Goal: Task Accomplishment & Management: Manage account settings

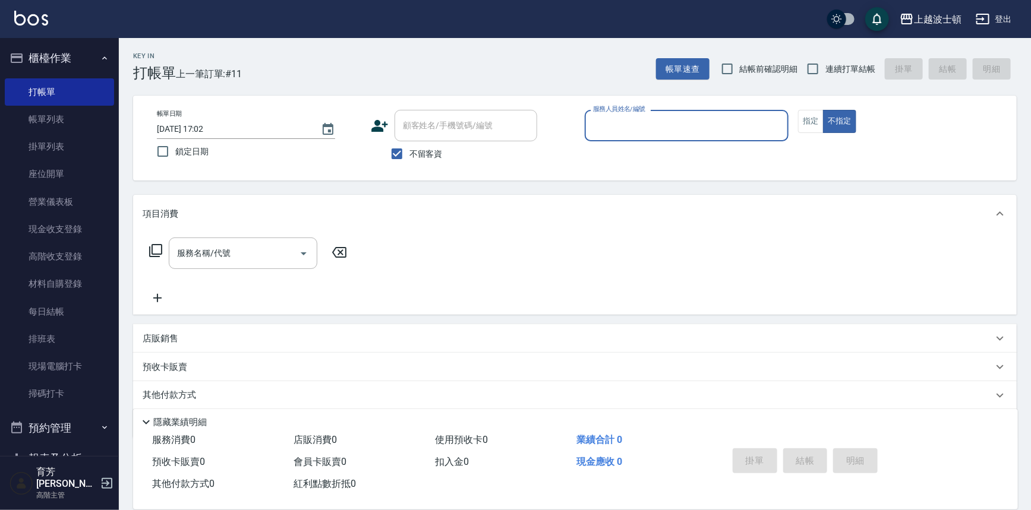
scroll to position [45, 0]
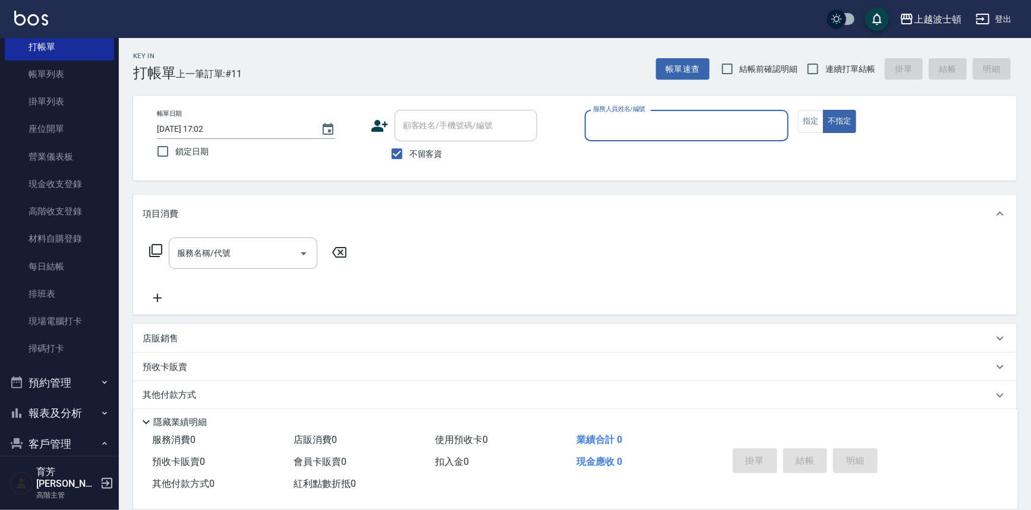
click at [621, 129] on input "服務人員姓名/編號" at bounding box center [687, 125] width 194 height 21
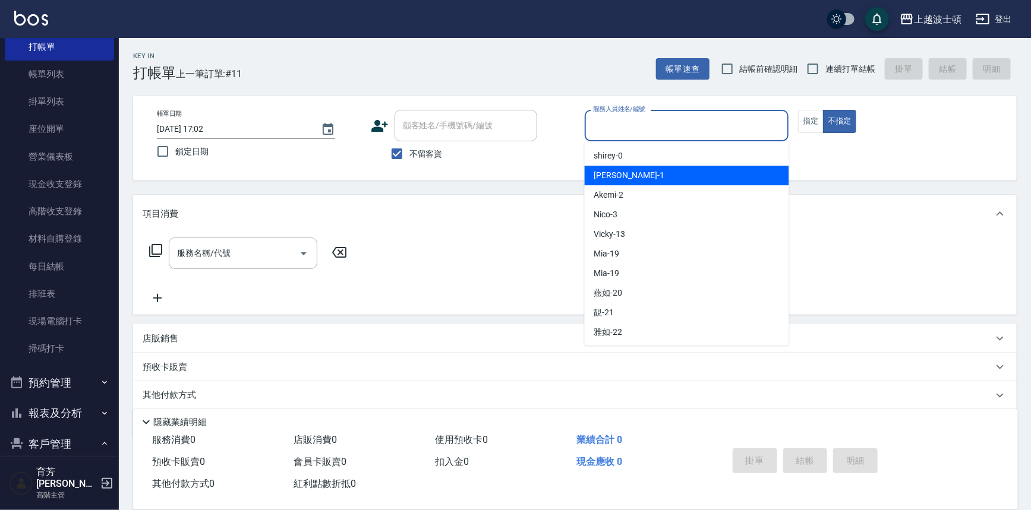
click at [618, 171] on div "[PERSON_NAME] -1" at bounding box center [687, 176] width 204 height 20
type input "[PERSON_NAME]-1"
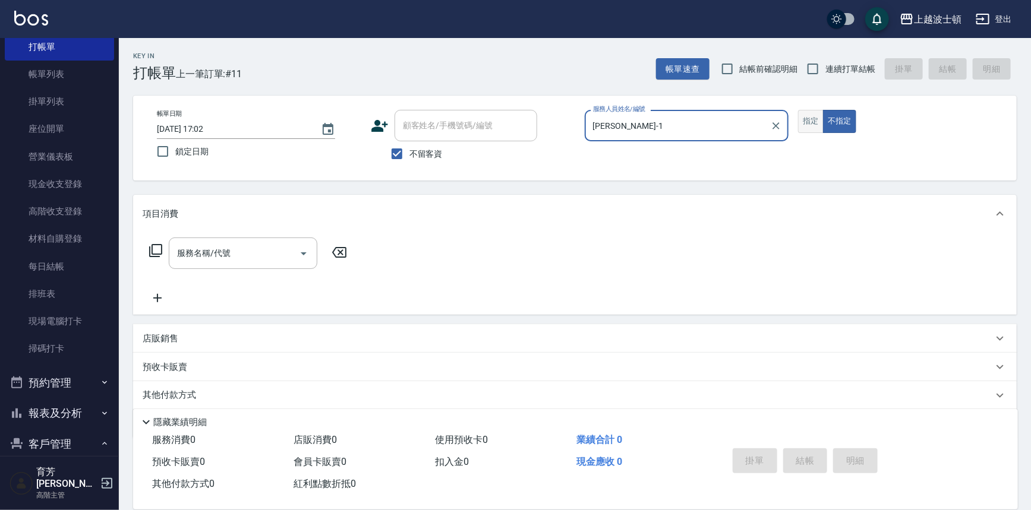
click at [806, 121] on button "指定" at bounding box center [811, 121] width 26 height 23
click at [214, 258] on input "服務名稱/代號" at bounding box center [234, 253] width 120 height 21
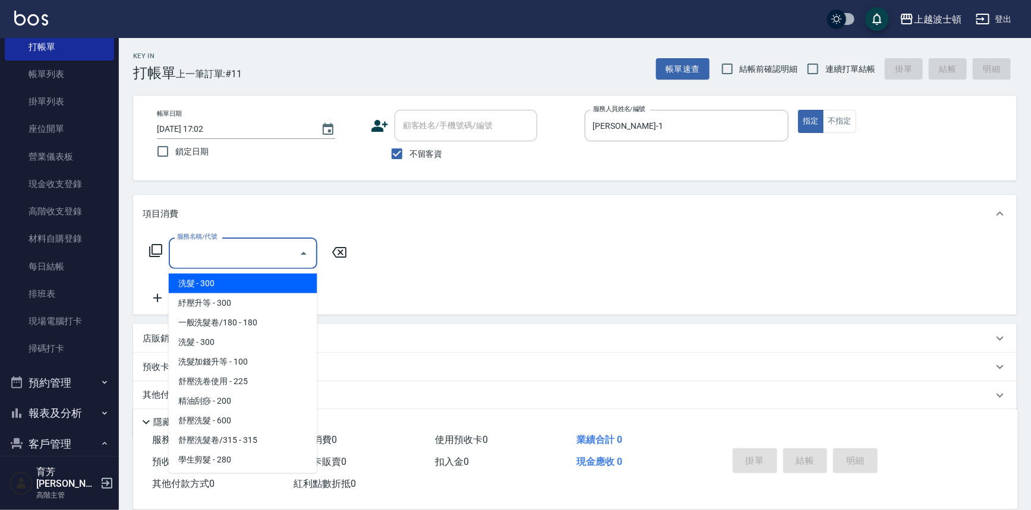
click at [221, 285] on span "洗髮 - 300" at bounding box center [243, 284] width 149 height 20
type input "洗髮(201)"
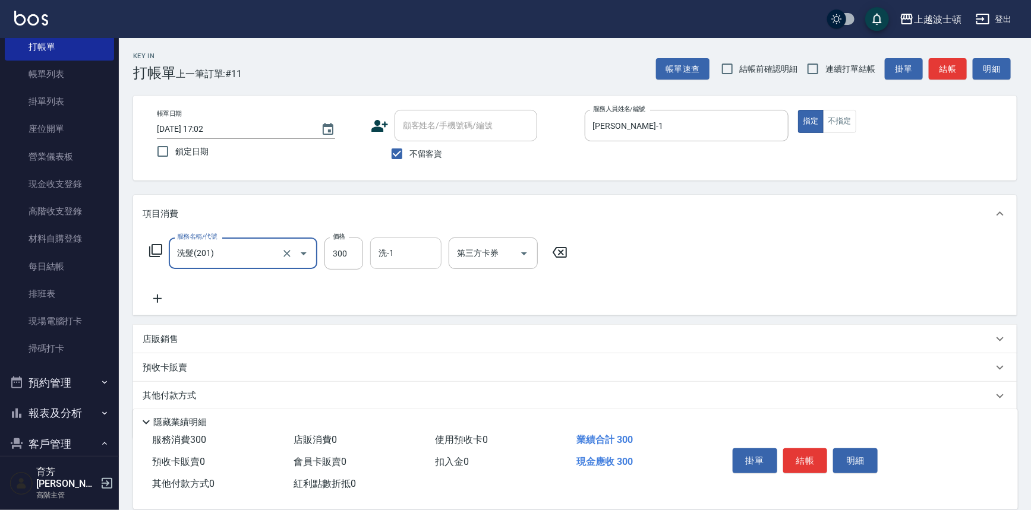
click at [399, 267] on div "洗-1" at bounding box center [405, 253] width 71 height 31
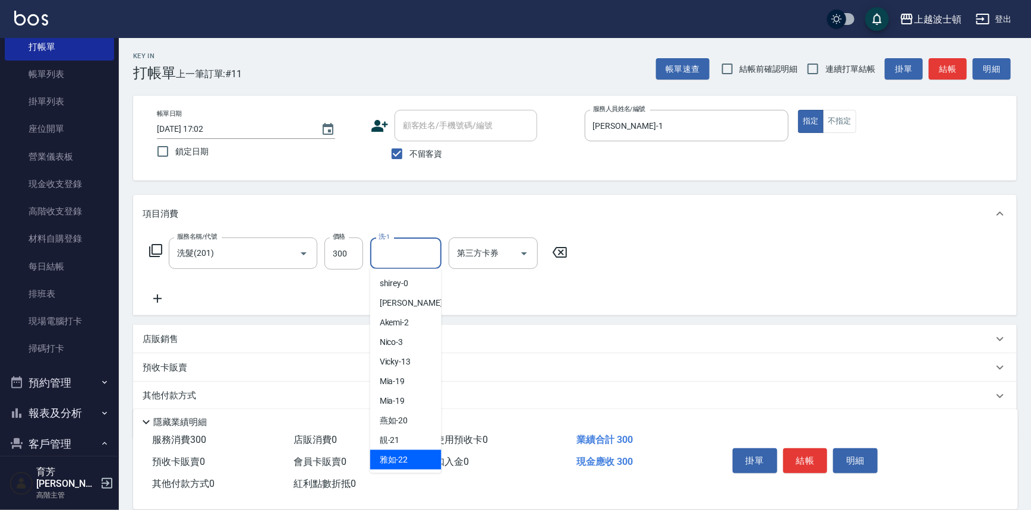
click at [388, 461] on span "雅如 -22" at bounding box center [394, 460] width 29 height 12
type input "雅如-22"
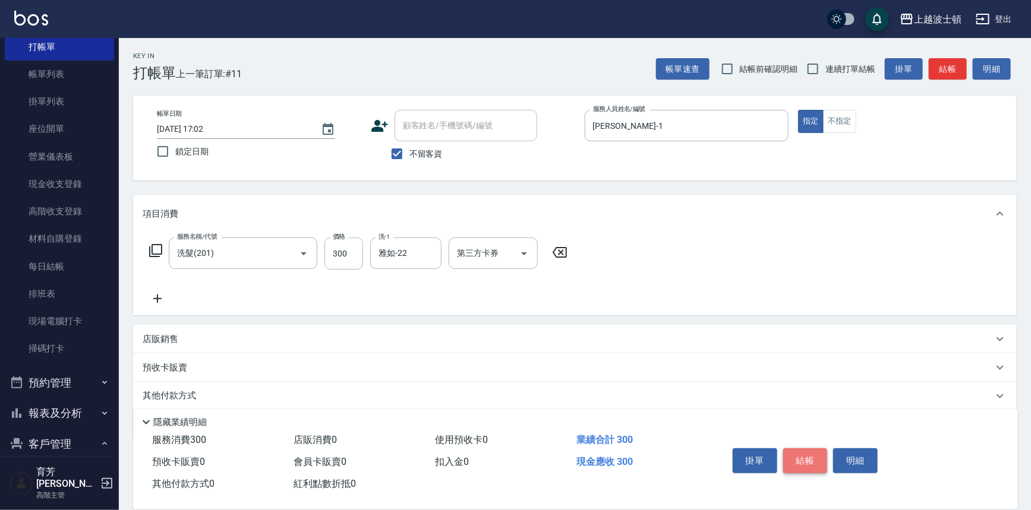
click at [818, 456] on button "結帳" at bounding box center [805, 461] width 45 height 25
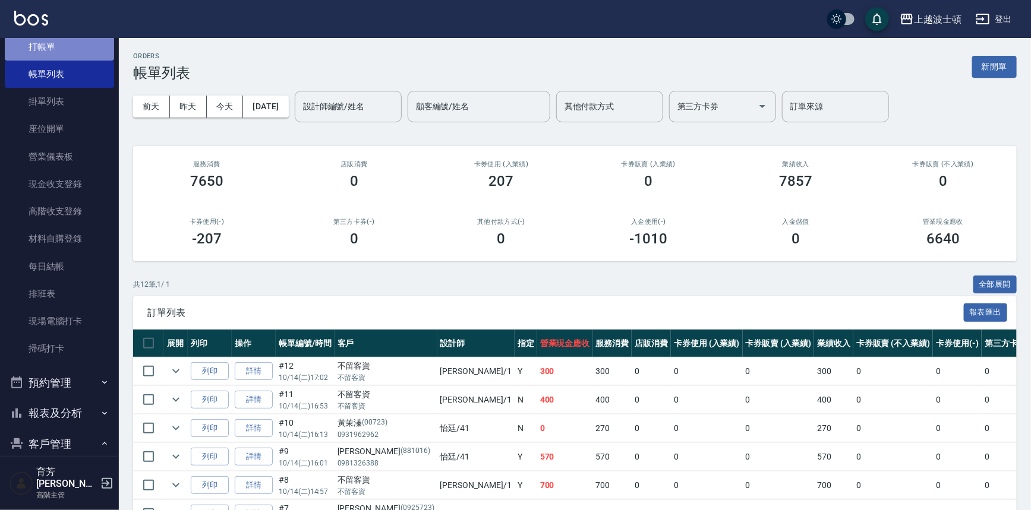
click at [61, 51] on link "打帳單" at bounding box center [59, 46] width 109 height 27
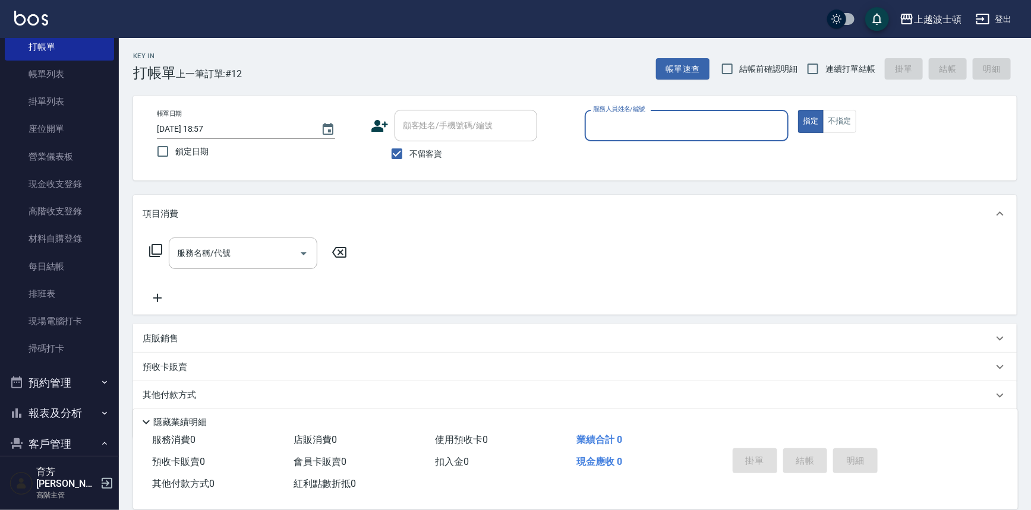
click at [618, 132] on input "服務人員姓名/編號" at bounding box center [687, 125] width 194 height 21
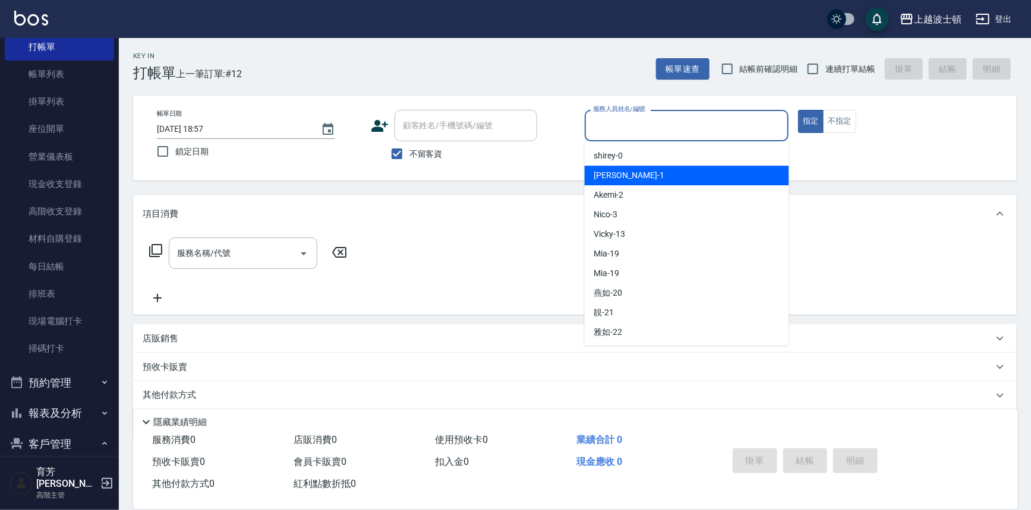
drag, startPoint x: 612, startPoint y: 178, endPoint x: 496, endPoint y: 210, distance: 120.2
click at [612, 178] on span "[PERSON_NAME] -1" at bounding box center [629, 175] width 70 height 12
type input "[PERSON_NAME]-1"
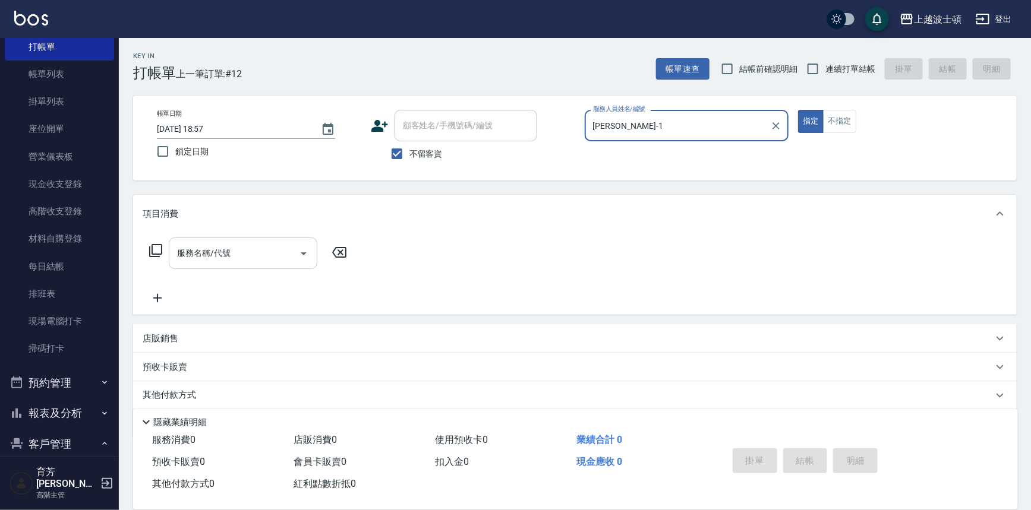
click at [261, 259] on input "服務名稱/代號" at bounding box center [234, 253] width 120 height 21
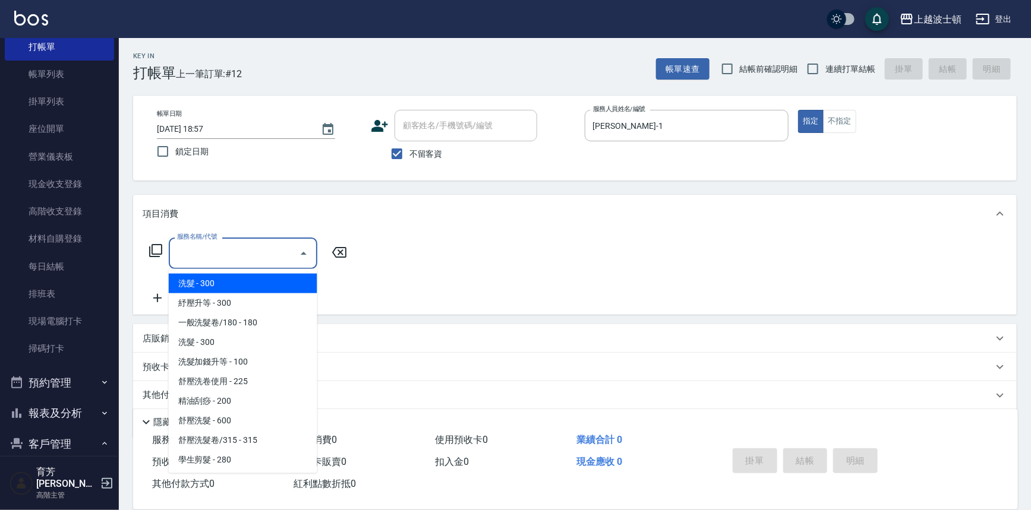
drag, startPoint x: 251, startPoint y: 282, endPoint x: 267, endPoint y: 272, distance: 19.5
click at [250, 282] on span "洗髮 - 300" at bounding box center [243, 284] width 149 height 20
type input "洗髮(201)"
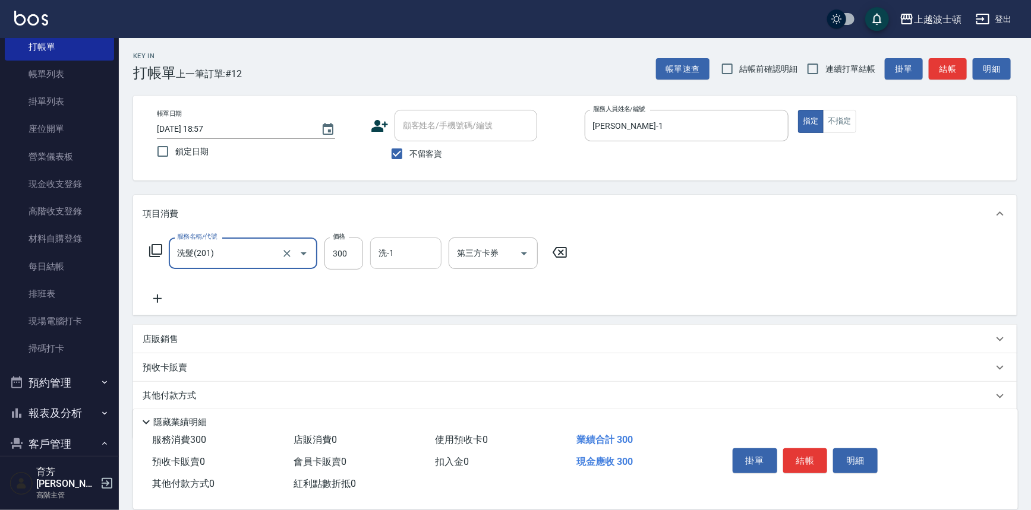
drag, startPoint x: 390, startPoint y: 254, endPoint x: 387, endPoint y: 264, distance: 10.2
click at [390, 254] on input "洗-1" at bounding box center [405, 253] width 61 height 21
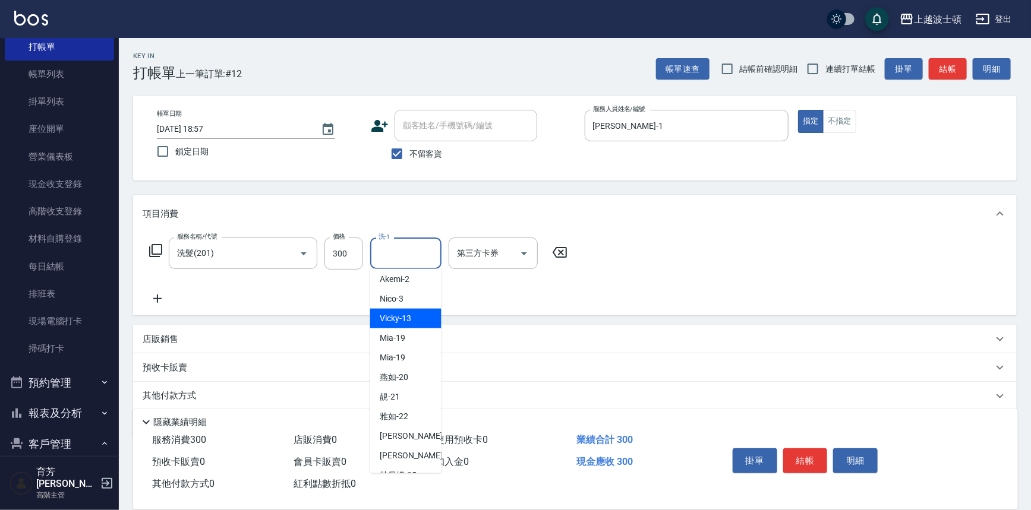
scroll to position [64, 0]
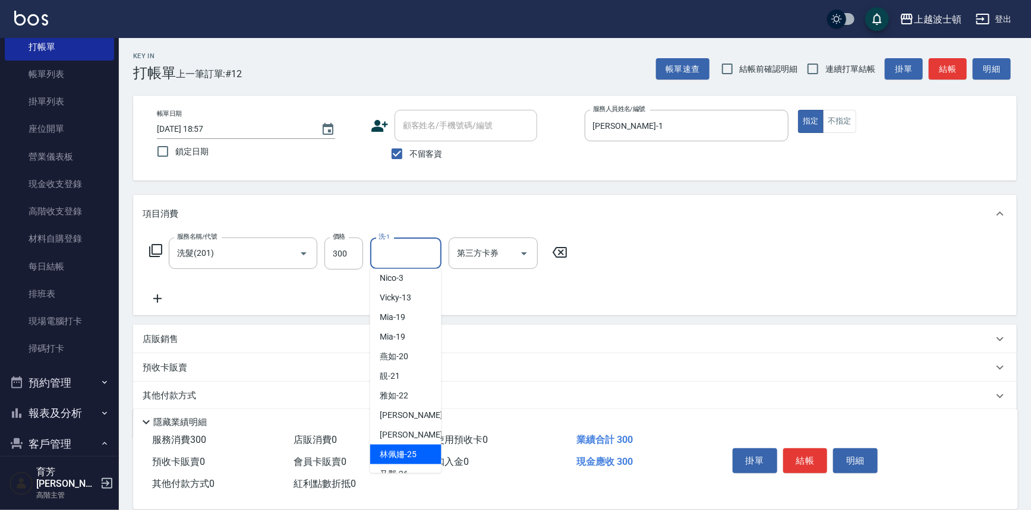
click at [403, 454] on span "[PERSON_NAME]-25" at bounding box center [398, 455] width 37 height 12
type input "[PERSON_NAME]-25"
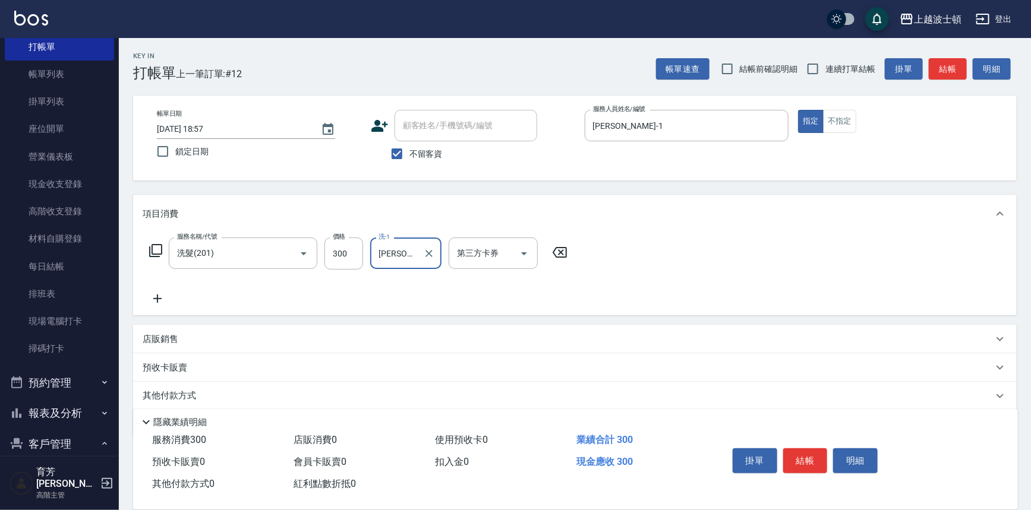
click at [800, 454] on button "結帳" at bounding box center [805, 461] width 45 height 25
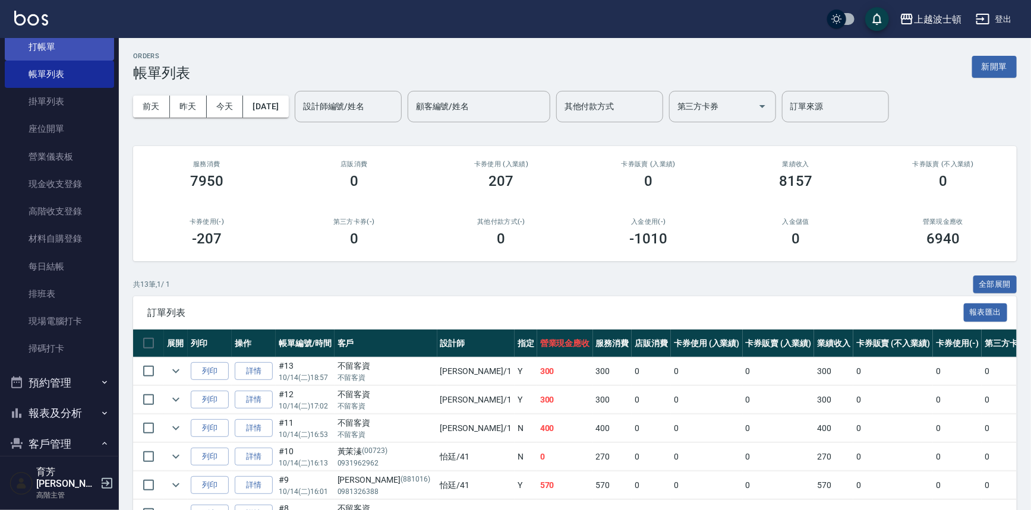
click at [48, 50] on link "打帳單" at bounding box center [59, 46] width 109 height 27
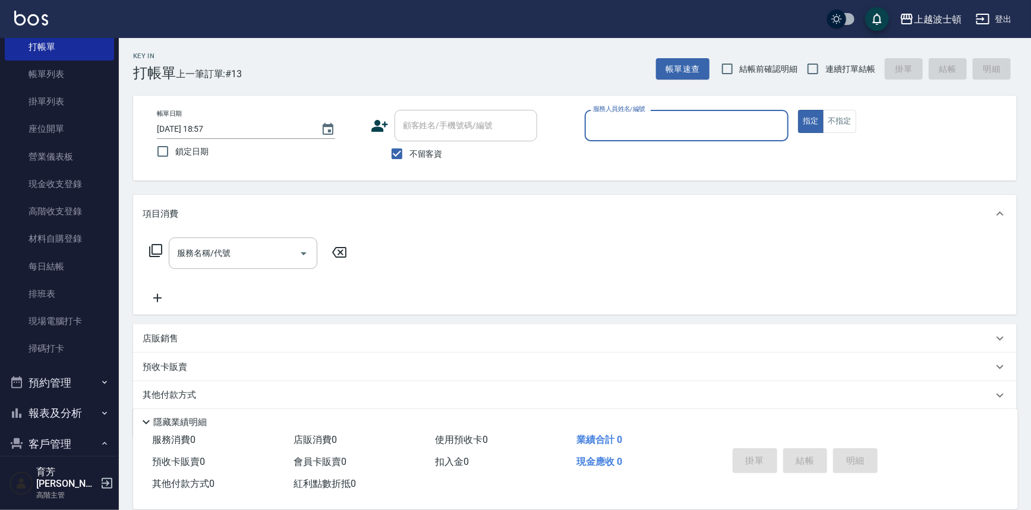
click at [636, 130] on input "服務人員姓名/編號" at bounding box center [687, 125] width 194 height 21
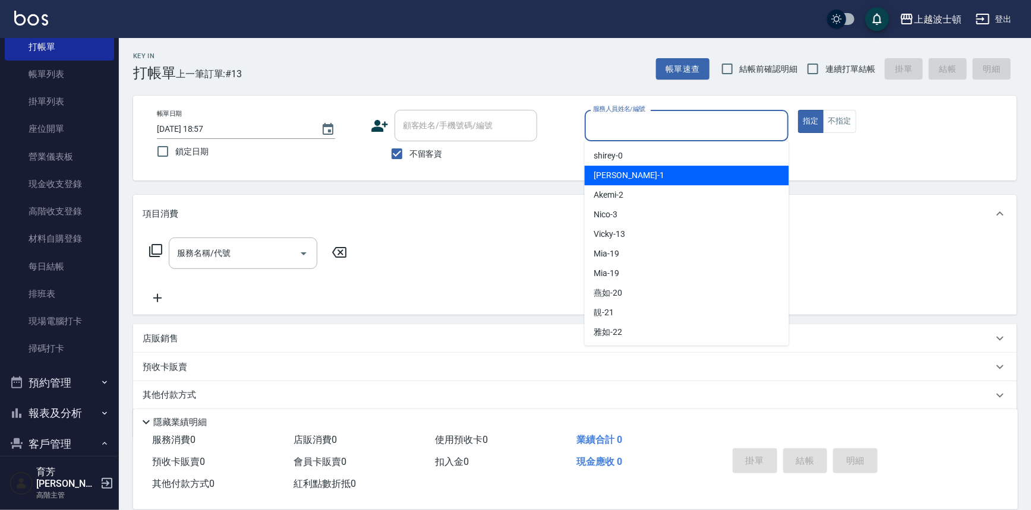
drag, startPoint x: 632, startPoint y: 173, endPoint x: 617, endPoint y: 169, distance: 15.6
click at [631, 174] on div "[PERSON_NAME] -1" at bounding box center [687, 176] width 204 height 20
type input "[PERSON_NAME]-1"
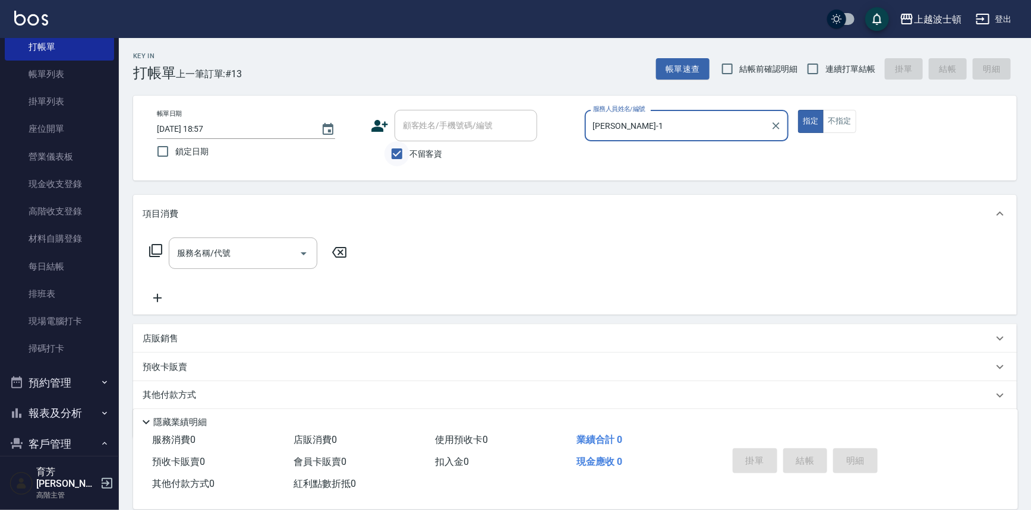
click at [398, 152] on input "不留客資" at bounding box center [396, 153] width 25 height 25
checkbox input "false"
click at [419, 125] on input "顧客姓名/手機號碼/編號" at bounding box center [457, 125] width 114 height 21
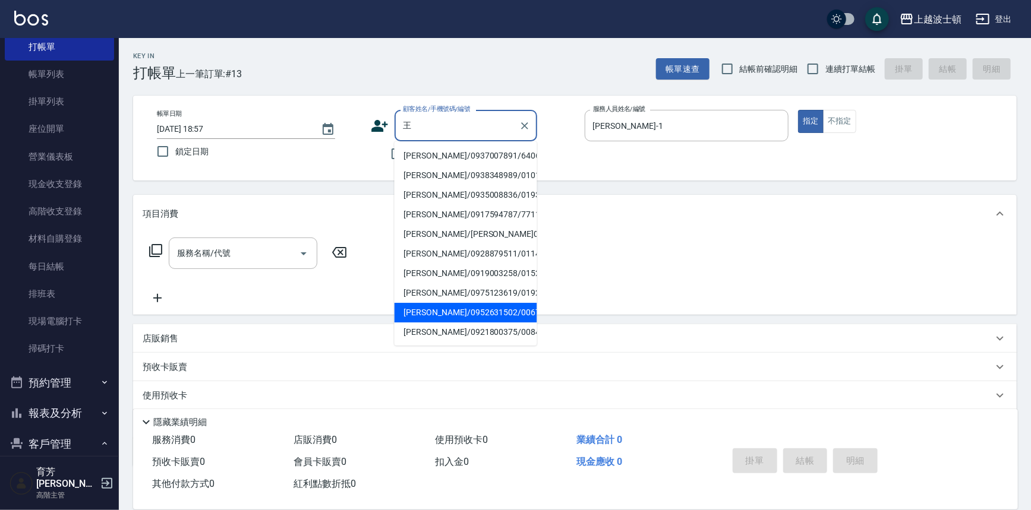
drag, startPoint x: 445, startPoint y: 315, endPoint x: 440, endPoint y: 312, distance: 6.1
click at [444, 315] on li "[PERSON_NAME]/0952631502/00674" at bounding box center [466, 313] width 143 height 20
type input "[PERSON_NAME]/0952631502/00674"
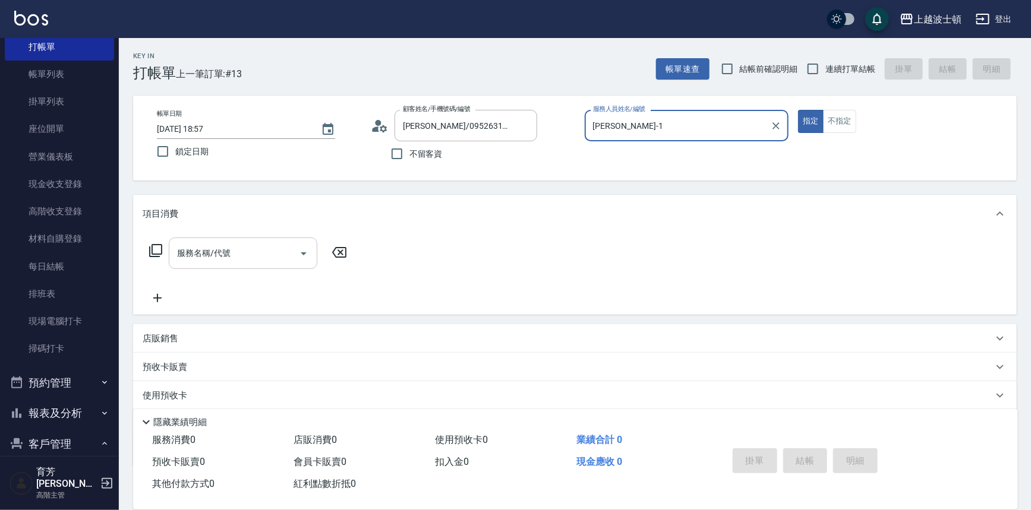
click at [239, 254] on input "服務名稱/代號" at bounding box center [234, 253] width 120 height 21
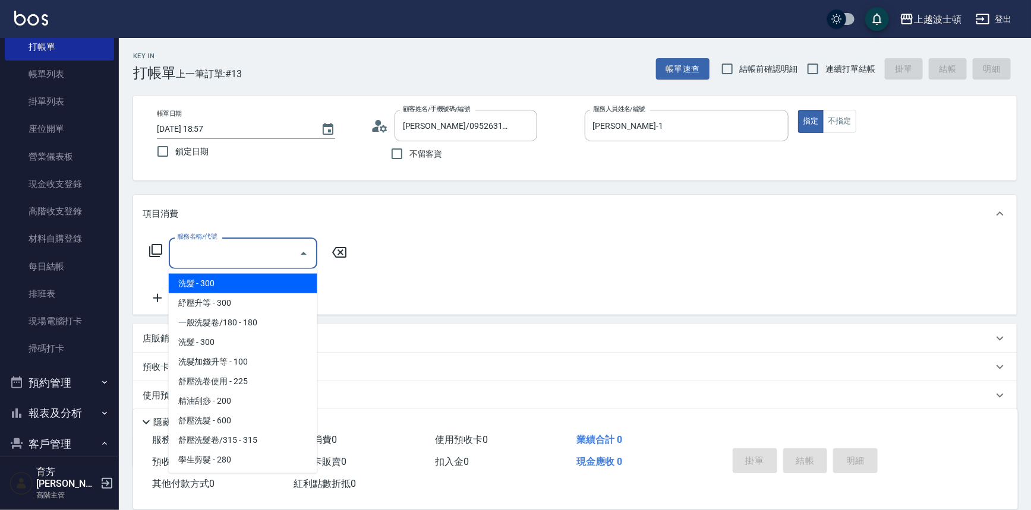
click at [220, 283] on span "洗髮 - 300" at bounding box center [243, 284] width 149 height 20
type input "洗髮(201)"
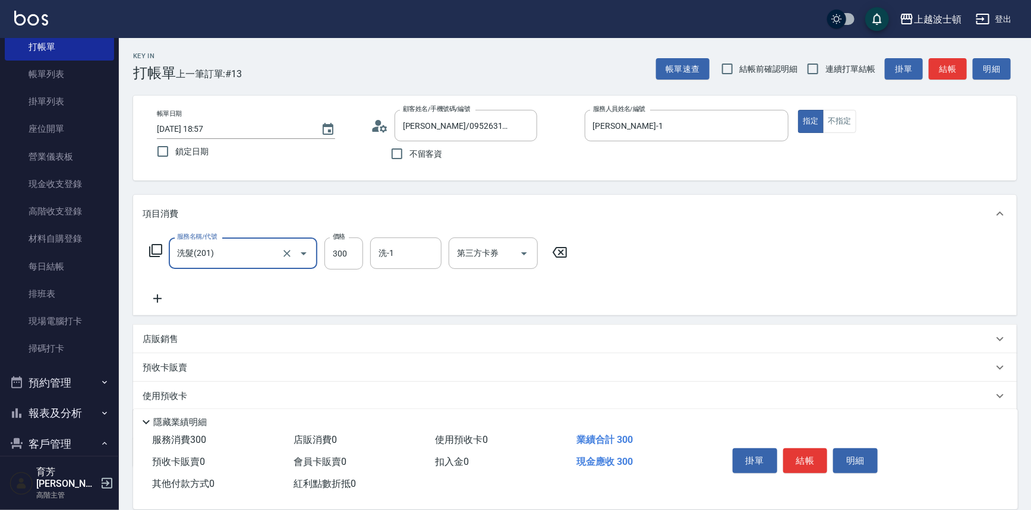
click at [162, 296] on icon at bounding box center [158, 299] width 30 height 14
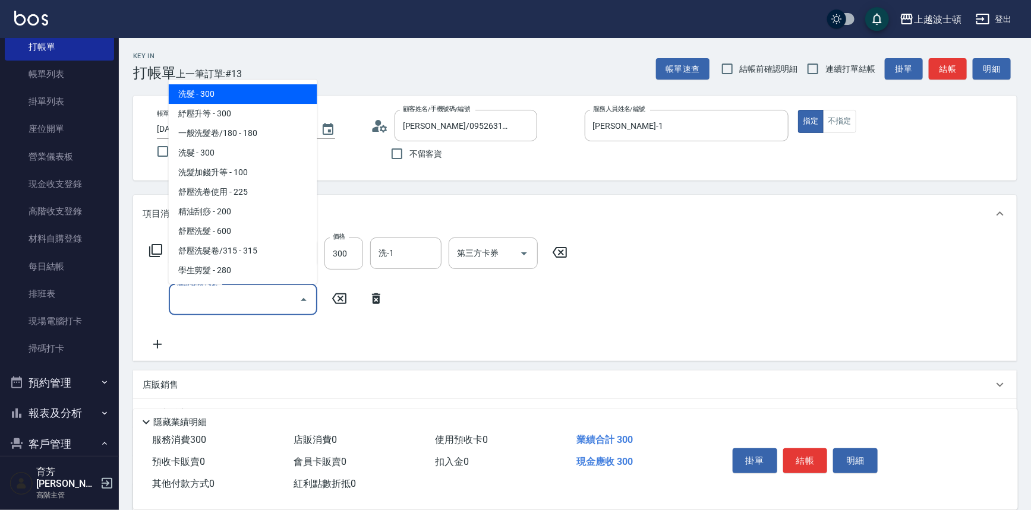
drag, startPoint x: 193, startPoint y: 299, endPoint x: 233, endPoint y: 141, distance: 163.3
click at [194, 295] on input "服務名稱/代號" at bounding box center [234, 299] width 120 height 21
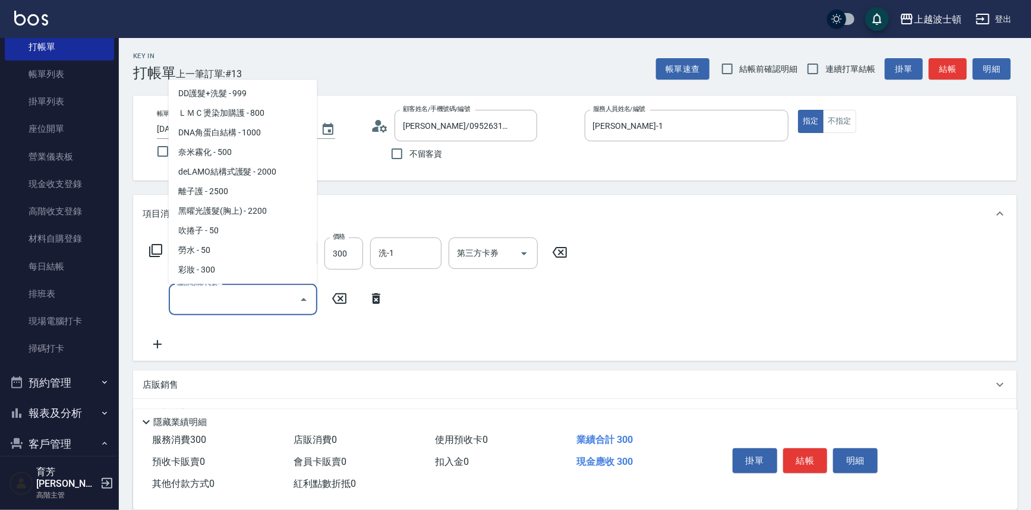
scroll to position [1690, 0]
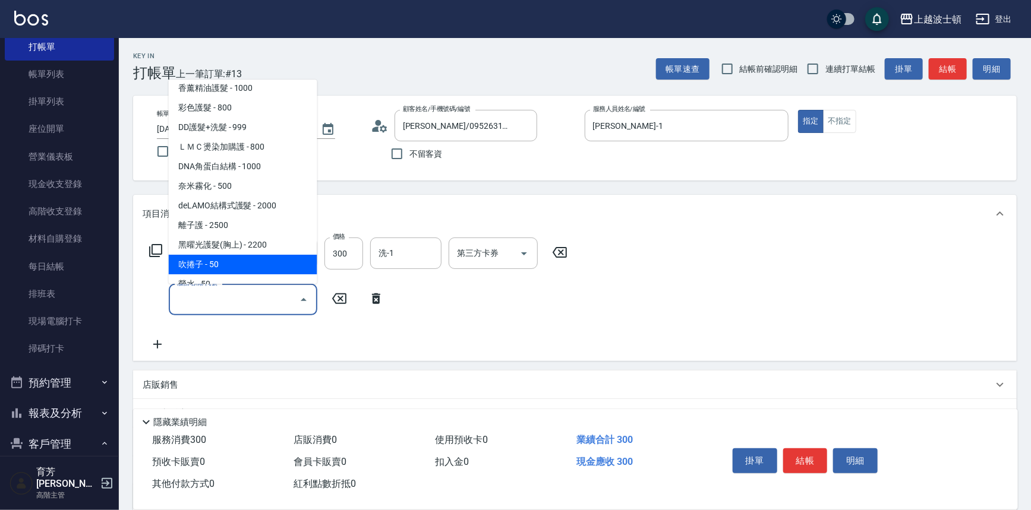
click at [231, 255] on span "吹捲子 - 50" at bounding box center [243, 265] width 149 height 20
type input "吹捲子(803)"
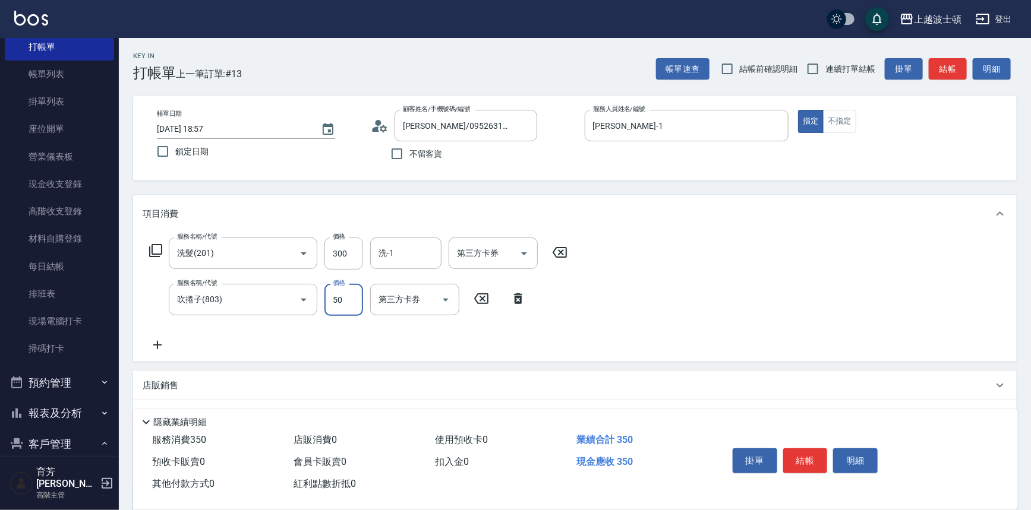
drag, startPoint x: 330, startPoint y: 288, endPoint x: 320, endPoint y: 289, distance: 9.5
click at [330, 288] on input "50" at bounding box center [343, 300] width 39 height 32
type input "100"
click at [345, 237] on div "服務名稱/代號 洗髮(201) 服務名稱/代號 價格 300 價格 洗-1 洗-1 第三方卡券 第三方卡券 服務名稱/代號 吹捲子(803) 服務名稱/代號 …" at bounding box center [574, 297] width 883 height 129
click at [342, 250] on input "300" at bounding box center [343, 254] width 39 height 32
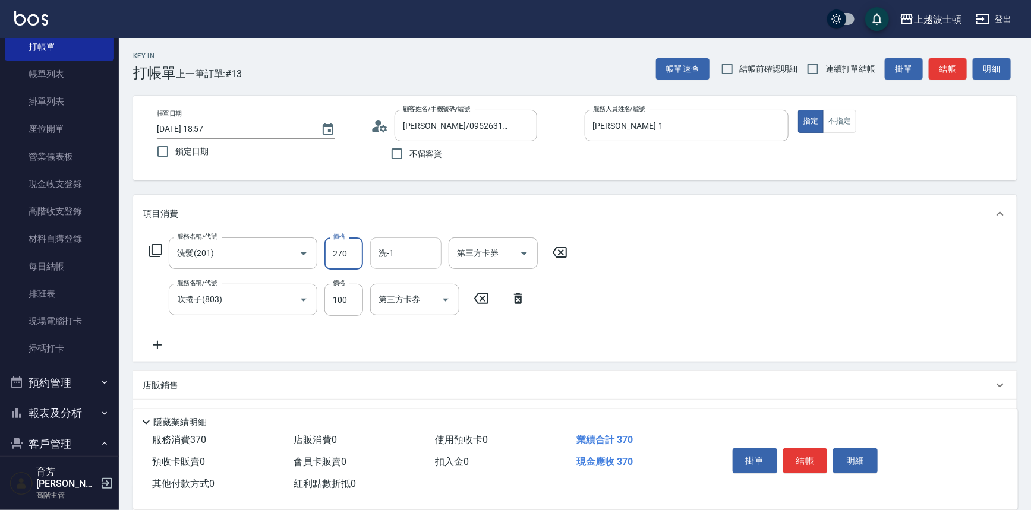
type input "270"
click at [405, 255] on input "洗-1" at bounding box center [405, 253] width 61 height 21
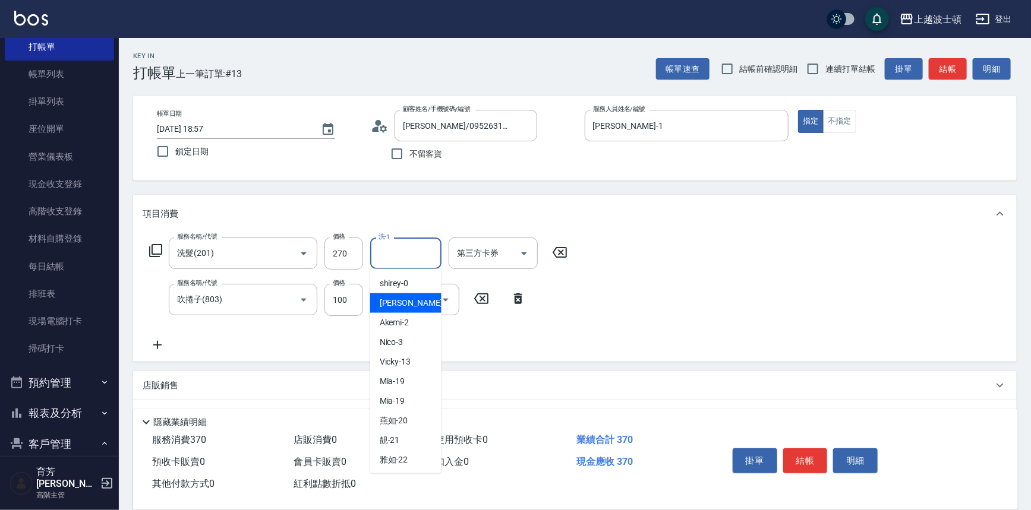
drag, startPoint x: 403, startPoint y: 297, endPoint x: 444, endPoint y: 273, distance: 47.7
click at [419, 291] on ul "shirey -0 [PERSON_NAME] -1 Akemi -2 Nico -3 Vicky -13 Mia -19 Mia -19 燕如 -20 靚 …" at bounding box center [405, 371] width 71 height 204
click at [392, 309] on div "[PERSON_NAME] -1" at bounding box center [405, 304] width 71 height 20
type input "[PERSON_NAME]-1"
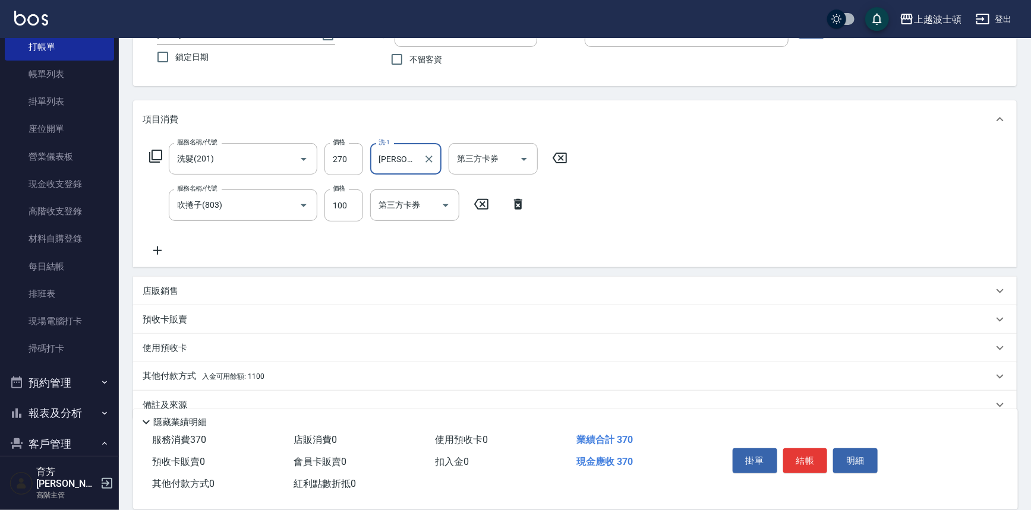
scroll to position [115, 0]
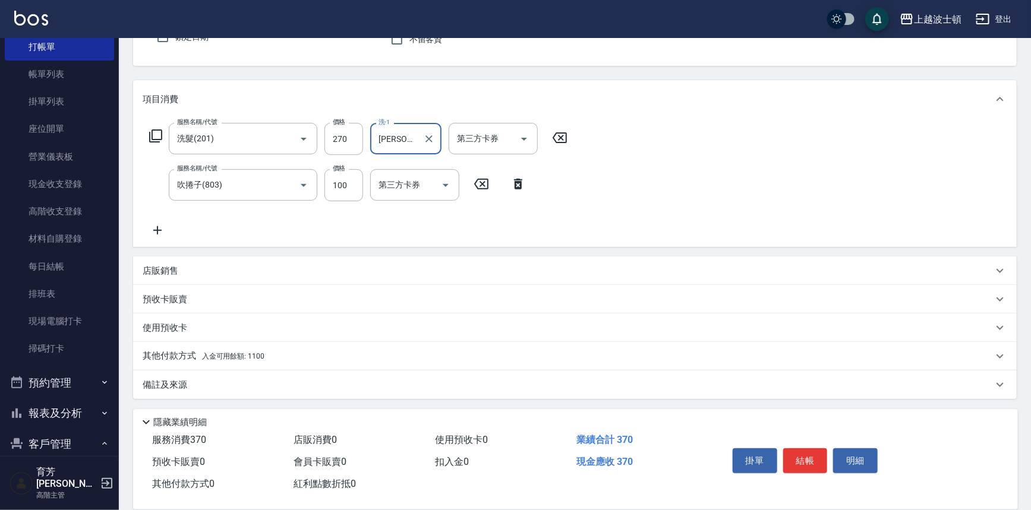
click at [209, 352] on span "入金可用餘額: 1100" at bounding box center [233, 356] width 62 height 8
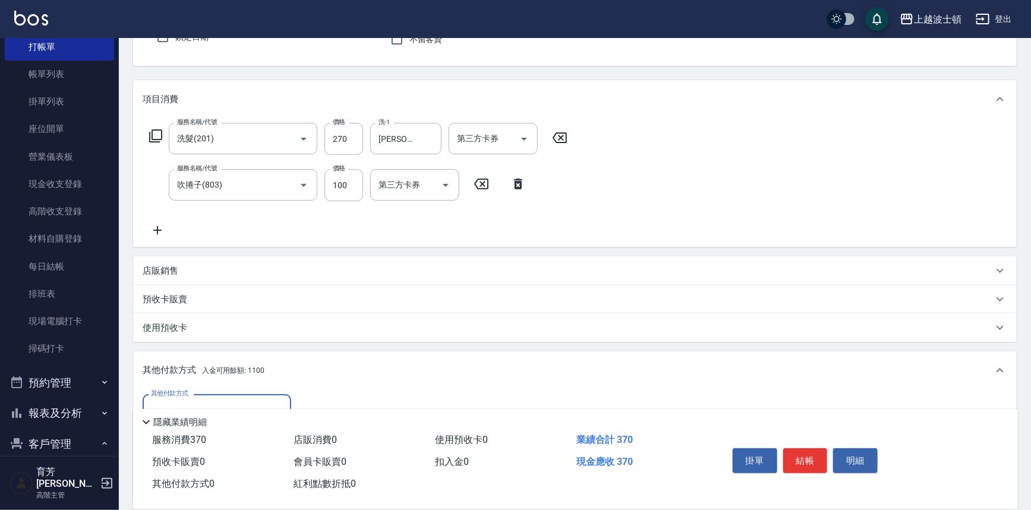
scroll to position [255, 0]
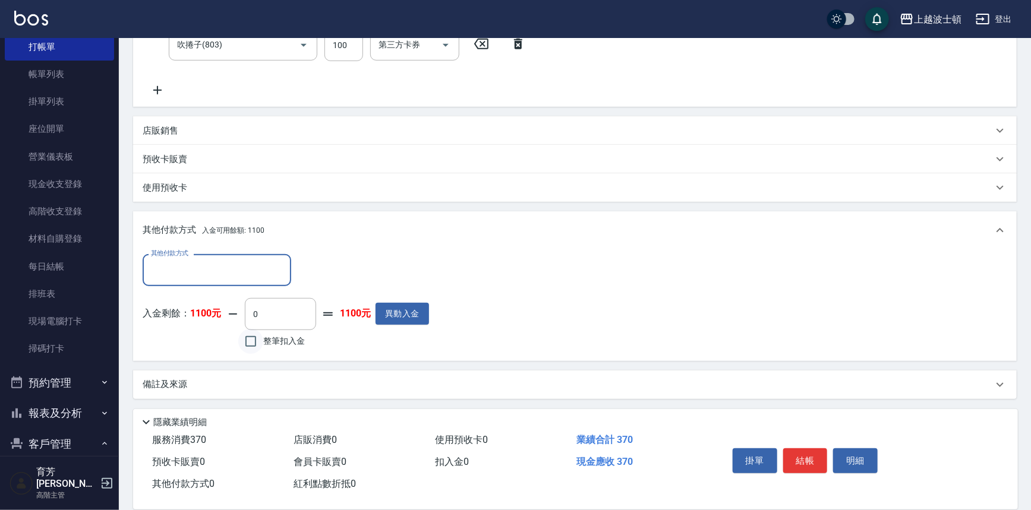
click at [254, 339] on input "整筆扣入金" at bounding box center [250, 341] width 25 height 25
checkbox input "true"
type input "370"
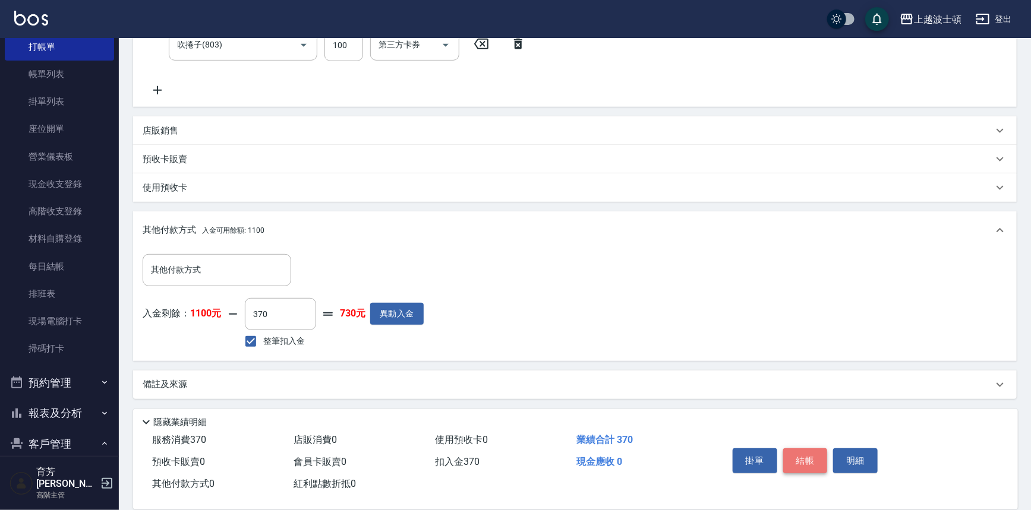
click at [815, 452] on button "結帳" at bounding box center [805, 461] width 45 height 25
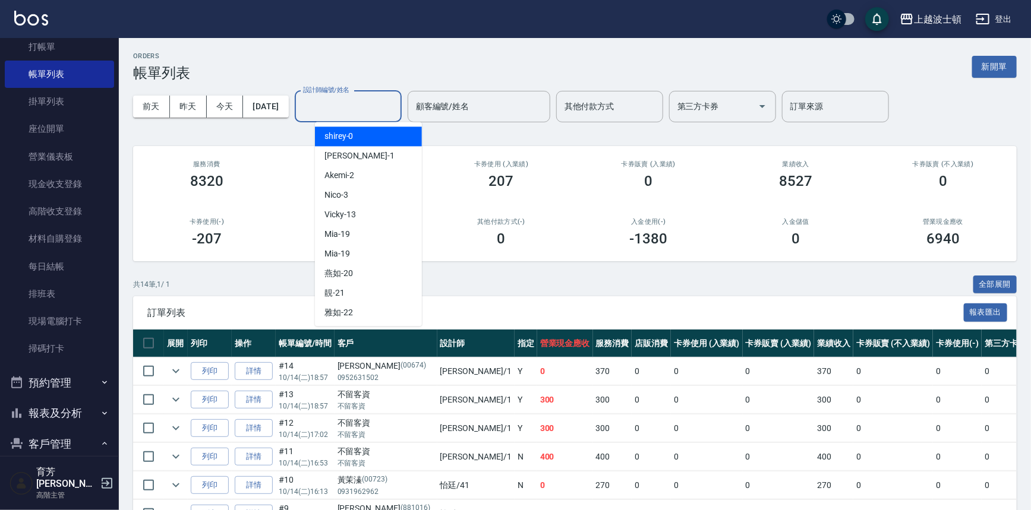
click at [355, 107] on input "設計師編號/姓名" at bounding box center [348, 106] width 96 height 21
click at [357, 154] on div "[PERSON_NAME] -1" at bounding box center [368, 156] width 107 height 20
type input "[PERSON_NAME]-1"
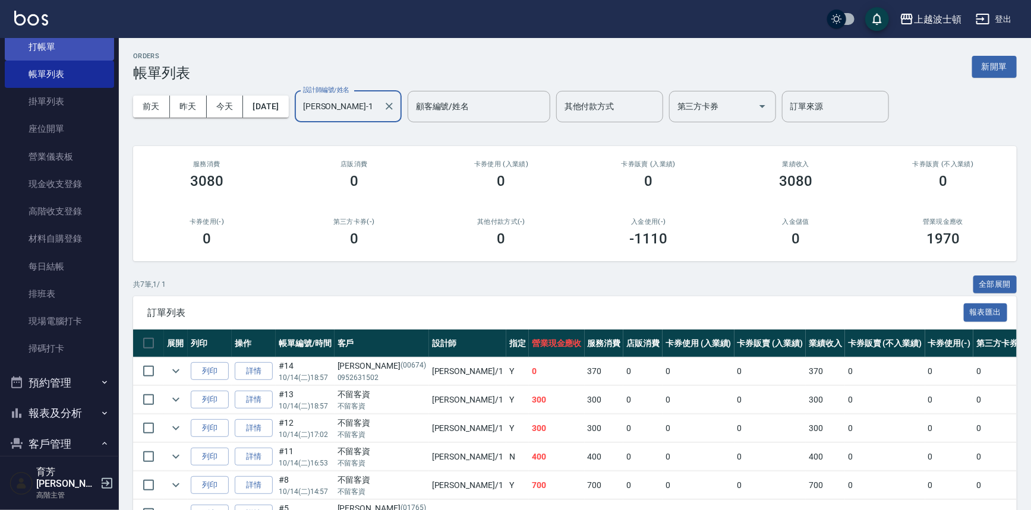
click at [54, 42] on link "打帳單" at bounding box center [59, 46] width 109 height 27
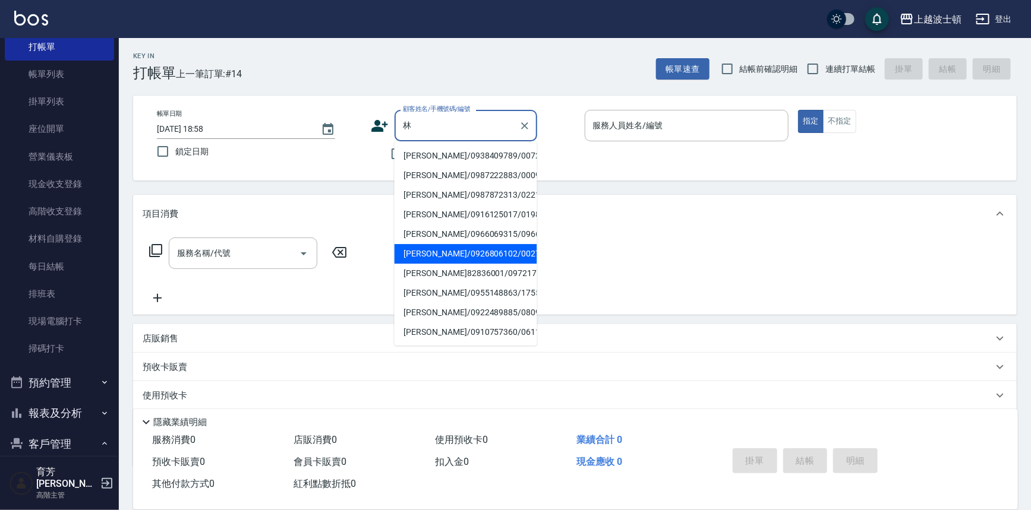
click at [428, 264] on li "[PERSON_NAME]/0926806102/00279" at bounding box center [466, 254] width 143 height 20
type input "[PERSON_NAME]/0926806102/00279"
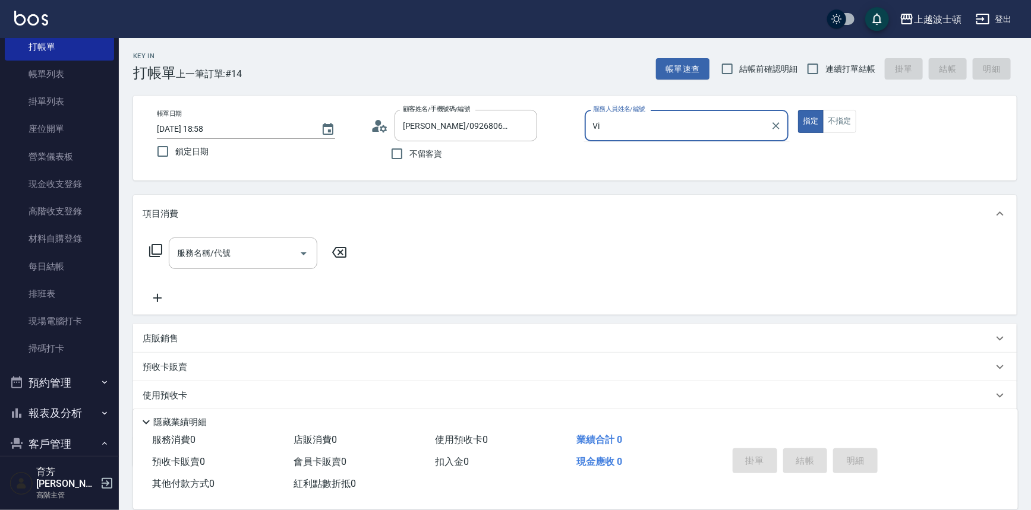
type input "V"
type input "怡廷-41"
type button "true"
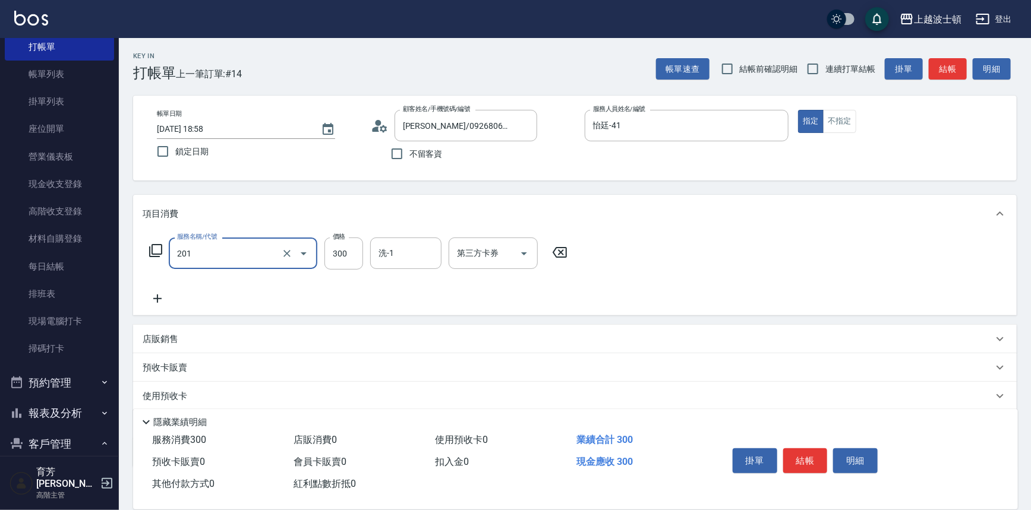
type input "洗髮(201)"
type input "250"
type input "怡廷-41"
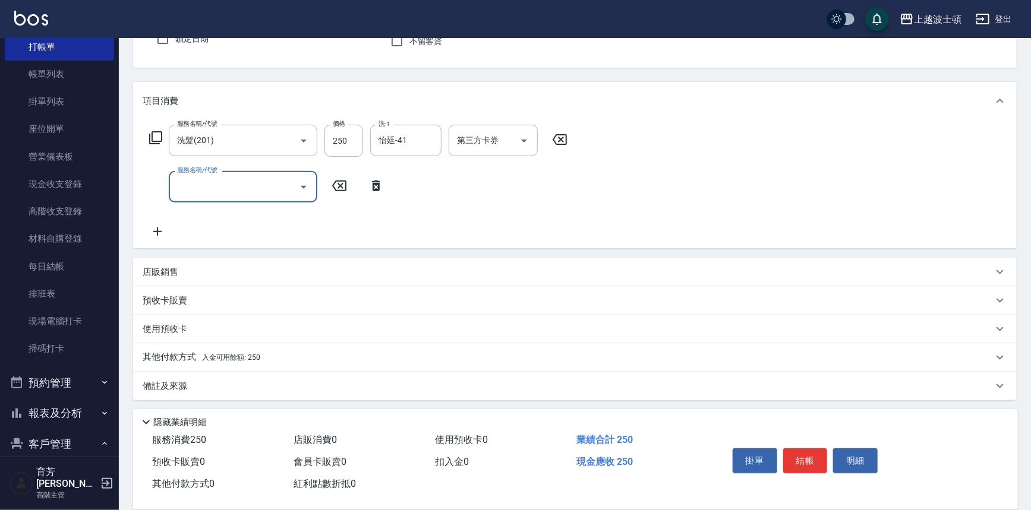
scroll to position [114, 0]
click at [260, 362] on div "其他付款方式 入金可用餘額: 250" at bounding box center [568, 356] width 850 height 13
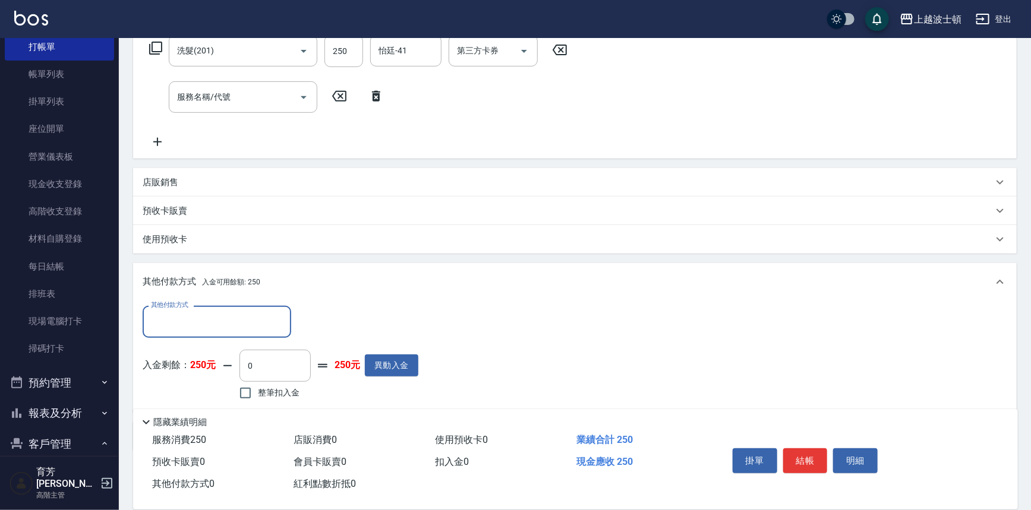
scroll to position [222, 0]
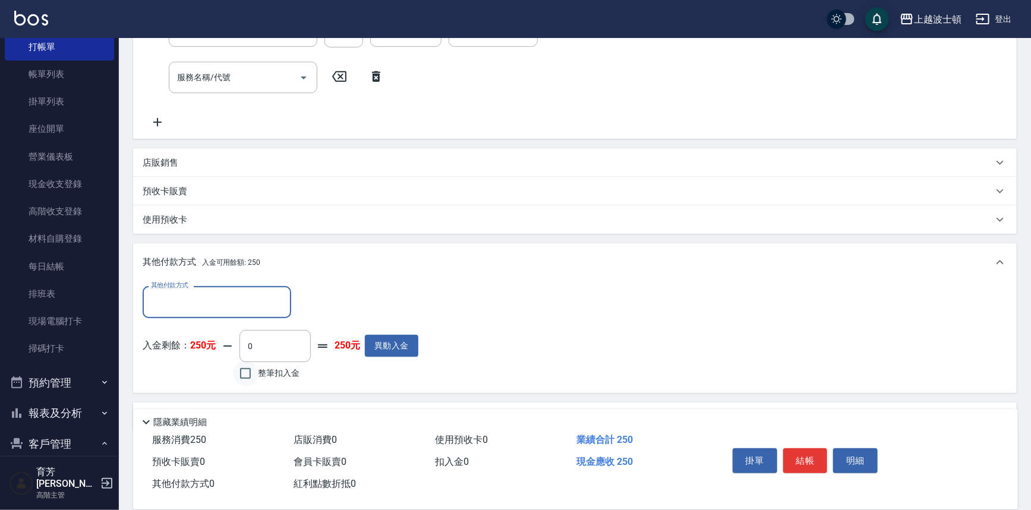
click at [242, 375] on input "整筆扣入金" at bounding box center [245, 373] width 25 height 25
checkbox input "true"
type input "250"
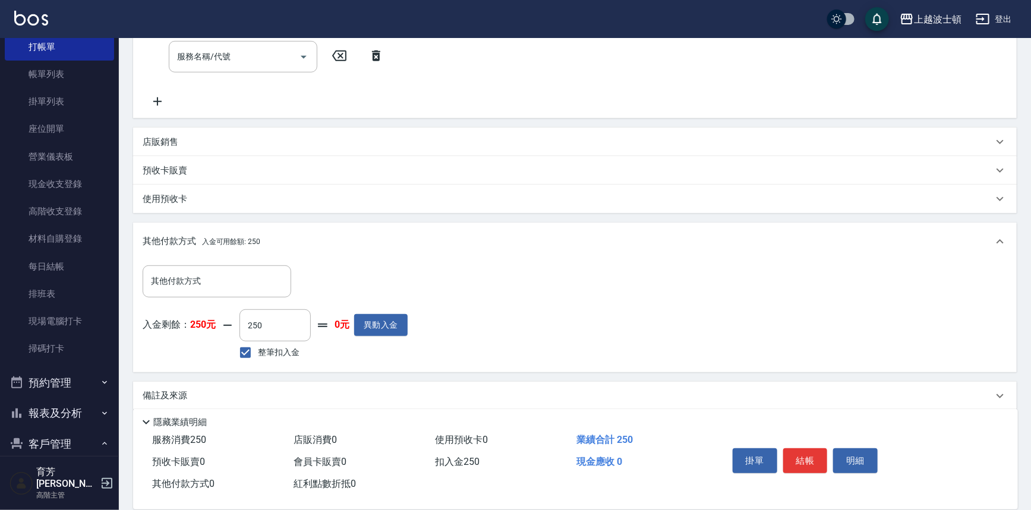
scroll to position [254, 0]
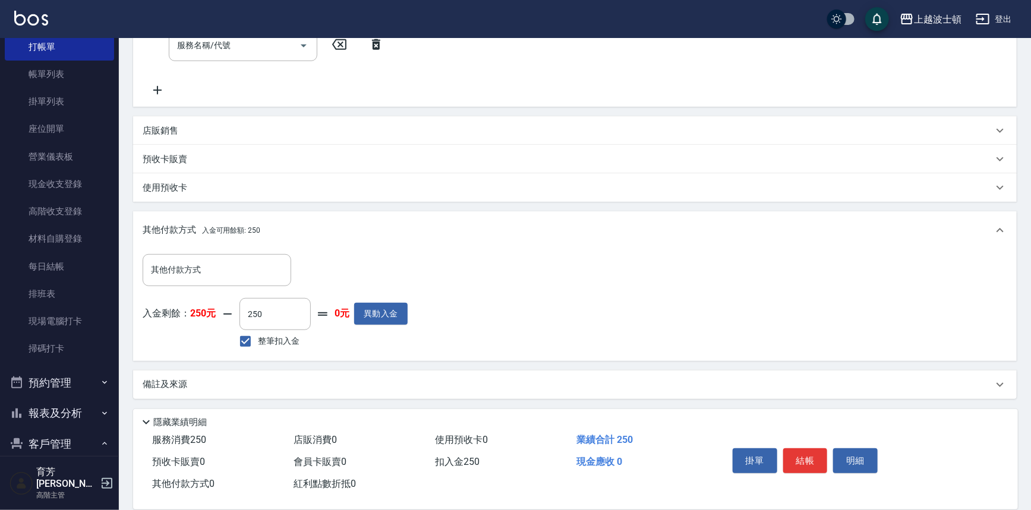
click at [814, 453] on button "結帳" at bounding box center [805, 461] width 45 height 25
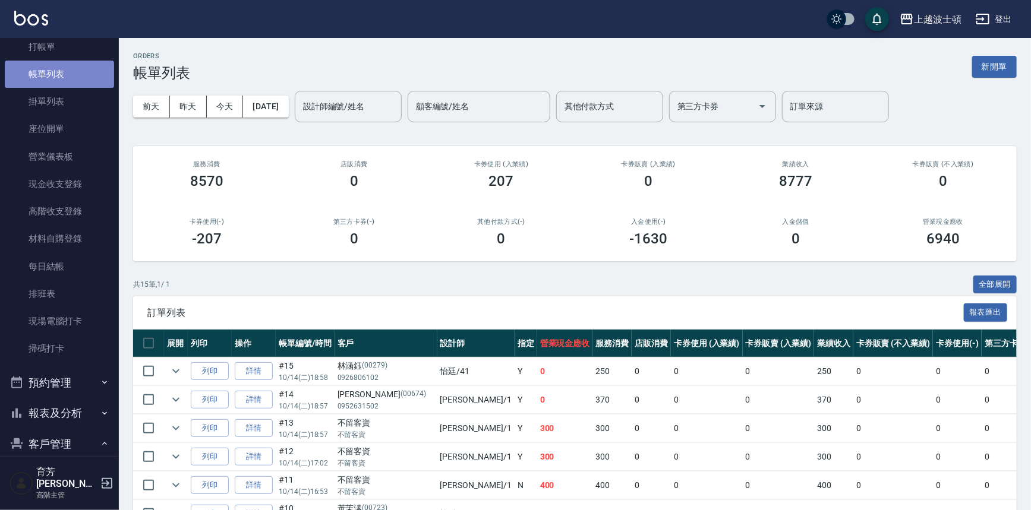
click at [89, 77] on link "帳單列表" at bounding box center [59, 74] width 109 height 27
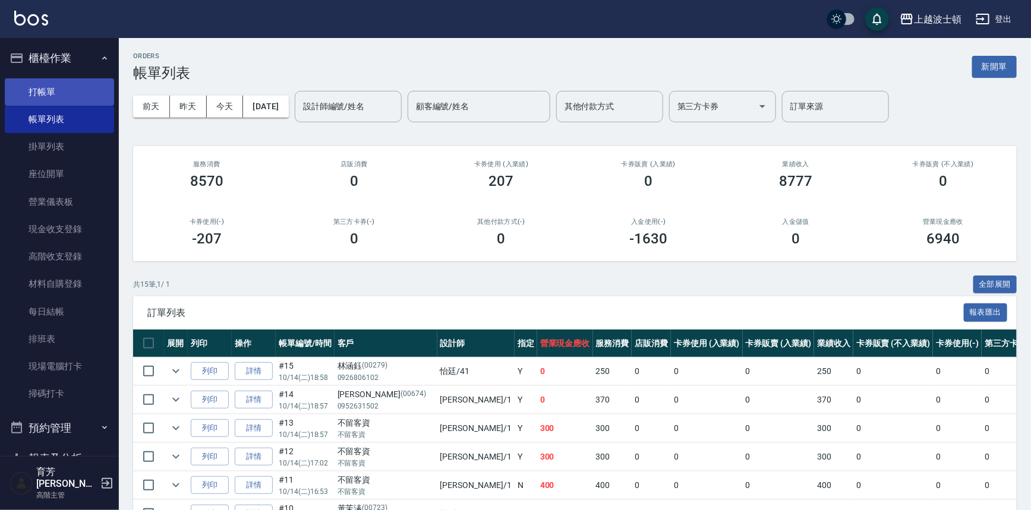
click at [89, 89] on link "打帳單" at bounding box center [59, 91] width 109 height 27
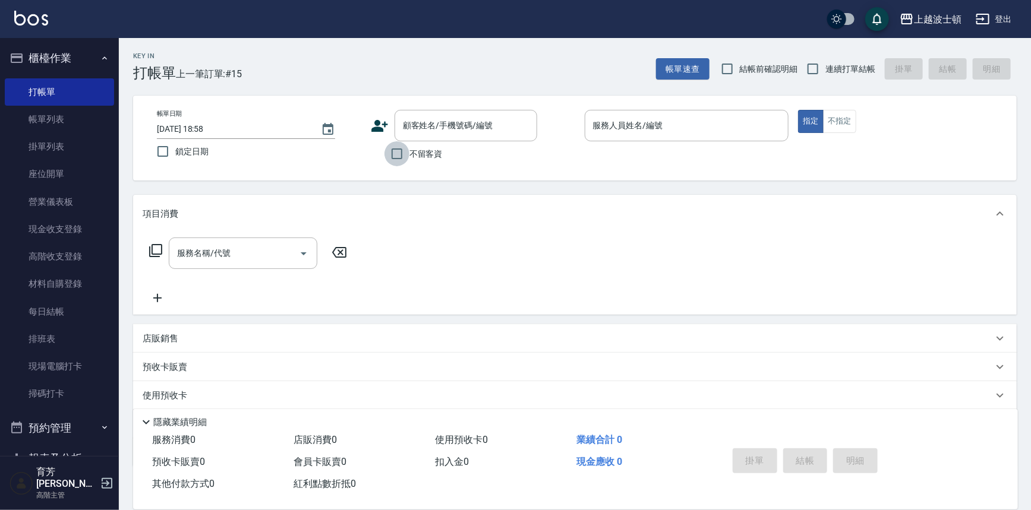
click at [408, 150] on input "不留客資" at bounding box center [396, 153] width 25 height 25
checkbox input "true"
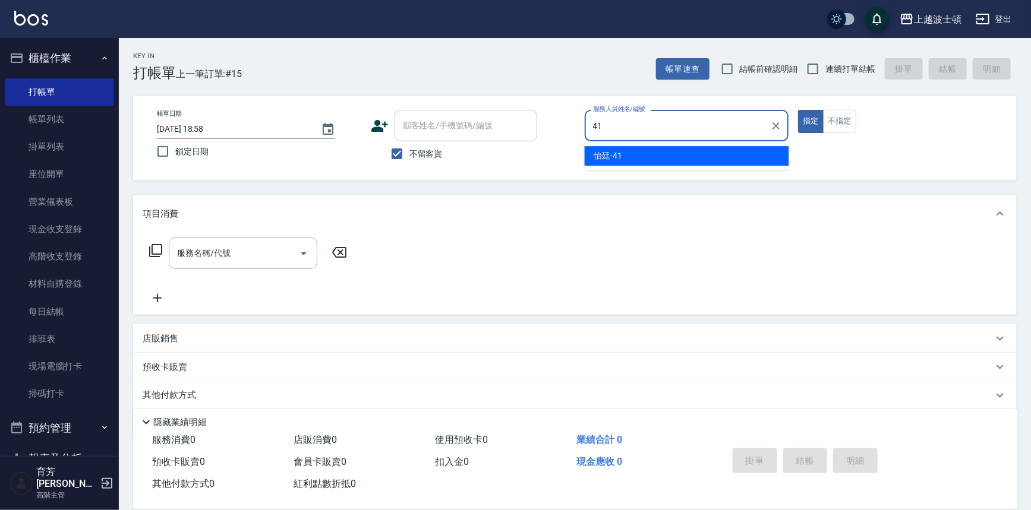
type input "怡廷-41"
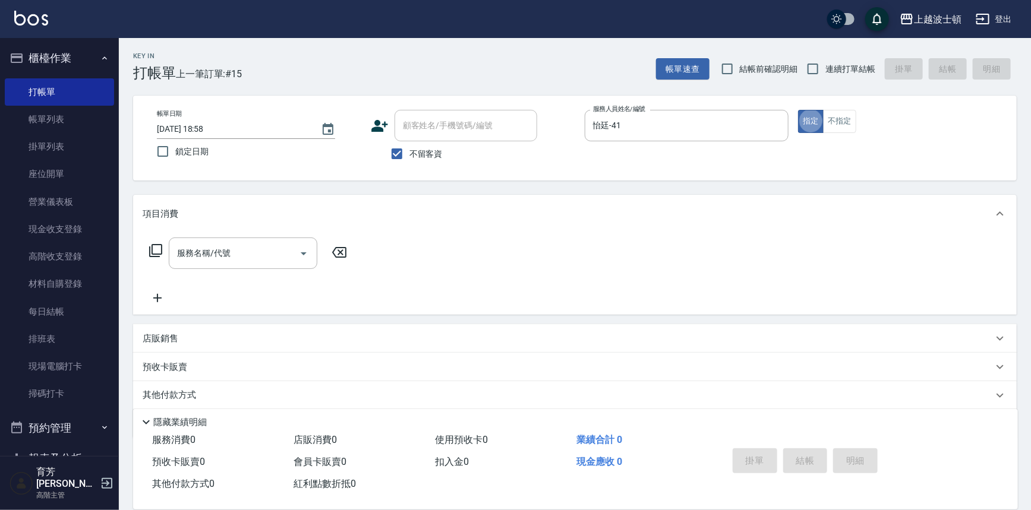
type button "true"
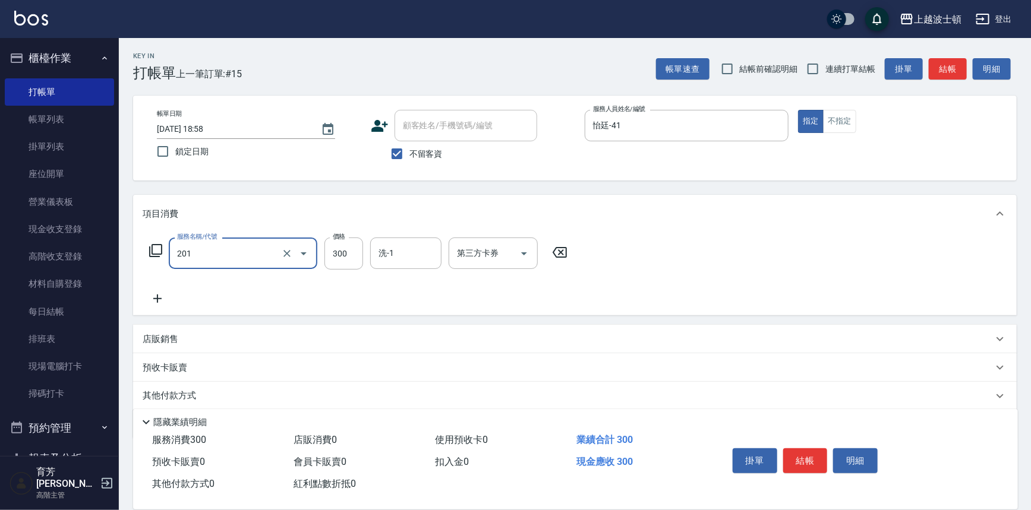
type input "洗髮(201)"
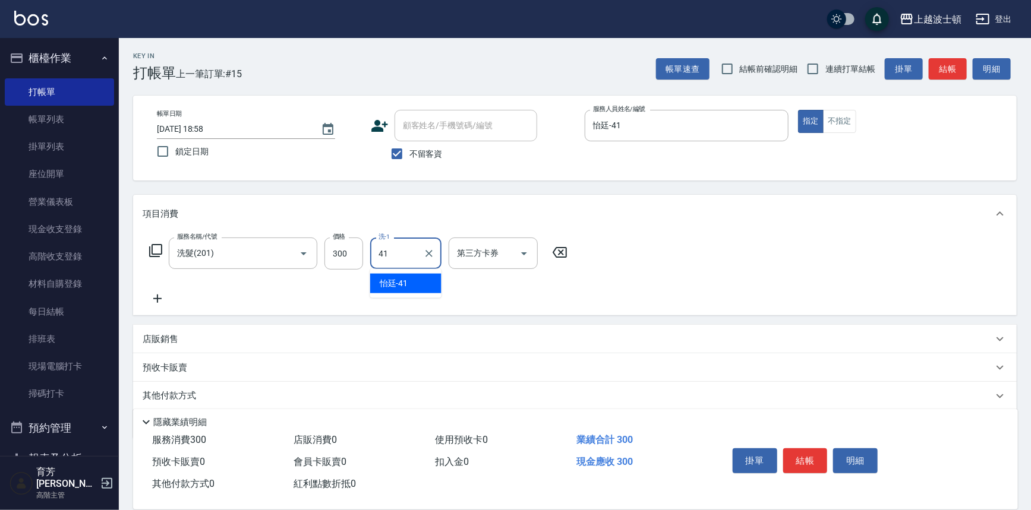
type input "怡廷-41"
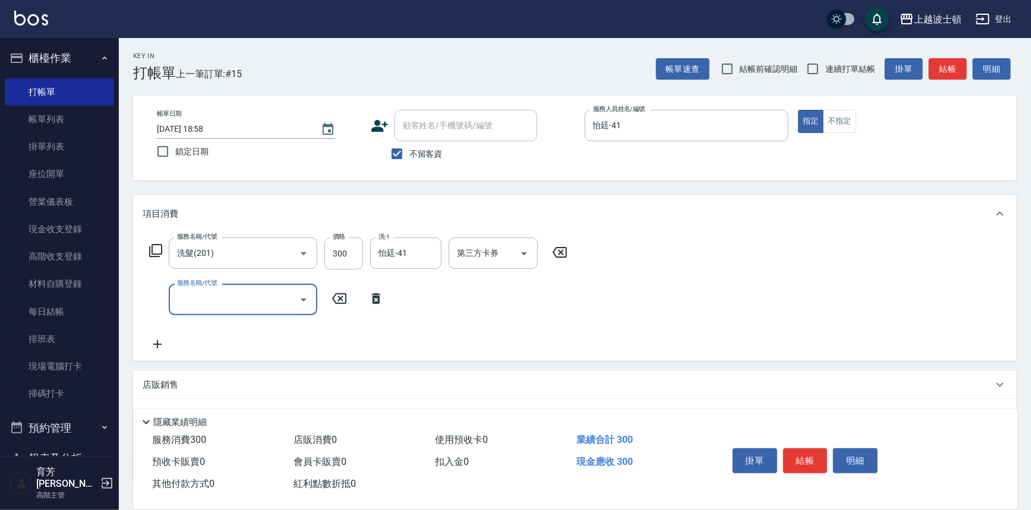
click at [786, 456] on button "結帳" at bounding box center [805, 461] width 45 height 25
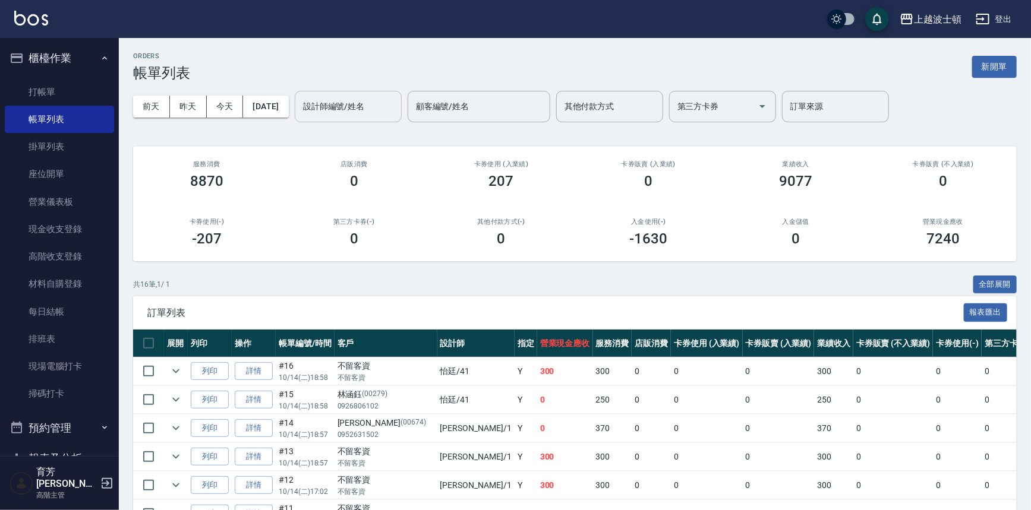
click at [379, 121] on div "設計師編號/姓名" at bounding box center [348, 106] width 107 height 31
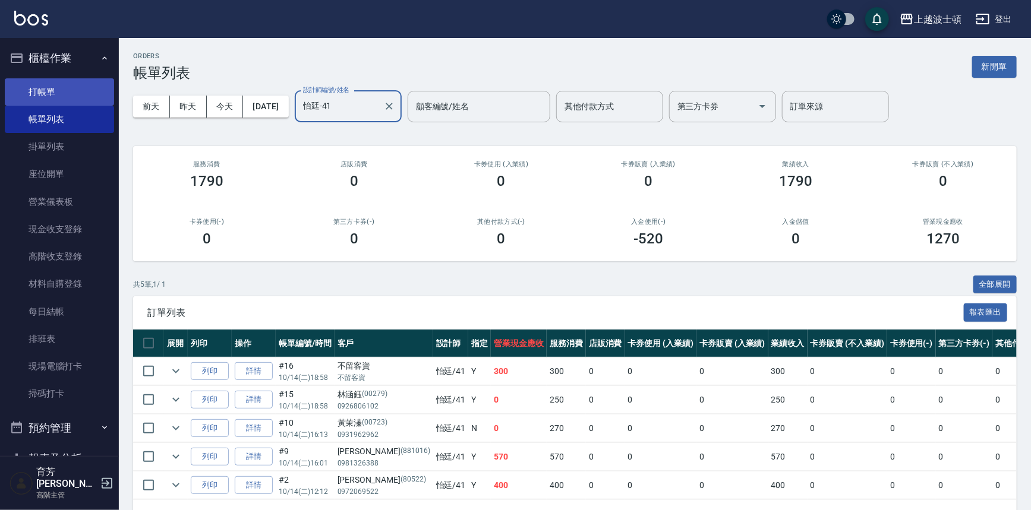
type input "怡廷-41"
click at [45, 100] on link "打帳單" at bounding box center [59, 91] width 109 height 27
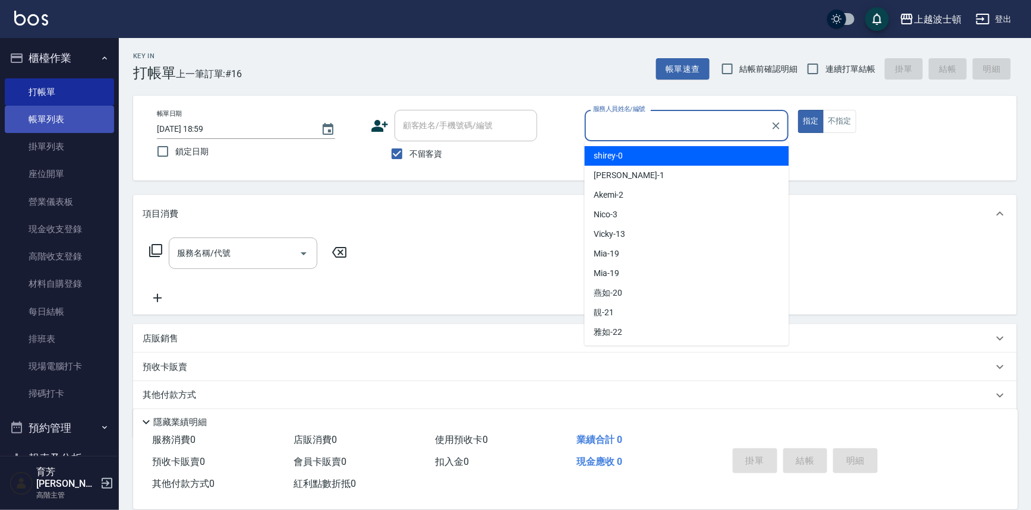
drag, startPoint x: 70, startPoint y: 118, endPoint x: 83, endPoint y: 120, distance: 12.7
click at [70, 118] on link "帳單列表" at bounding box center [59, 119] width 109 height 27
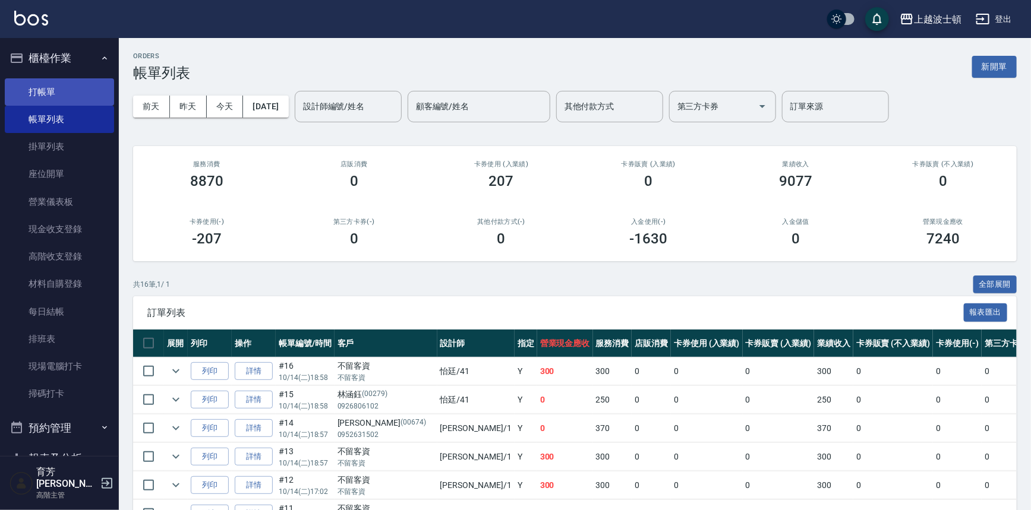
click at [78, 93] on link "打帳單" at bounding box center [59, 91] width 109 height 27
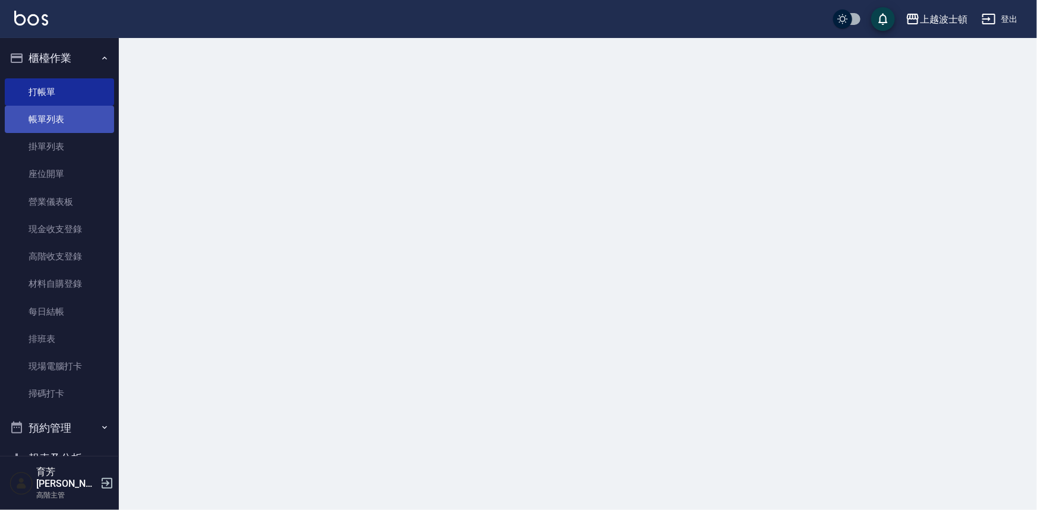
click at [72, 125] on link "帳單列表" at bounding box center [59, 119] width 109 height 27
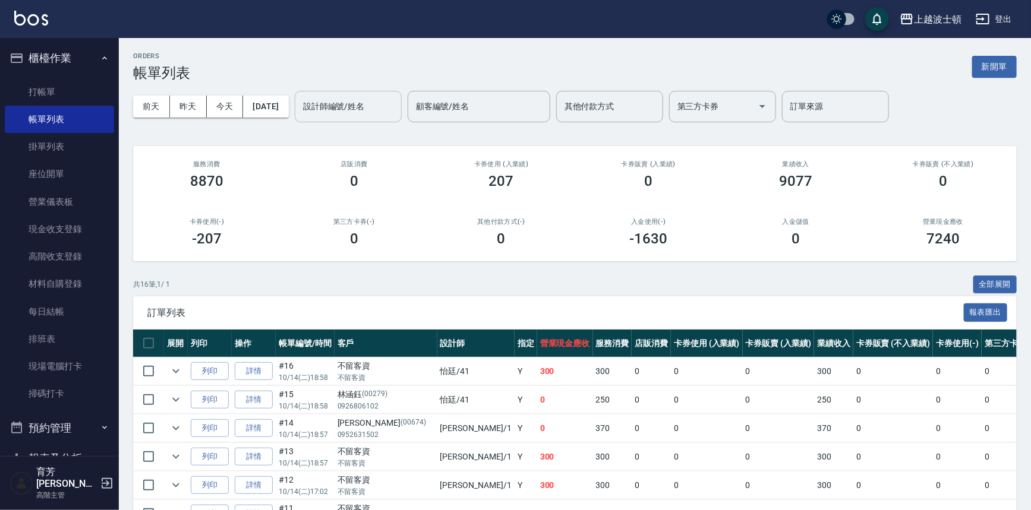
click at [380, 113] on input "設計師編號/姓名" at bounding box center [348, 106] width 96 height 21
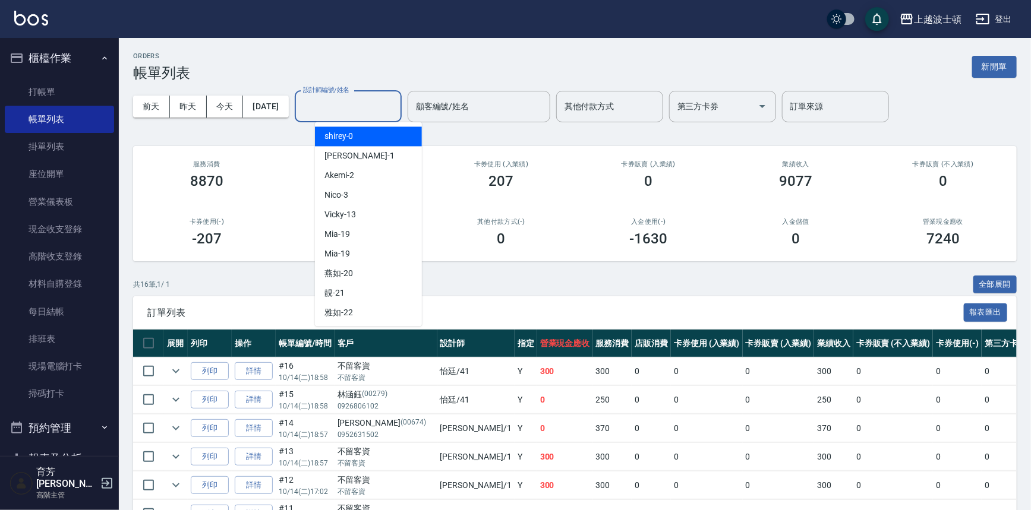
click at [372, 132] on div "shirey -0" at bounding box center [368, 137] width 107 height 20
type input "shirey-0"
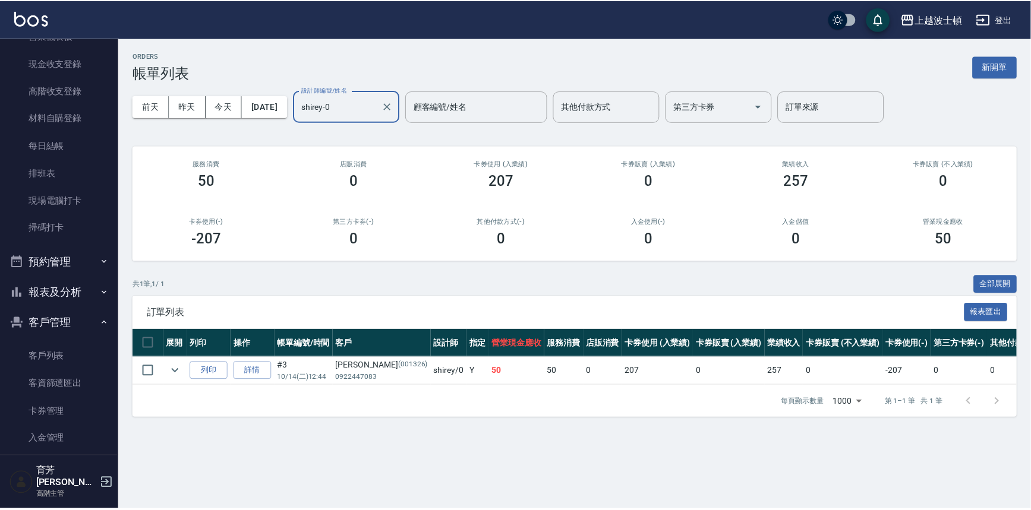
scroll to position [172, 0]
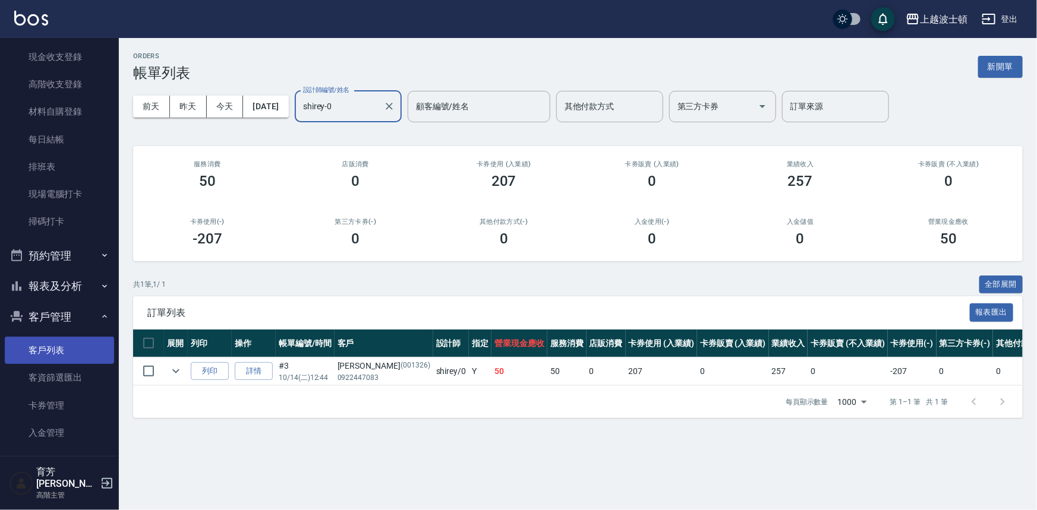
click at [65, 339] on link "客戶列表" at bounding box center [59, 350] width 109 height 27
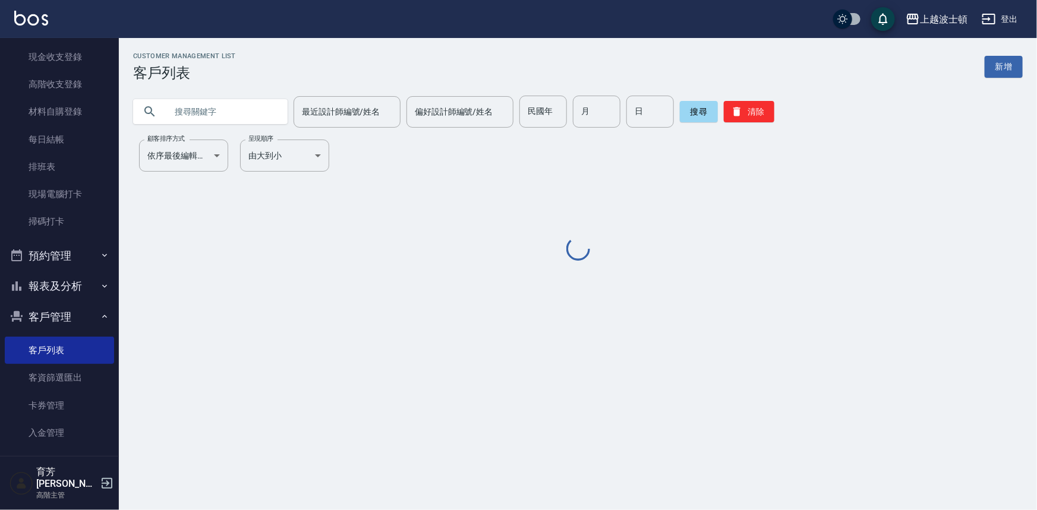
click at [232, 125] on input "text" at bounding box center [222, 112] width 112 height 32
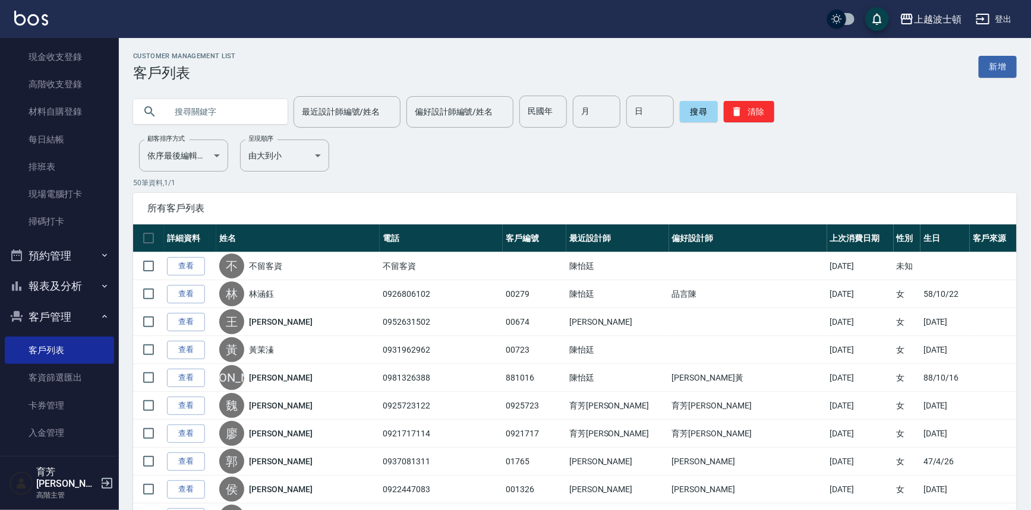
click at [232, 119] on input "text" at bounding box center [222, 112] width 112 height 32
type input "[PERSON_NAME]"
click at [700, 113] on button "搜尋" at bounding box center [699, 111] width 38 height 21
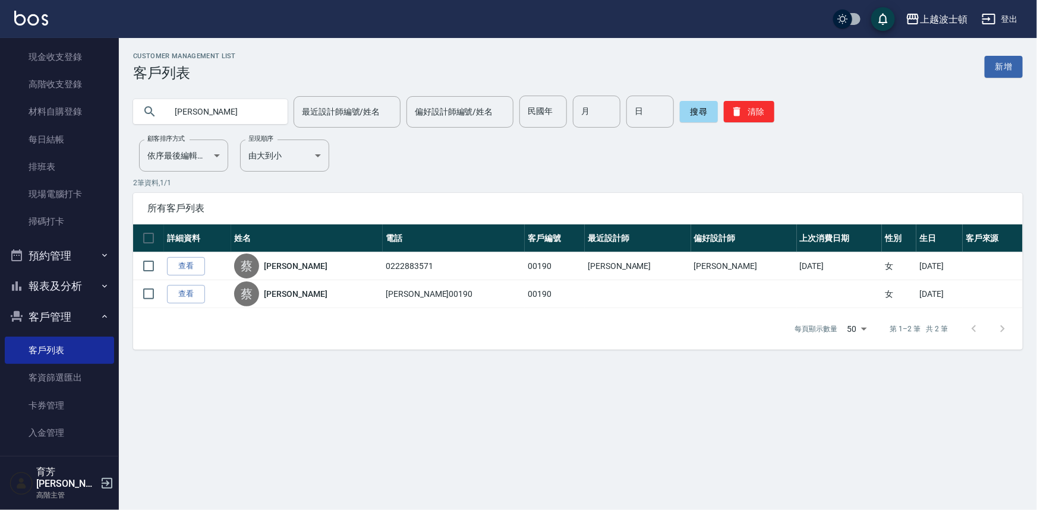
drag, startPoint x: 184, startPoint y: 258, endPoint x: 205, endPoint y: 238, distance: 29.4
click at [184, 258] on link "查看" at bounding box center [186, 266] width 38 height 18
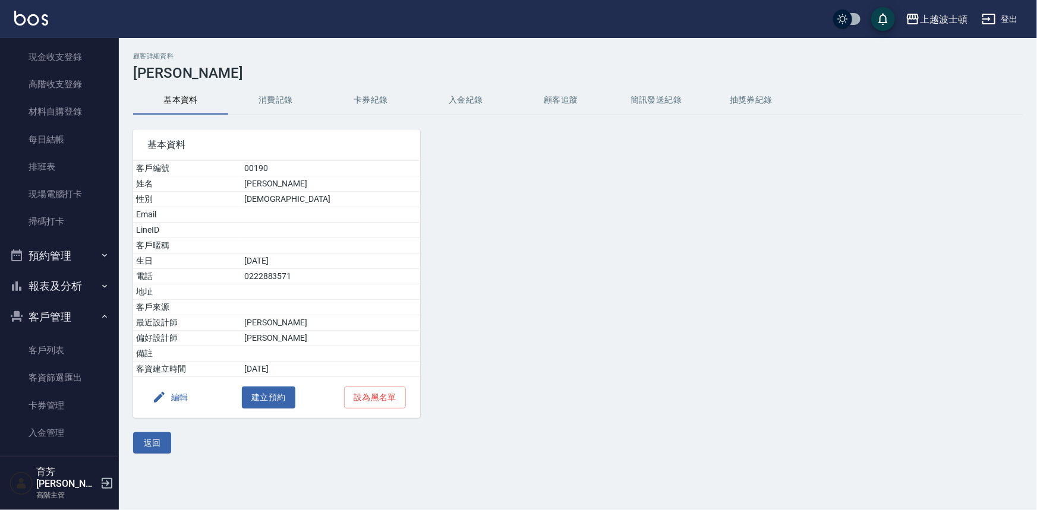
click at [277, 97] on button "消費記錄" at bounding box center [275, 100] width 95 height 29
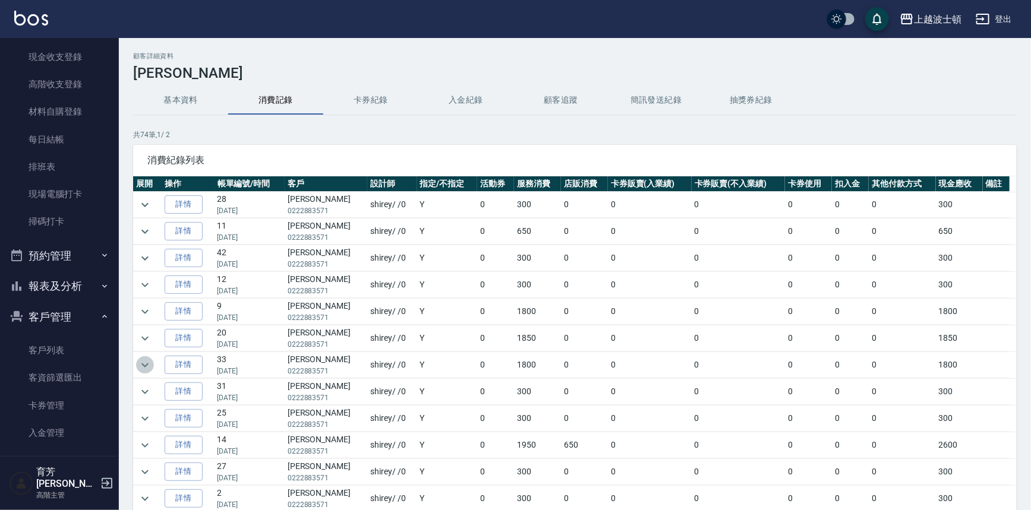
click at [146, 366] on icon "expand row" at bounding box center [145, 365] width 14 height 14
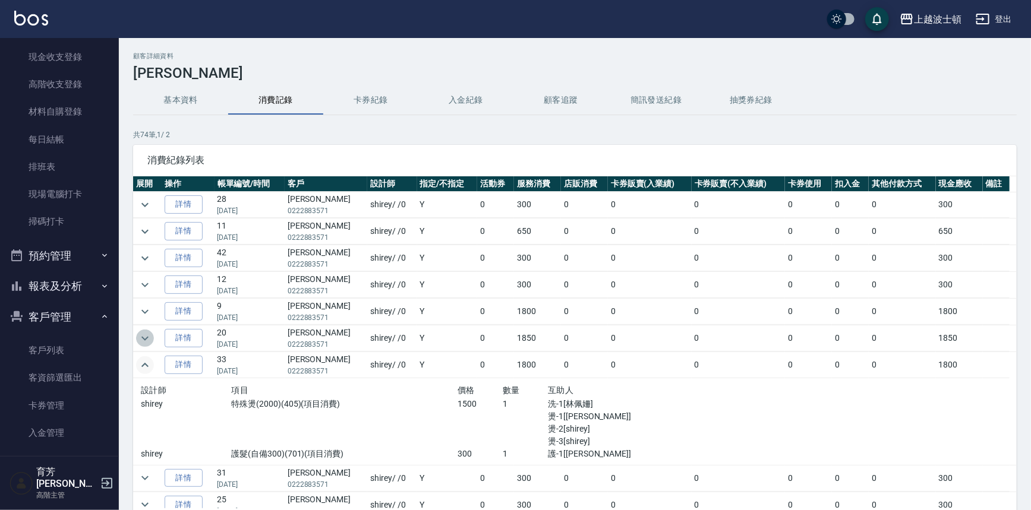
click at [143, 333] on icon "expand row" at bounding box center [145, 339] width 14 height 14
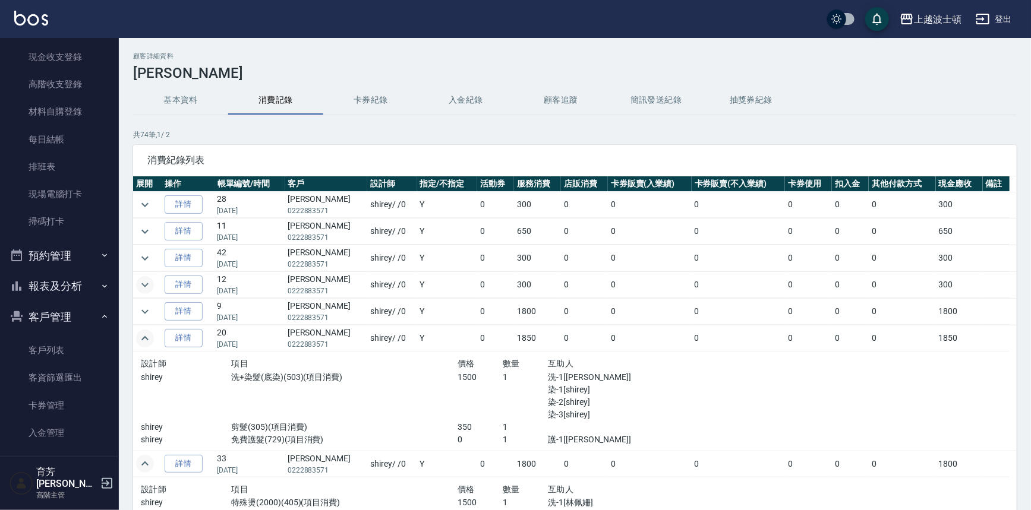
click at [148, 286] on icon "expand row" at bounding box center [145, 285] width 14 height 14
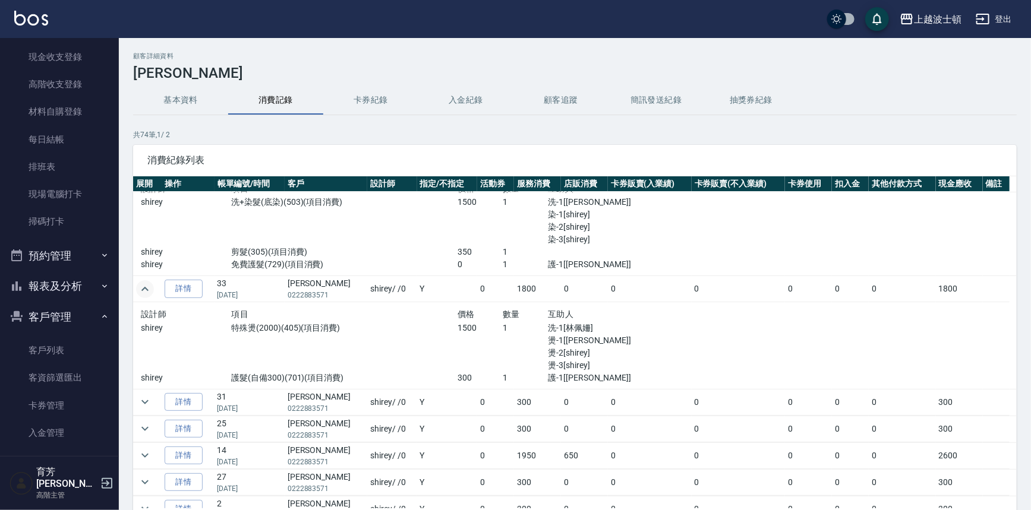
scroll to position [267, 0]
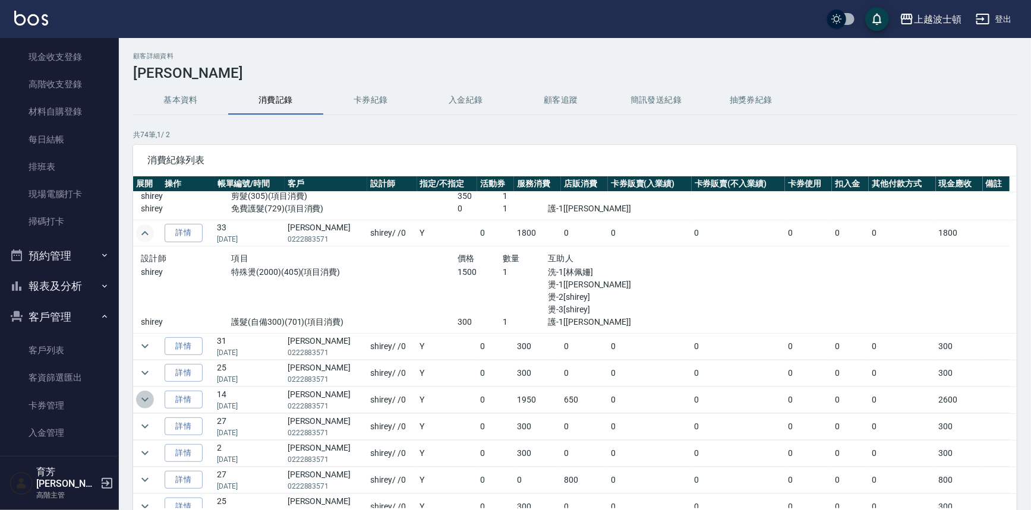
click at [143, 398] on icon "expand row" at bounding box center [144, 400] width 7 height 4
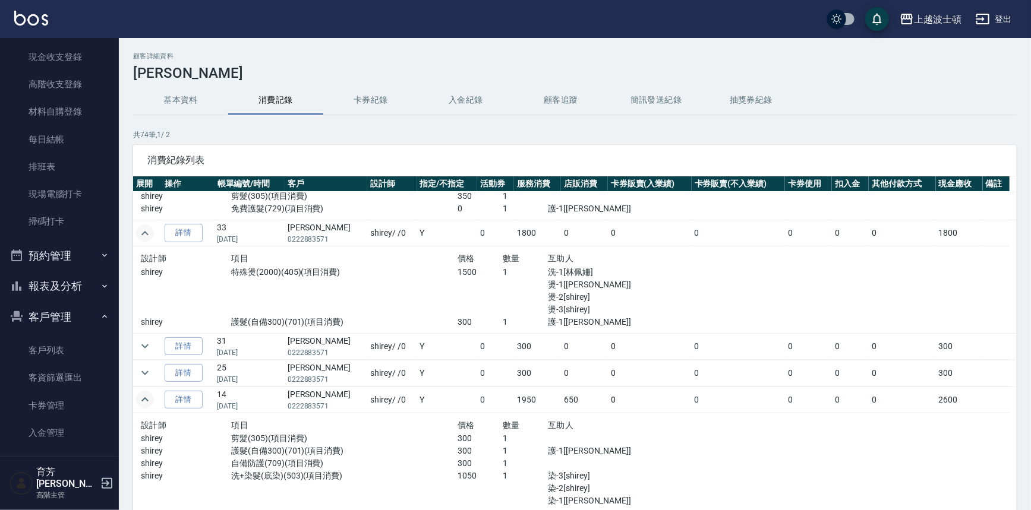
drag, startPoint x: 1017, startPoint y: 275, endPoint x: 1017, endPoint y: 264, distance: 10.7
click at [1017, 264] on div "顧客詳細資料 [PERSON_NAME]綢 基本資料 消費記錄 卡券紀錄 入金紀錄 顧客追蹤 簡訊發送紀錄 抽獎券紀錄 共 74 筆, 1 / 2 消費紀錄列…" at bounding box center [575, 314] width 912 height 525
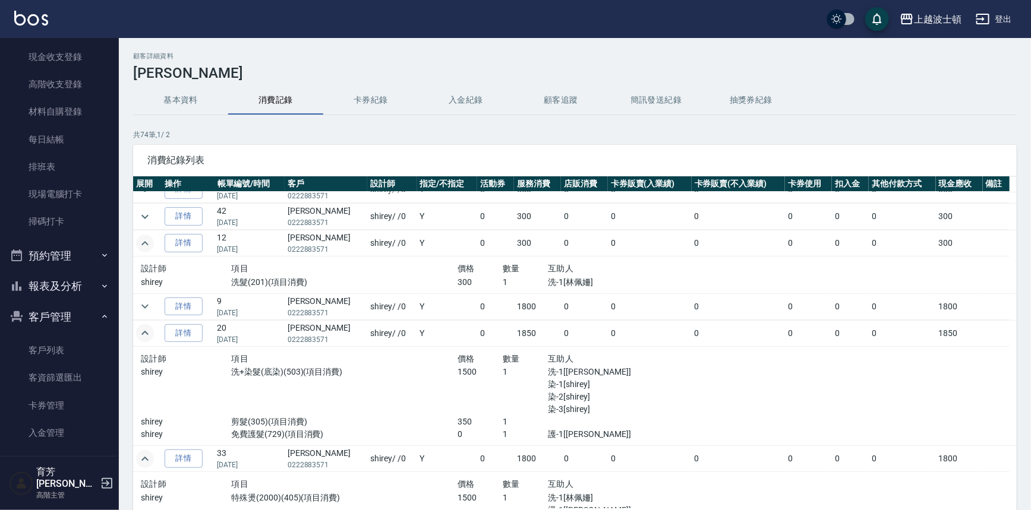
scroll to position [0, 0]
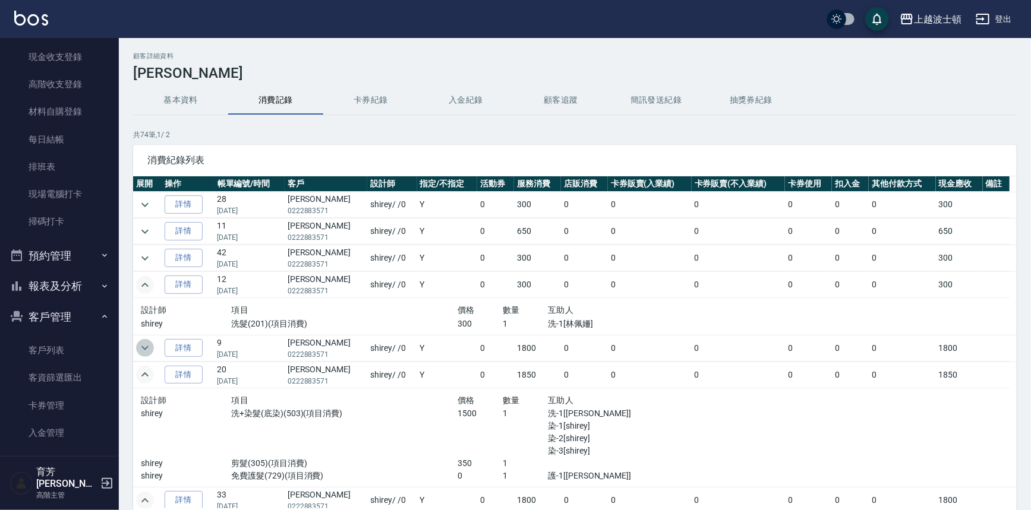
click at [141, 341] on icon "expand row" at bounding box center [145, 348] width 14 height 14
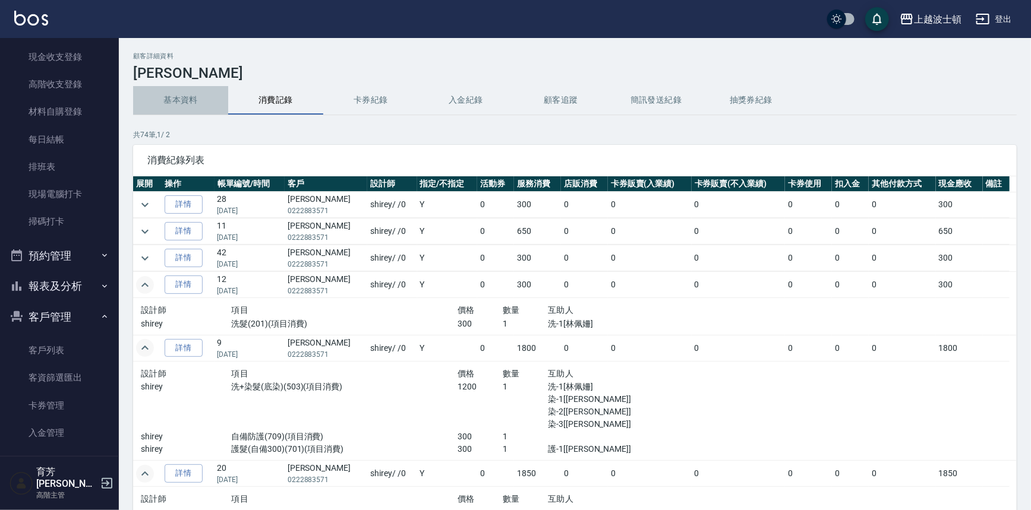
click at [176, 98] on button "基本資料" at bounding box center [180, 100] width 95 height 29
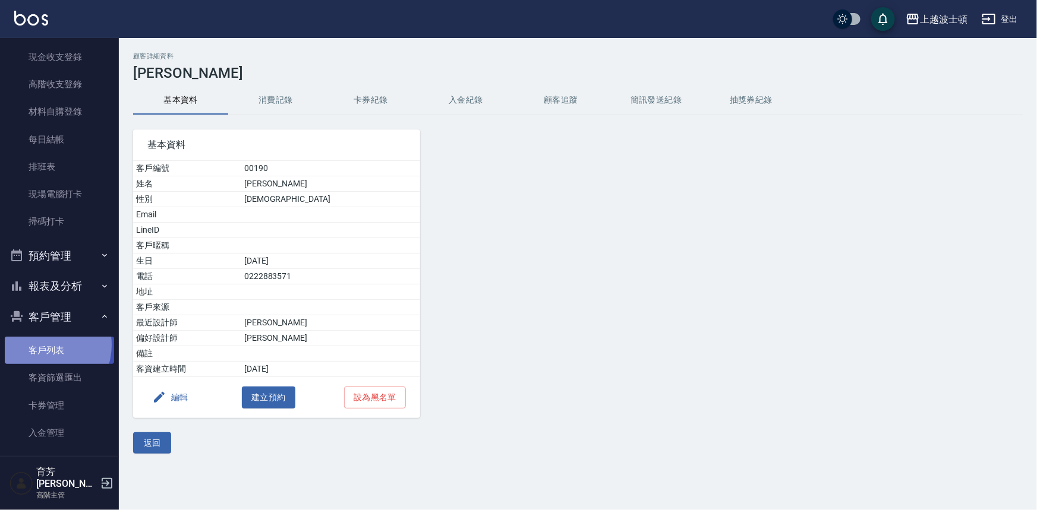
click at [43, 345] on link "客戶列表" at bounding box center [59, 350] width 109 height 27
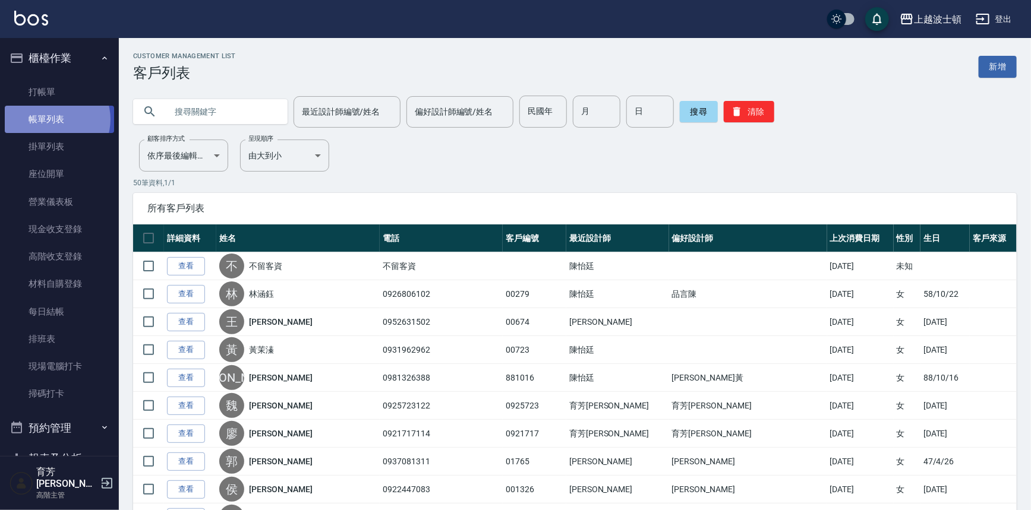
click at [53, 120] on link "帳單列表" at bounding box center [59, 119] width 109 height 27
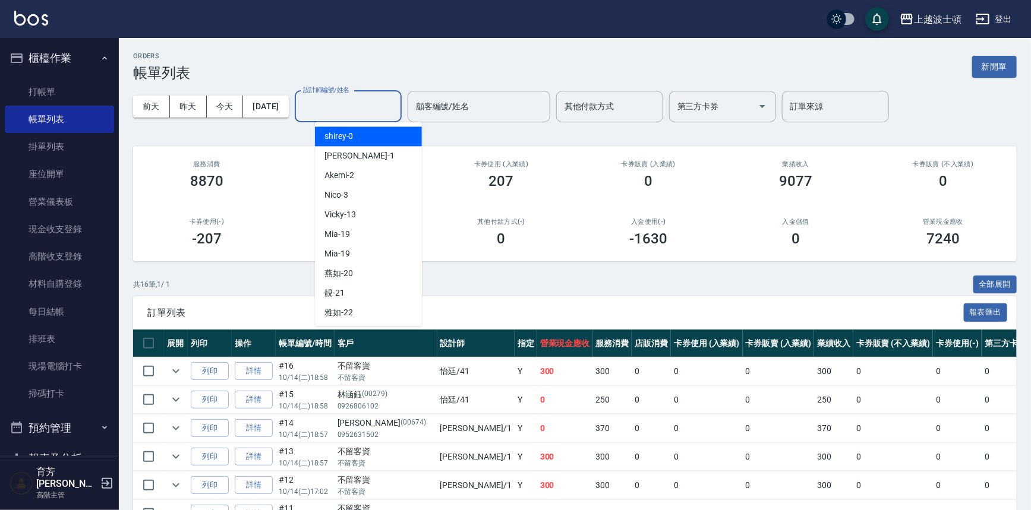
click at [331, 102] on input "設計師編號/姓名" at bounding box center [348, 106] width 96 height 21
click at [335, 136] on span "shirey -0" at bounding box center [338, 136] width 29 height 12
type input "shirey-0"
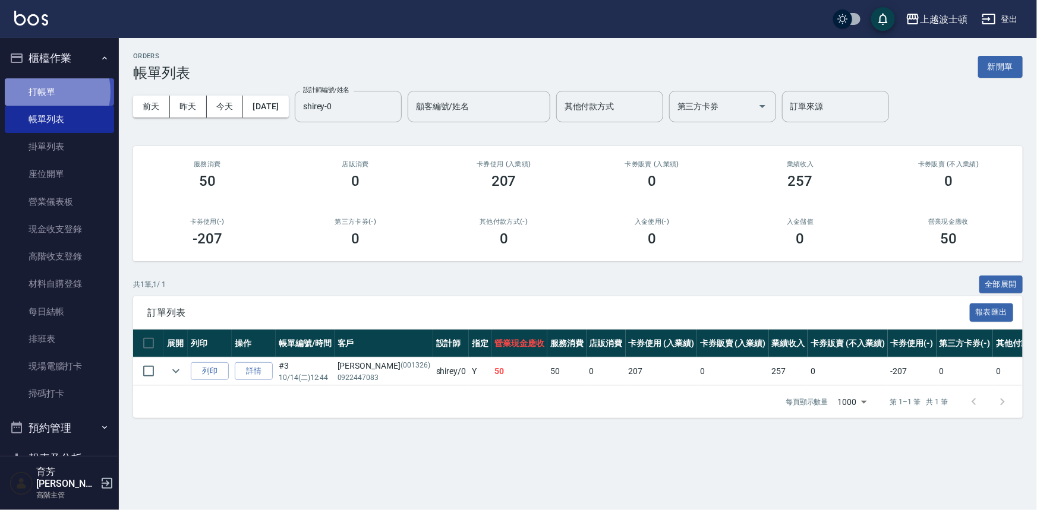
click at [42, 91] on link "打帳單" at bounding box center [59, 91] width 109 height 27
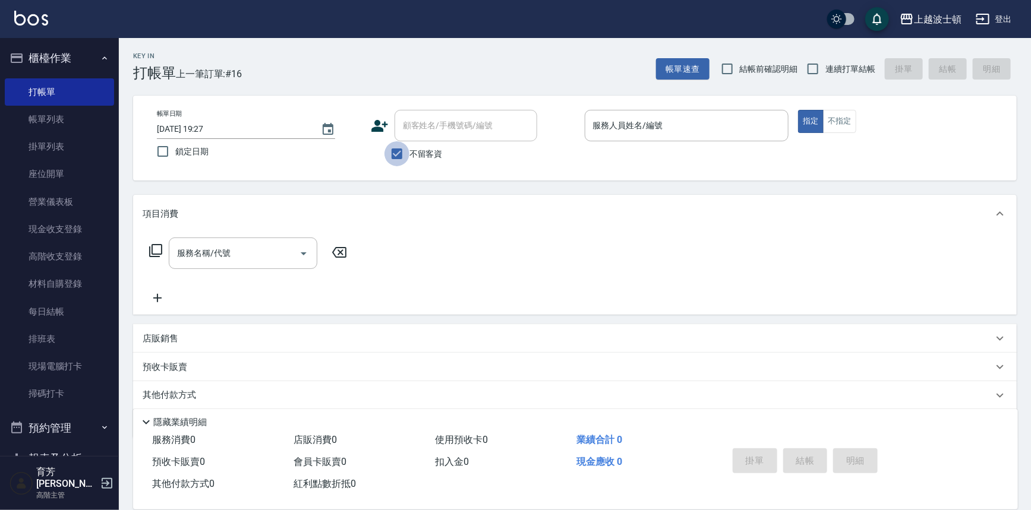
click at [393, 149] on input "不留客資" at bounding box center [396, 153] width 25 height 25
checkbox input "false"
click at [408, 128] on input "顧客姓名/手機號碼/編號" at bounding box center [457, 125] width 114 height 21
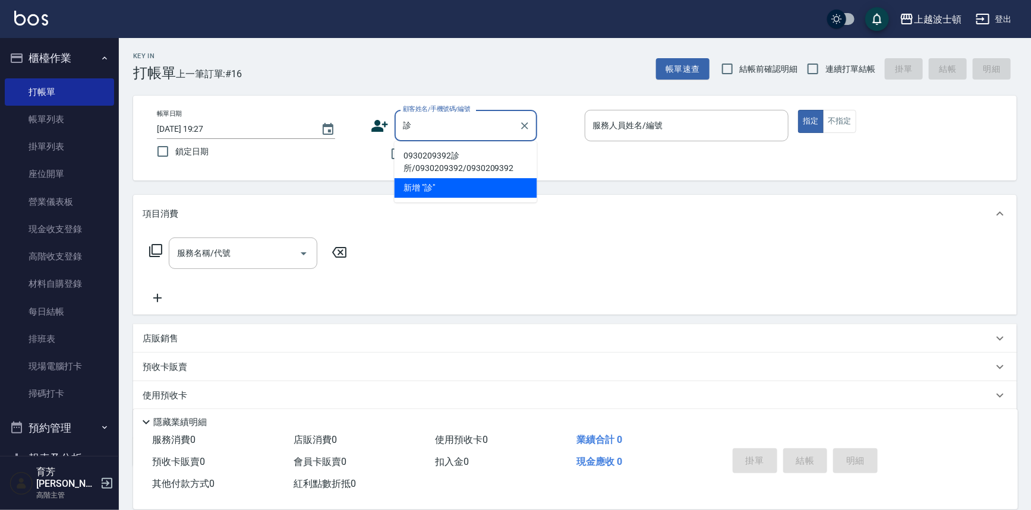
click at [443, 152] on li "0930209392診所/0930209392/0930209392" at bounding box center [466, 162] width 143 height 32
type input "0930209392診所/0930209392/0930209392"
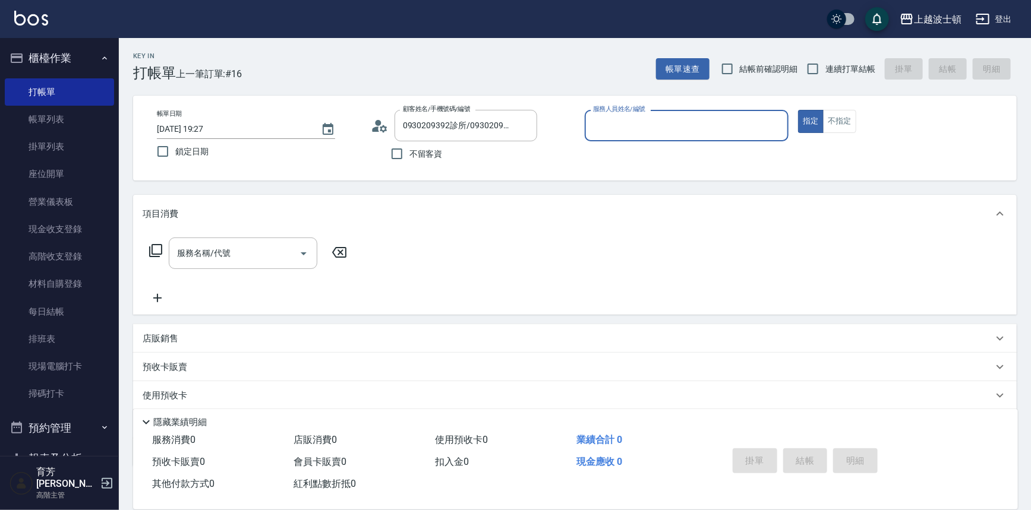
type input "shirey-0"
click at [156, 247] on icon at bounding box center [156, 251] width 14 height 14
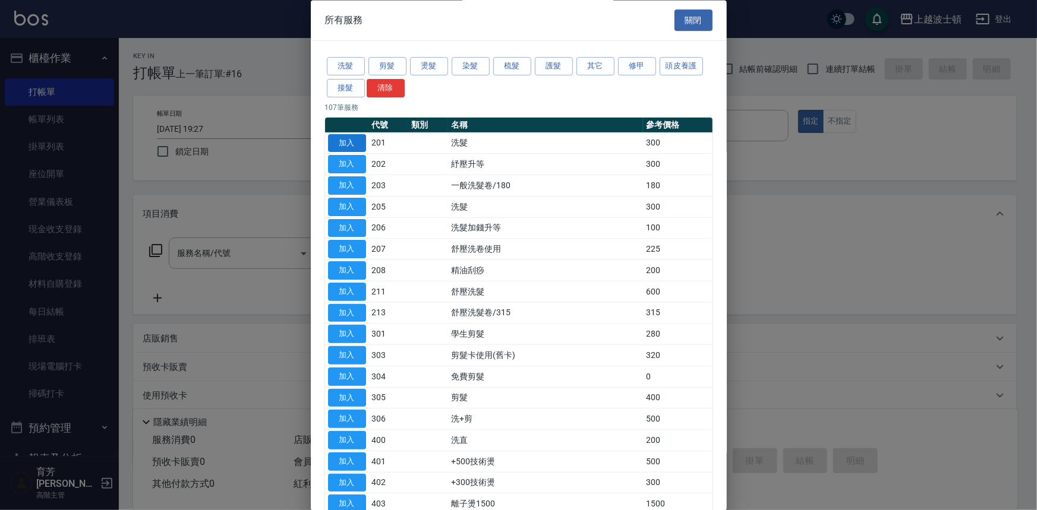
click at [345, 138] on button "加入" at bounding box center [347, 143] width 38 height 18
type input "洗髮(201)"
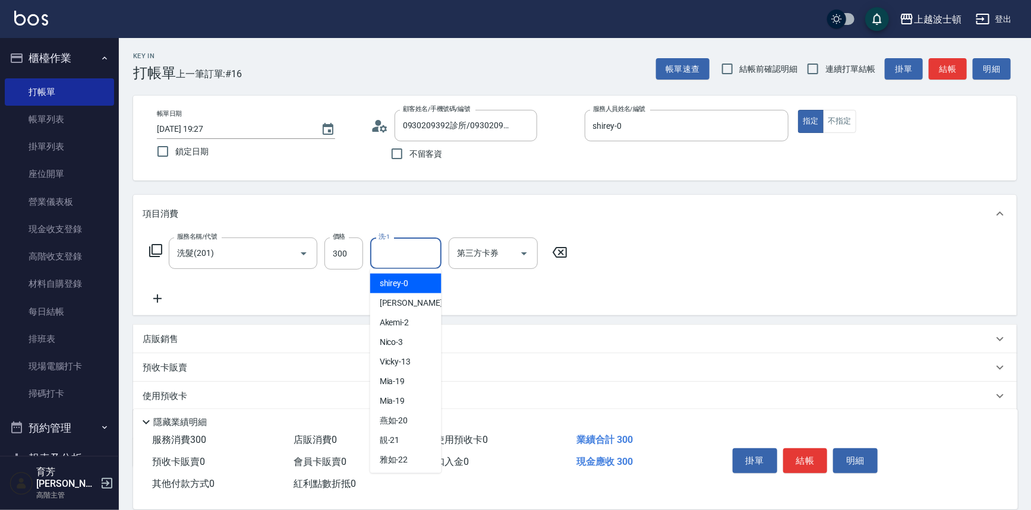
click at [413, 251] on input "洗-1" at bounding box center [405, 253] width 61 height 21
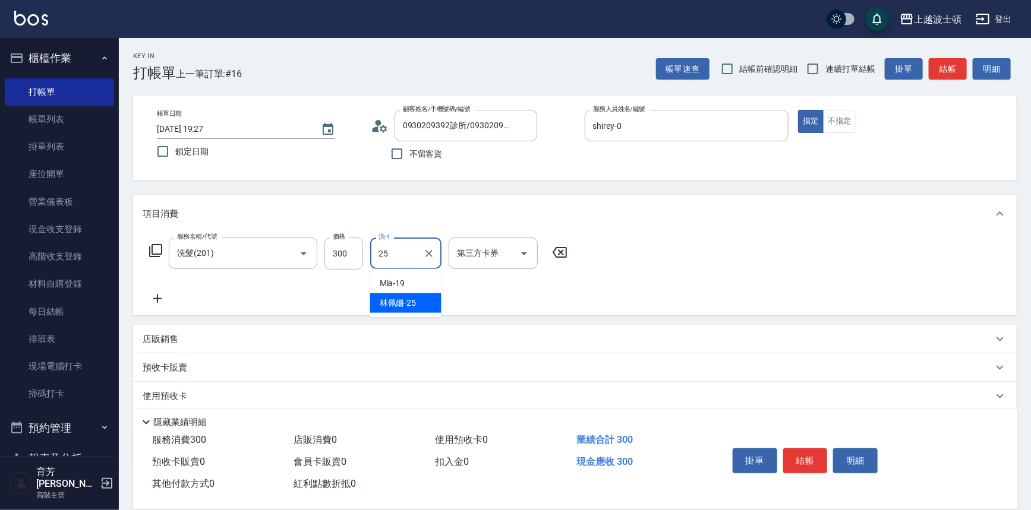
click at [397, 306] on span "[PERSON_NAME]-25" at bounding box center [398, 303] width 37 height 12
type input "[PERSON_NAME]-25"
click at [157, 245] on icon at bounding box center [155, 250] width 13 height 13
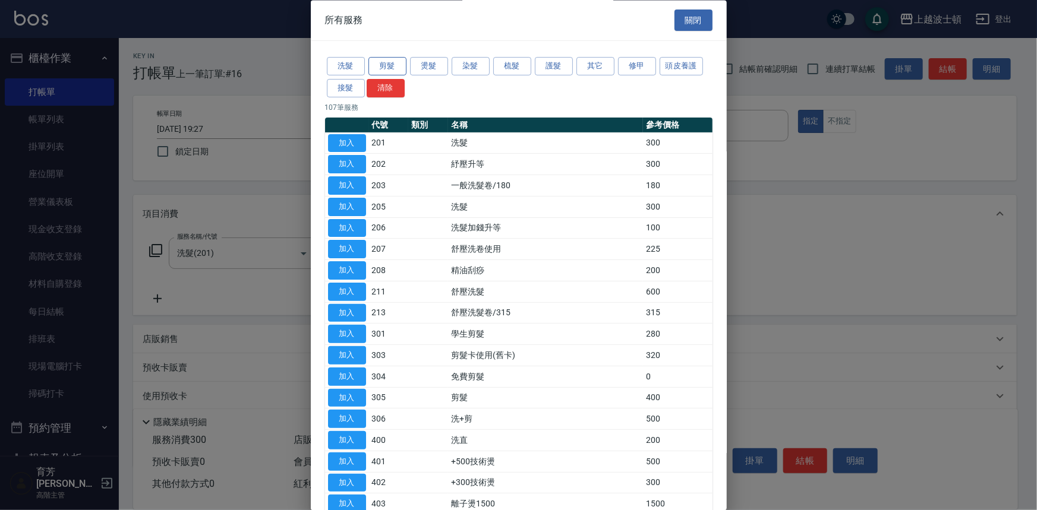
click at [397, 64] on button "剪髮" at bounding box center [387, 67] width 38 height 18
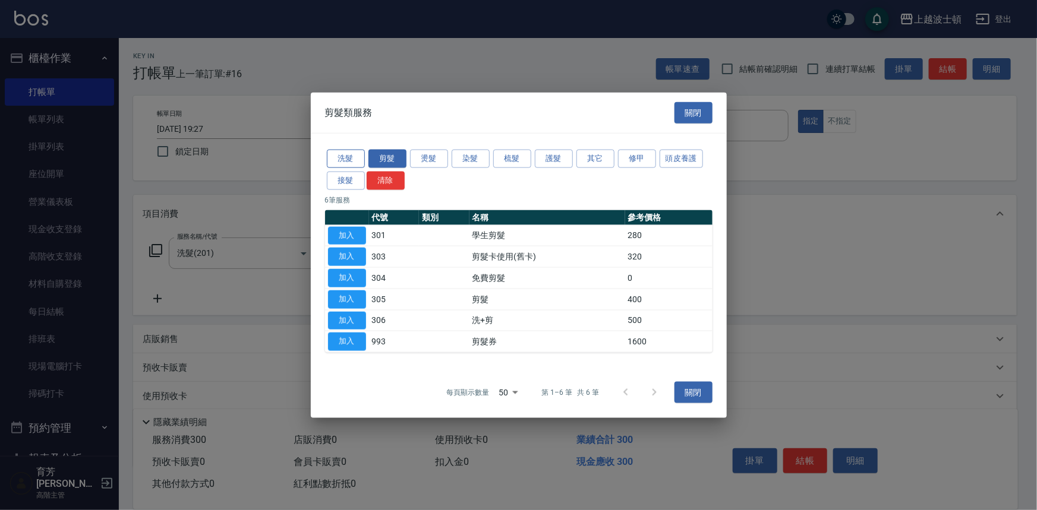
click at [361, 154] on button "洗髮" at bounding box center [346, 159] width 38 height 18
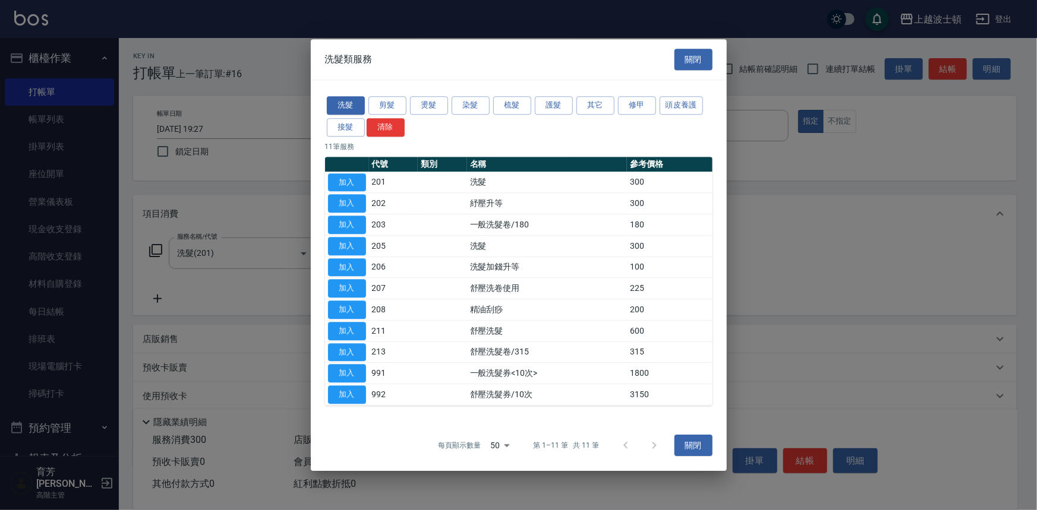
click at [356, 266] on button "加入" at bounding box center [347, 267] width 38 height 18
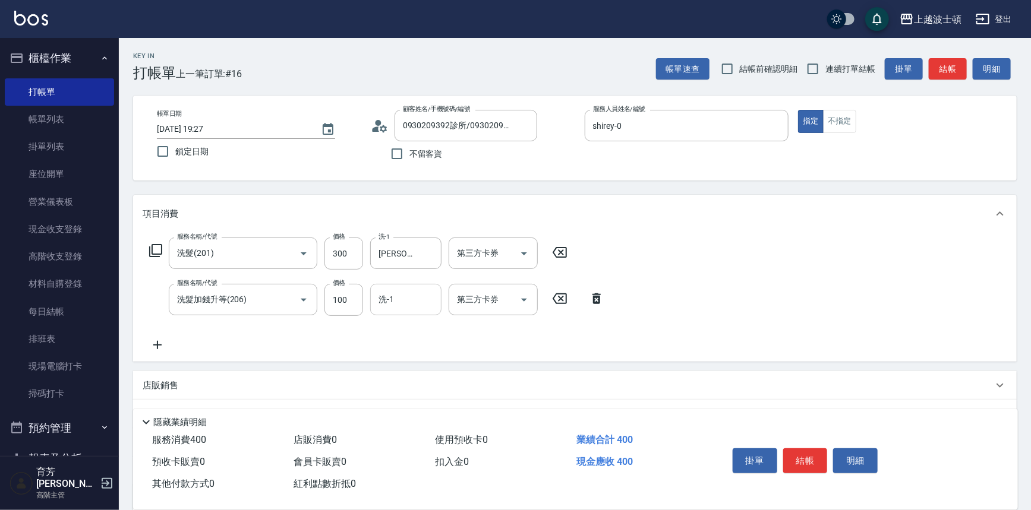
click at [406, 302] on input "洗-1" at bounding box center [405, 299] width 61 height 21
click at [409, 351] on span "[PERSON_NAME]-25" at bounding box center [398, 349] width 37 height 12
type input "[PERSON_NAME]-25"
click at [802, 456] on button "結帳" at bounding box center [805, 461] width 45 height 25
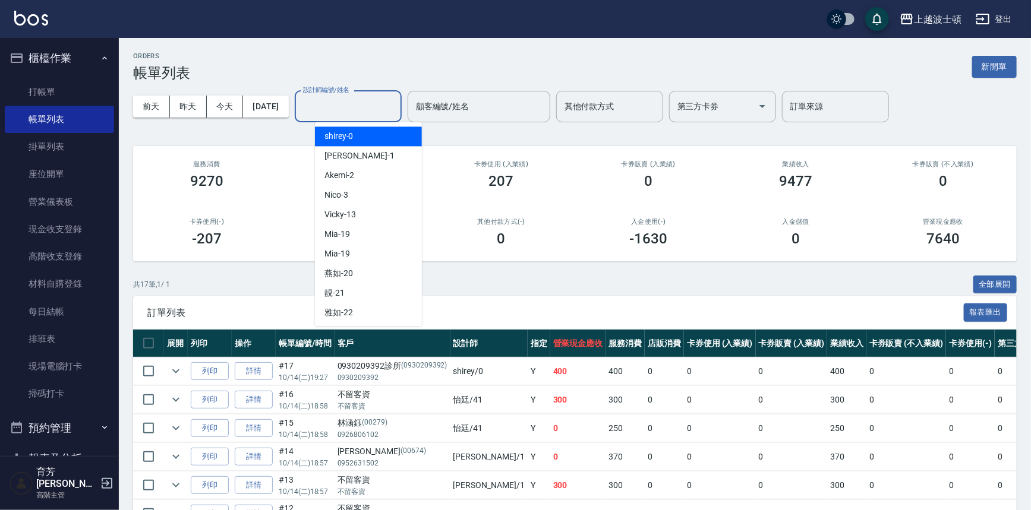
click at [375, 101] on input "設計師編號/姓名" at bounding box center [348, 106] width 96 height 21
click at [371, 134] on div "shirey -0" at bounding box center [368, 137] width 107 height 20
type input "shirey-0"
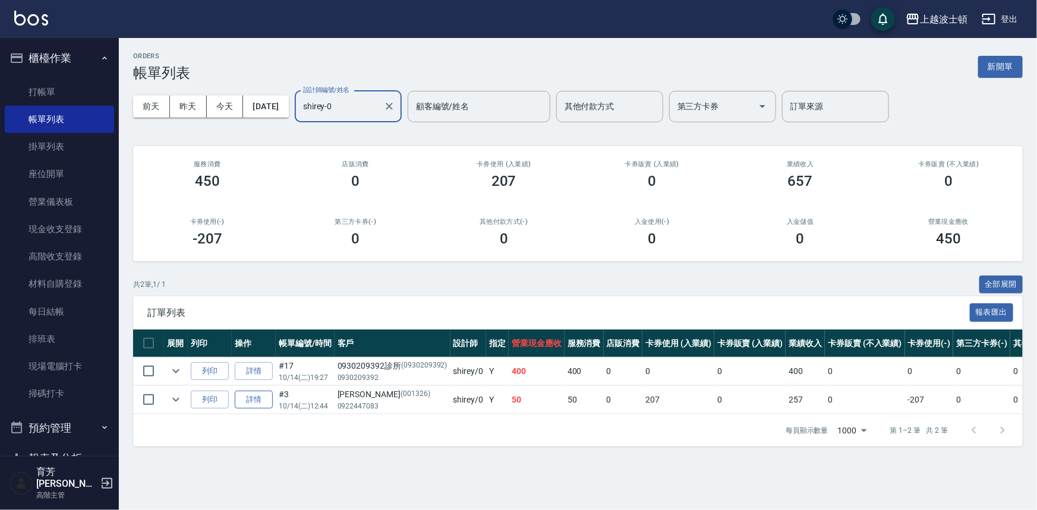
click at [250, 396] on link "詳情" at bounding box center [254, 400] width 38 height 18
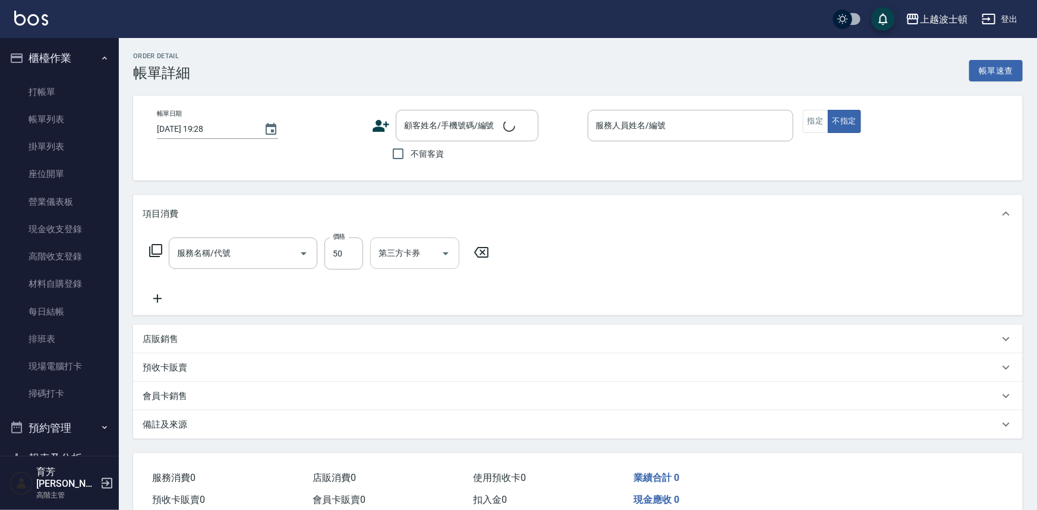
type input "[DATE] 12:44"
type input "shirey-0"
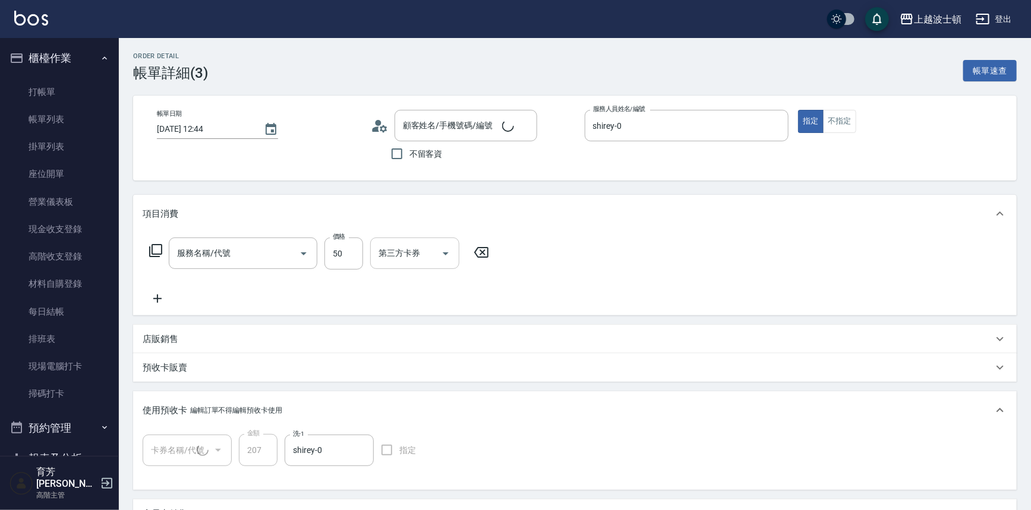
type input "[PERSON_NAME]/0922447083/001326"
type input "洗髮卷(1/1)"
type input "學生剪髮(301)"
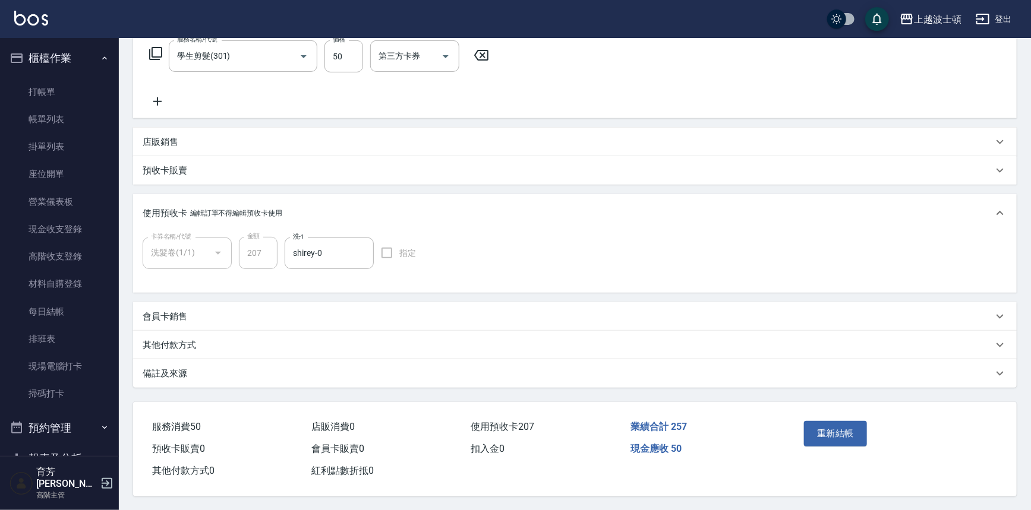
scroll to position [201, 0]
click at [837, 424] on button "重新結帳" at bounding box center [835, 433] width 63 height 25
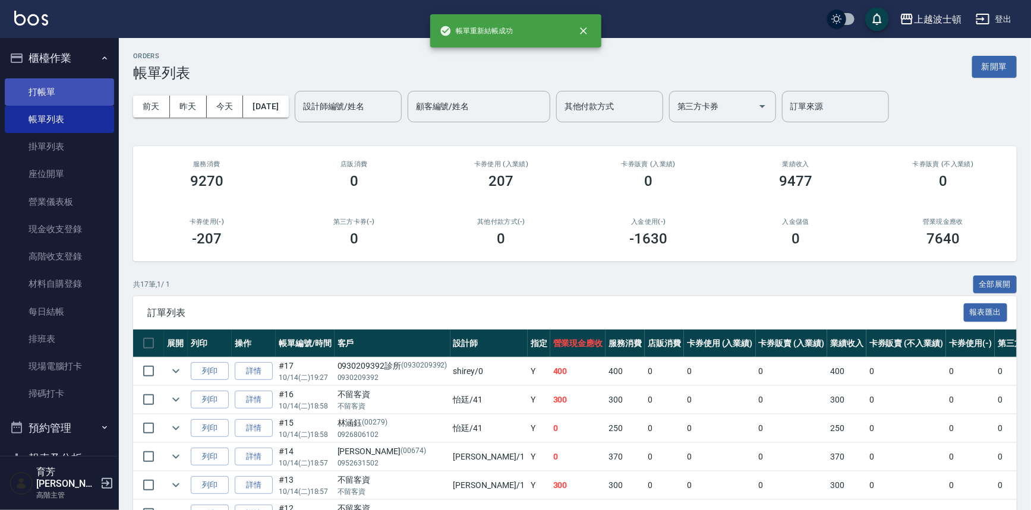
click at [52, 93] on link "打帳單" at bounding box center [59, 91] width 109 height 27
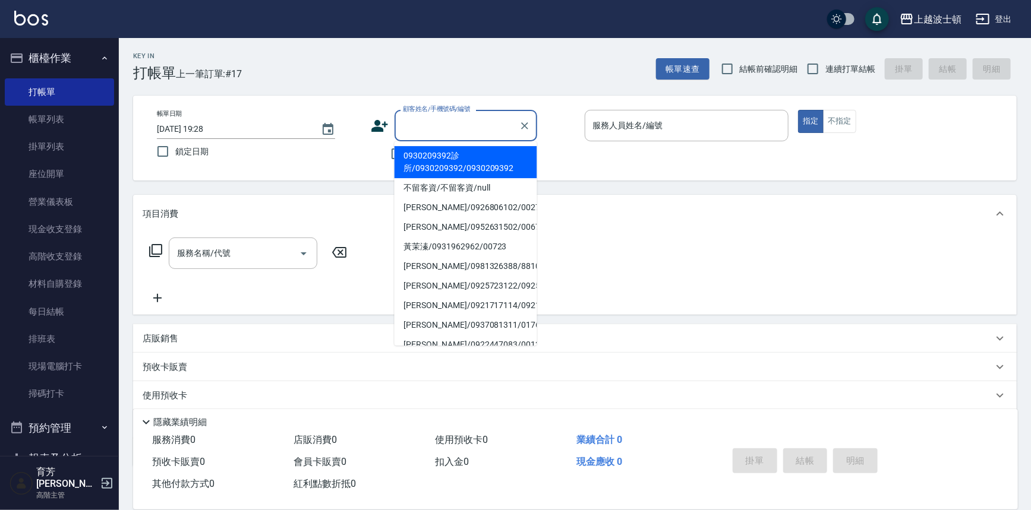
click at [459, 122] on input "顧客姓名/手機號碼/編號" at bounding box center [457, 125] width 114 height 21
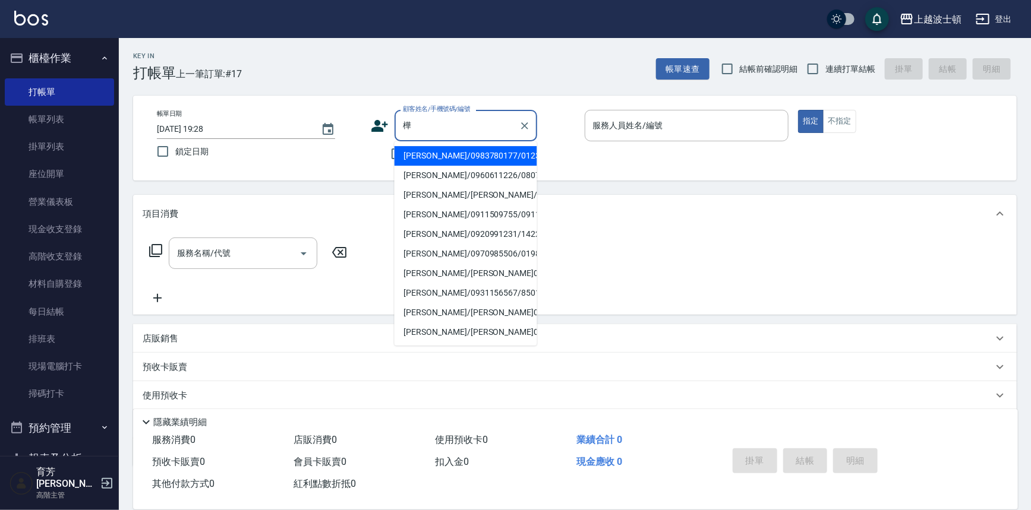
click at [491, 153] on li "[PERSON_NAME]/0983780177/0123" at bounding box center [466, 156] width 143 height 20
type input "[PERSON_NAME]/0983780177/0123"
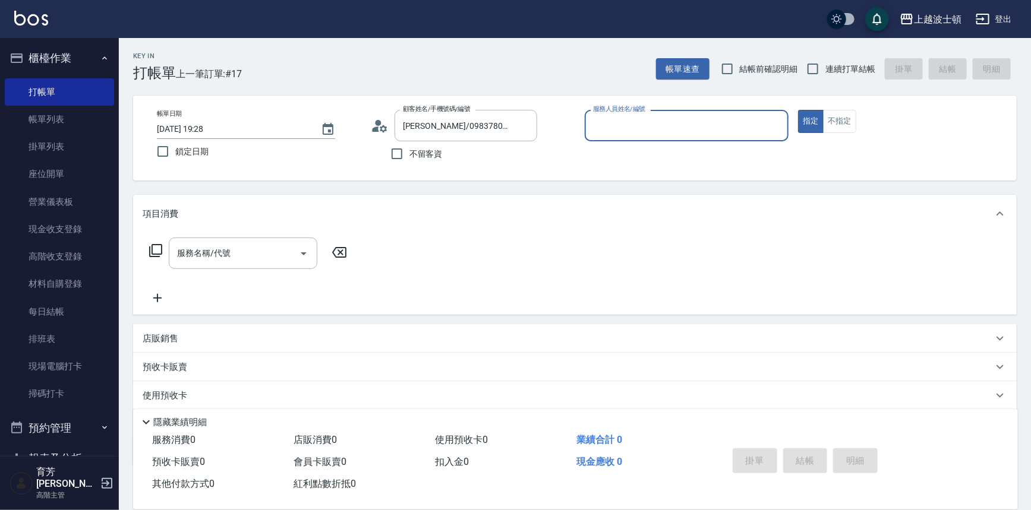
type input "shirey-0"
click at [158, 248] on icon at bounding box center [156, 251] width 14 height 14
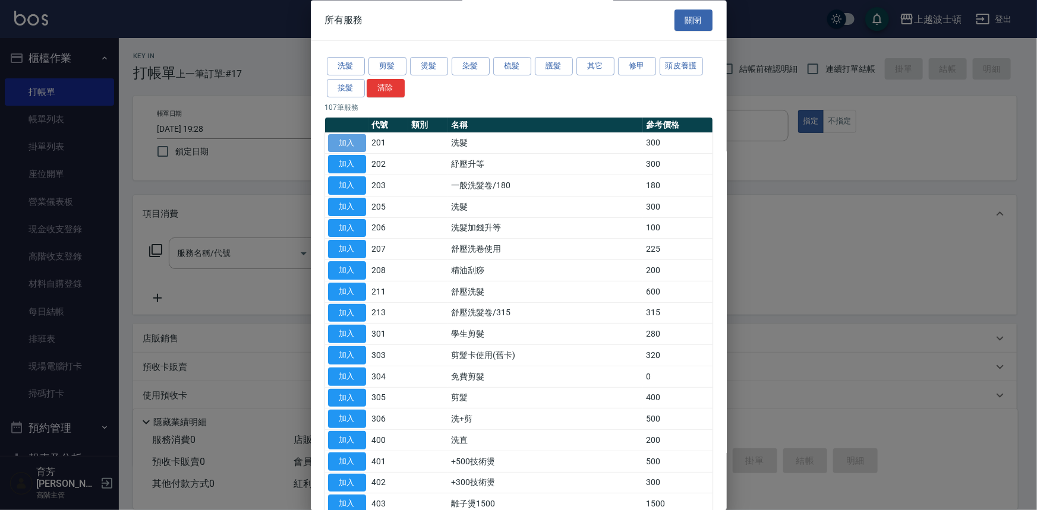
click at [349, 144] on button "加入" at bounding box center [347, 143] width 38 height 18
type input "洗髮(201)"
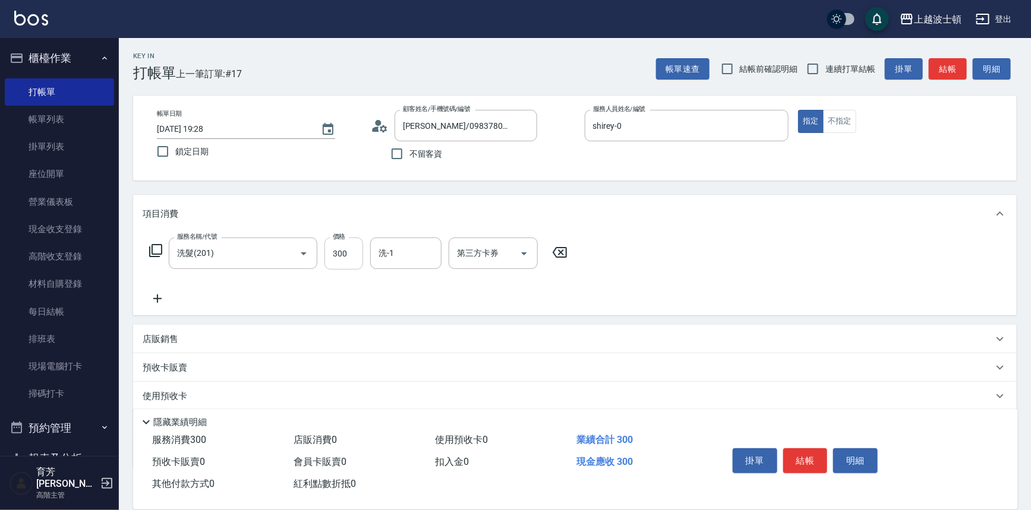
click at [355, 238] on input "300" at bounding box center [343, 254] width 39 height 32
click at [405, 248] on input "洗-1" at bounding box center [405, 253] width 61 height 21
click at [351, 253] on input "27" at bounding box center [343, 254] width 39 height 32
type input "270"
click at [396, 257] on input "洗-1" at bounding box center [405, 253] width 61 height 21
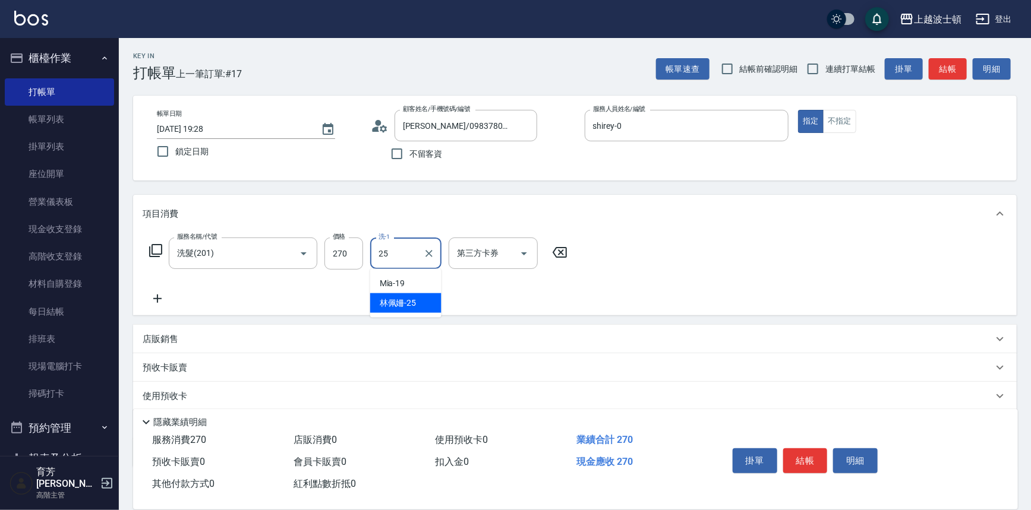
click at [397, 301] on span "[PERSON_NAME]-25" at bounding box center [398, 303] width 37 height 12
type input "[PERSON_NAME]-25"
click at [797, 460] on button "結帳" at bounding box center [805, 461] width 45 height 25
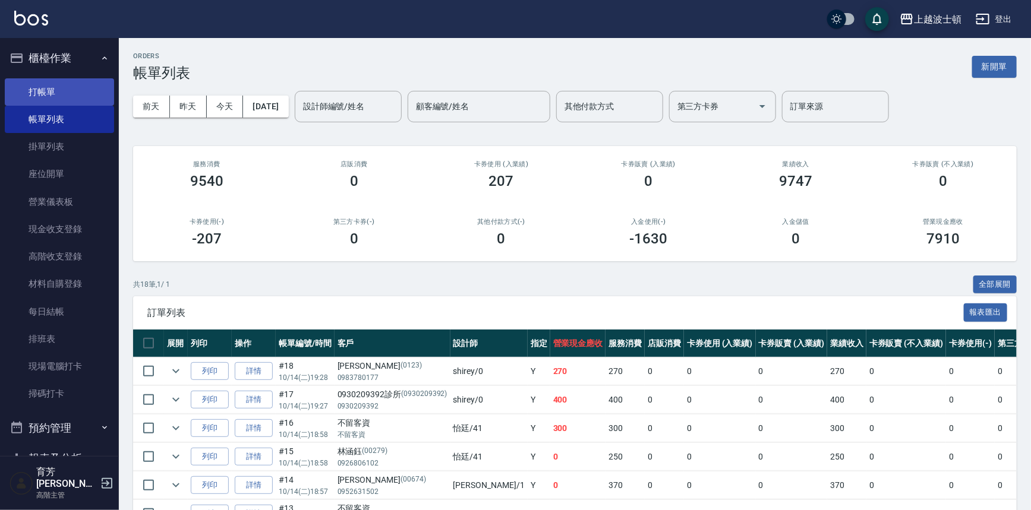
click at [40, 89] on link "打帳單" at bounding box center [59, 91] width 109 height 27
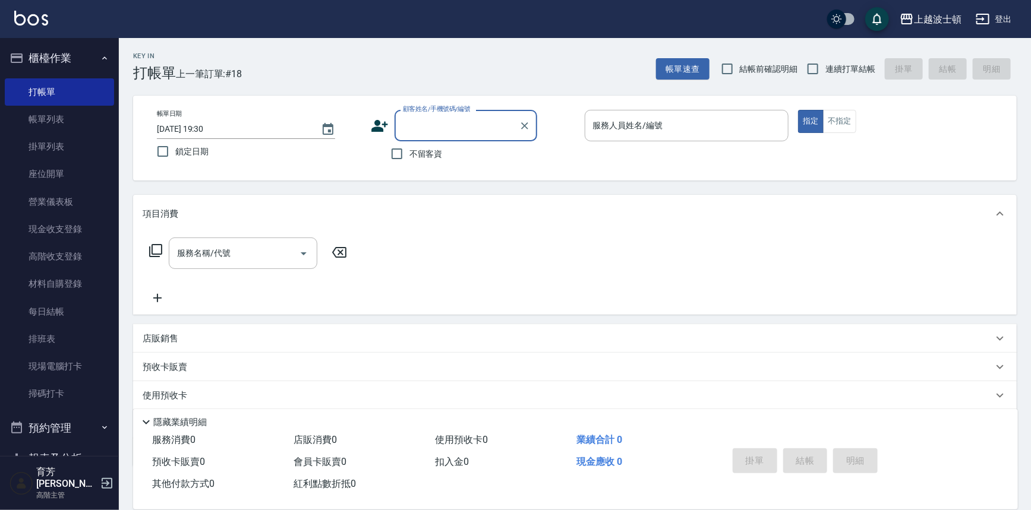
click at [426, 124] on input "顧客姓名/手機號碼/編號" at bounding box center [457, 125] width 114 height 21
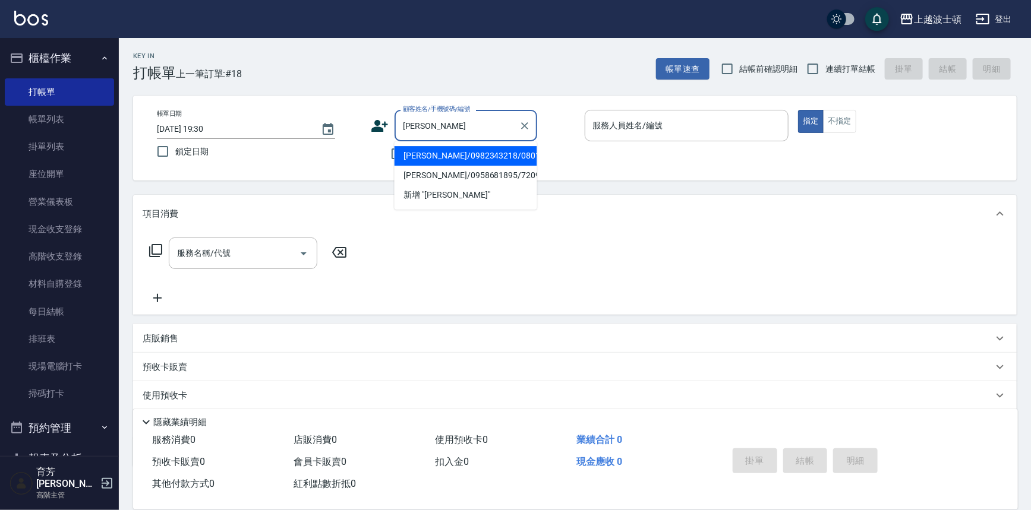
click at [440, 158] on li "[PERSON_NAME]/0982343218/0801231" at bounding box center [466, 156] width 143 height 20
type input "[PERSON_NAME]/0982343218/0801231"
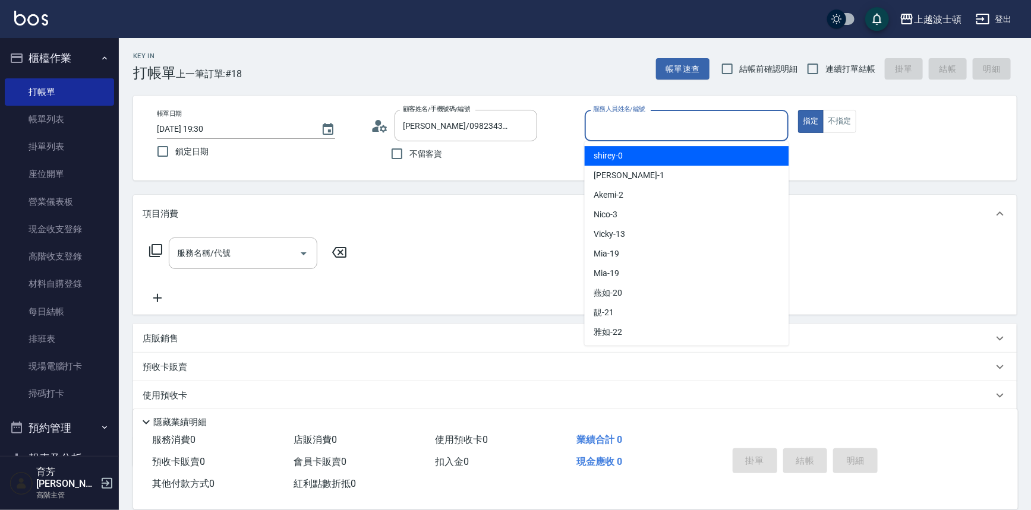
click at [642, 130] on input "服務人員姓名/編號" at bounding box center [687, 125] width 194 height 21
click at [645, 160] on div "shirey -0" at bounding box center [687, 156] width 204 height 20
type input "shirey-0"
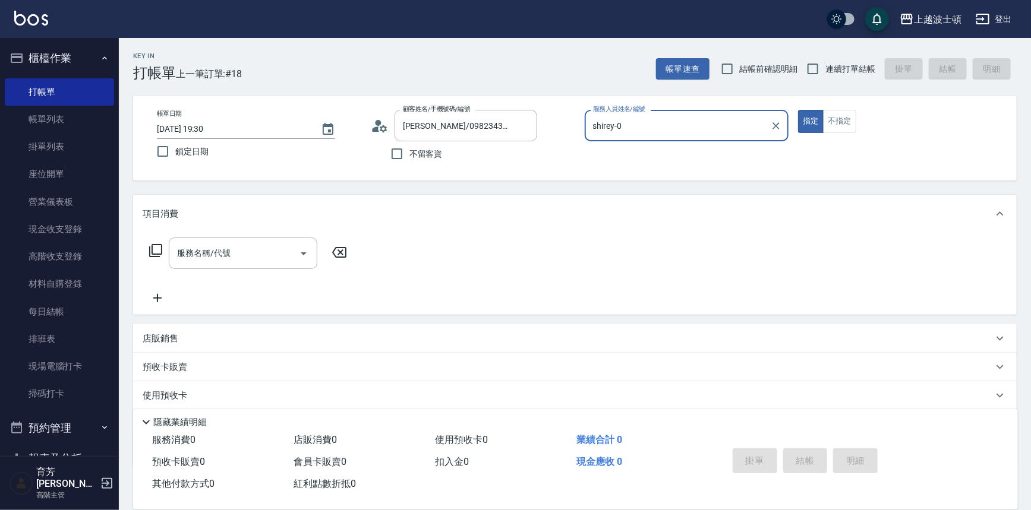
click at [154, 249] on icon at bounding box center [156, 251] width 14 height 14
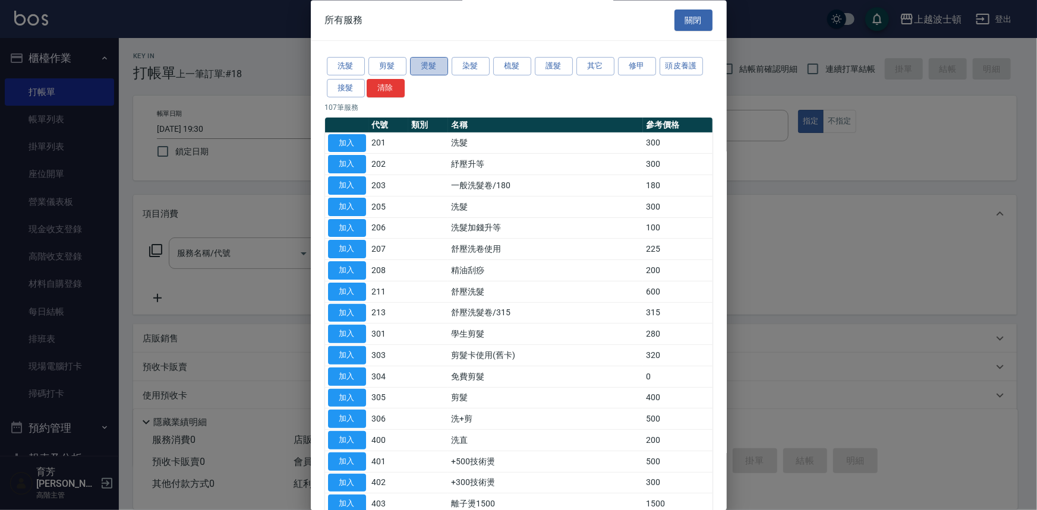
click at [419, 65] on button "燙髮" at bounding box center [429, 67] width 38 height 18
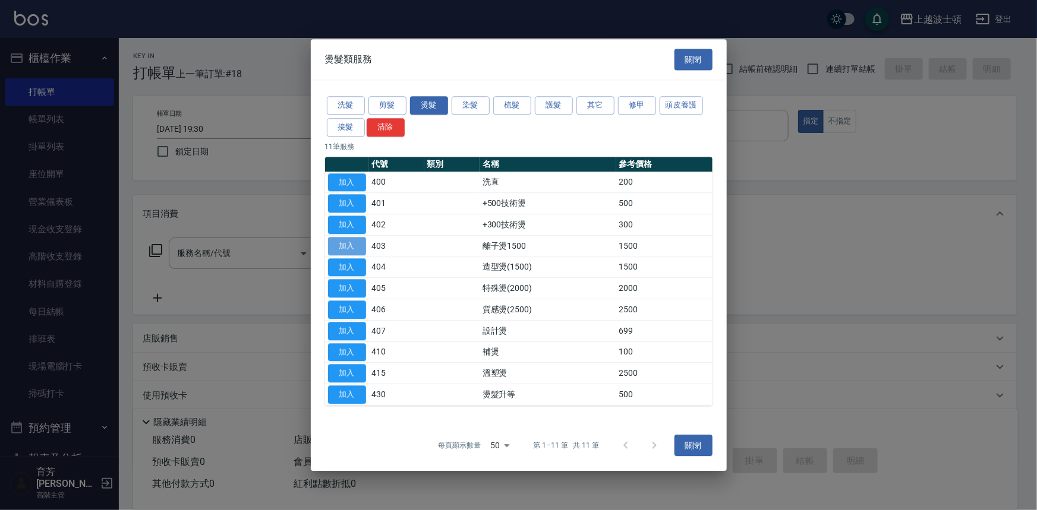
click at [351, 242] on button "加入" at bounding box center [347, 246] width 38 height 18
type input "離子燙1500(403)"
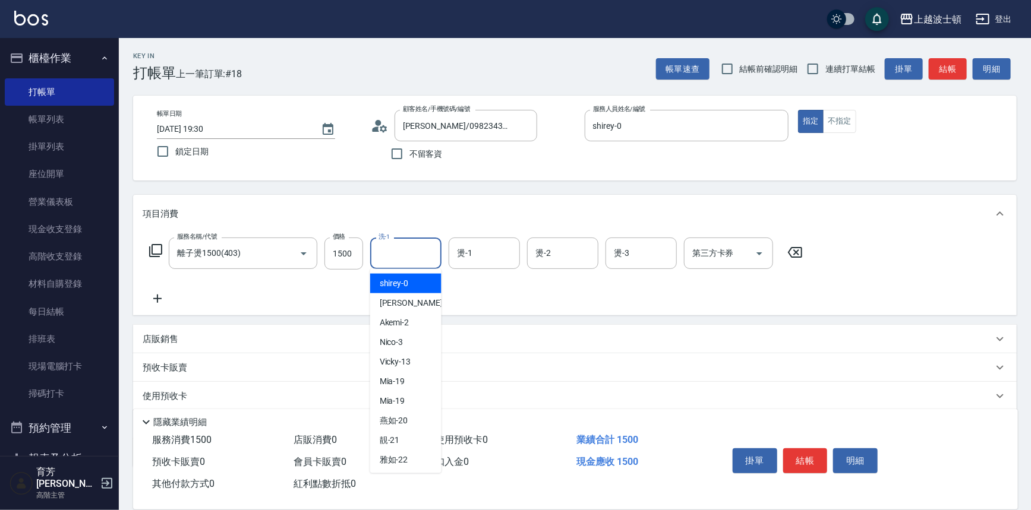
click at [404, 253] on input "洗-1" at bounding box center [405, 253] width 61 height 21
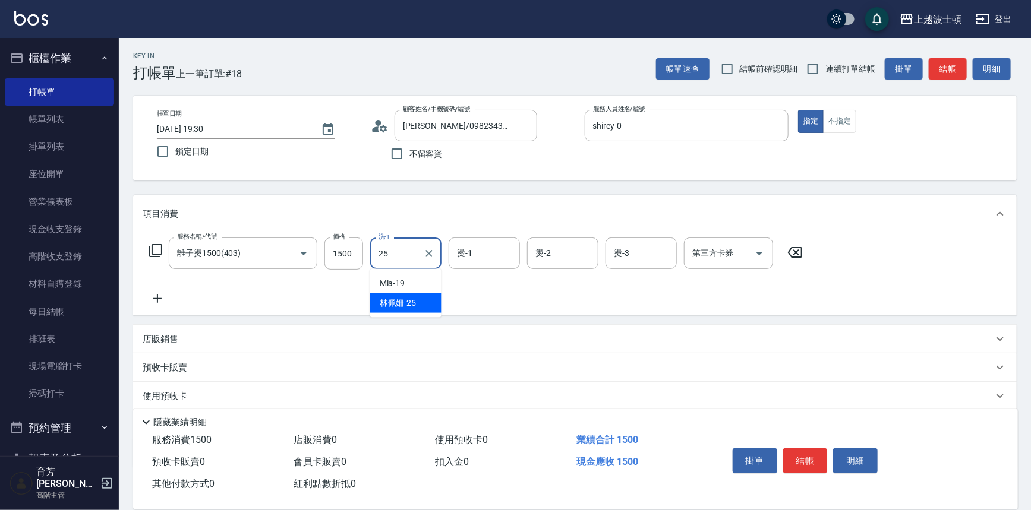
click at [409, 297] on span "[PERSON_NAME]-25" at bounding box center [398, 303] width 37 height 12
type input "[PERSON_NAME]-25"
click at [469, 254] on input "燙-1" at bounding box center [484, 253] width 61 height 21
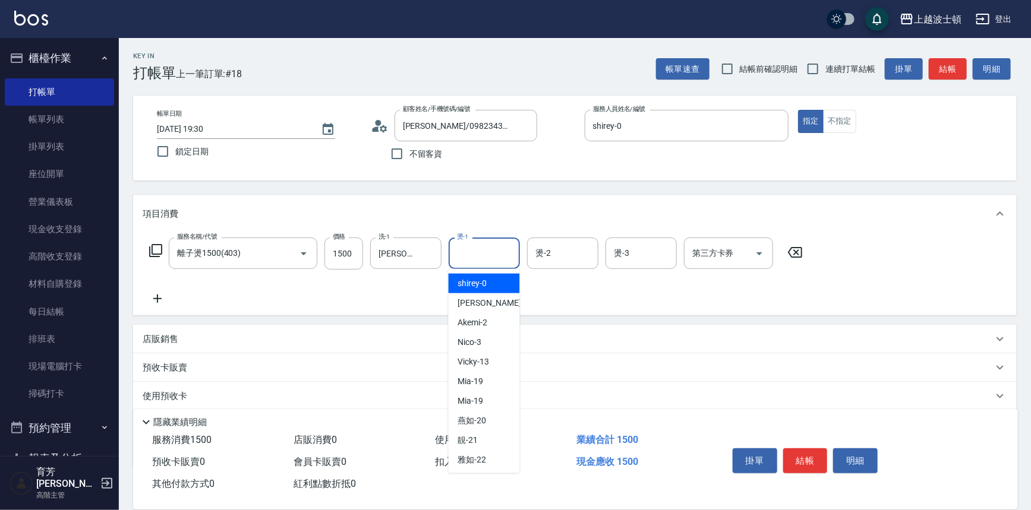
click at [471, 283] on span "shirey -0" at bounding box center [472, 283] width 29 height 12
type input "shirey-0"
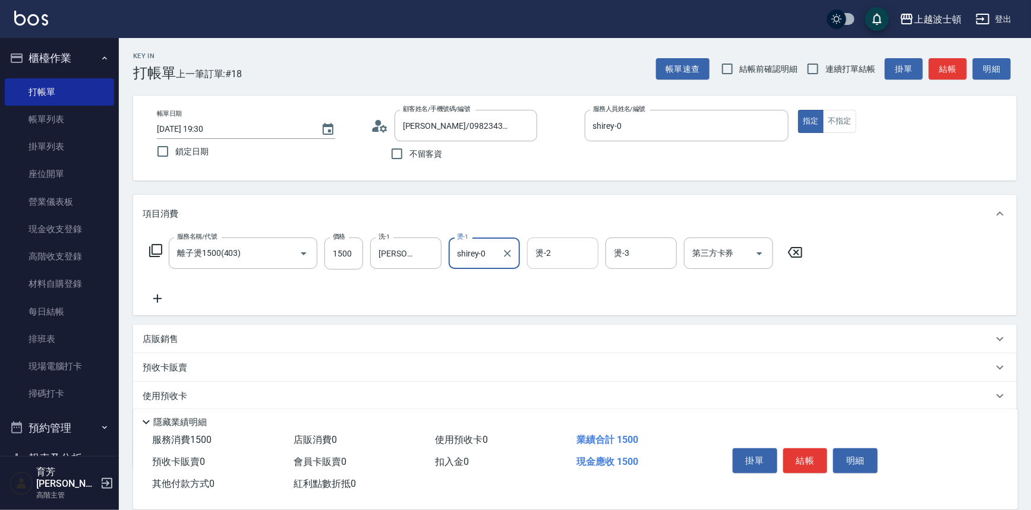
click at [547, 255] on input "燙-2" at bounding box center [562, 253] width 61 height 21
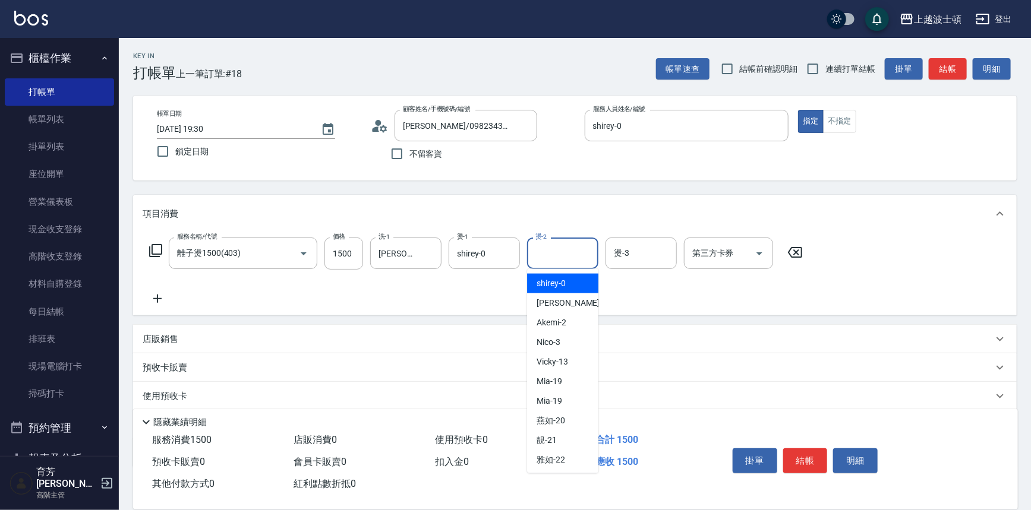
click at [550, 277] on span "shirey -0" at bounding box center [551, 283] width 29 height 12
type input "shirey-0"
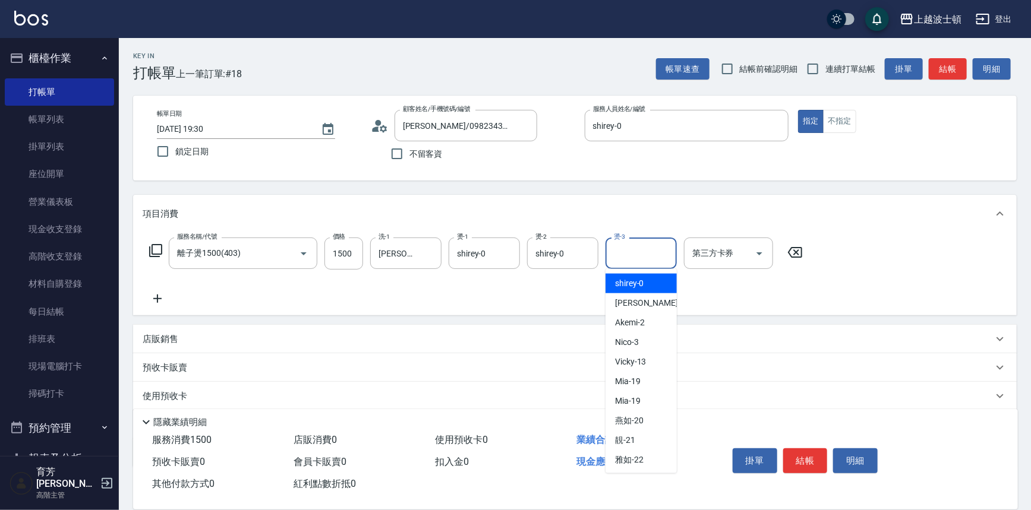
click at [626, 255] on input "燙-3" at bounding box center [641, 253] width 61 height 21
click at [631, 284] on span "shirey -0" at bounding box center [629, 283] width 29 height 12
type input "shirey-0"
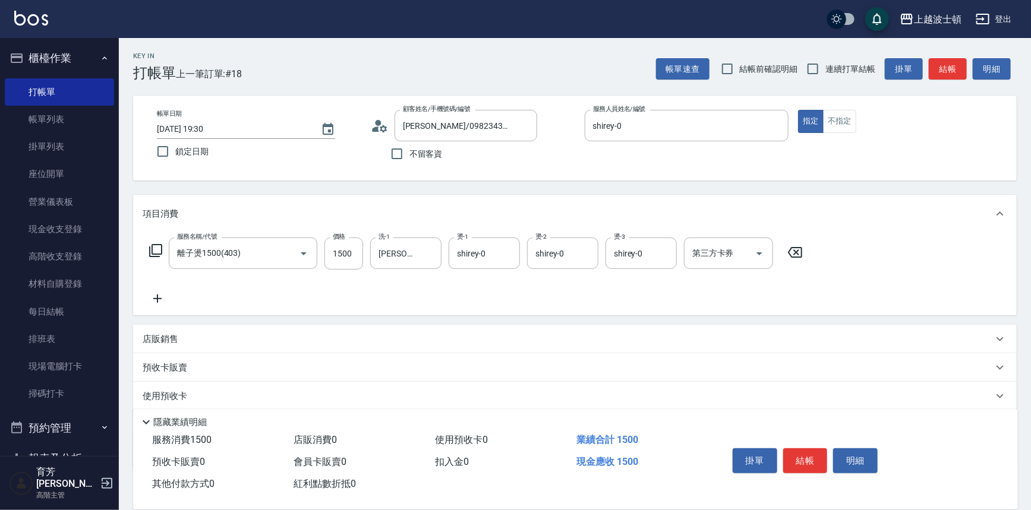
click at [154, 247] on icon at bounding box center [156, 251] width 14 height 14
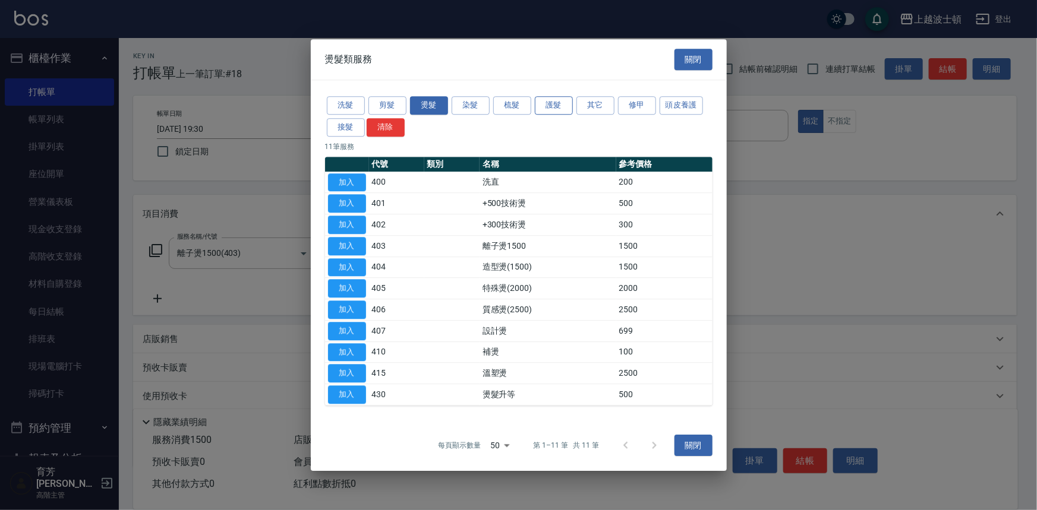
click at [554, 102] on button "護髮" at bounding box center [554, 105] width 38 height 18
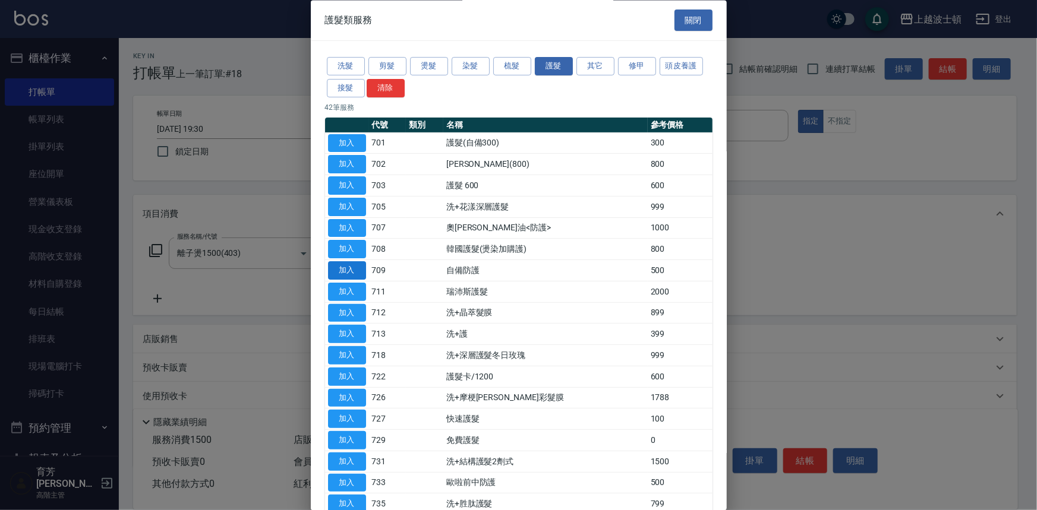
click at [359, 266] on button "加入" at bounding box center [347, 271] width 38 height 18
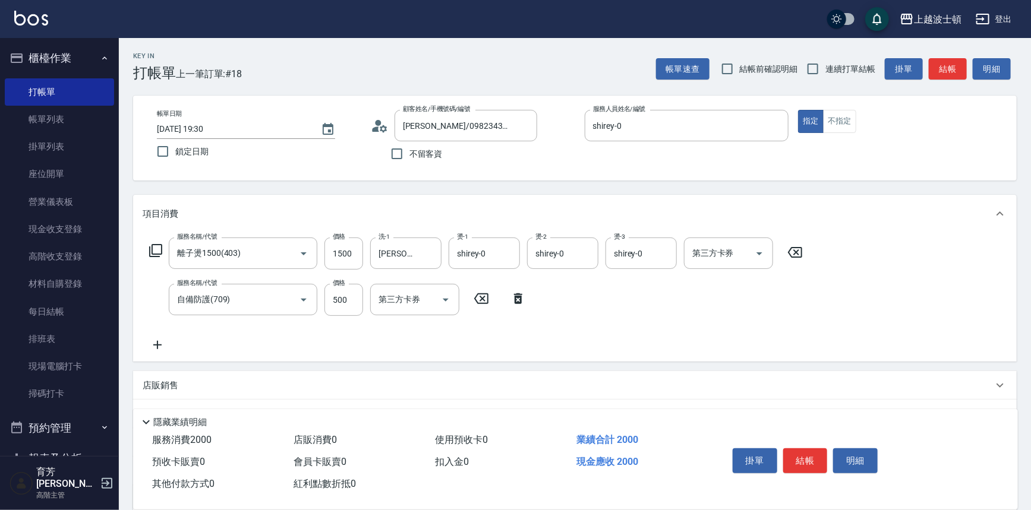
click at [156, 249] on icon at bounding box center [156, 251] width 14 height 14
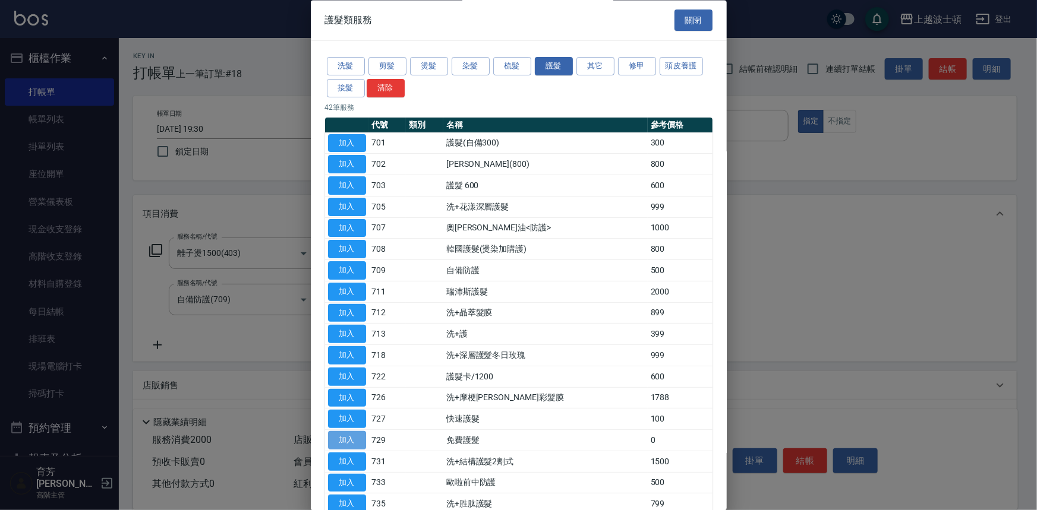
click at [345, 434] on button "加入" at bounding box center [347, 441] width 38 height 18
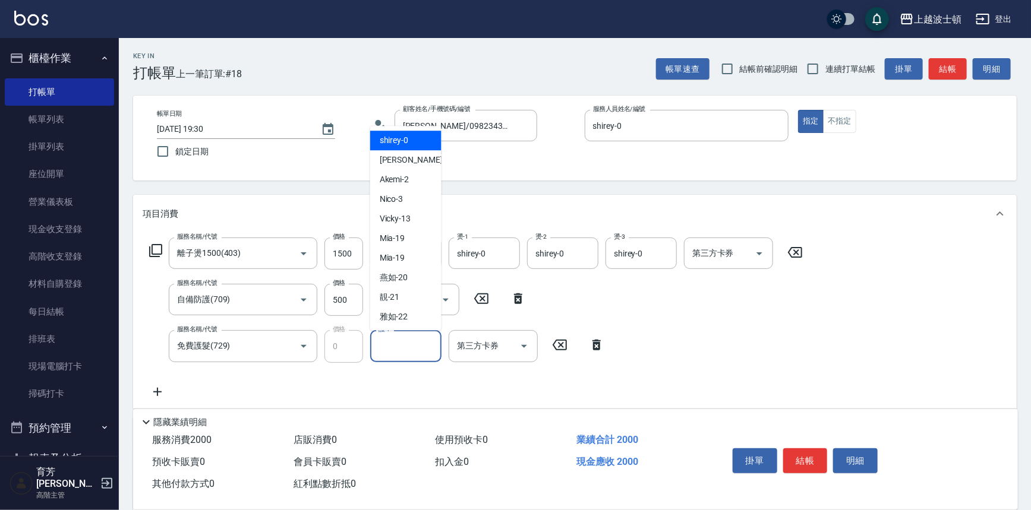
click at [424, 340] on input "護-1" at bounding box center [405, 346] width 61 height 21
click at [393, 345] on input "護-1" at bounding box center [405, 346] width 61 height 21
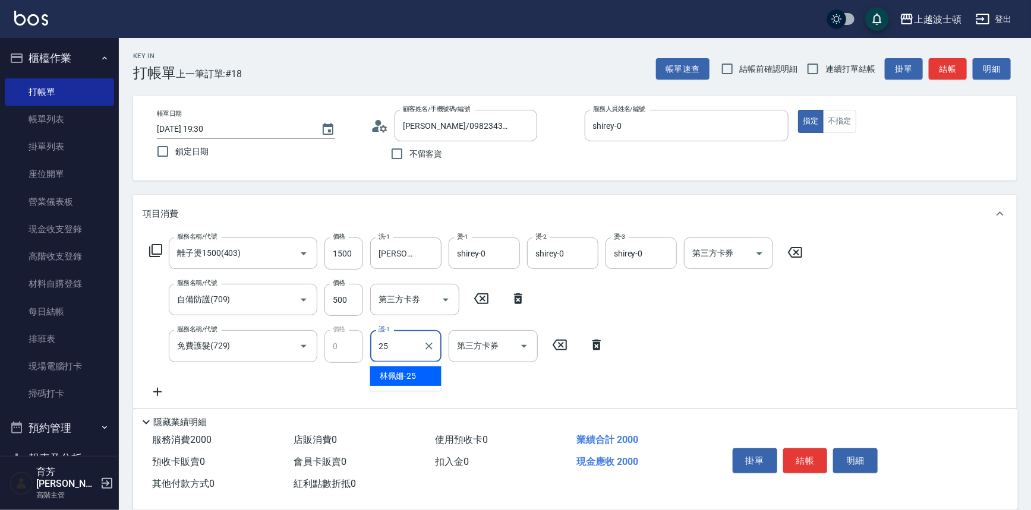
click at [399, 374] on span "[PERSON_NAME]-25" at bounding box center [398, 376] width 37 height 12
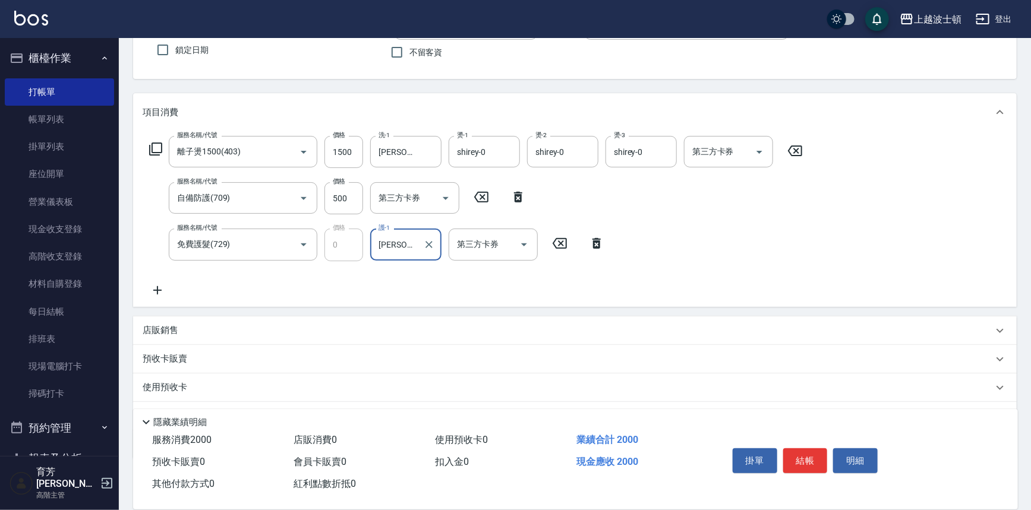
scroll to position [109, 0]
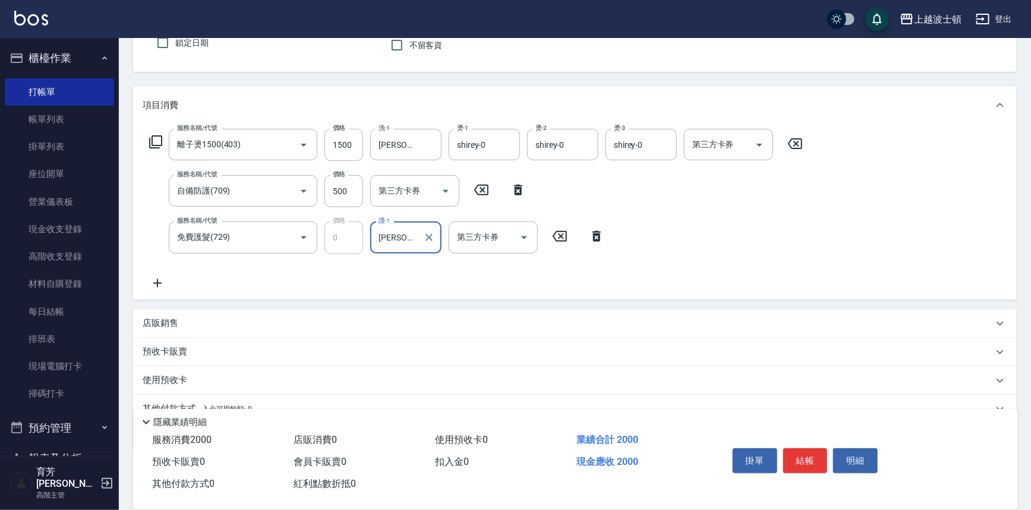
type input "[PERSON_NAME]-25"
click at [173, 321] on p "店販銷售" at bounding box center [161, 323] width 36 height 12
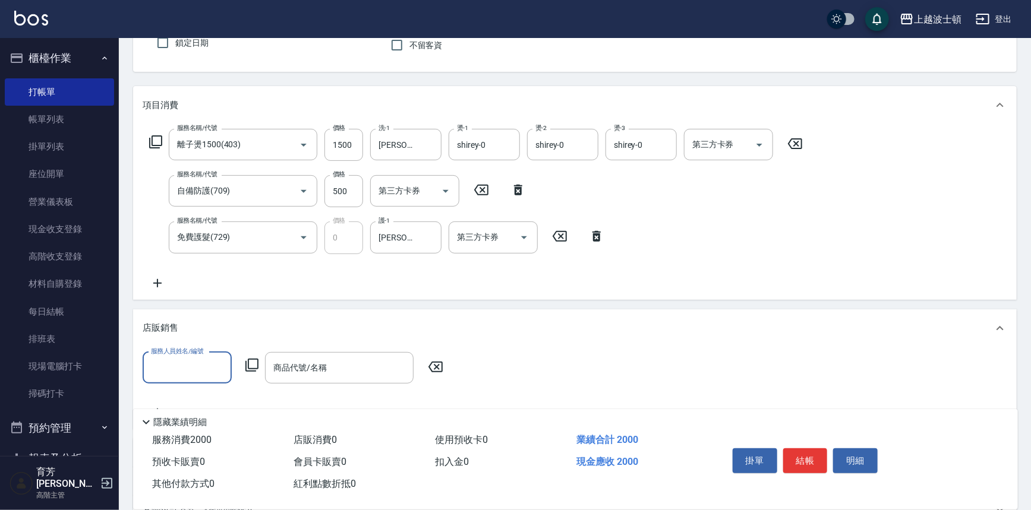
scroll to position [0, 0]
drag, startPoint x: 207, startPoint y: 400, endPoint x: 253, endPoint y: 384, distance: 47.7
click at [209, 400] on div "shirey -0" at bounding box center [187, 398] width 89 height 20
type input "shirey-0"
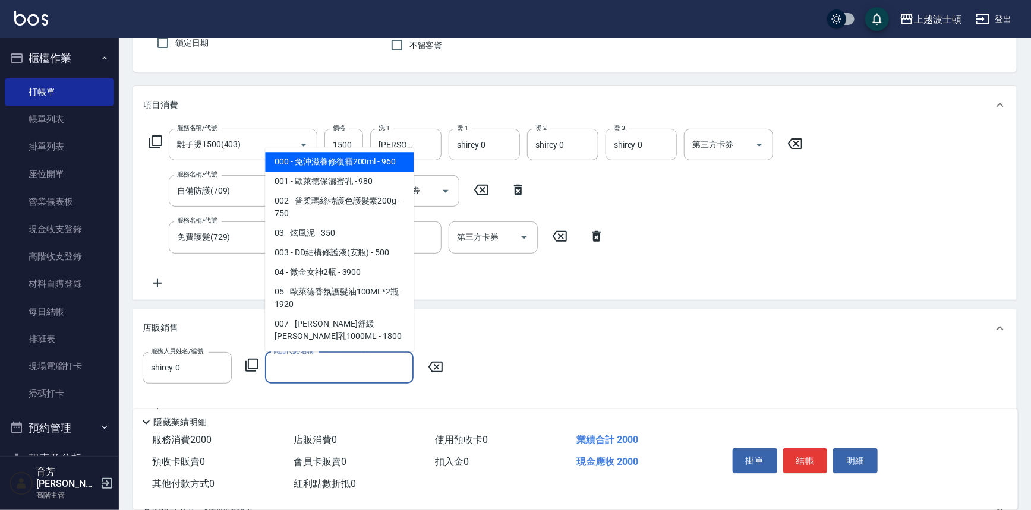
click at [298, 368] on div "商品代號/名稱 商品代號/名稱" at bounding box center [339, 367] width 149 height 31
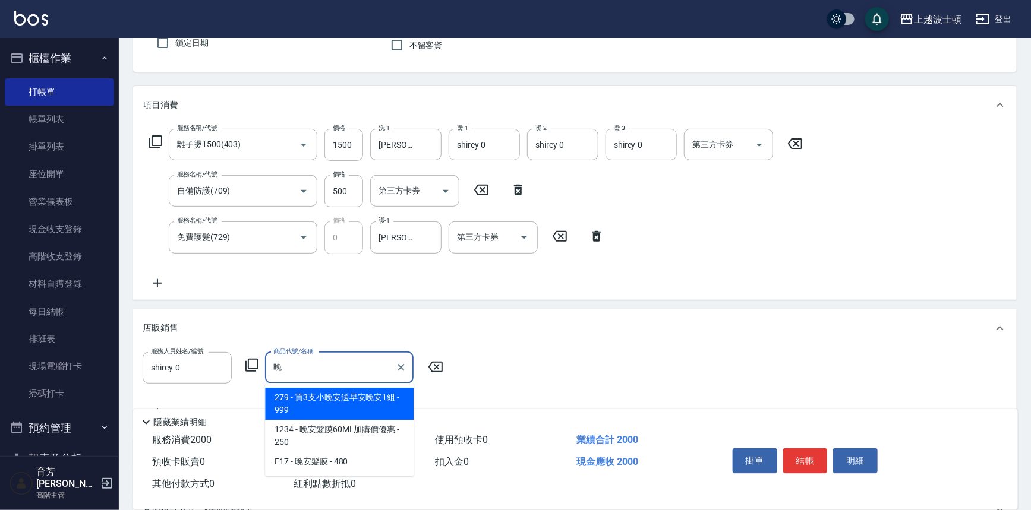
click at [355, 436] on span "1234 - 晚安髮膜60ML加購價優惠 - 250" at bounding box center [339, 436] width 149 height 32
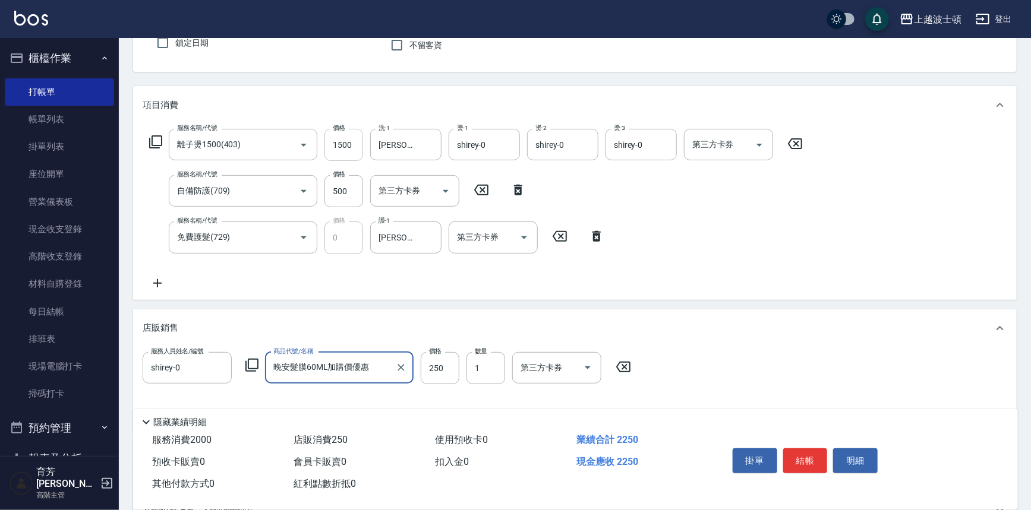
type input "晚安髮膜60ML加購價優惠"
click at [354, 137] on input "1500" at bounding box center [343, 145] width 39 height 32
click at [354, 138] on input "1500" at bounding box center [343, 145] width 39 height 32
click at [353, 147] on input "1500" at bounding box center [343, 145] width 39 height 32
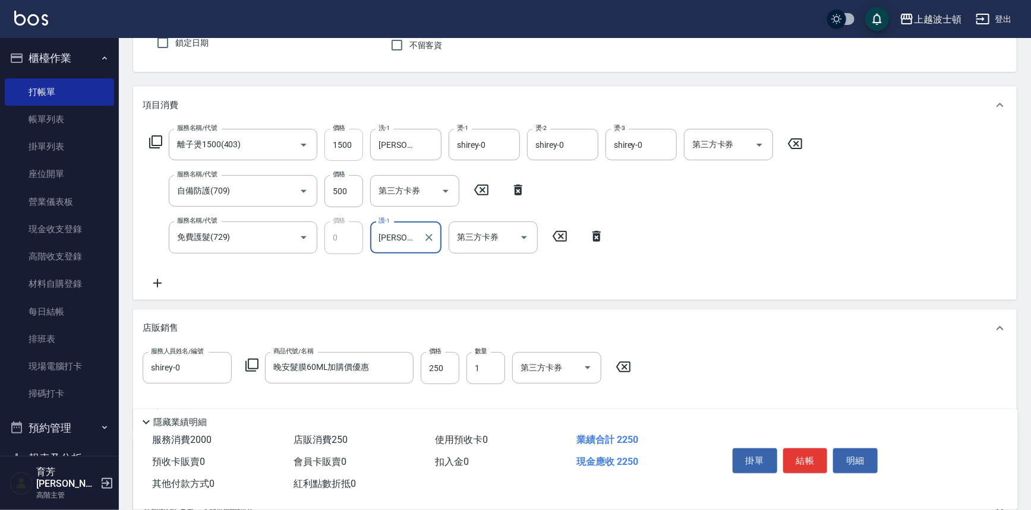
click at [354, 142] on input "1500" at bounding box center [343, 145] width 39 height 32
click at [594, 237] on icon at bounding box center [596, 236] width 8 height 11
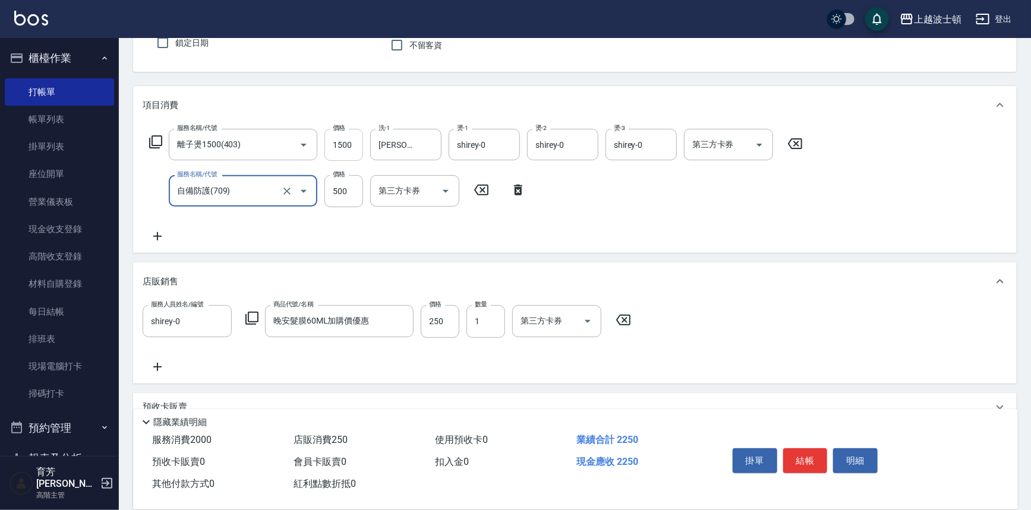
click at [351, 148] on input "1500" at bounding box center [343, 145] width 39 height 32
type input "1550"
click at [153, 138] on icon at bounding box center [156, 142] width 14 height 14
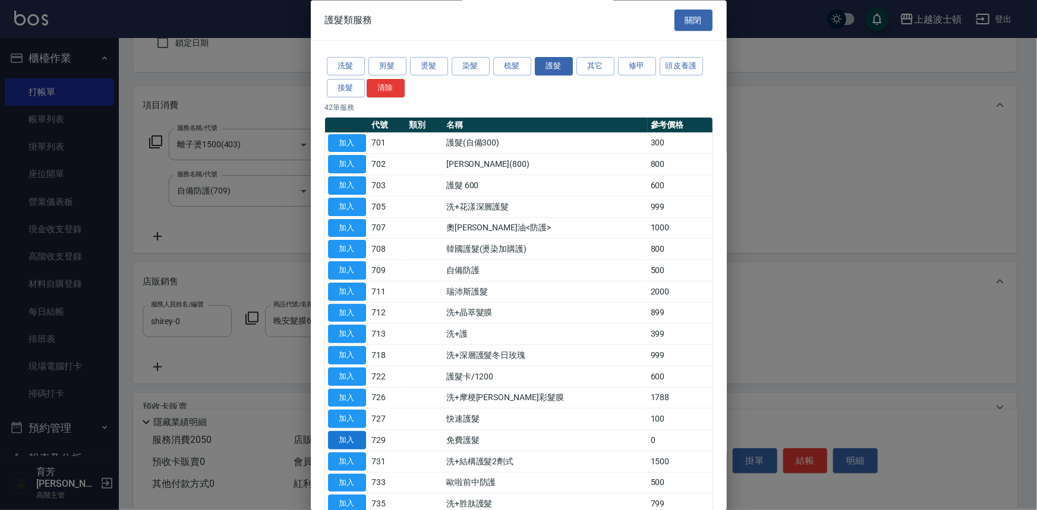
click at [353, 434] on button "加入" at bounding box center [347, 441] width 38 height 18
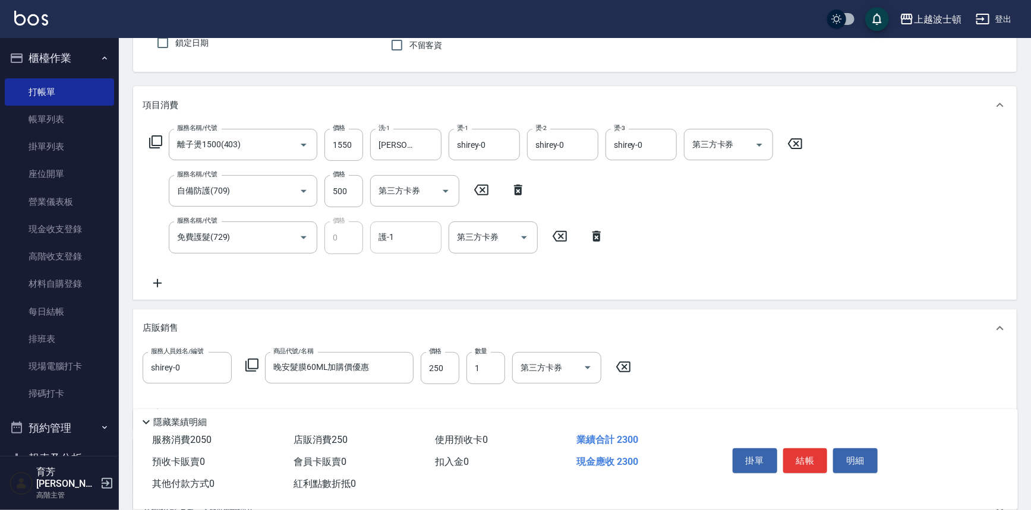
click at [416, 241] on input "護-1" at bounding box center [405, 237] width 61 height 21
drag, startPoint x: 424, startPoint y: 284, endPoint x: 626, endPoint y: 327, distance: 206.5
click at [424, 283] on div "[PERSON_NAME]-25" at bounding box center [405, 287] width 71 height 20
type input "[PERSON_NAME]-25"
click at [816, 460] on button "結帳" at bounding box center [805, 461] width 45 height 25
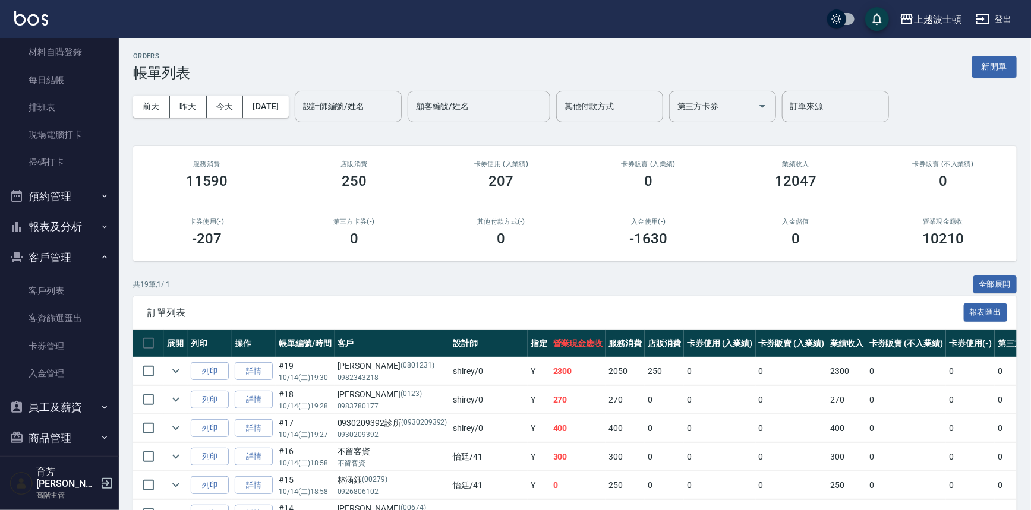
scroll to position [238, 0]
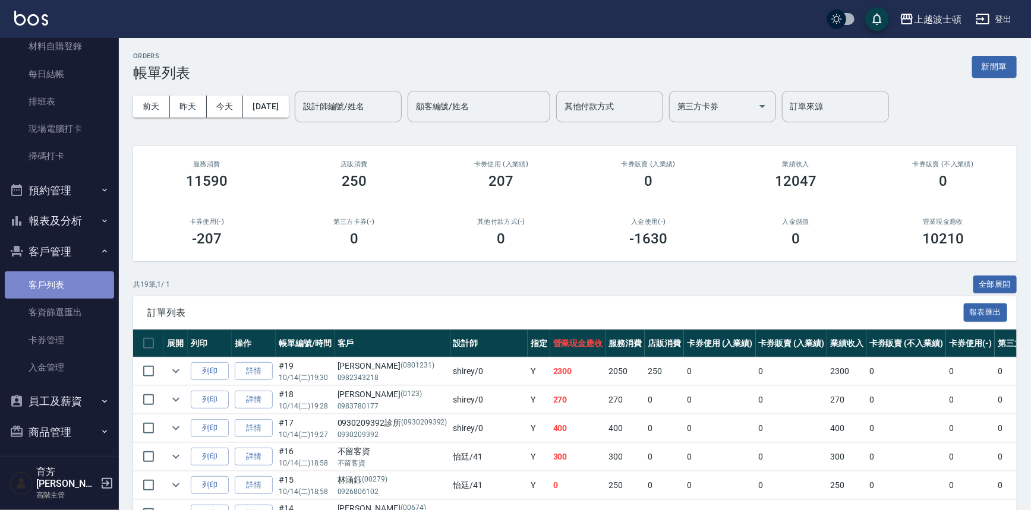
click at [87, 280] on link "客戶列表" at bounding box center [59, 285] width 109 height 27
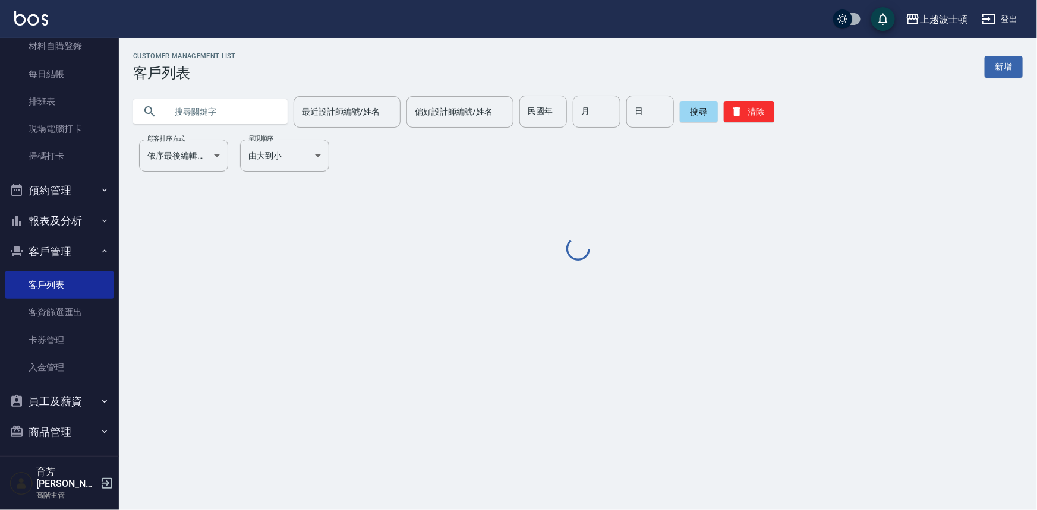
click at [188, 106] on input "text" at bounding box center [222, 112] width 112 height 32
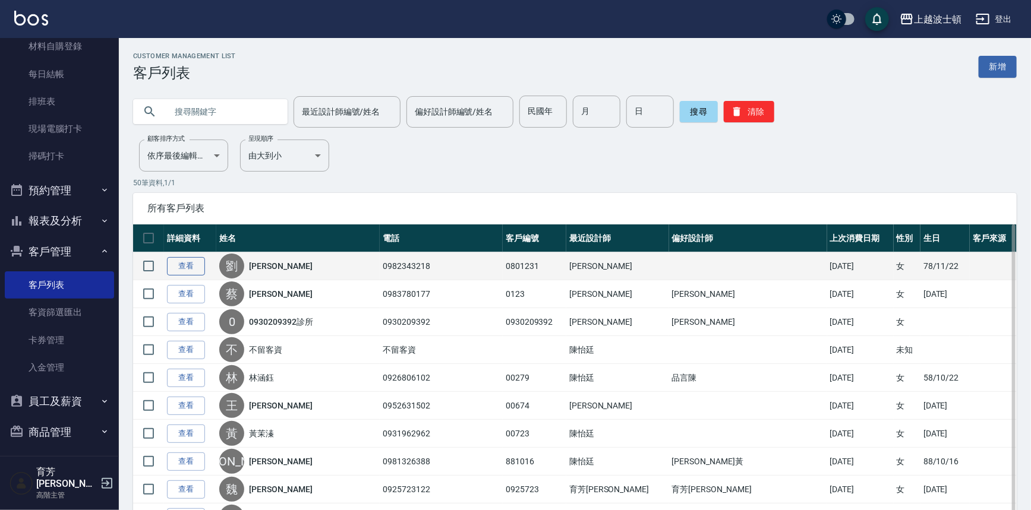
click at [190, 266] on link "查看" at bounding box center [186, 266] width 38 height 18
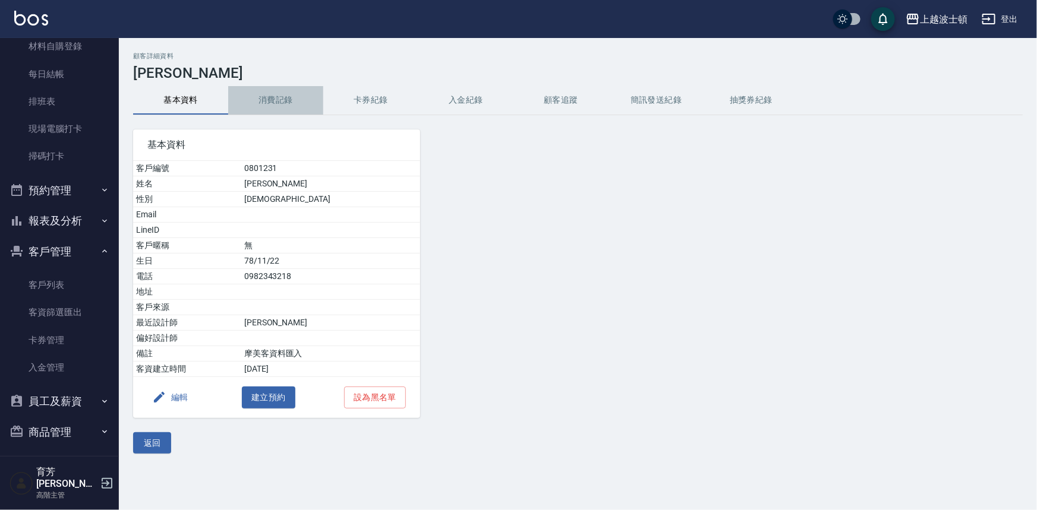
click at [268, 95] on button "消費記錄" at bounding box center [275, 100] width 95 height 29
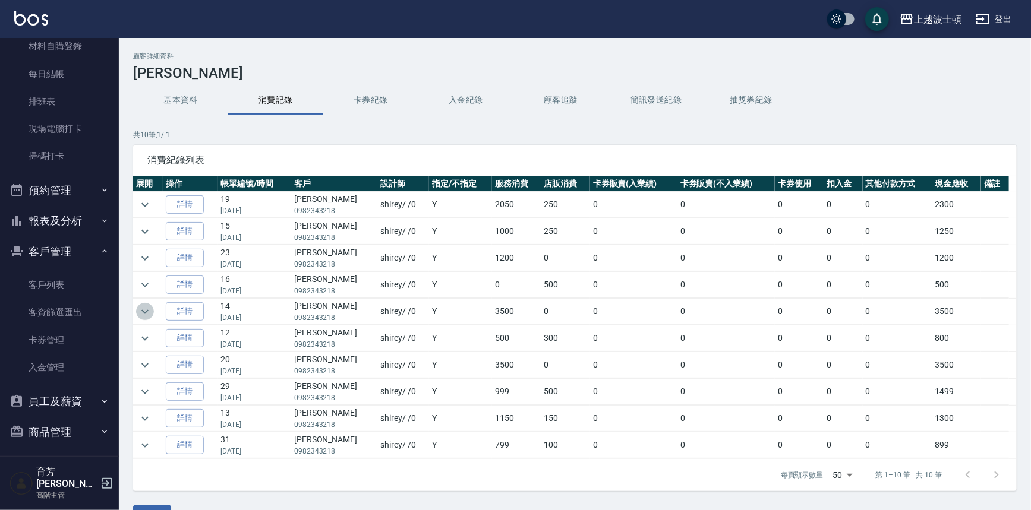
click at [138, 309] on icon "expand row" at bounding box center [145, 312] width 14 height 14
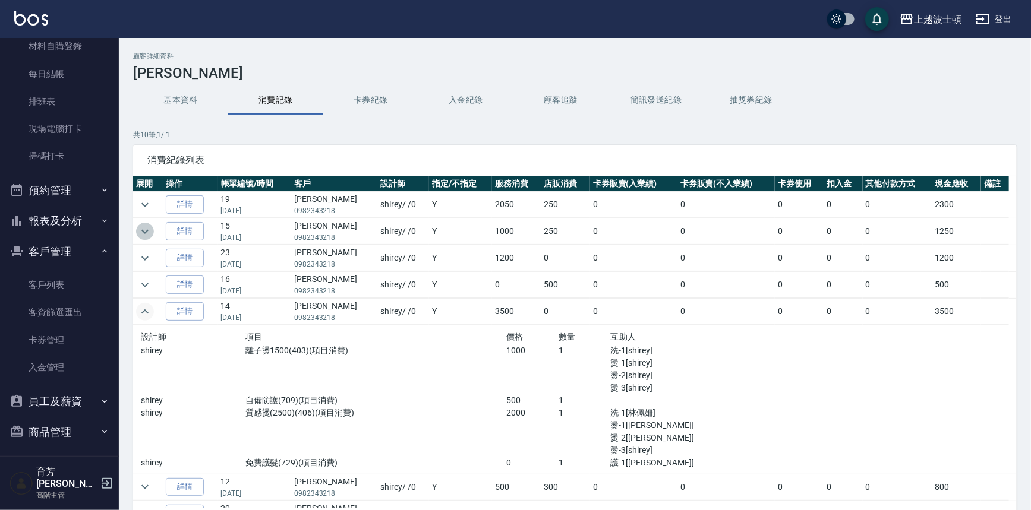
click at [141, 228] on icon "expand row" at bounding box center [145, 232] width 14 height 14
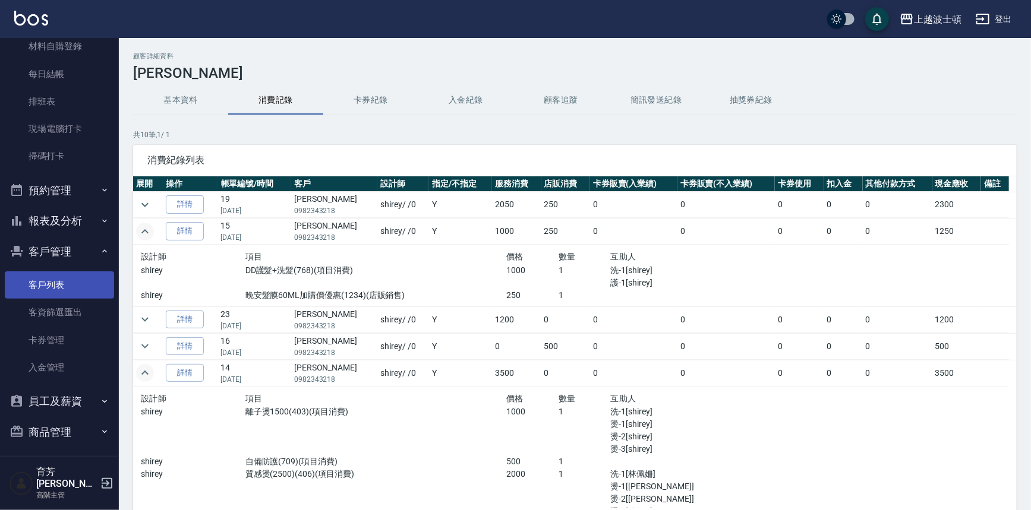
click at [58, 279] on link "客戶列表" at bounding box center [59, 285] width 109 height 27
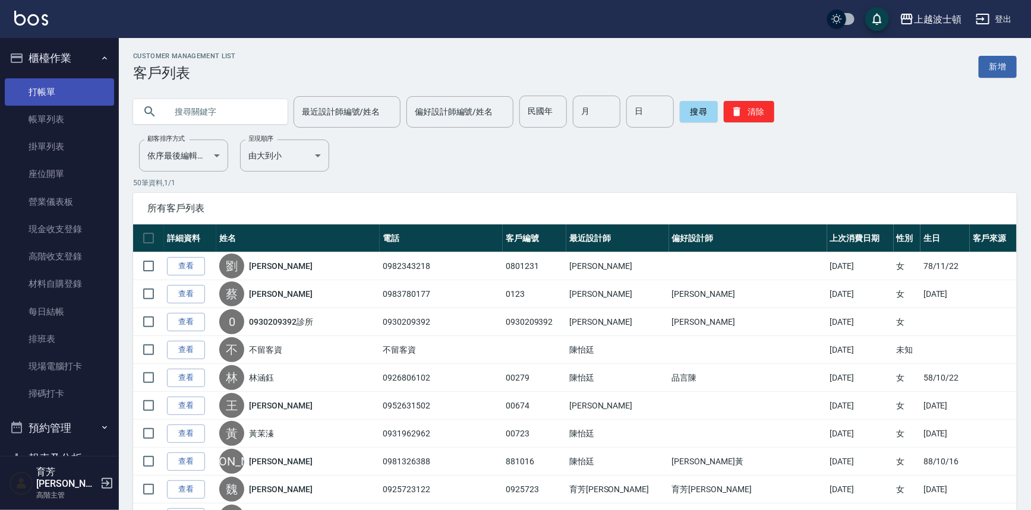
click at [66, 91] on link "打帳單" at bounding box center [59, 91] width 109 height 27
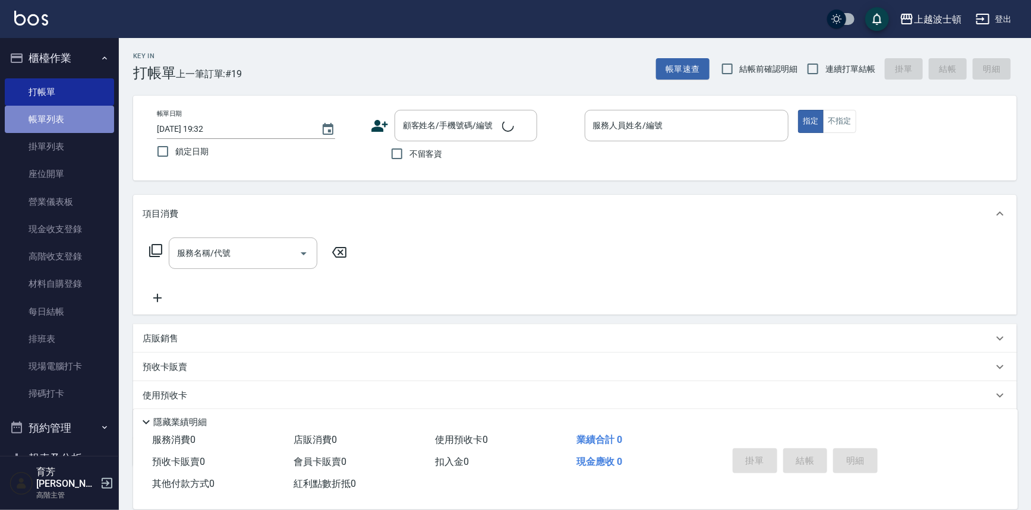
click at [61, 125] on link "帳單列表" at bounding box center [59, 119] width 109 height 27
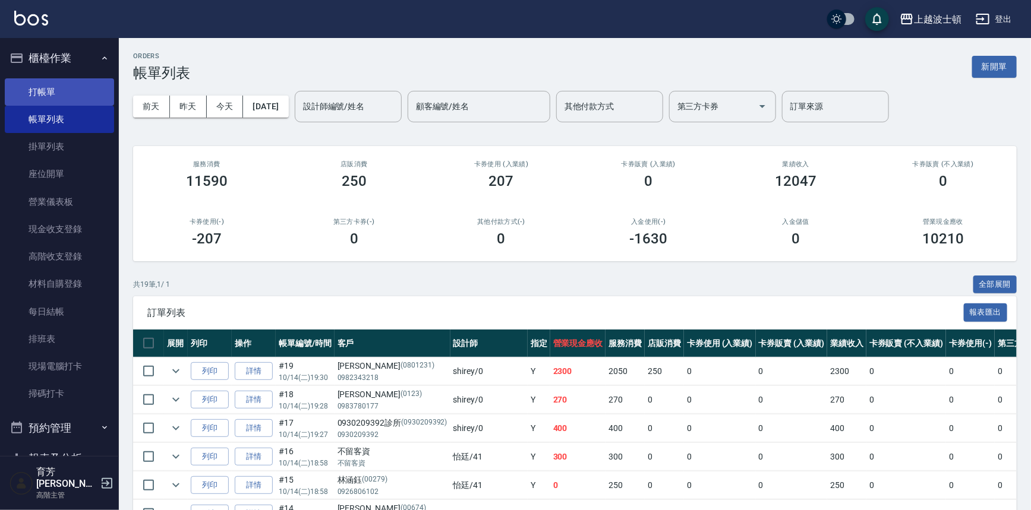
click at [67, 87] on link "打帳單" at bounding box center [59, 91] width 109 height 27
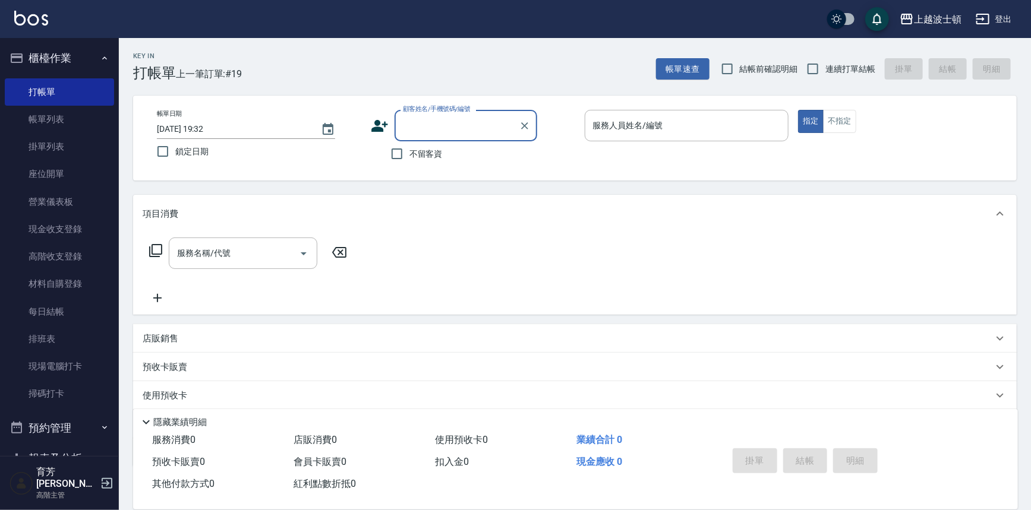
click at [446, 132] on input "顧客姓名/手機號碼/編號" at bounding box center [457, 125] width 114 height 21
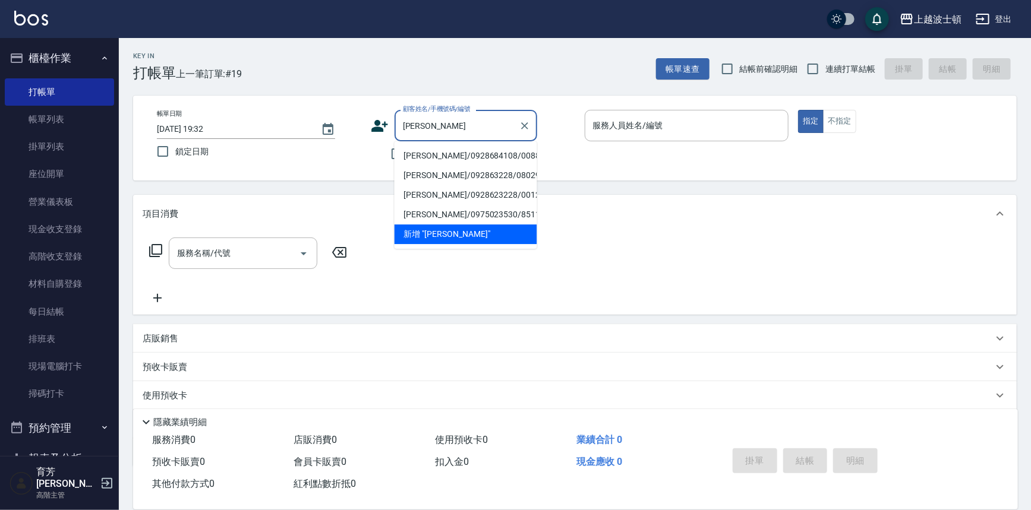
click at [456, 156] on li "[PERSON_NAME]/0928684108/008811" at bounding box center [466, 156] width 143 height 20
type input "[PERSON_NAME]/0928684108/008811"
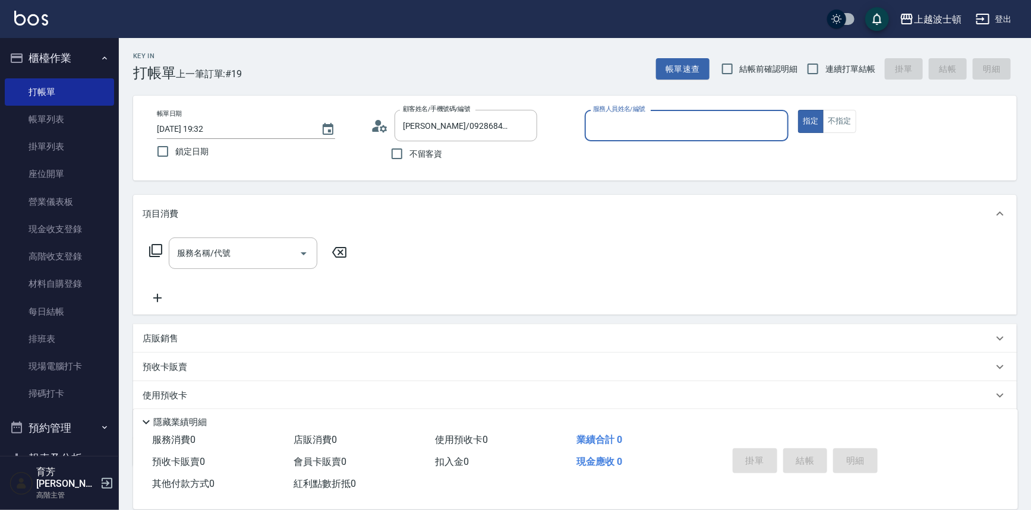
type input "shirey-0"
click at [154, 249] on icon at bounding box center [156, 251] width 14 height 14
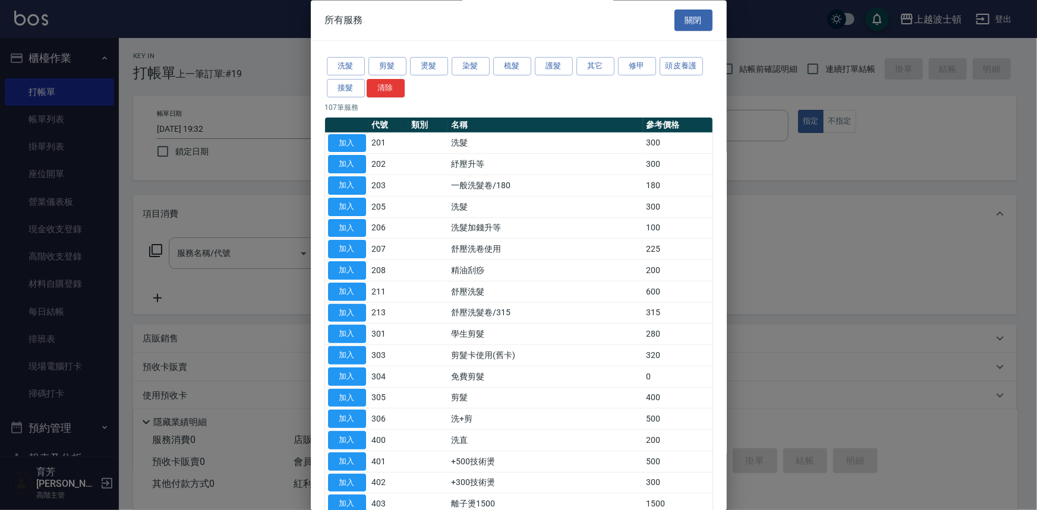
click at [491, 67] on div "洗髮 剪髮 燙髮 染髮 梳髮 護髮 其它 修甲 頭皮養護 接髮 清除" at bounding box center [518, 78] width 387 height 44
drag, startPoint x: 491, startPoint y: 67, endPoint x: 481, endPoint y: 67, distance: 10.1
click at [481, 67] on div "洗髮 剪髮 燙髮 染髮 梳髮 護髮 其它 修甲 頭皮養護 接髮 清除" at bounding box center [518, 78] width 387 height 44
click at [481, 67] on button "染髮" at bounding box center [471, 67] width 38 height 18
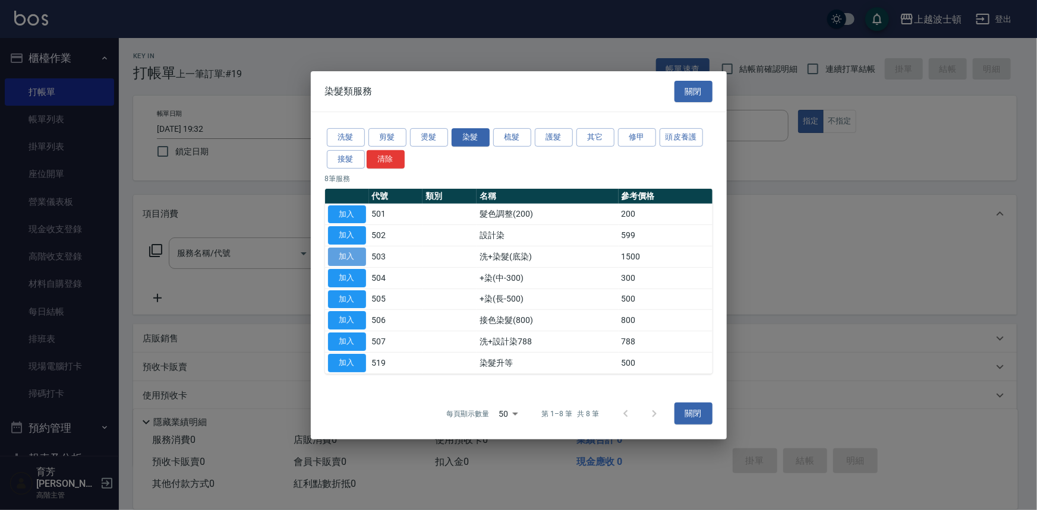
click at [339, 253] on button "加入" at bounding box center [347, 257] width 38 height 18
type input "洗+染髮(底染)(503)"
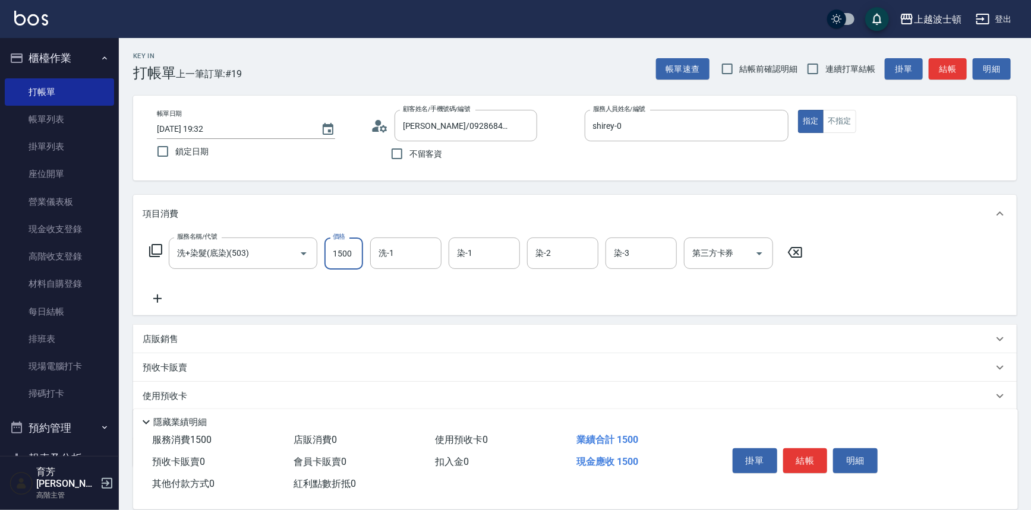
click at [348, 243] on input "1500" at bounding box center [343, 254] width 39 height 32
type input "1200"
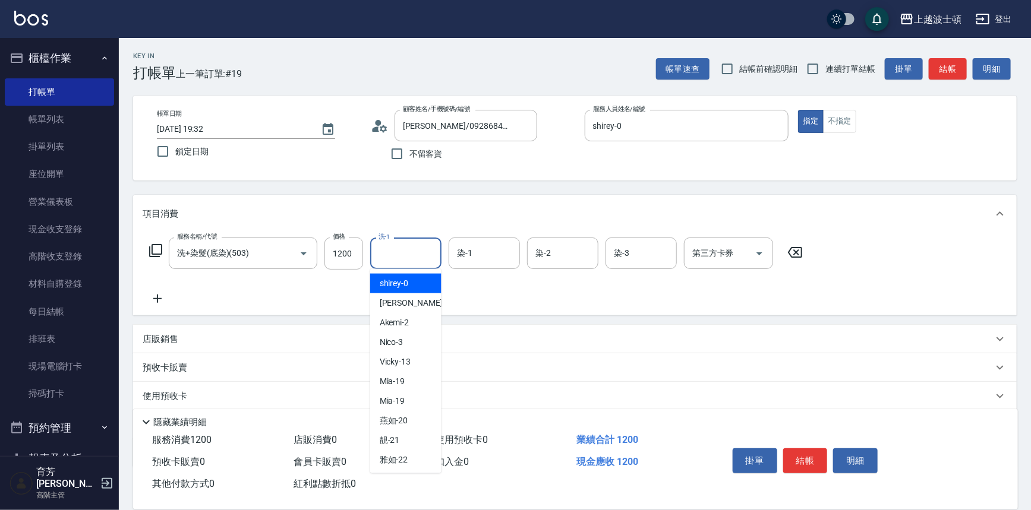
click at [406, 251] on input "洗-1" at bounding box center [405, 253] width 61 height 21
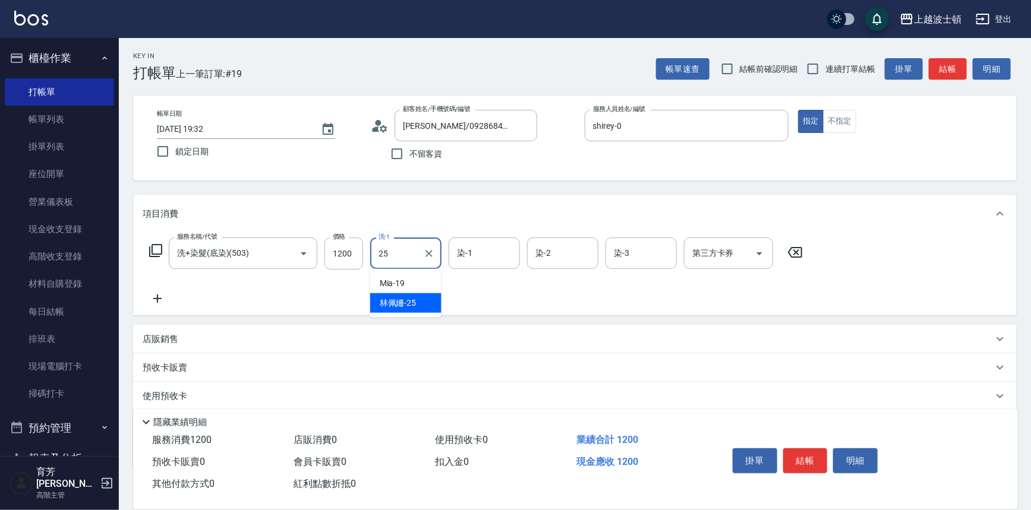
drag, startPoint x: 414, startPoint y: 300, endPoint x: 485, endPoint y: 272, distance: 77.3
click at [428, 297] on div "[PERSON_NAME]-25" at bounding box center [405, 304] width 71 height 20
type input "[PERSON_NAME]-25"
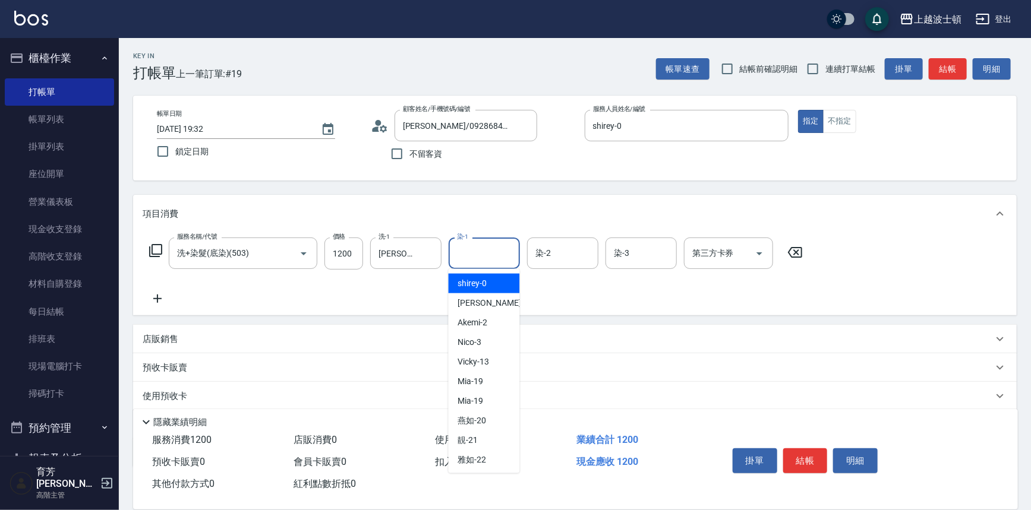
click at [493, 257] on input "染-1" at bounding box center [484, 253] width 61 height 21
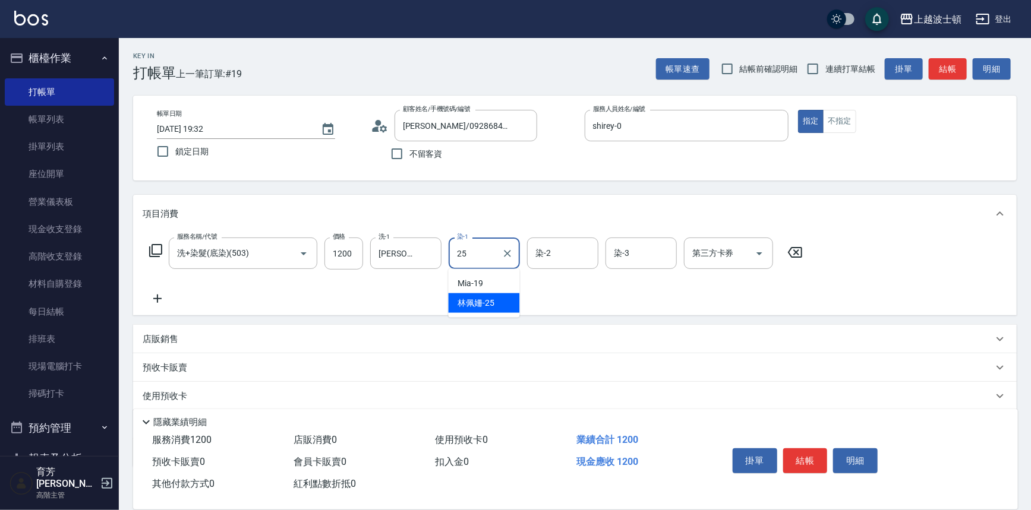
click at [494, 294] on div "[PERSON_NAME]-25" at bounding box center [484, 304] width 71 height 20
type input "[PERSON_NAME]-25"
click at [555, 250] on input "染-2" at bounding box center [562, 253] width 61 height 21
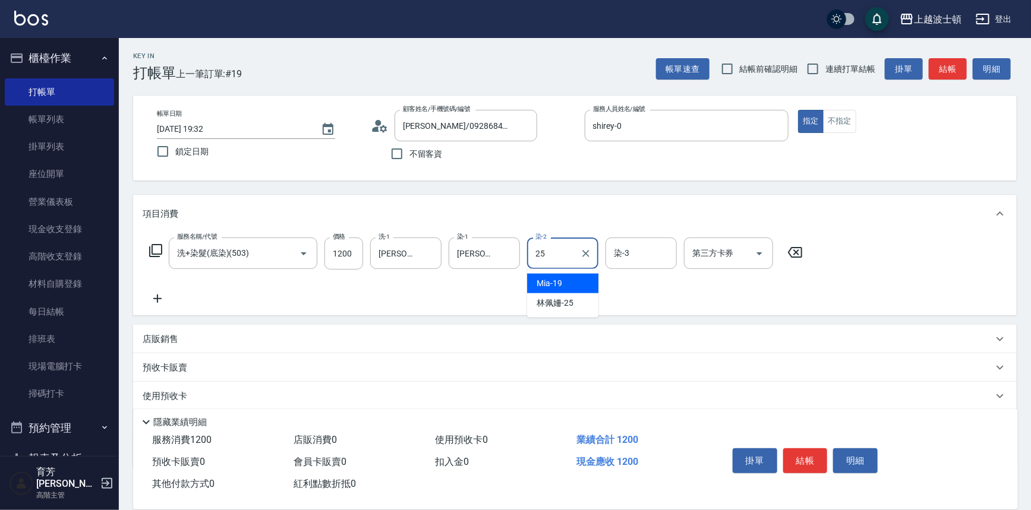
click at [567, 296] on ul "Mia -19 [PERSON_NAME]-25" at bounding box center [562, 293] width 71 height 49
click at [577, 294] on div "[PERSON_NAME]-25" at bounding box center [562, 304] width 71 height 20
type input "[PERSON_NAME]-25"
click at [638, 261] on input "染-3" at bounding box center [641, 253] width 61 height 21
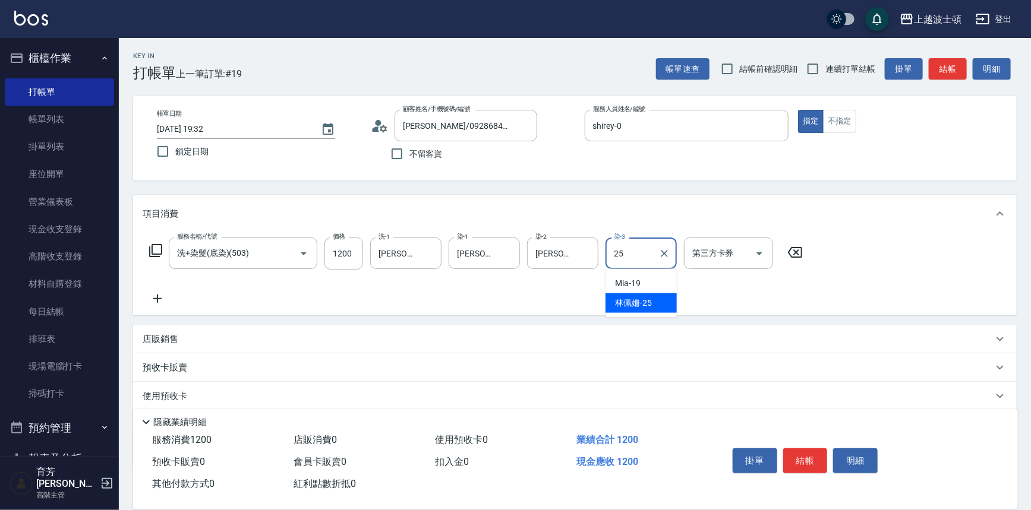
click at [635, 302] on span "[PERSON_NAME]-25" at bounding box center [633, 303] width 37 height 12
type input "[PERSON_NAME]-25"
click at [157, 252] on icon at bounding box center [156, 251] width 14 height 14
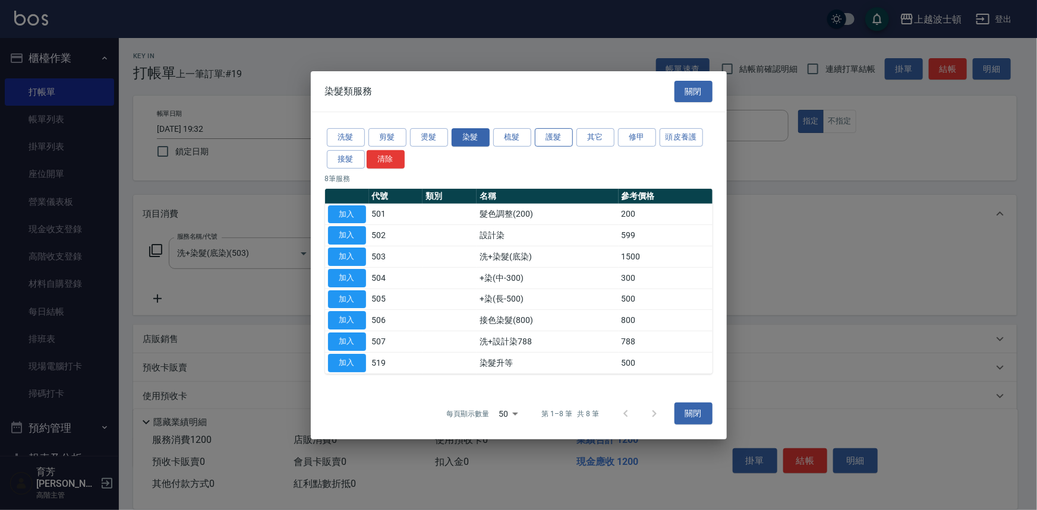
click at [552, 130] on button "護髮" at bounding box center [554, 137] width 38 height 18
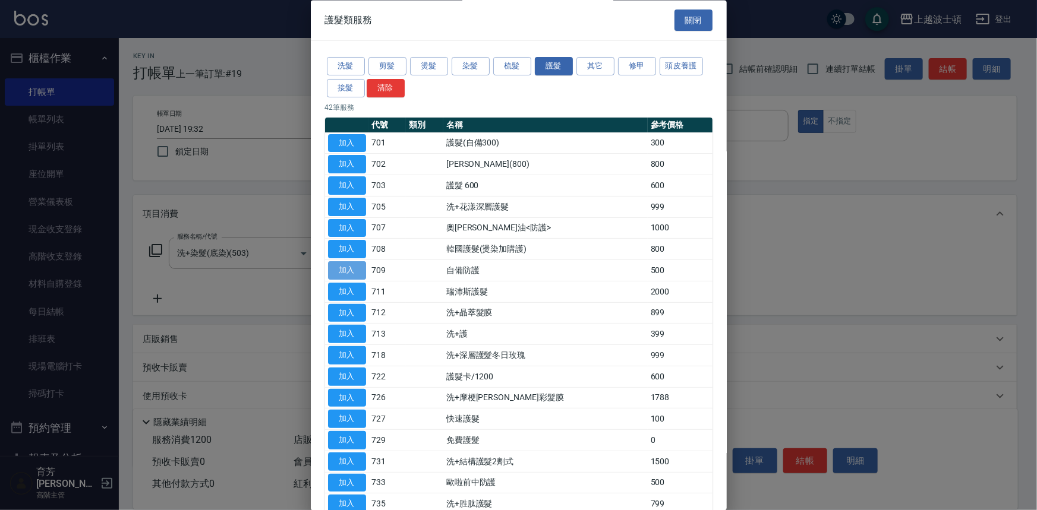
click at [355, 266] on button "加入" at bounding box center [347, 271] width 38 height 18
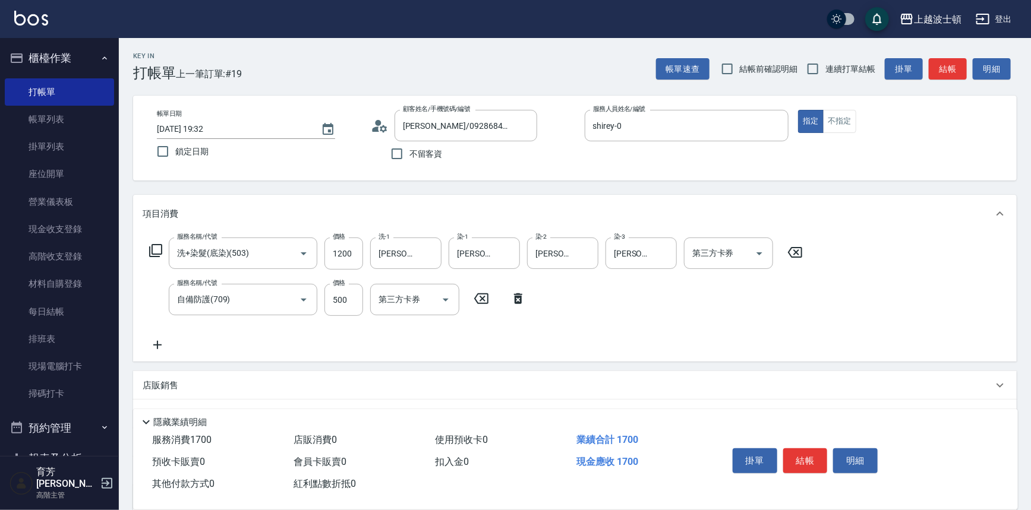
click at [154, 251] on icon at bounding box center [156, 251] width 14 height 14
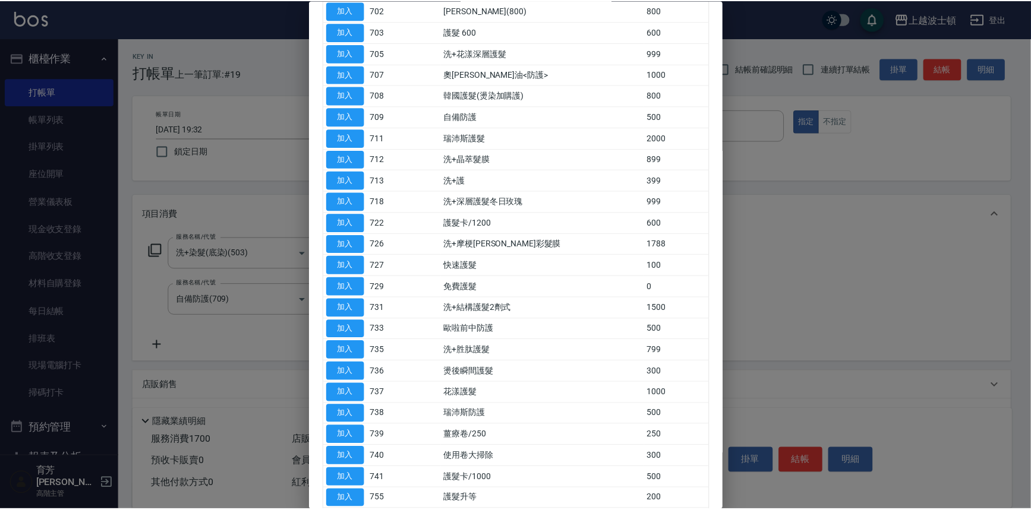
scroll to position [152, 0]
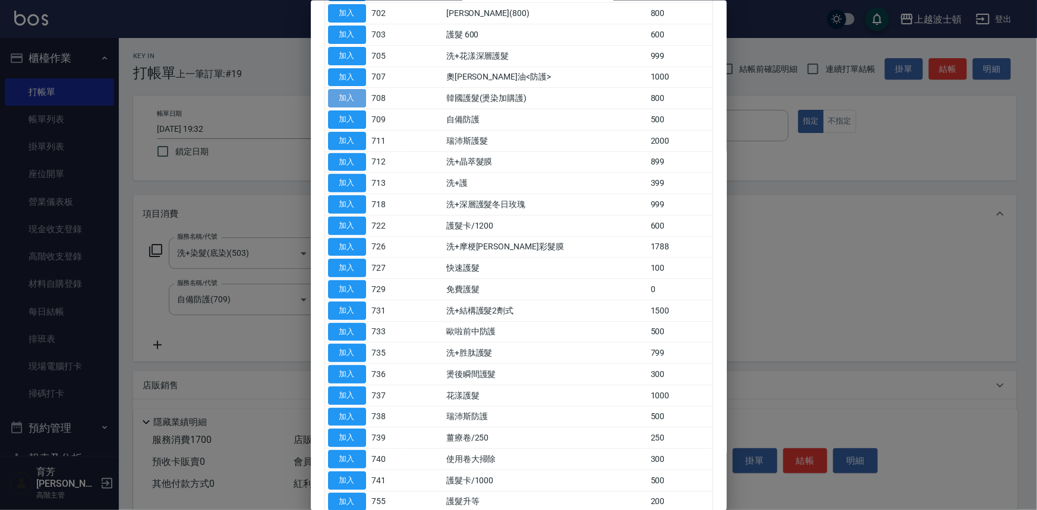
click at [339, 100] on button "加入" at bounding box center [347, 98] width 38 height 18
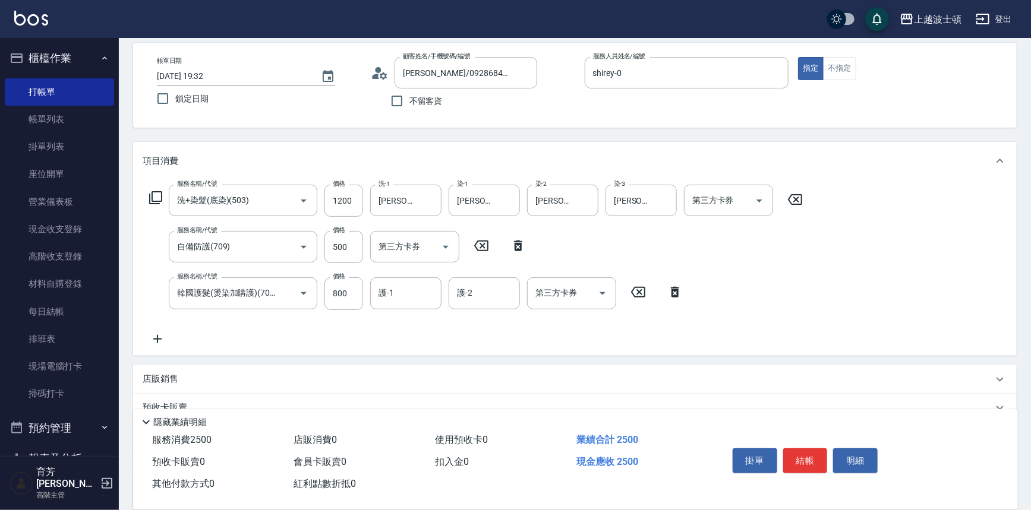
scroll to position [100, 0]
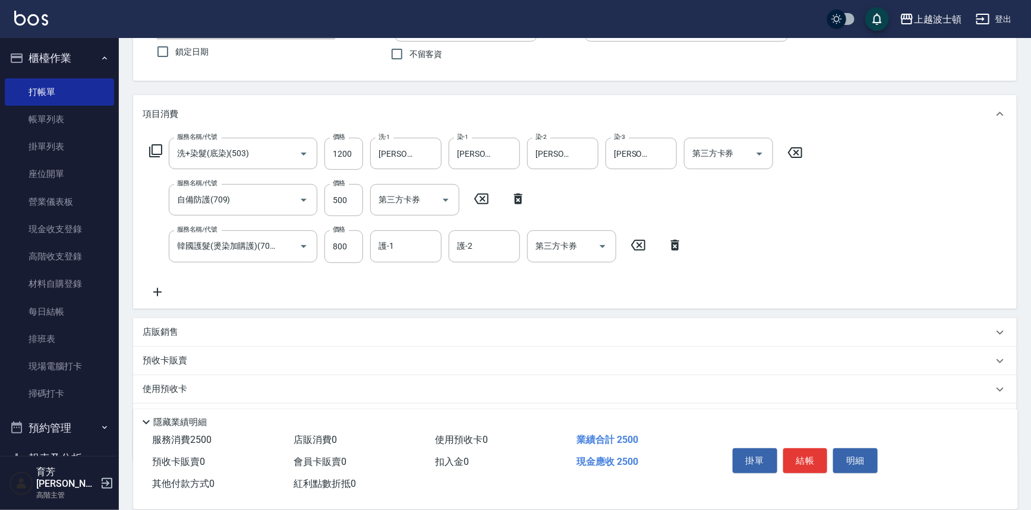
click at [165, 335] on p "店販銷售" at bounding box center [161, 332] width 36 height 12
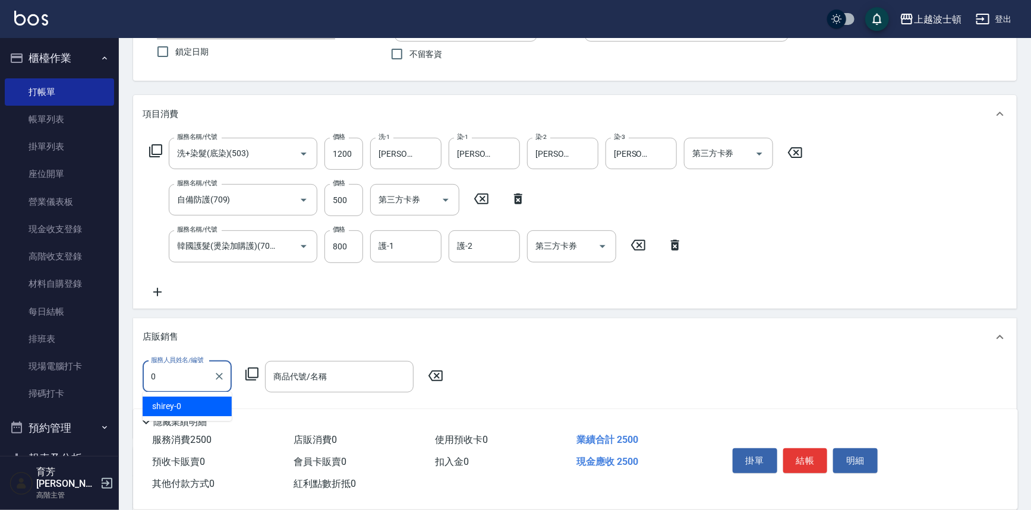
drag, startPoint x: 205, startPoint y: 405, endPoint x: 244, endPoint y: 386, distance: 43.0
click at [209, 405] on div "shirey -0" at bounding box center [187, 407] width 89 height 20
type input "shirey-0"
click at [252, 375] on icon at bounding box center [252, 374] width 14 height 14
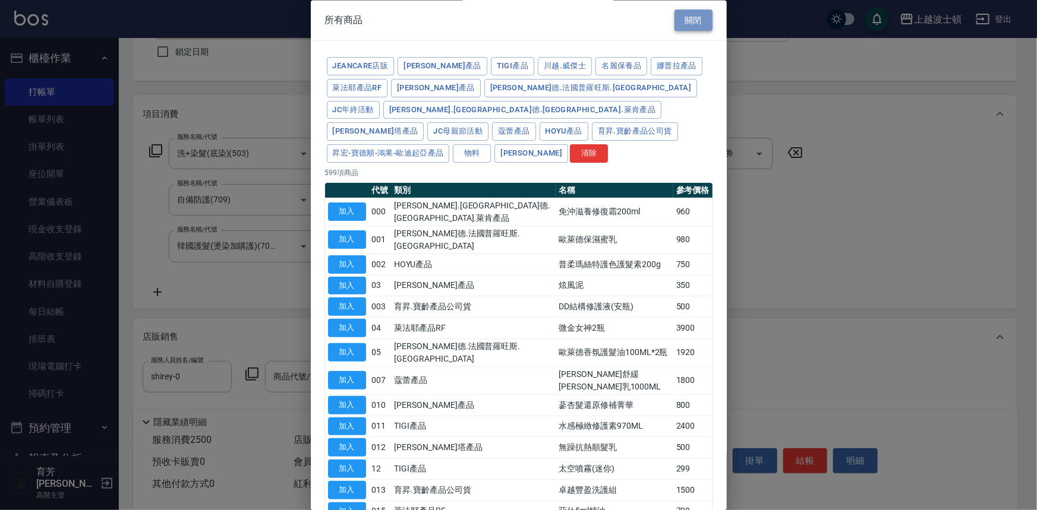
click at [682, 16] on button "關閉" at bounding box center [693, 21] width 38 height 22
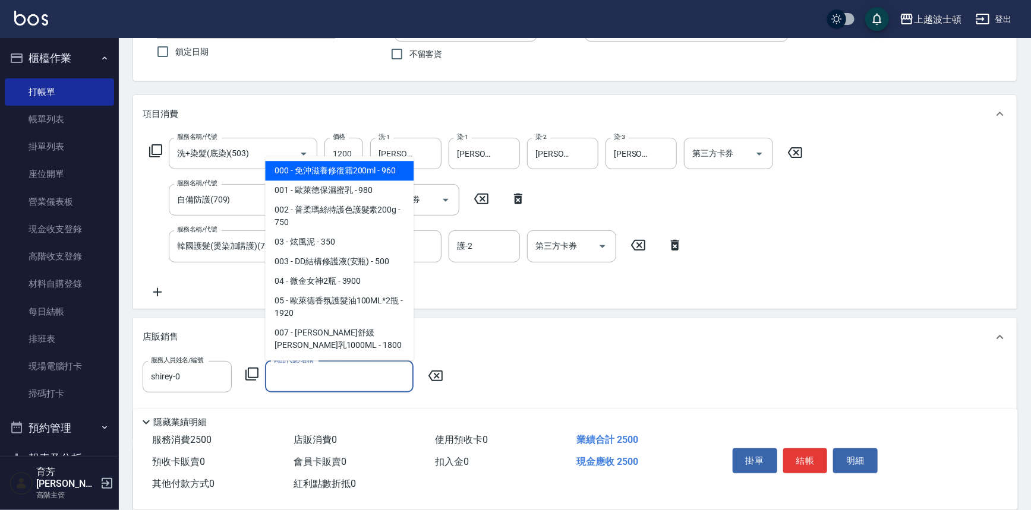
click at [333, 374] on input "商品代號/名稱" at bounding box center [339, 377] width 138 height 21
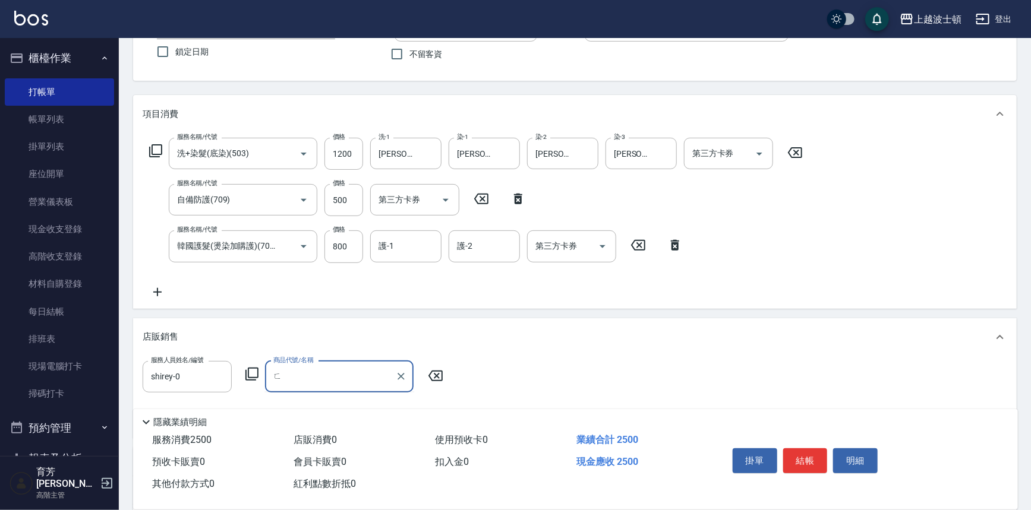
type input "ㄈ"
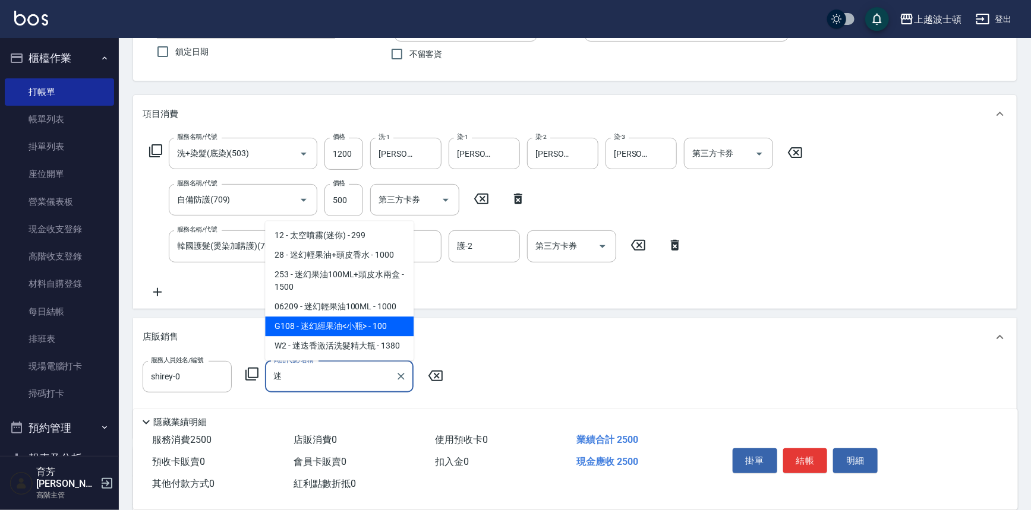
click at [372, 327] on span "G108 - 迷幻經果油<小瓶> - 100" at bounding box center [339, 327] width 149 height 20
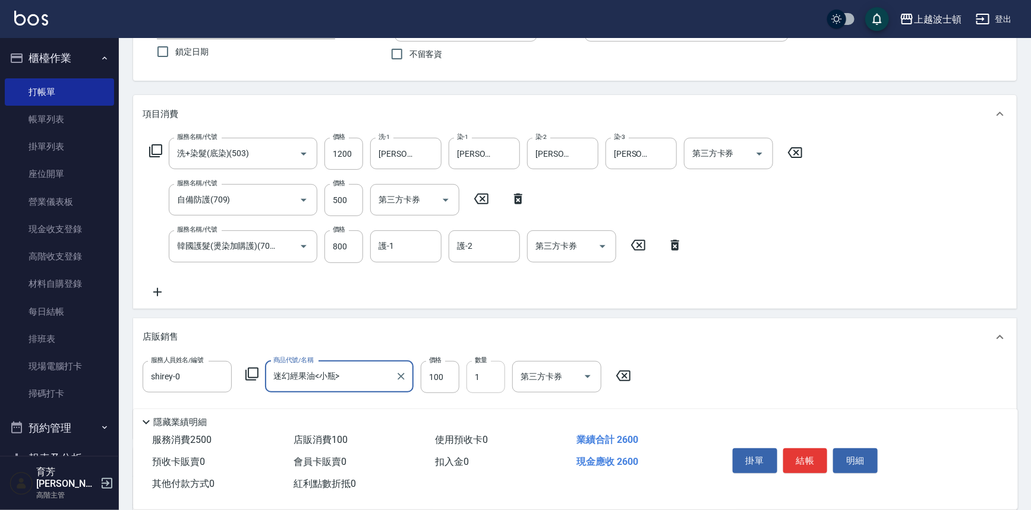
type input "迷幻經果油<小瓶>"
click at [498, 381] on input "1" at bounding box center [485, 377] width 39 height 32
type input "2"
click at [153, 149] on icon at bounding box center [156, 151] width 14 height 14
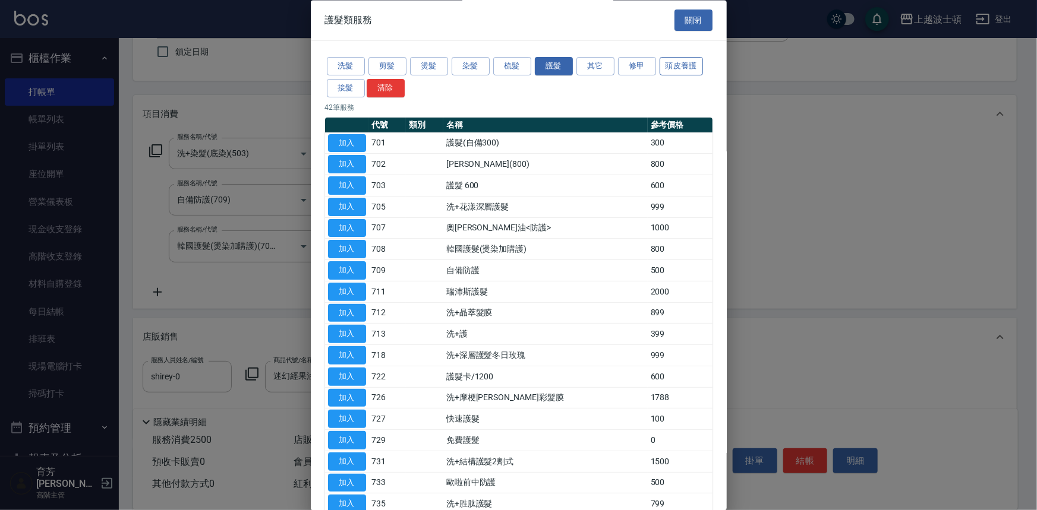
click at [681, 65] on button "頭皮養護" at bounding box center [681, 67] width 44 height 18
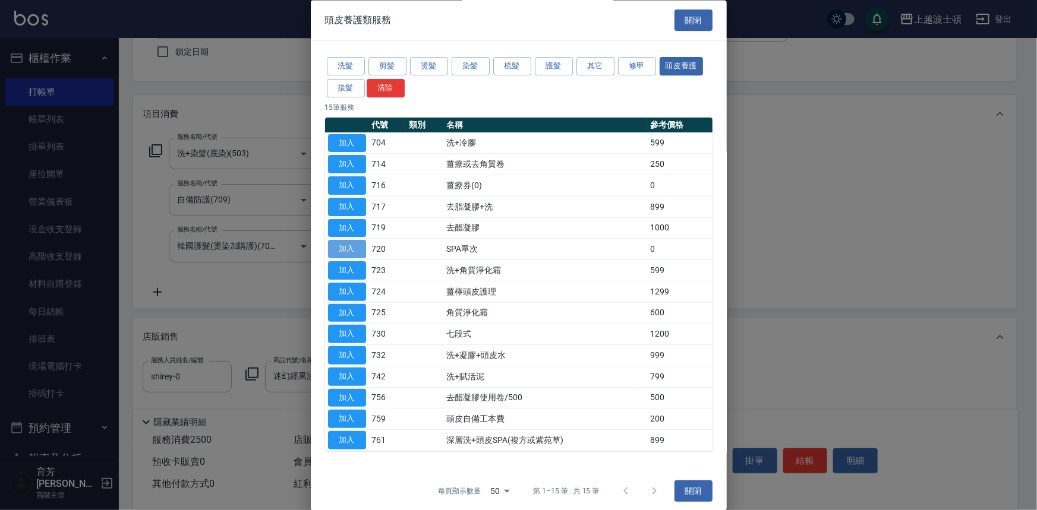
click at [349, 243] on button "加入" at bounding box center [347, 250] width 38 height 18
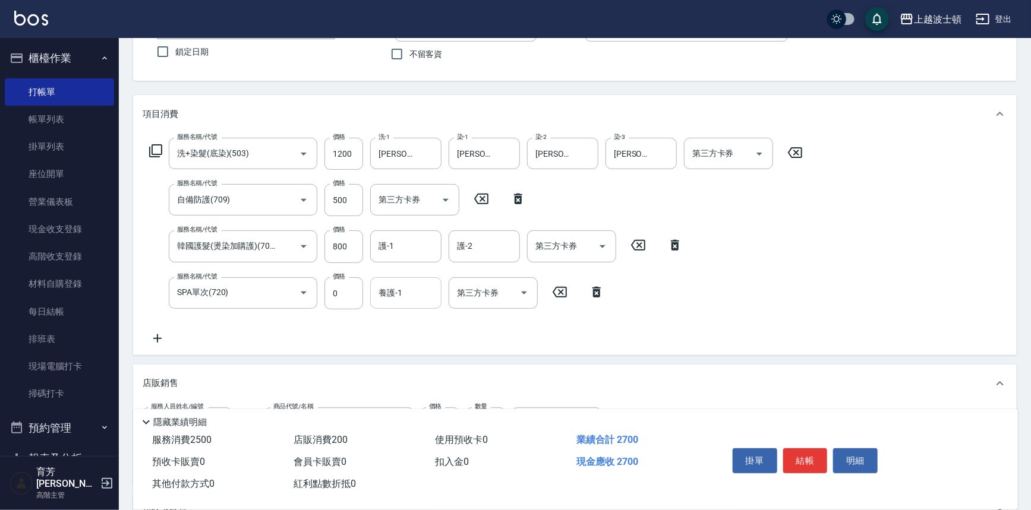
click at [409, 291] on input "養護-1" at bounding box center [405, 293] width 61 height 21
click at [408, 336] on span "[PERSON_NAME]-25" at bounding box center [398, 342] width 37 height 12
type input "[PERSON_NAME]-25"
click at [415, 251] on input "護-1" at bounding box center [405, 246] width 61 height 21
click at [415, 294] on span "[PERSON_NAME]-25" at bounding box center [398, 296] width 37 height 12
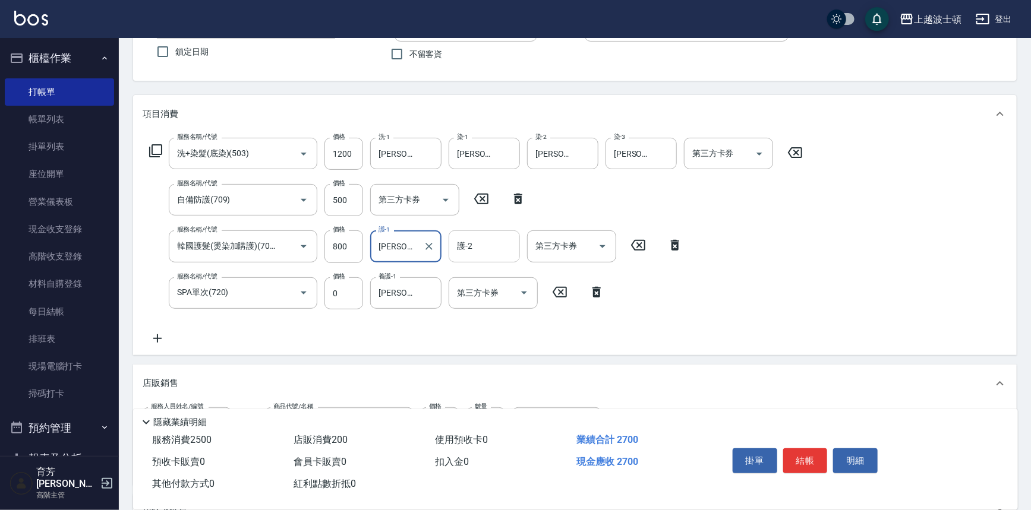
type input "[PERSON_NAME]-25"
click at [469, 239] on input "護-2" at bounding box center [484, 246] width 61 height 21
click at [479, 294] on span "[PERSON_NAME]-25" at bounding box center [476, 296] width 37 height 12
type input "[PERSON_NAME]-25"
click at [154, 150] on icon at bounding box center [156, 151] width 14 height 14
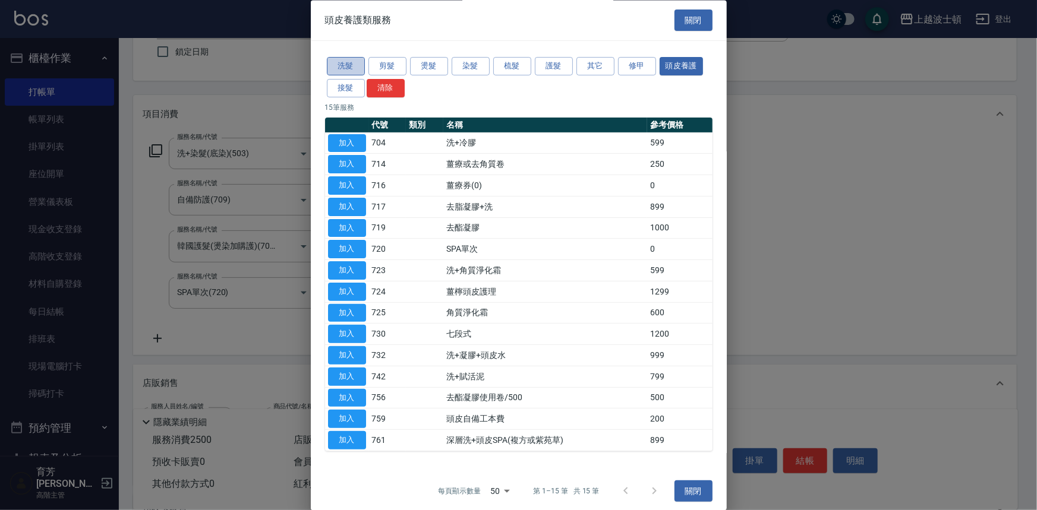
click at [335, 64] on button "洗髮" at bounding box center [346, 67] width 38 height 18
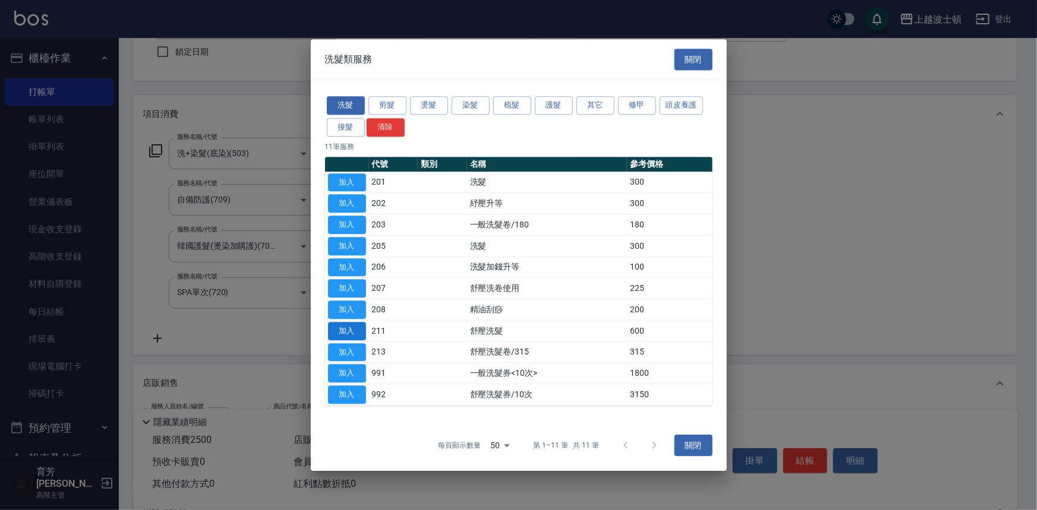
click at [358, 327] on button "加入" at bounding box center [347, 331] width 38 height 18
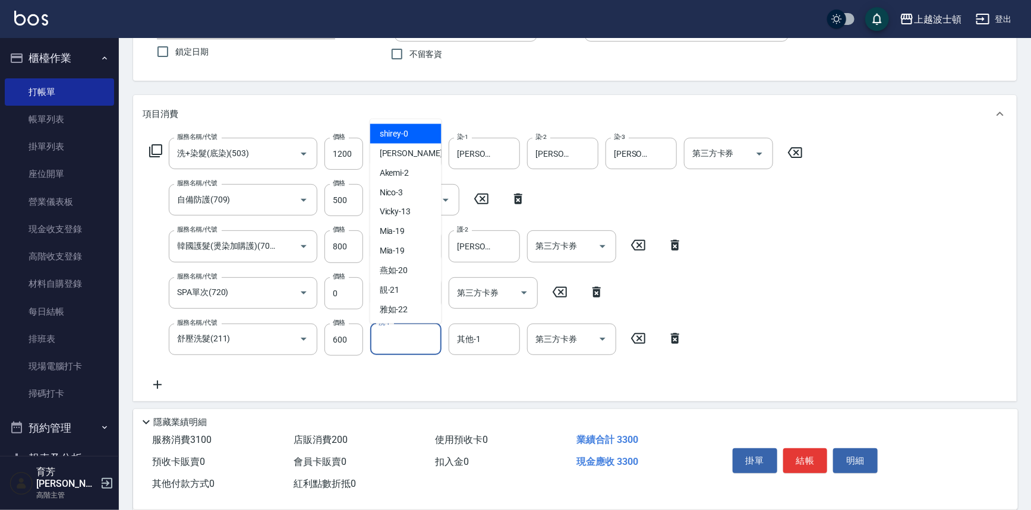
click at [401, 332] on input "洗-1" at bounding box center [405, 339] width 61 height 21
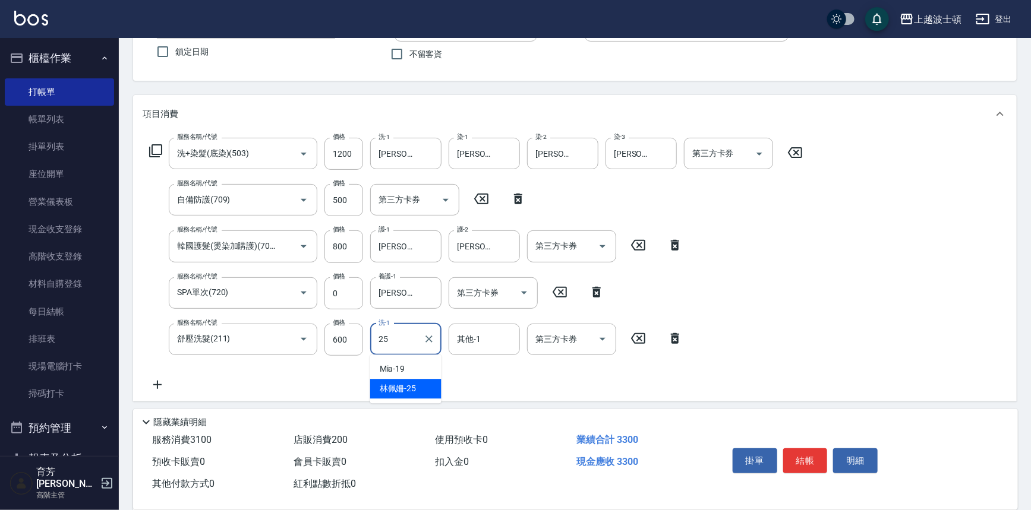
click at [422, 382] on div "[PERSON_NAME]-25" at bounding box center [405, 389] width 71 height 20
type input "[PERSON_NAME]-25"
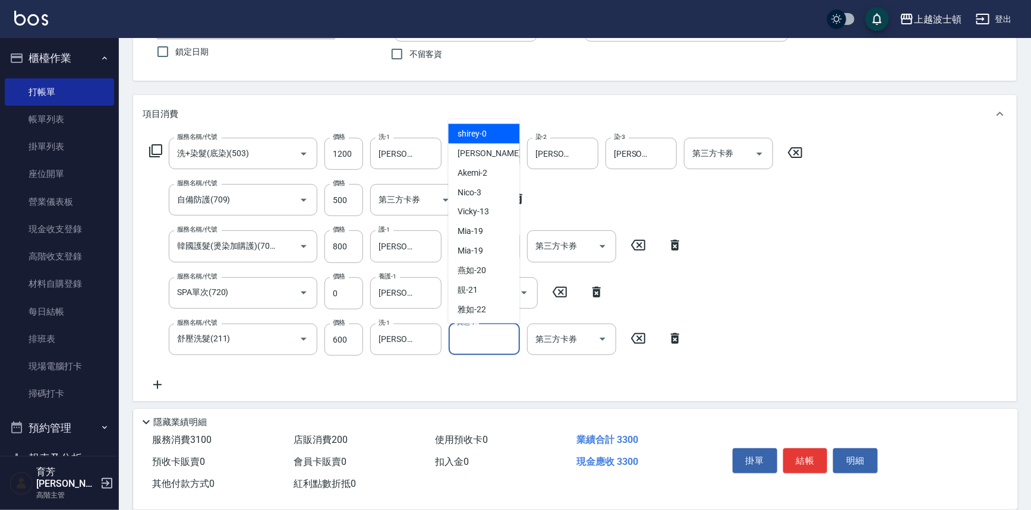
click at [493, 342] on input "其他-1" at bounding box center [484, 339] width 61 height 21
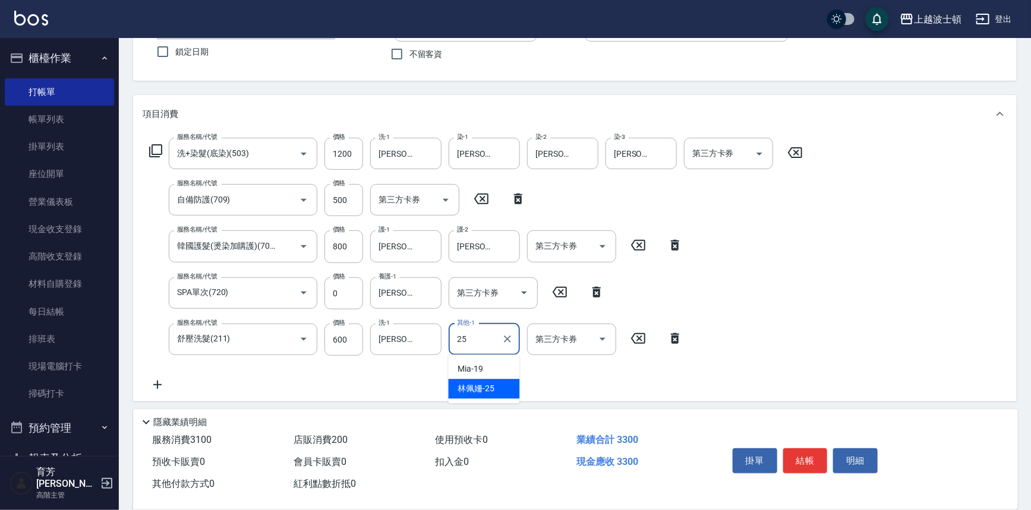
click at [490, 393] on span "[PERSON_NAME]-25" at bounding box center [476, 389] width 37 height 12
type input "[PERSON_NAME]-25"
click at [159, 151] on icon at bounding box center [156, 151] width 14 height 14
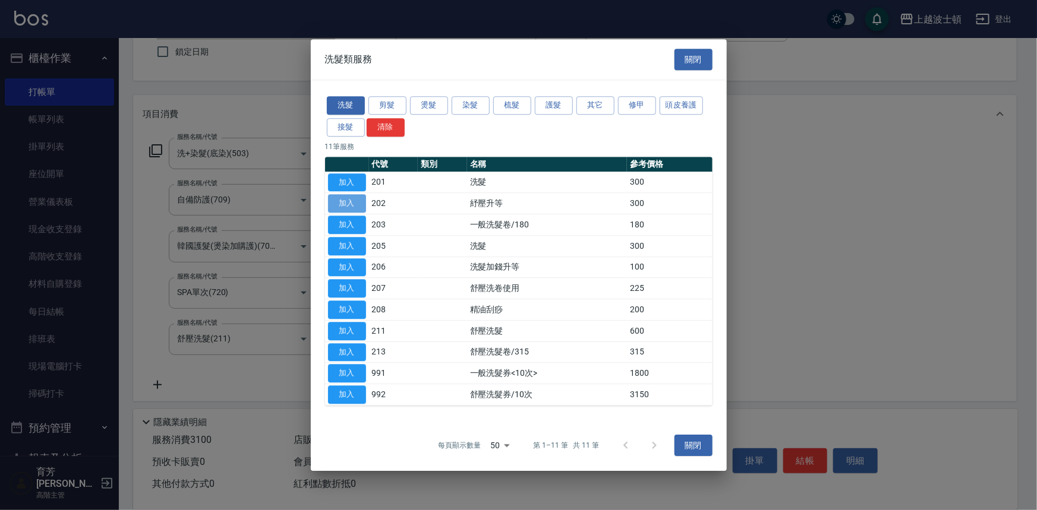
click at [362, 203] on button "加入" at bounding box center [347, 204] width 38 height 18
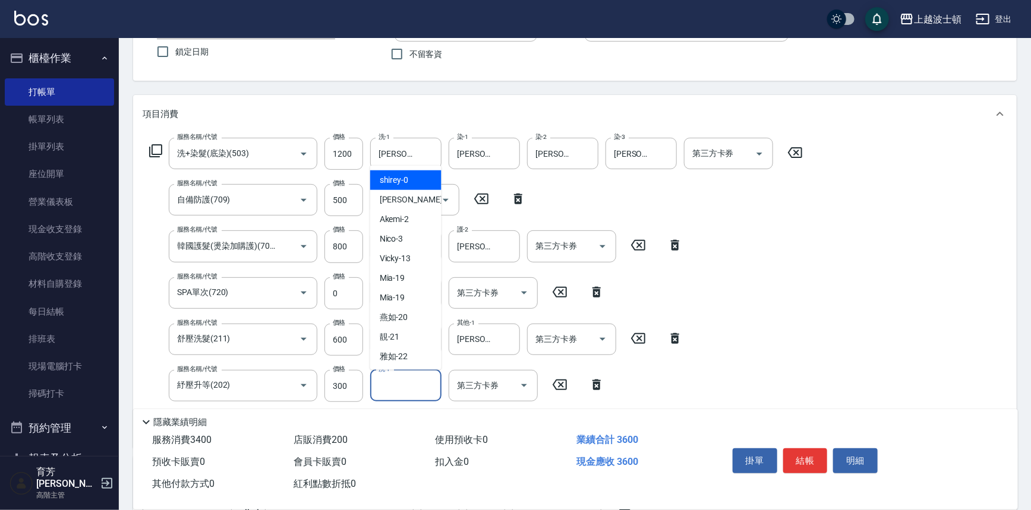
click at [425, 389] on input "洗-1" at bounding box center [405, 385] width 61 height 21
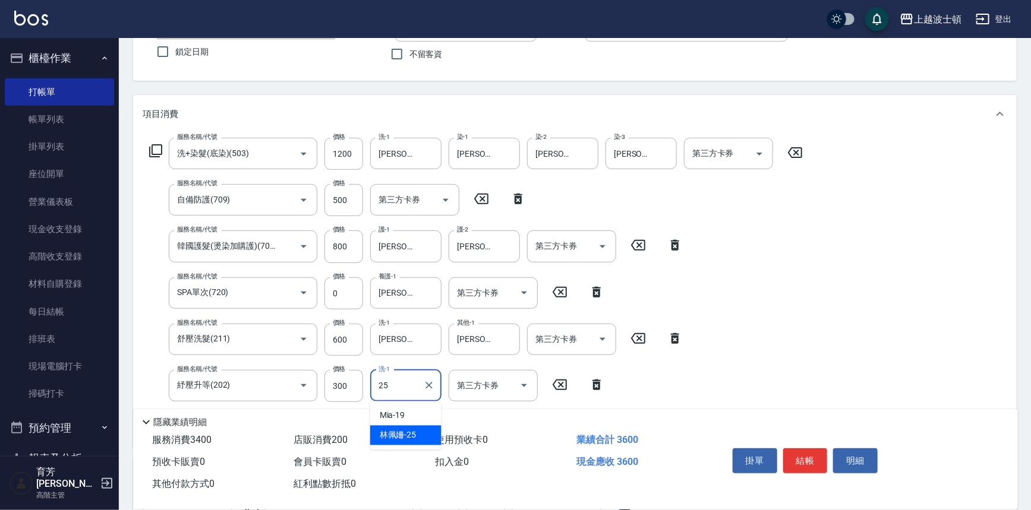
click at [422, 430] on div "[PERSON_NAME]-25" at bounding box center [405, 436] width 71 height 20
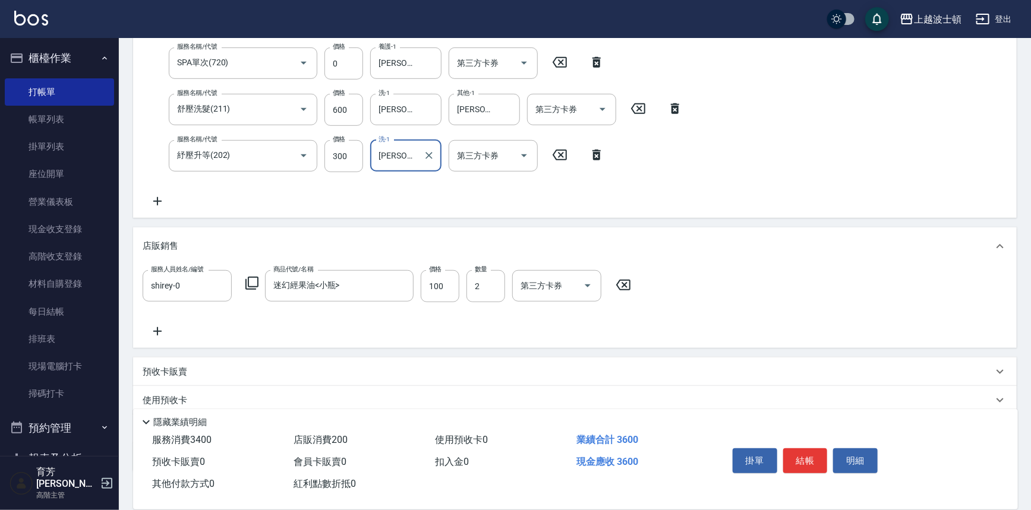
scroll to position [336, 0]
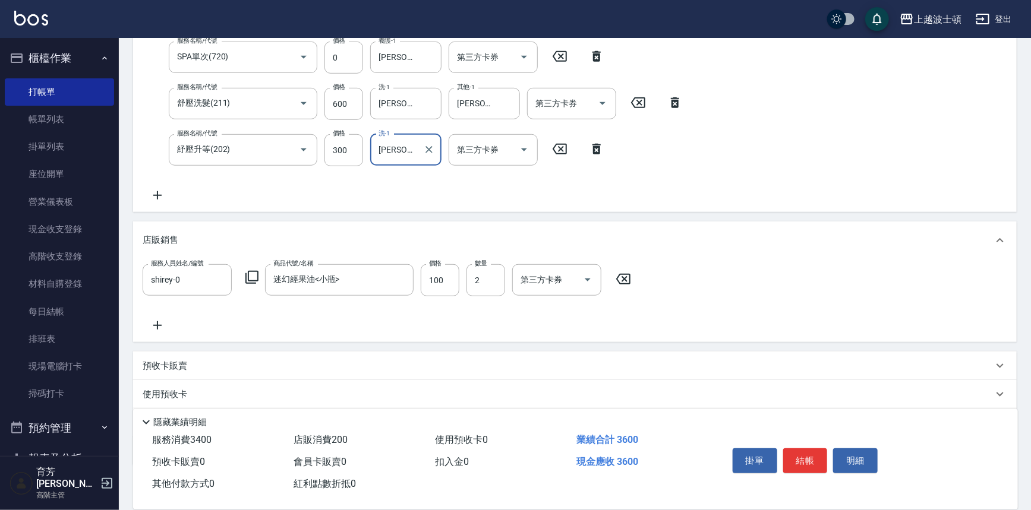
type input "[PERSON_NAME]-25"
click at [166, 320] on icon at bounding box center [158, 325] width 30 height 14
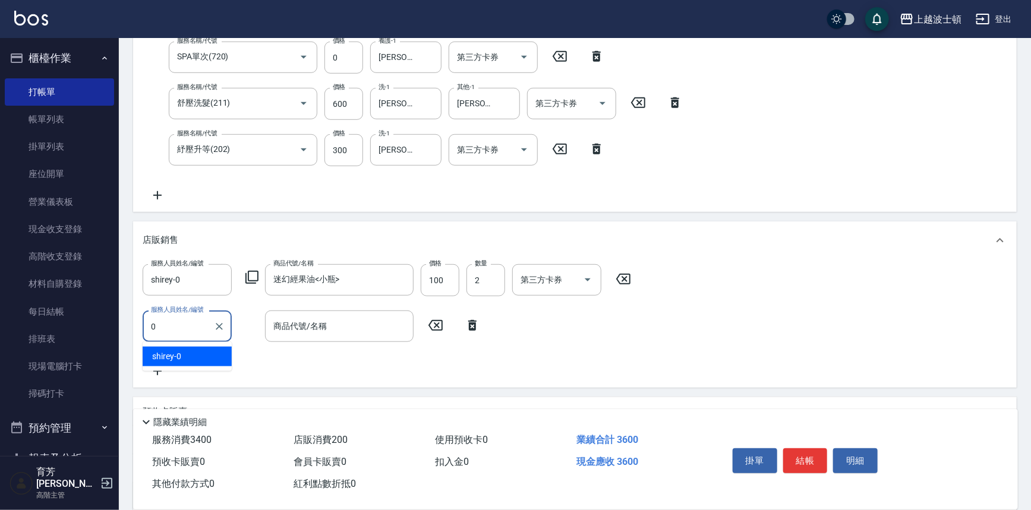
drag, startPoint x: 210, startPoint y: 356, endPoint x: 225, endPoint y: 356, distance: 14.9
click at [211, 356] on div "shirey -0" at bounding box center [187, 357] width 89 height 20
type input "shirey-0"
click at [256, 273] on icon at bounding box center [252, 277] width 14 height 14
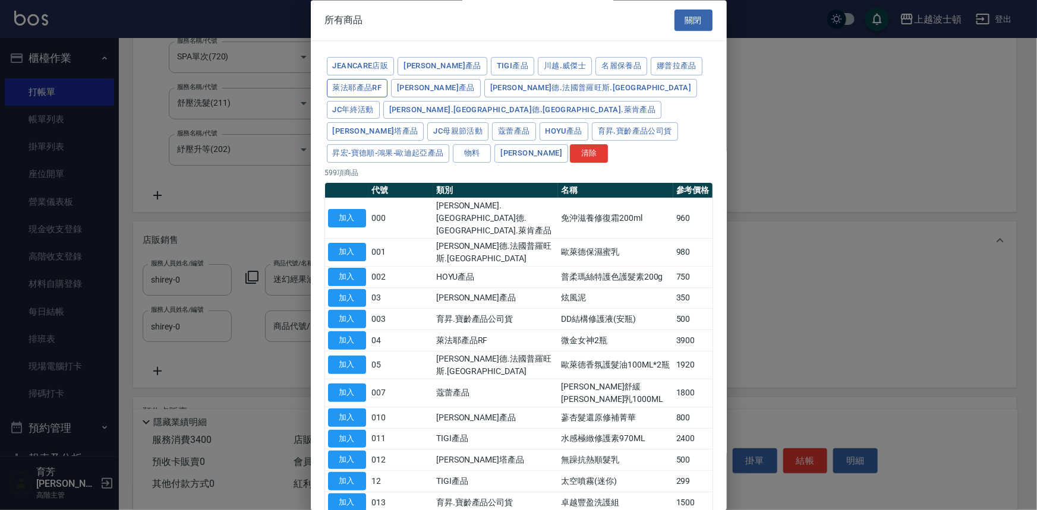
click at [362, 85] on button "萊法耶產品RF" at bounding box center [357, 88] width 61 height 18
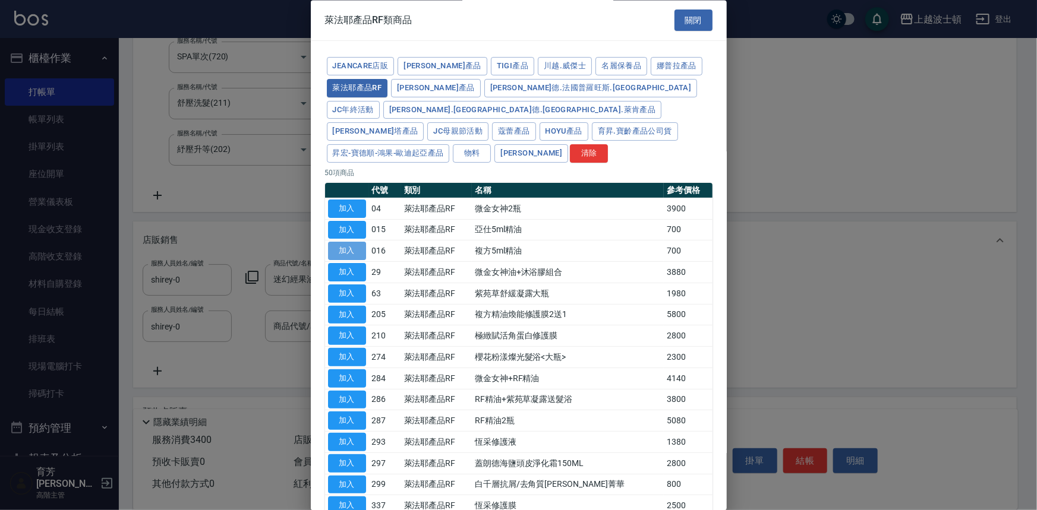
click at [351, 242] on button "加入" at bounding box center [347, 251] width 38 height 18
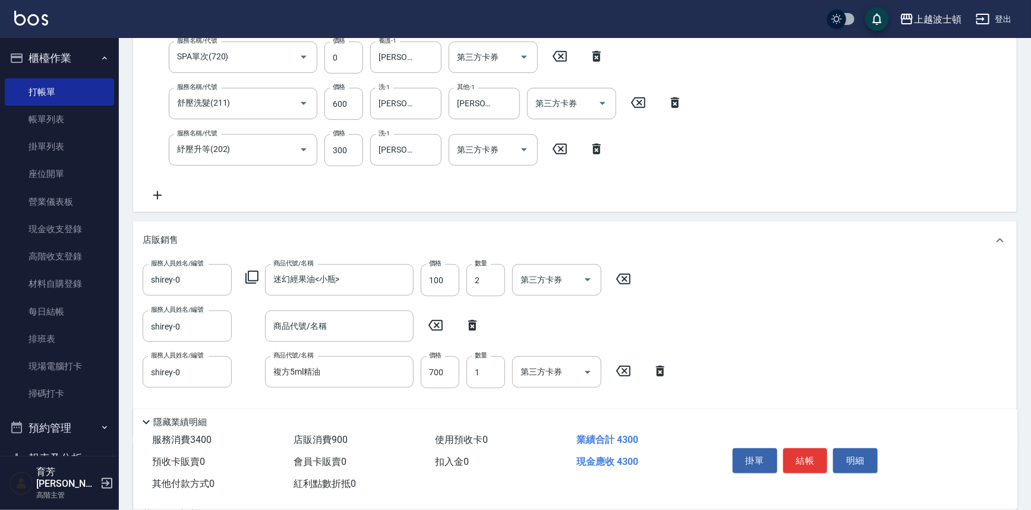
click at [630, 274] on icon at bounding box center [623, 279] width 14 height 11
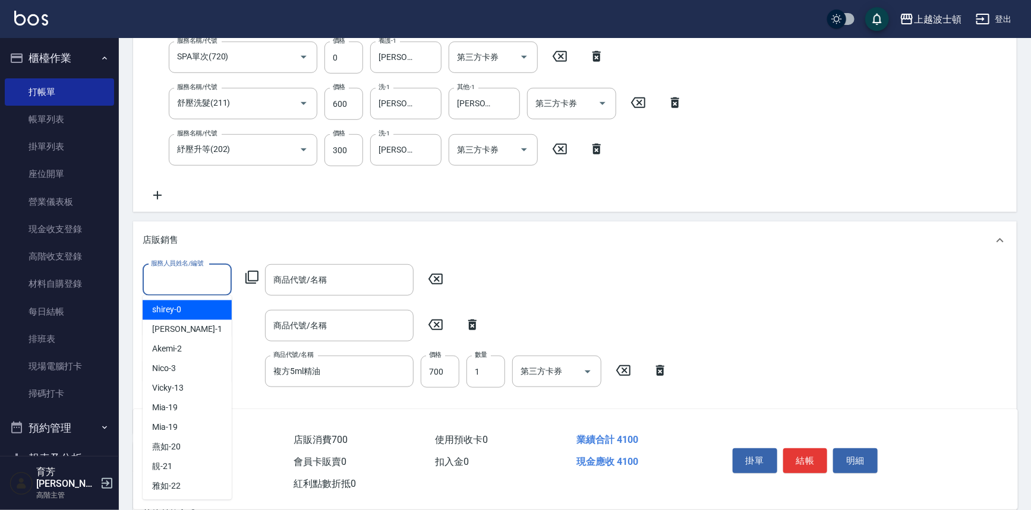
click at [217, 282] on input "服務人員姓名/編號" at bounding box center [187, 280] width 78 height 21
click at [216, 309] on div "shirey -0" at bounding box center [187, 311] width 89 height 20
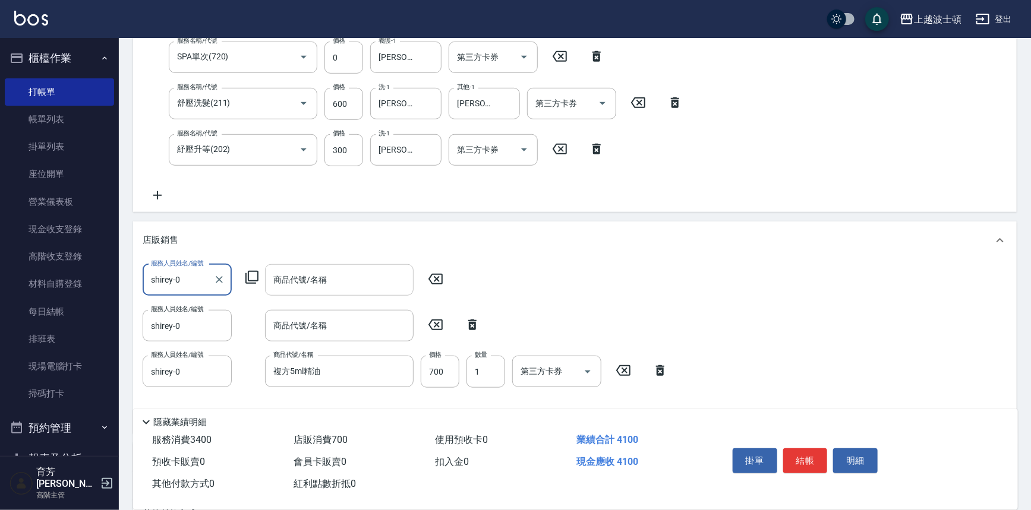
type input "shirey-0"
click at [277, 286] on input "商品代號/名稱" at bounding box center [339, 280] width 138 height 21
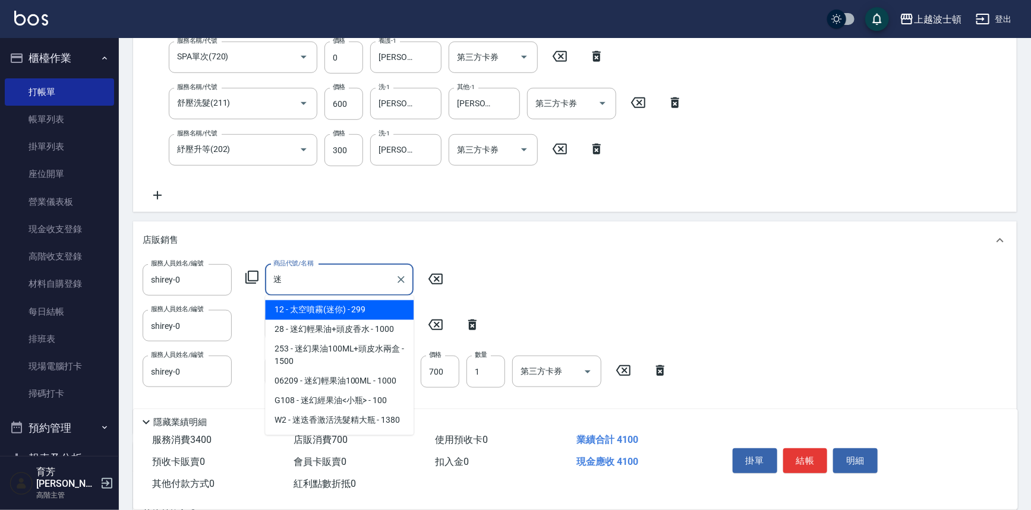
click at [376, 401] on span "G108 - 迷幻經果油<小瓶> - 100" at bounding box center [339, 402] width 149 height 20
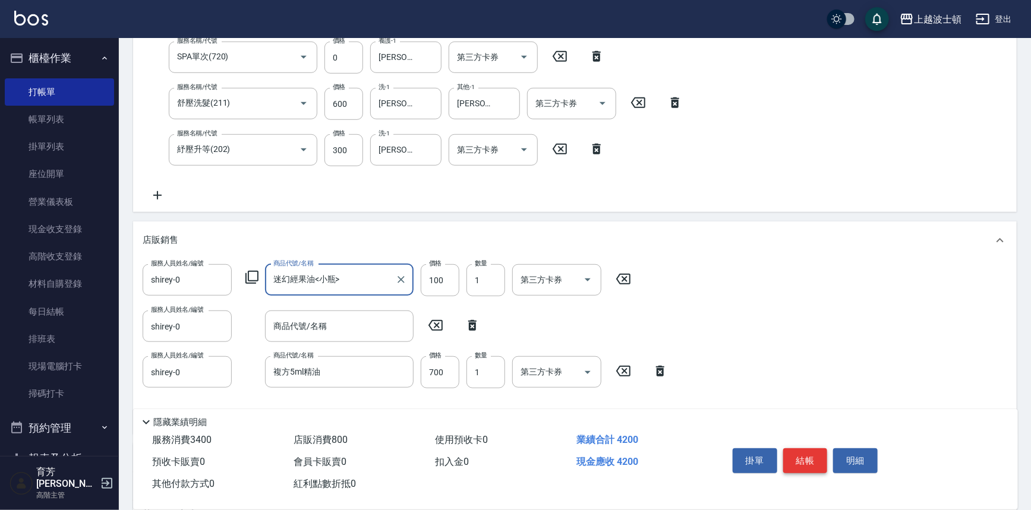
type input "迷幻經果油<小瓶>"
click at [799, 461] on button "結帳" at bounding box center [805, 461] width 45 height 25
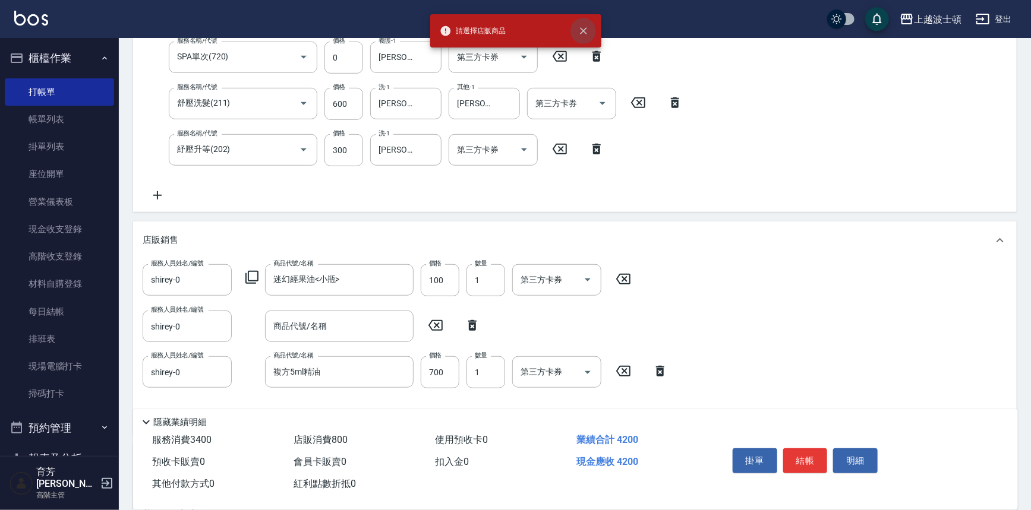
click at [586, 26] on icon "close" at bounding box center [584, 31] width 12 height 12
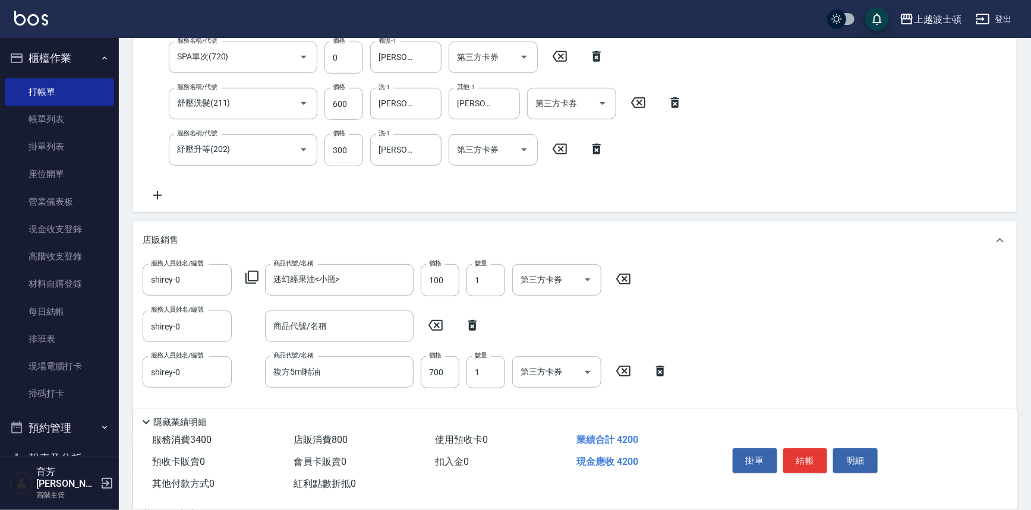
click at [471, 324] on icon at bounding box center [472, 325] width 30 height 14
type input "複方5ml精油"
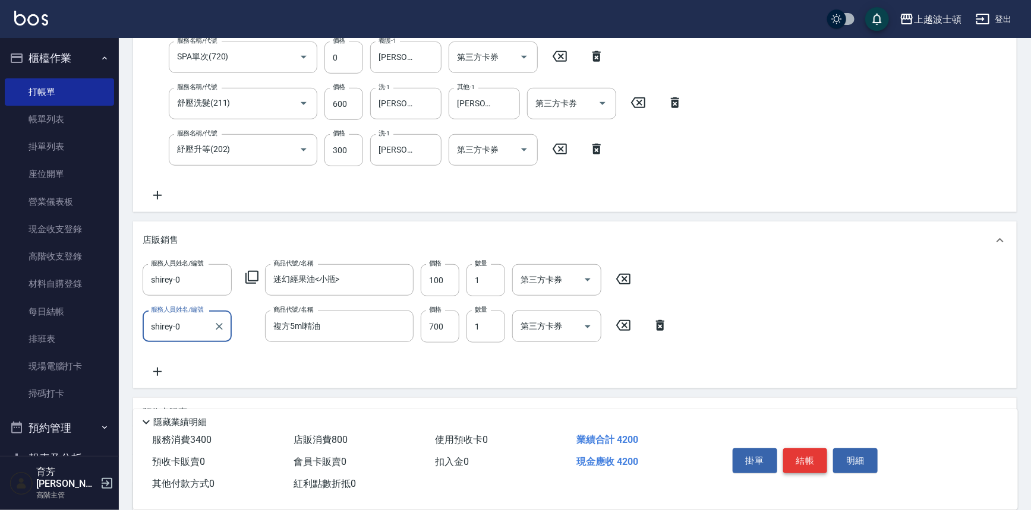
click at [804, 462] on button "結帳" at bounding box center [805, 461] width 45 height 25
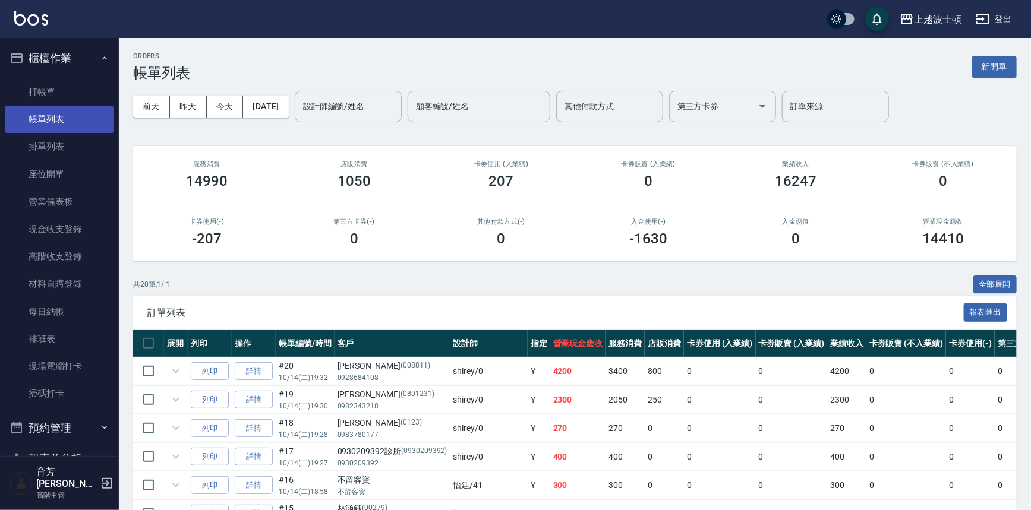
click at [68, 119] on link "帳單列表" at bounding box center [59, 119] width 109 height 27
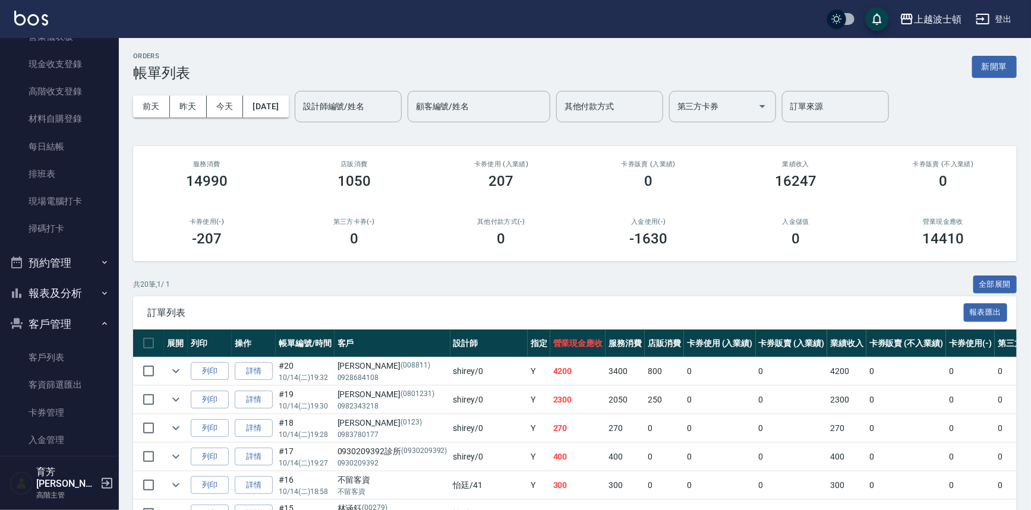
scroll to position [185, 0]
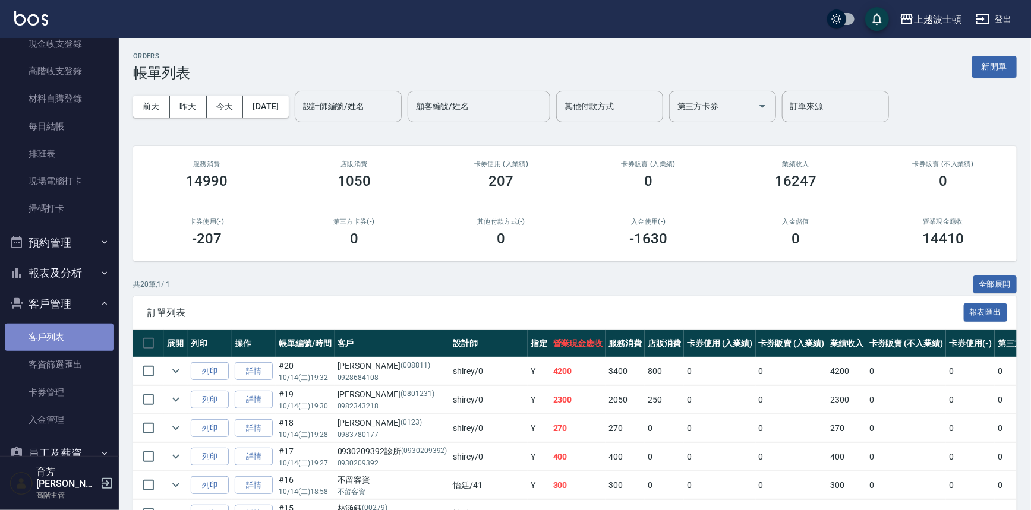
click at [89, 332] on link "客戶列表" at bounding box center [59, 337] width 109 height 27
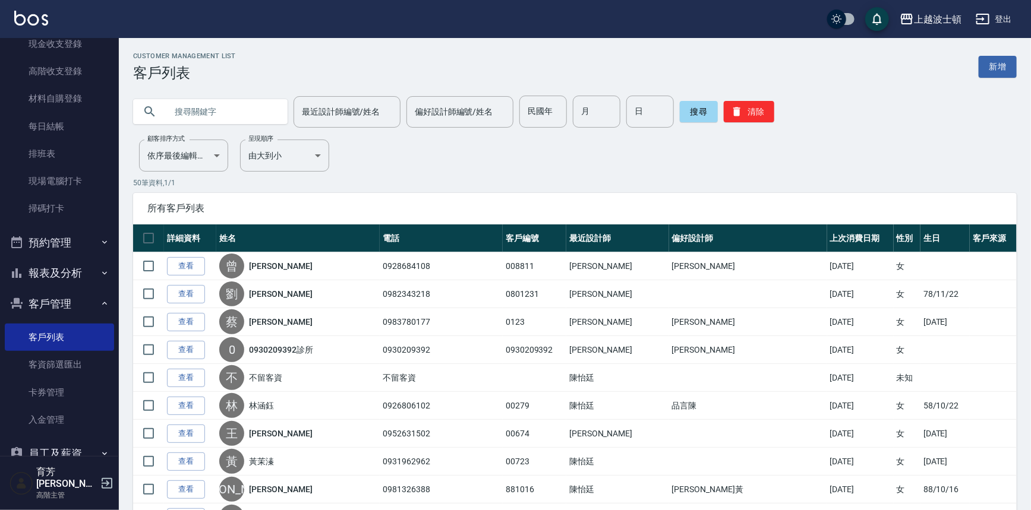
click at [208, 113] on input "text" at bounding box center [222, 112] width 112 height 32
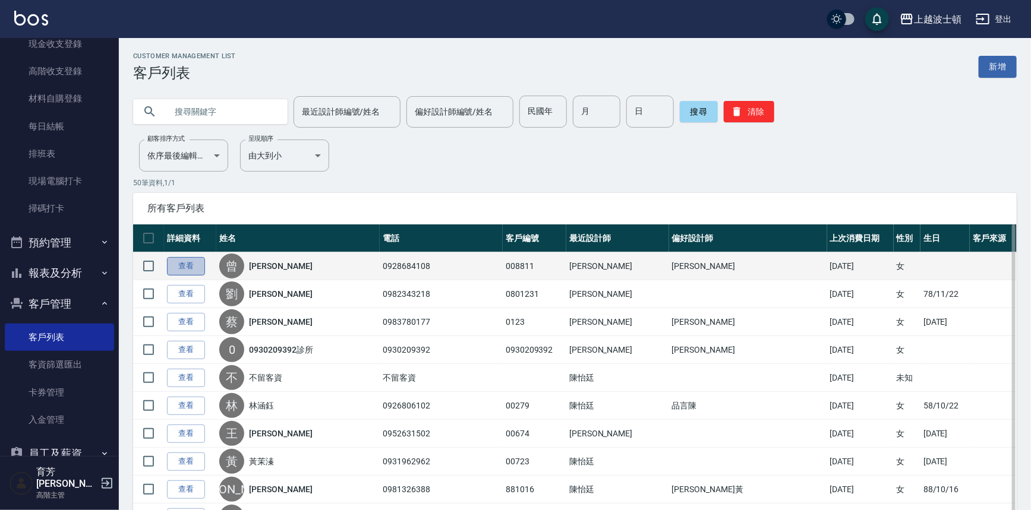
click at [172, 262] on link "查看" at bounding box center [186, 266] width 38 height 18
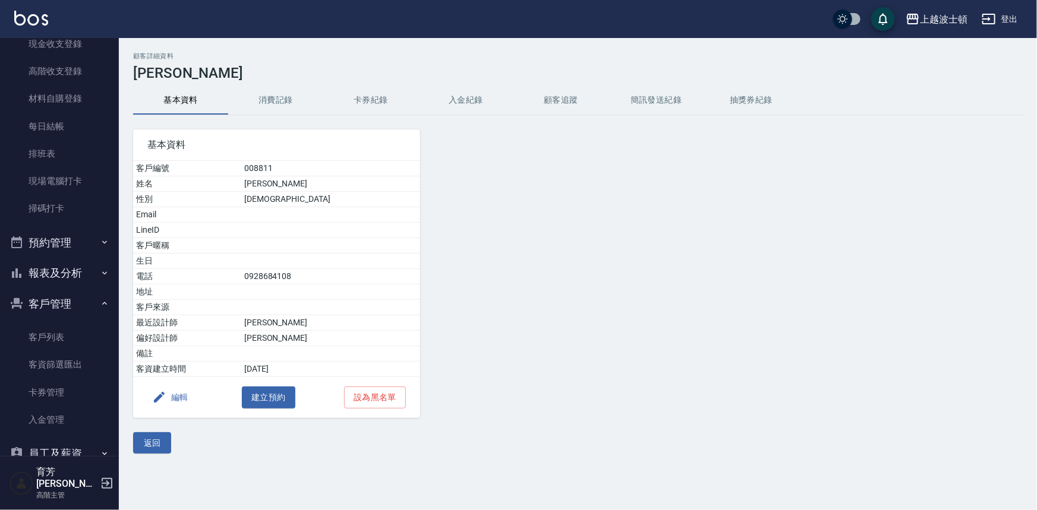
click at [283, 97] on button "消費記錄" at bounding box center [275, 100] width 95 height 29
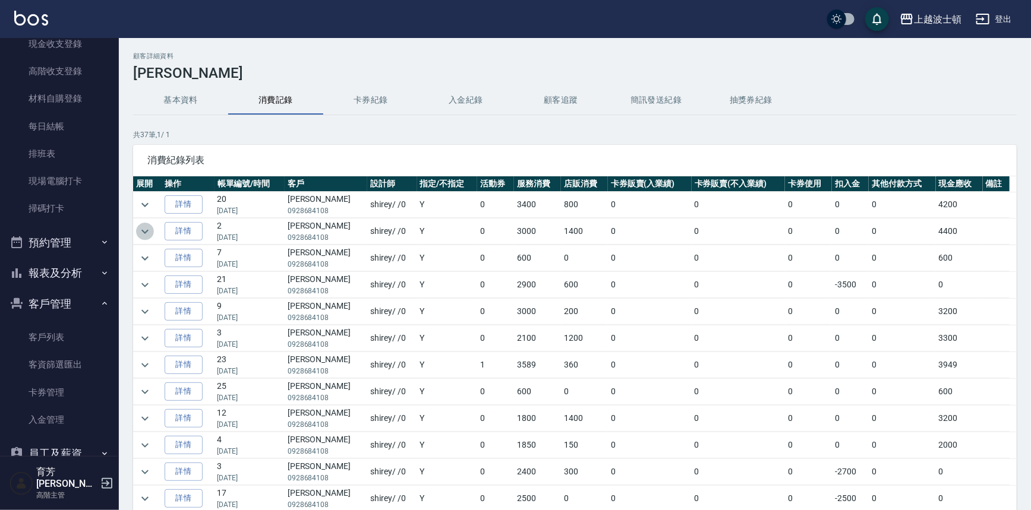
drag, startPoint x: 146, startPoint y: 232, endPoint x: 151, endPoint y: 236, distance: 7.2
click at [151, 236] on icon "expand row" at bounding box center [145, 232] width 14 height 14
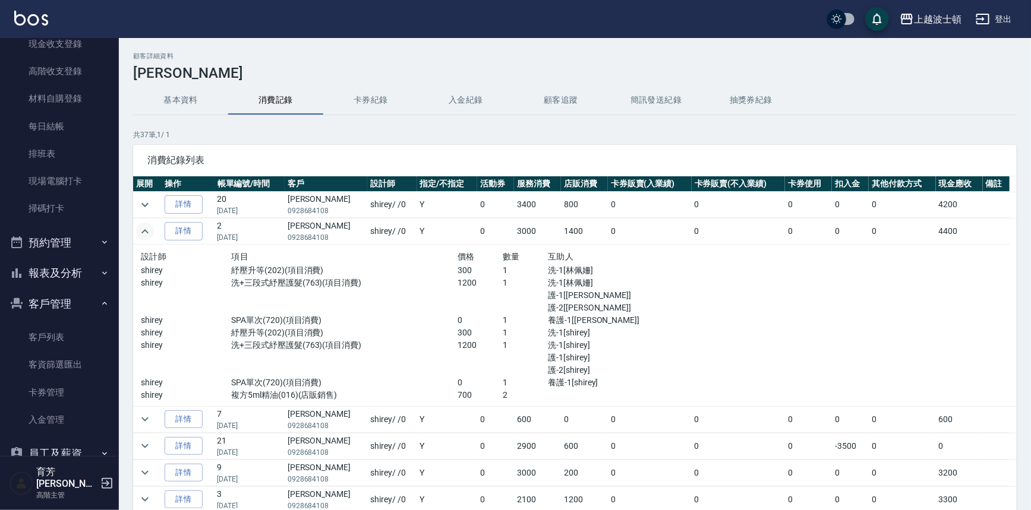
drag, startPoint x: 1018, startPoint y: 249, endPoint x: 1020, endPoint y: 296, distance: 47.6
click at [1020, 296] on div "顧客詳細資料 曾淑美 基本資料 消費記錄 卡券紀錄 入金紀錄 顧客追蹤 簡訊發送紀錄 抽獎券紀錄 共 37 筆, 1 / 1 消費紀錄列表 展開 操作 帳單編…" at bounding box center [575, 314] width 912 height 525
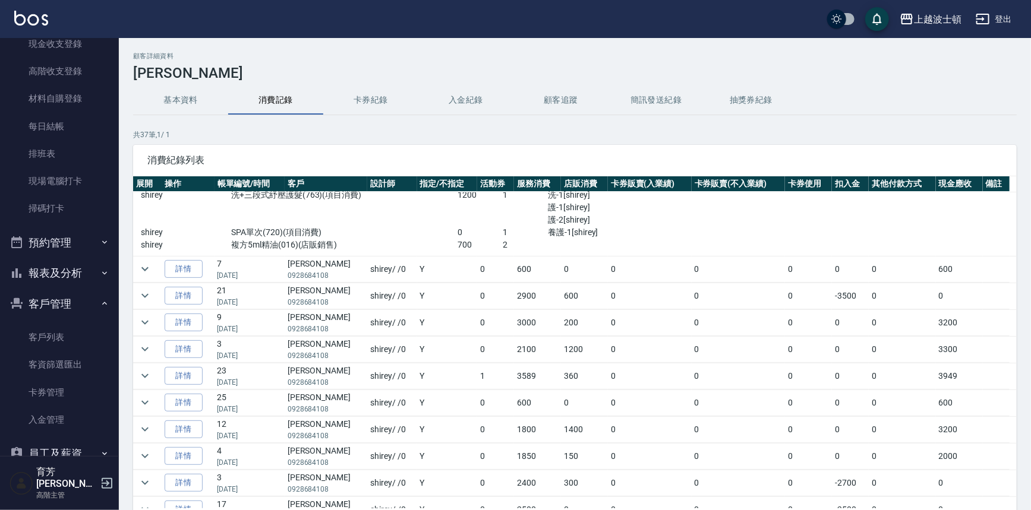
scroll to position [113, 0]
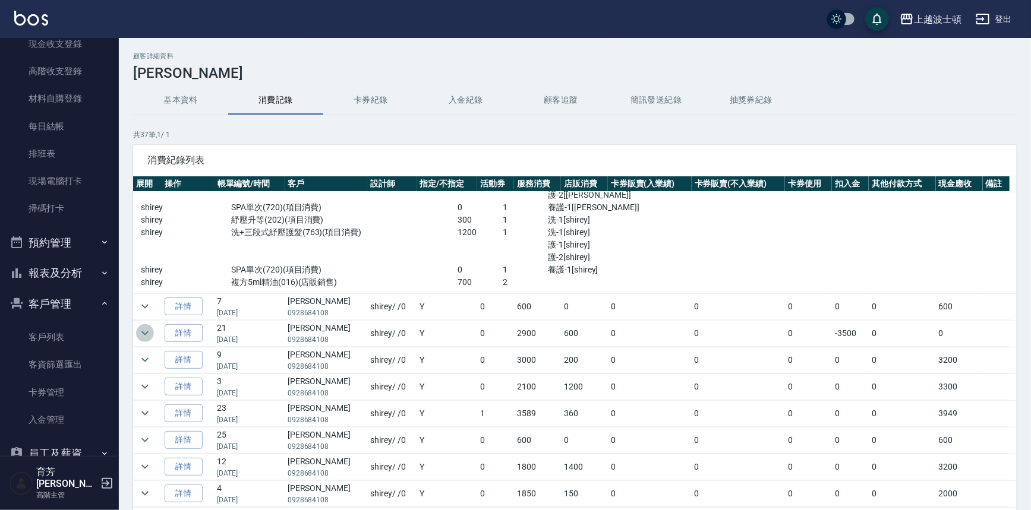
click at [141, 335] on icon "expand row" at bounding box center [145, 333] width 14 height 14
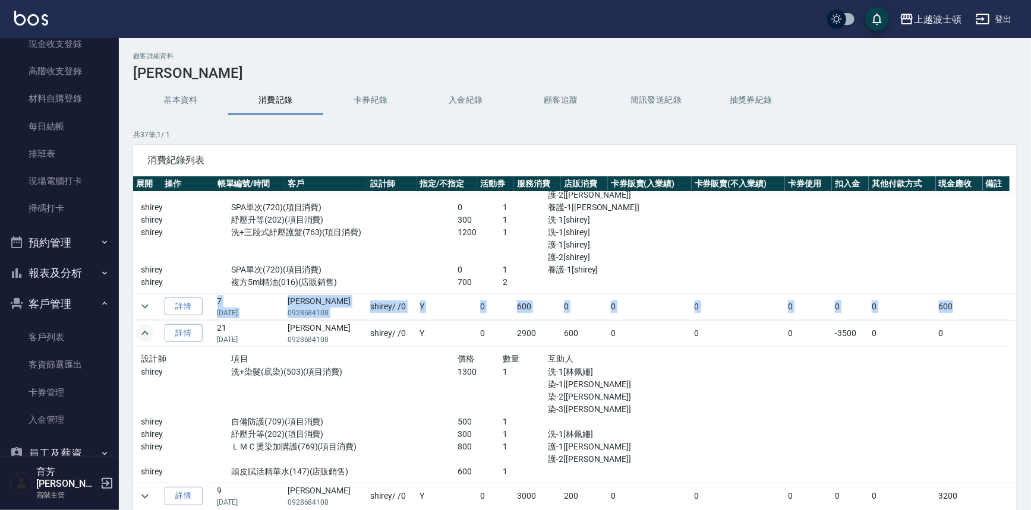
drag, startPoint x: 1010, startPoint y: 283, endPoint x: 1009, endPoint y: 314, distance: 30.9
click at [965, 105] on div "基本資料 消費記錄 卡券紀錄 入金紀錄 顧客追蹤 簡訊發送紀錄 抽獎券紀錄" at bounding box center [574, 100] width 883 height 29
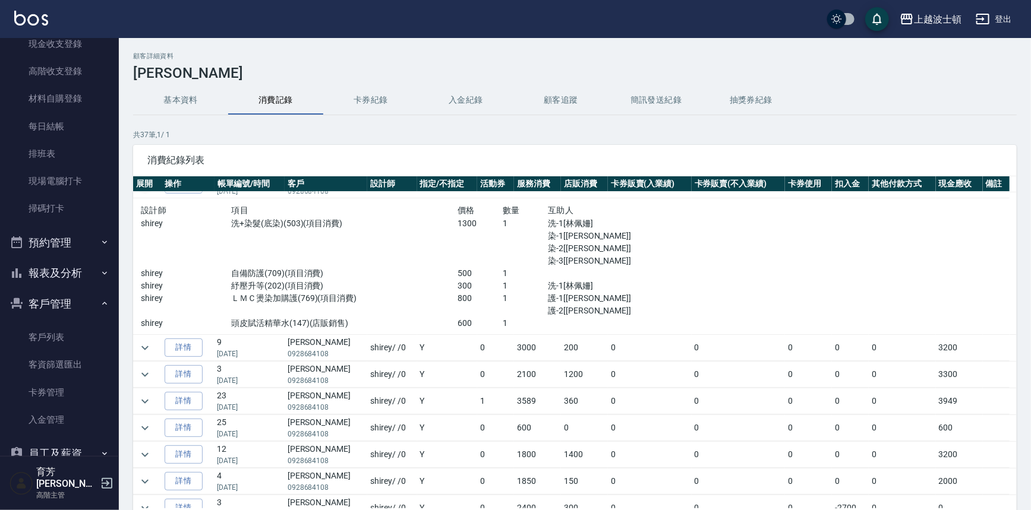
scroll to position [266, 0]
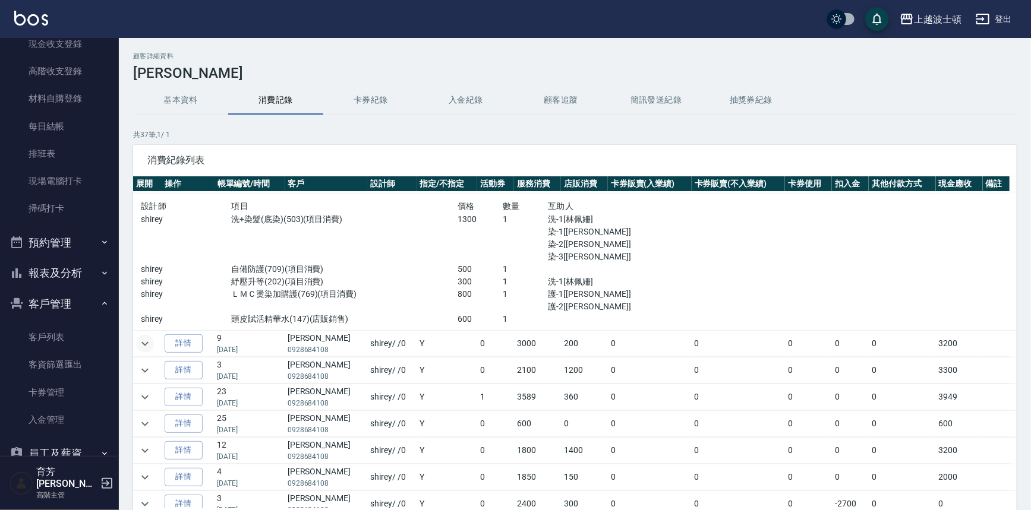
click at [145, 344] on icon "expand row" at bounding box center [144, 344] width 7 height 4
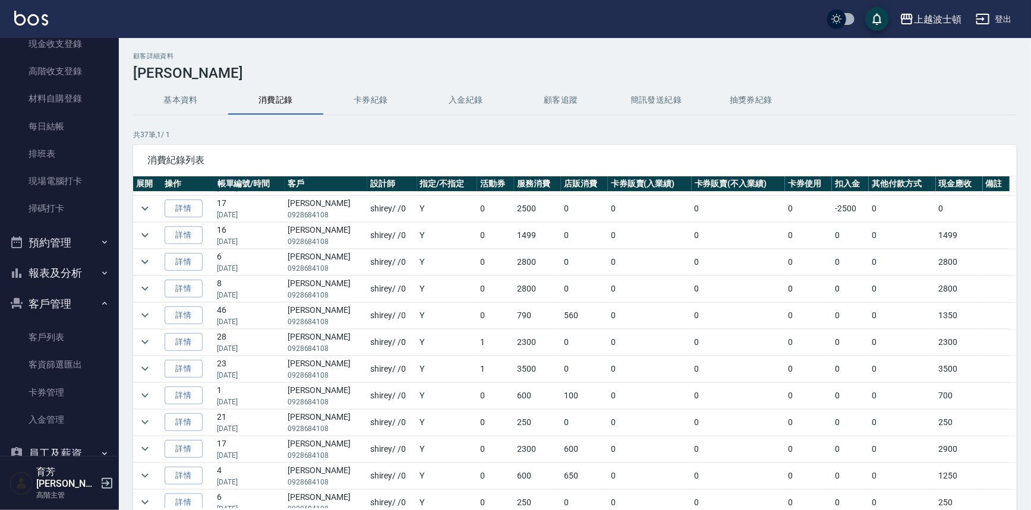
scroll to position [696, 0]
click at [154, 285] on td at bounding box center [147, 290] width 29 height 26
click at [149, 285] on icon "expand row" at bounding box center [145, 290] width 14 height 14
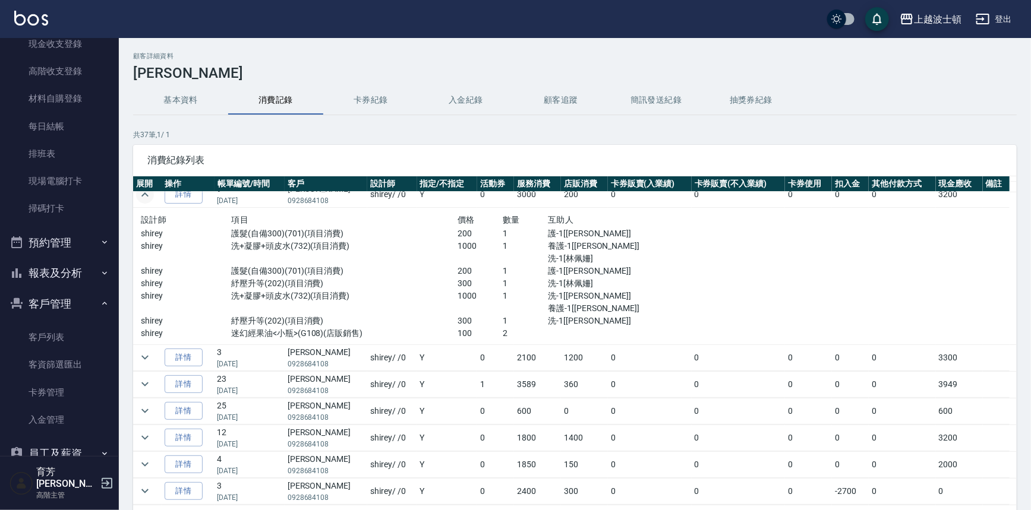
scroll to position [428, 0]
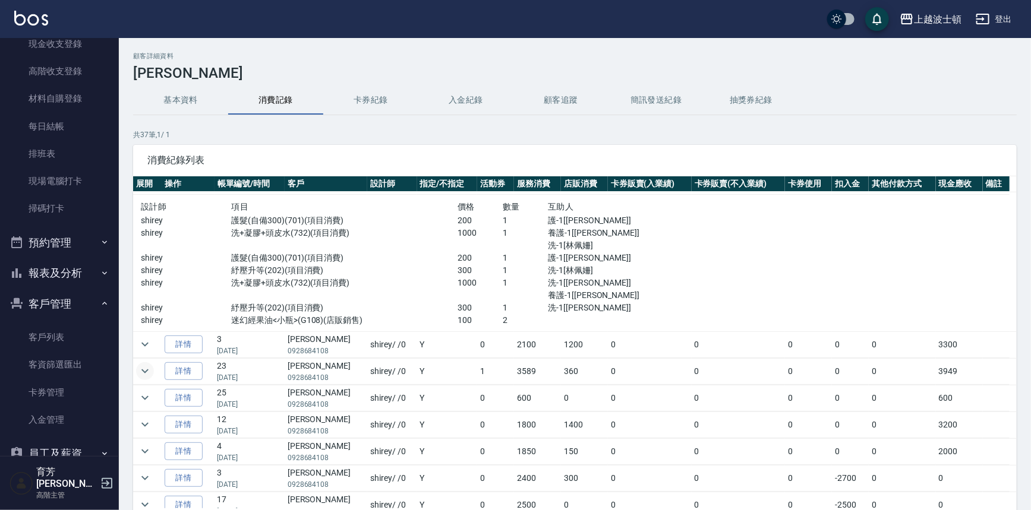
click at [147, 370] on icon "expand row" at bounding box center [144, 372] width 7 height 4
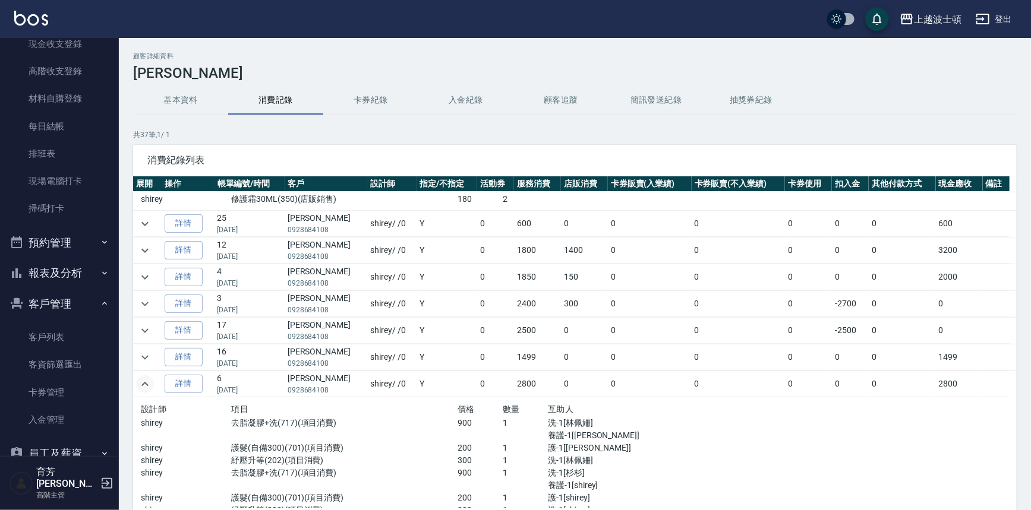
scroll to position [774, 0]
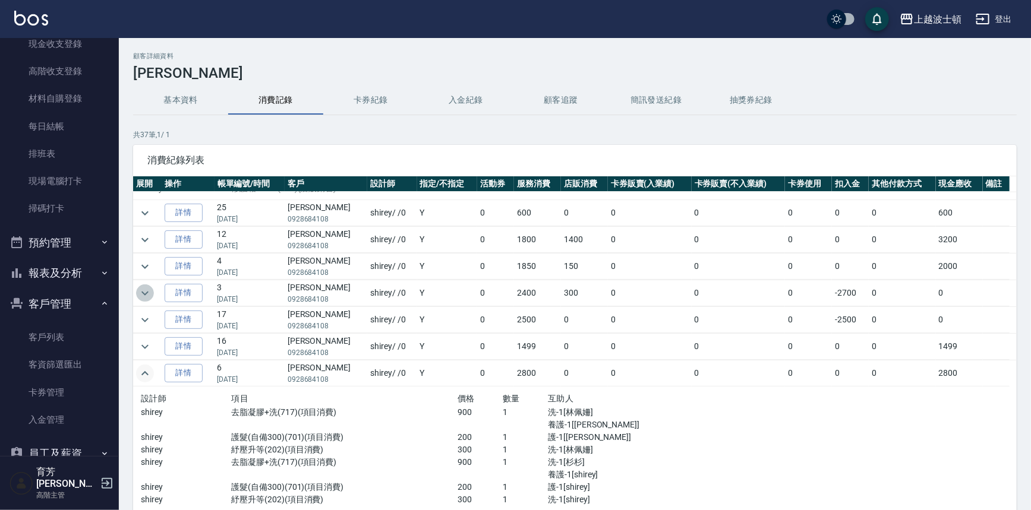
click at [143, 289] on icon "expand row" at bounding box center [145, 293] width 14 height 14
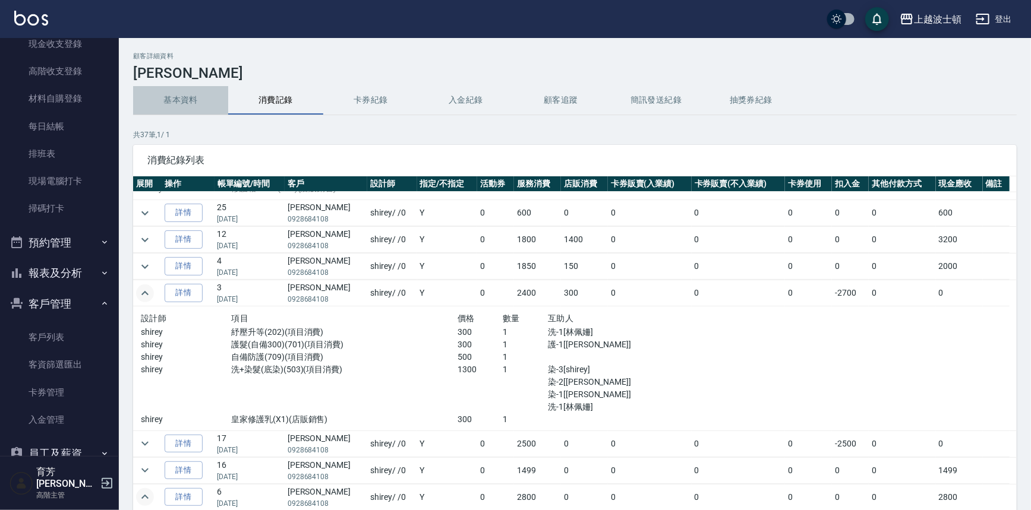
drag, startPoint x: 192, startPoint y: 101, endPoint x: 280, endPoint y: 105, distance: 88.6
click at [280, 105] on div "基本資料 消費記錄 卡券紀錄 入金紀錄 顧客追蹤 簡訊發送紀錄 抽獎券紀錄" at bounding box center [574, 100] width 883 height 29
click at [144, 233] on icon "expand row" at bounding box center [145, 240] width 14 height 14
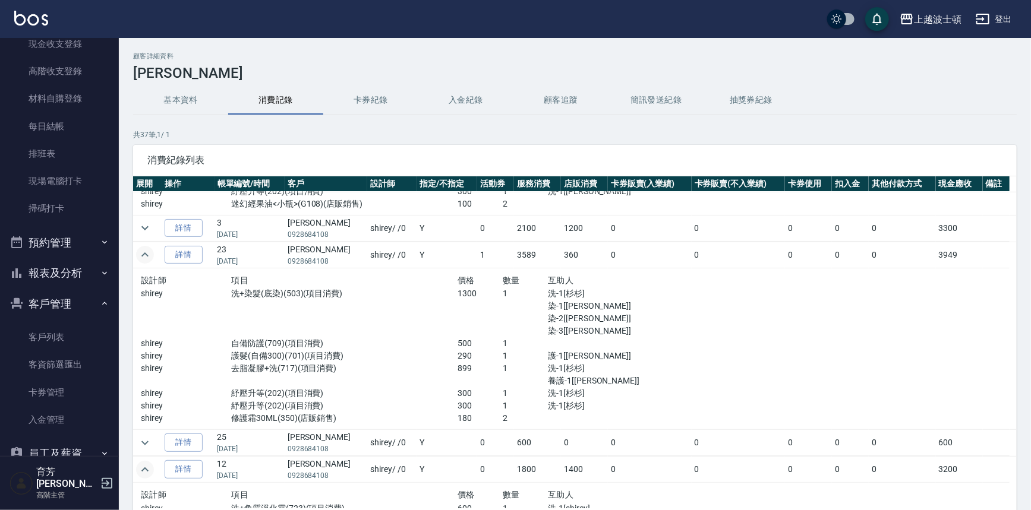
scroll to position [518, 0]
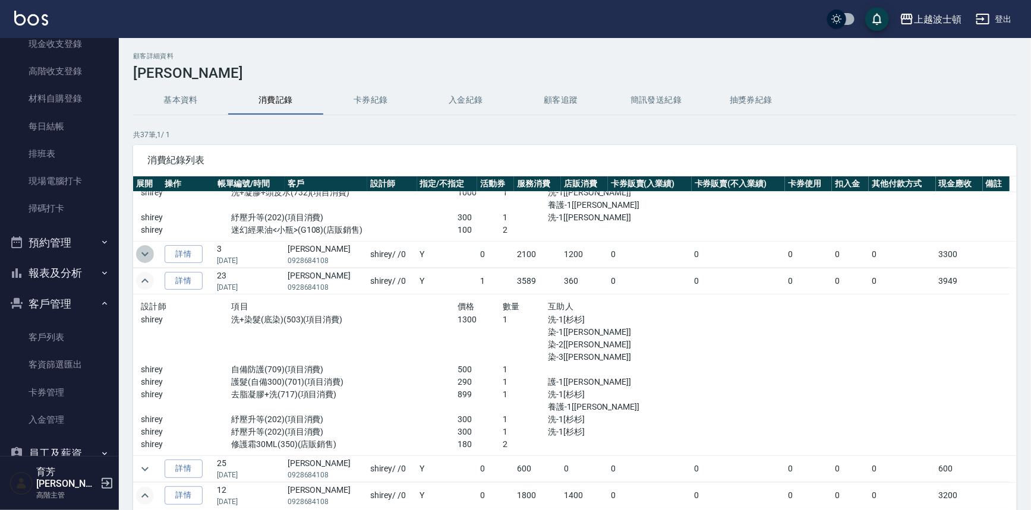
click at [145, 253] on icon "expand row" at bounding box center [144, 255] width 7 height 4
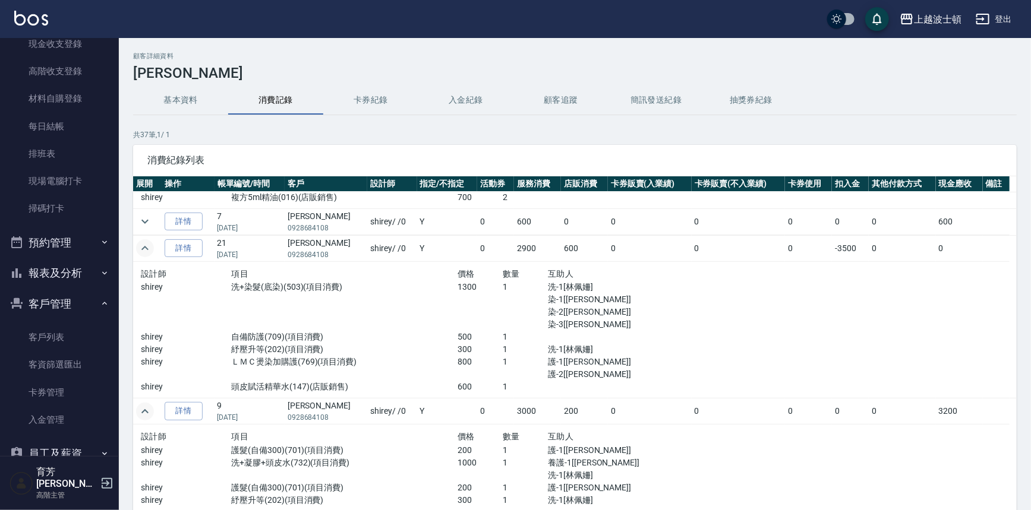
scroll to position [184, 0]
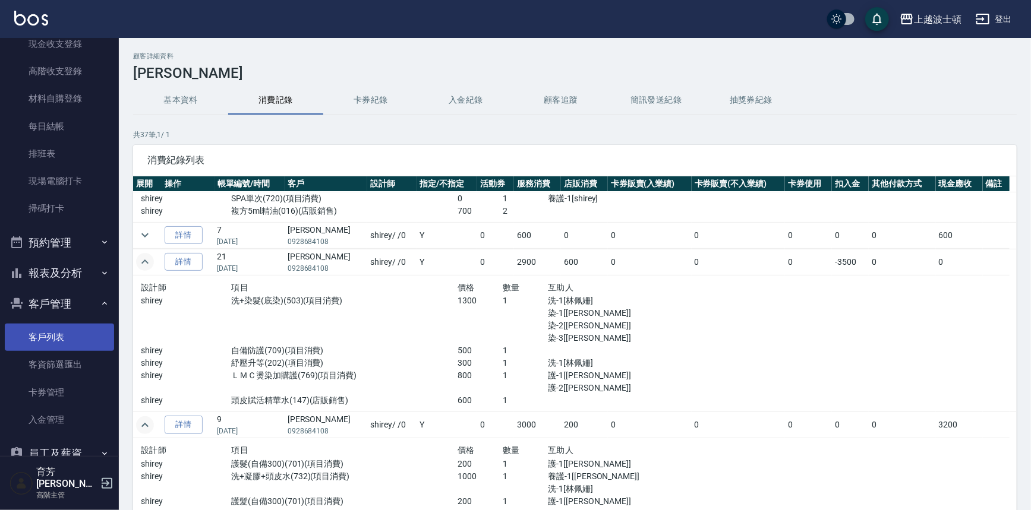
click at [71, 332] on link "客戶列表" at bounding box center [59, 337] width 109 height 27
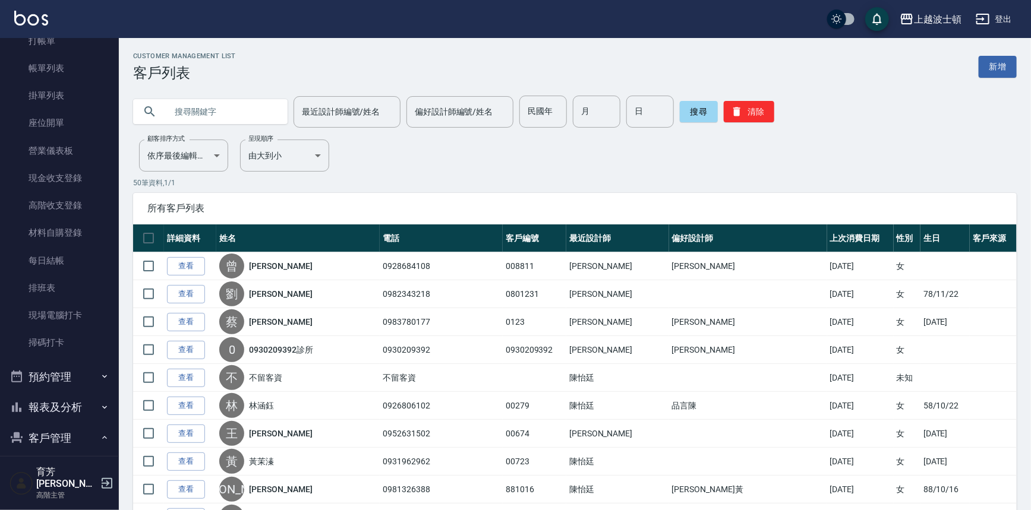
scroll to position [45, 0]
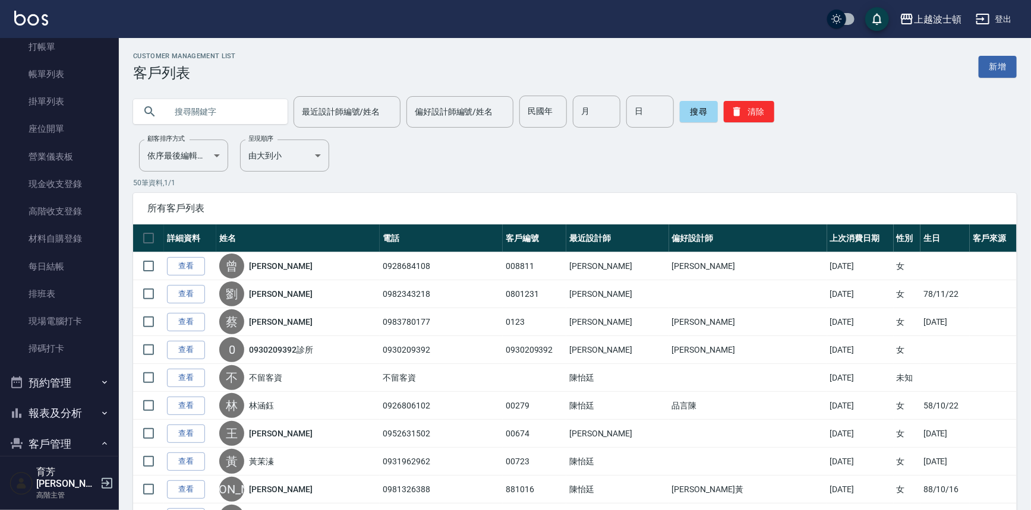
drag, startPoint x: 138, startPoint y: 65, endPoint x: 140, endPoint y: 59, distance: 6.8
click at [140, 62] on div "Customer Management List 客戶列表" at bounding box center [184, 66] width 103 height 29
click at [65, 51] on link "打帳單" at bounding box center [59, 46] width 109 height 27
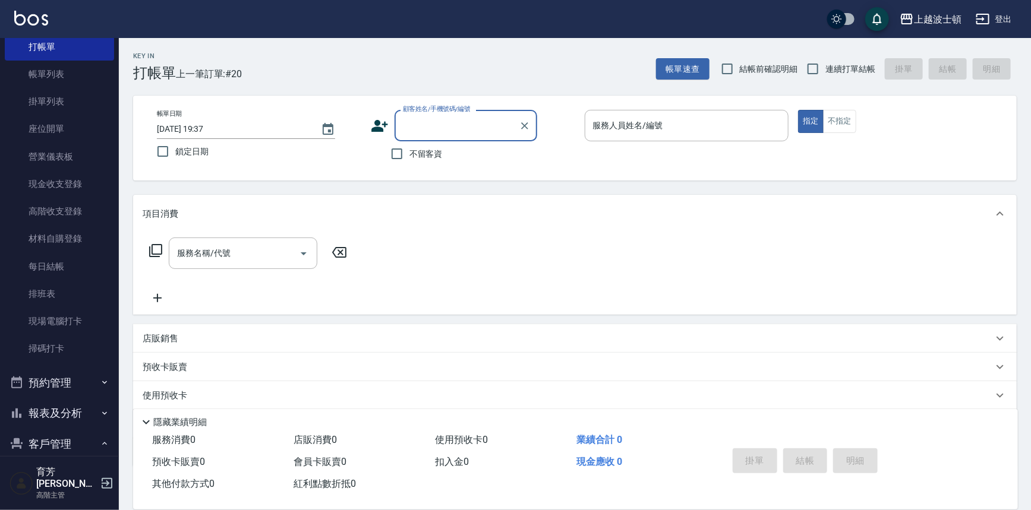
click at [424, 114] on div "顧客姓名/手機號碼/編號" at bounding box center [466, 125] width 143 height 31
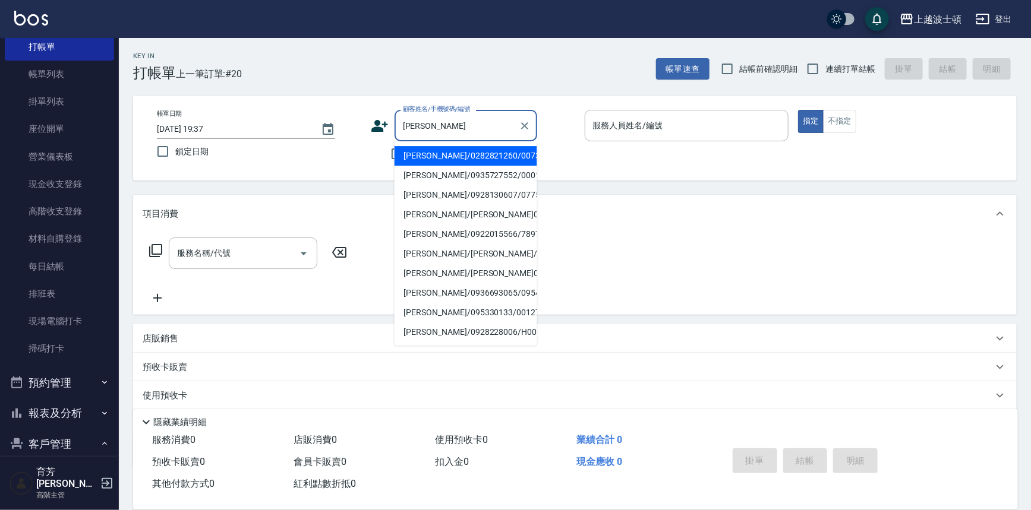
click at [450, 154] on li "[PERSON_NAME]/0282821260/00733" at bounding box center [466, 156] width 143 height 20
type input "[PERSON_NAME]/0282821260/00733"
type input "shirey-0"
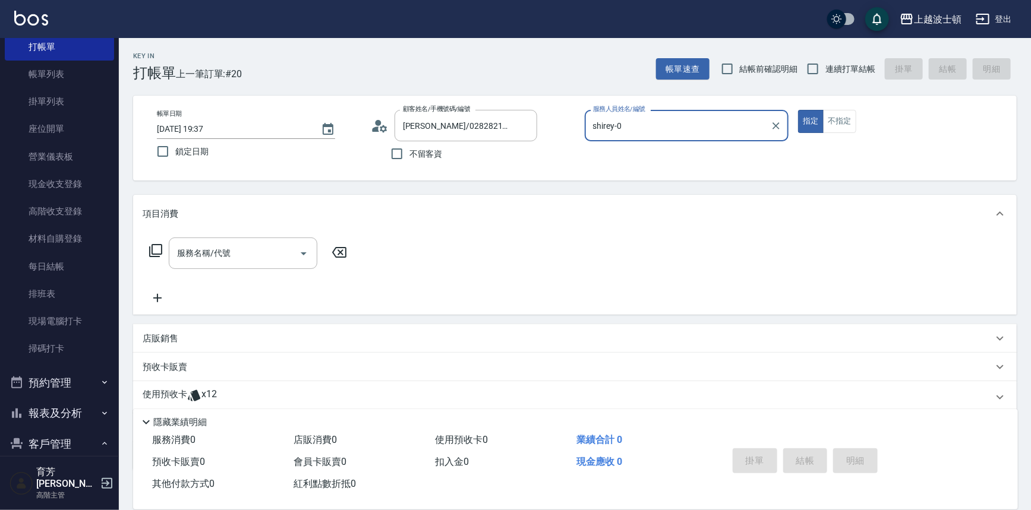
click at [188, 399] on icon at bounding box center [194, 395] width 12 height 11
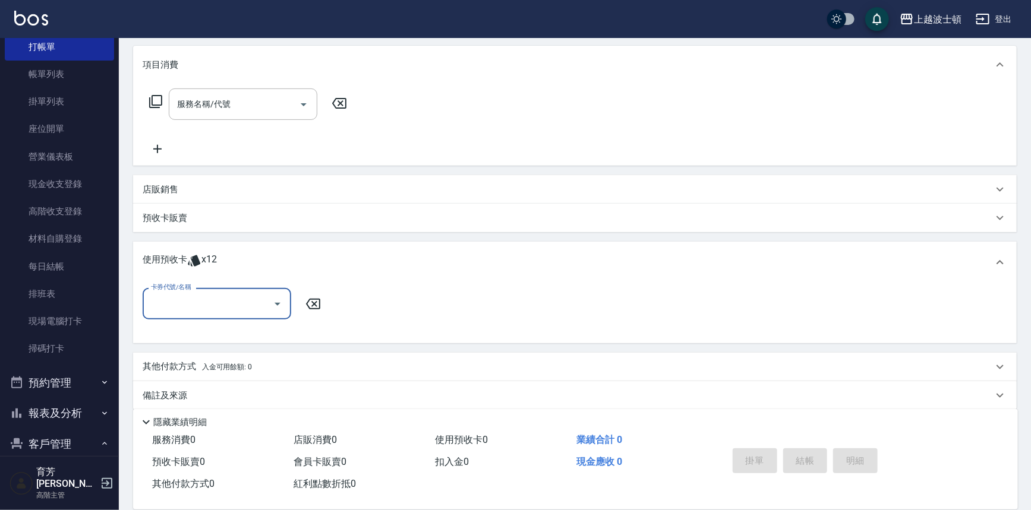
scroll to position [151, 0]
click at [273, 304] on icon "Open" at bounding box center [277, 302] width 14 height 14
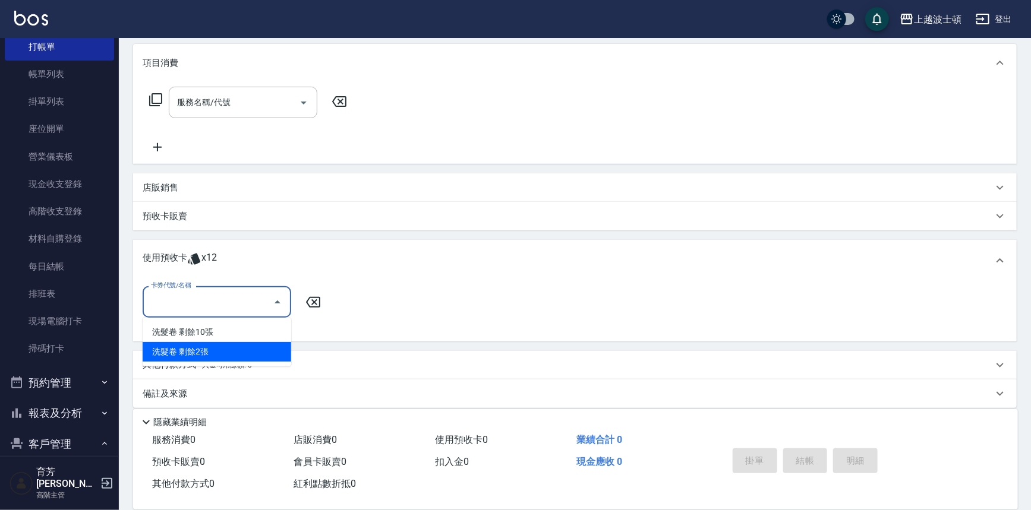
click at [253, 345] on div "洗髮卷 剩餘2張" at bounding box center [217, 352] width 149 height 20
type input "洗髮卷"
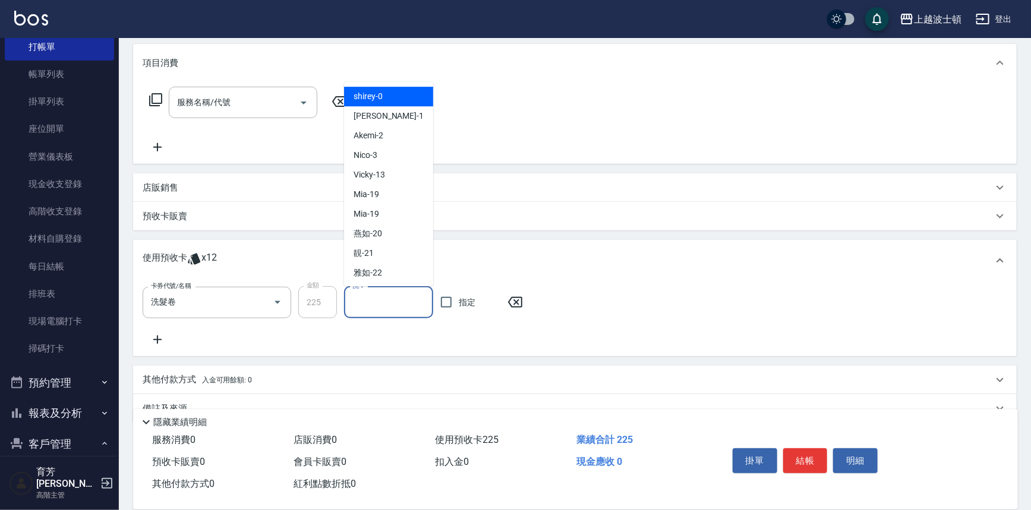
click at [389, 302] on input "洗-1" at bounding box center [388, 302] width 78 height 21
click at [389, 90] on div "shirey -0" at bounding box center [388, 97] width 89 height 20
type input "shirey-0"
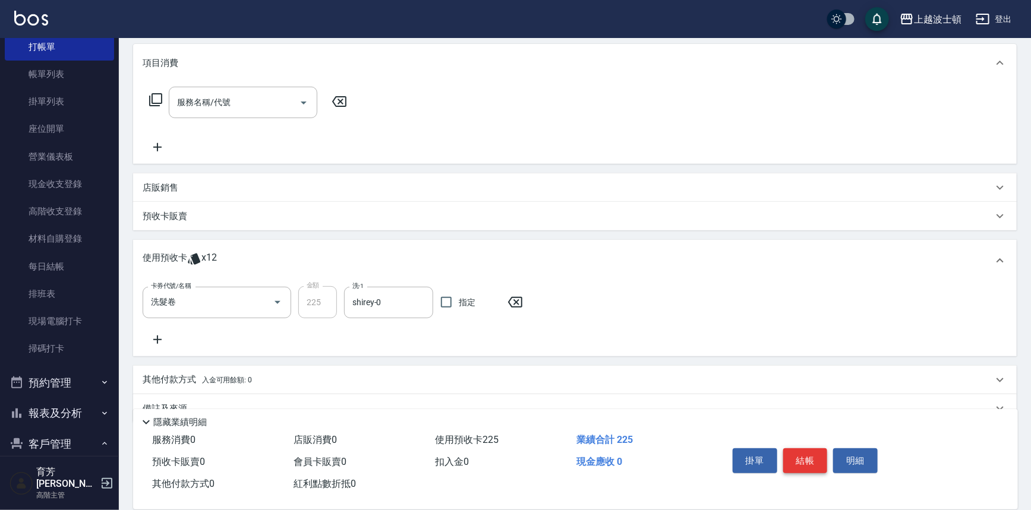
click at [794, 459] on button "結帳" at bounding box center [805, 461] width 45 height 25
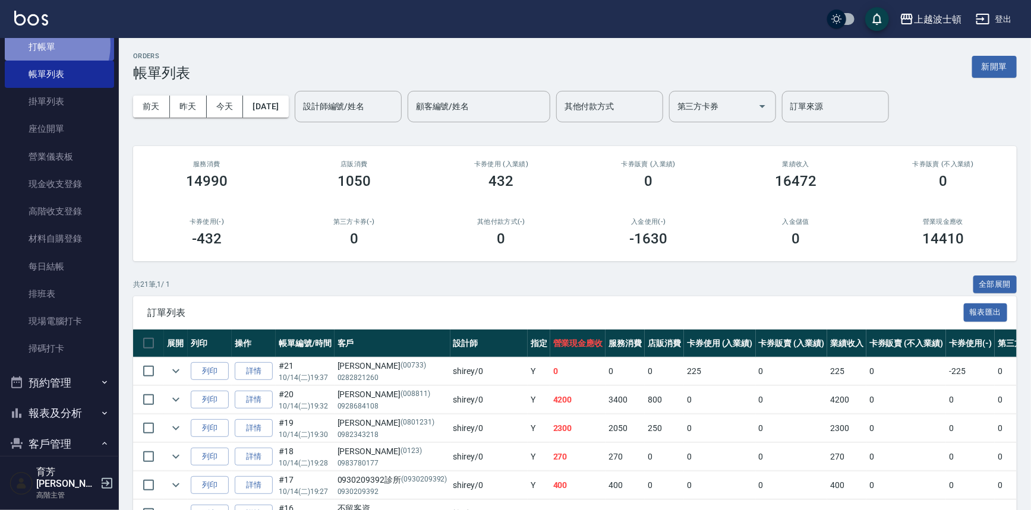
click at [46, 45] on link "打帳單" at bounding box center [59, 46] width 109 height 27
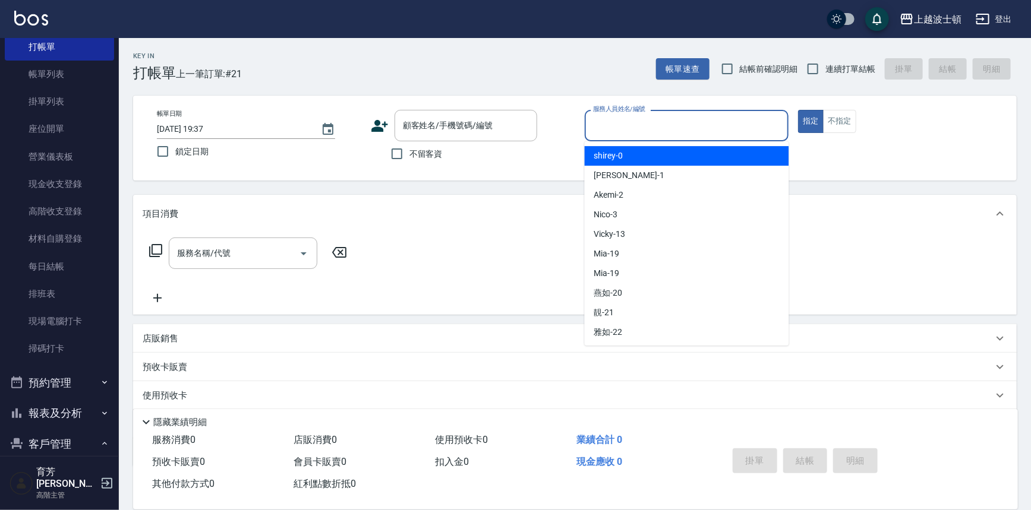
click at [621, 128] on input "服務人員姓名/編號" at bounding box center [687, 125] width 194 height 21
click at [619, 156] on span "shirey -0" at bounding box center [608, 156] width 29 height 12
type input "shirey-0"
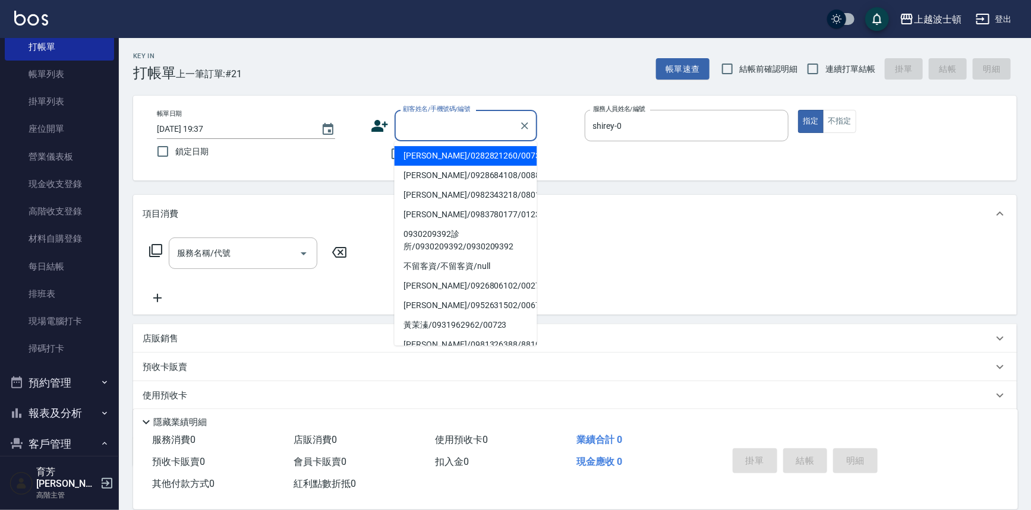
click at [434, 130] on input "顧客姓名/手機號碼/編號" at bounding box center [457, 125] width 114 height 21
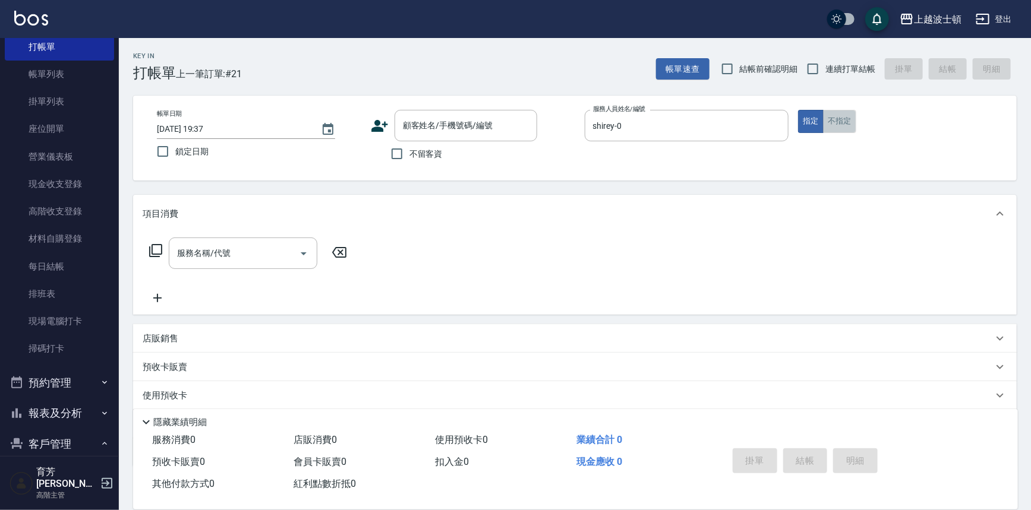
click at [847, 123] on button "不指定" at bounding box center [839, 121] width 33 height 23
click at [405, 151] on input "不留客資" at bounding box center [396, 153] width 25 height 25
checkbox input "true"
click at [153, 252] on icon at bounding box center [156, 251] width 14 height 14
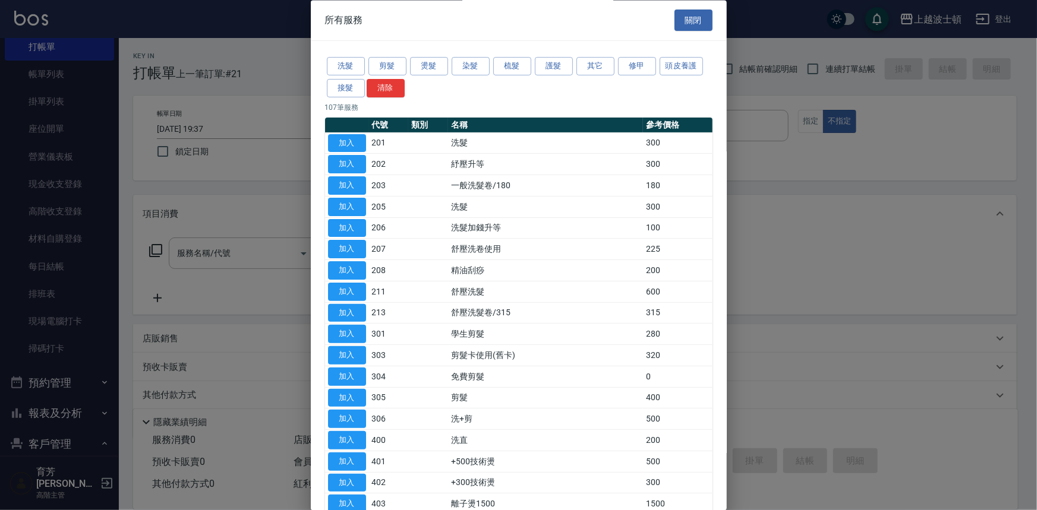
click at [335, 149] on button "加入" at bounding box center [347, 143] width 38 height 18
type input "洗髮(201)"
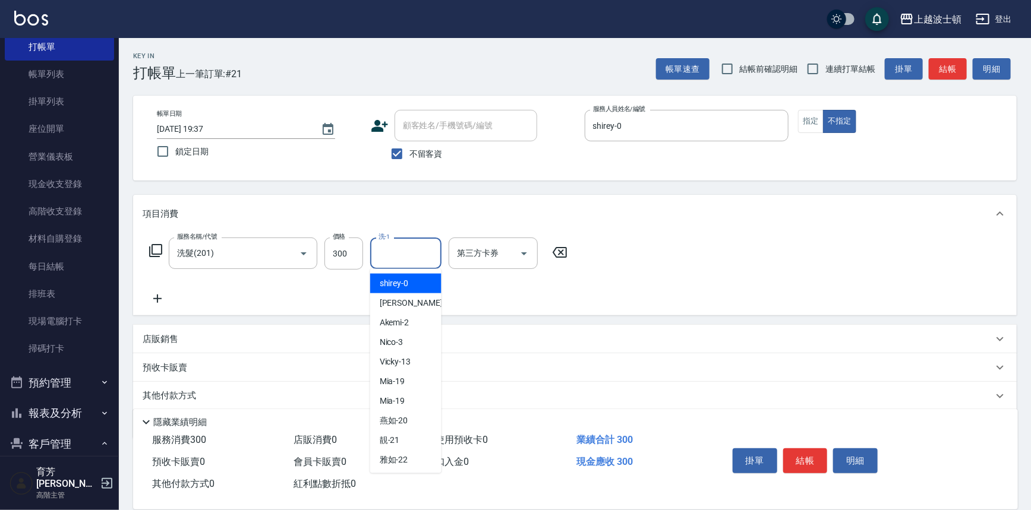
click at [408, 243] on input "洗-1" at bounding box center [405, 253] width 61 height 21
click at [404, 277] on div "shirey -0" at bounding box center [405, 284] width 71 height 20
type input "shirey-0"
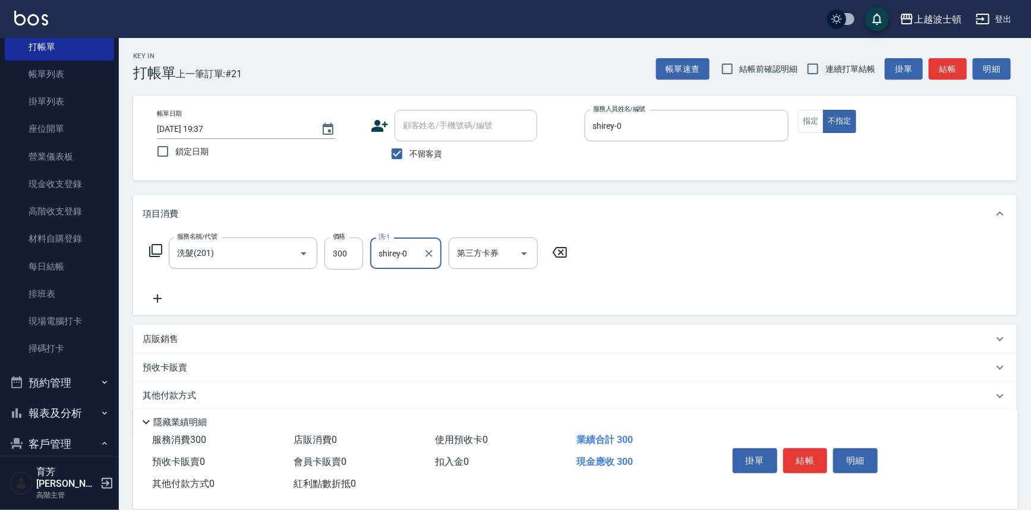
click at [161, 250] on icon at bounding box center [155, 250] width 13 height 13
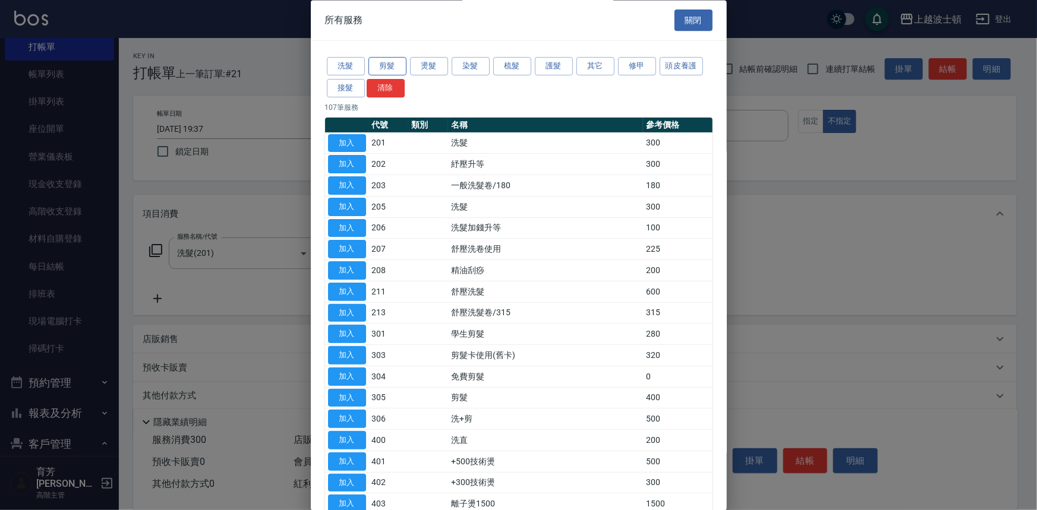
click at [384, 66] on button "剪髮" at bounding box center [387, 67] width 38 height 18
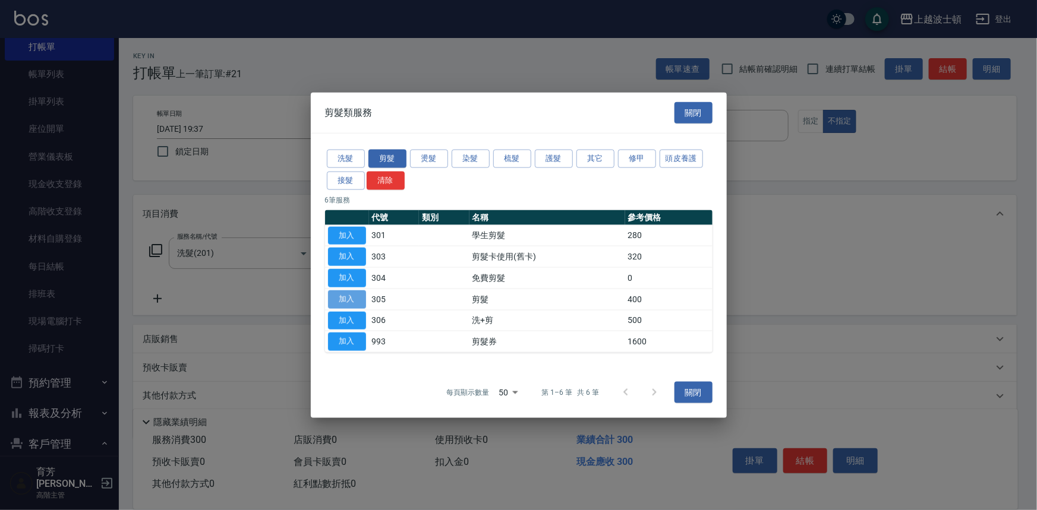
click at [359, 298] on button "加入" at bounding box center [347, 299] width 38 height 18
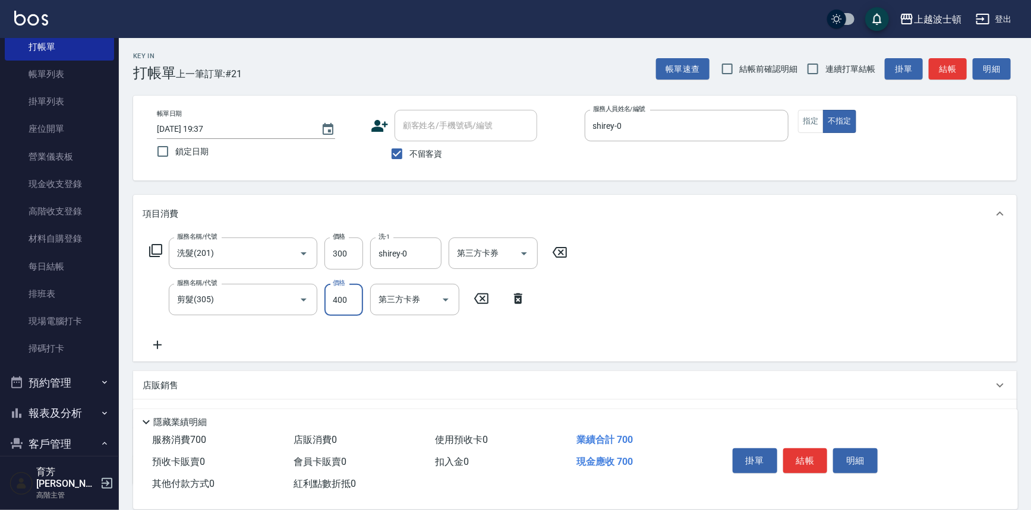
click at [361, 300] on input "400" at bounding box center [343, 300] width 39 height 32
type input "350"
click at [790, 452] on button "結帳" at bounding box center [805, 461] width 45 height 25
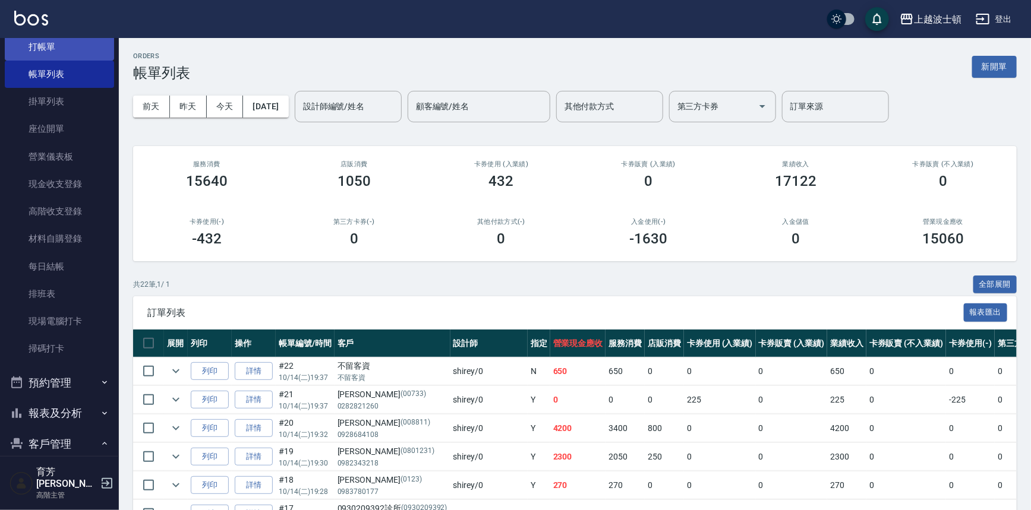
click at [82, 39] on link "打帳單" at bounding box center [59, 46] width 109 height 27
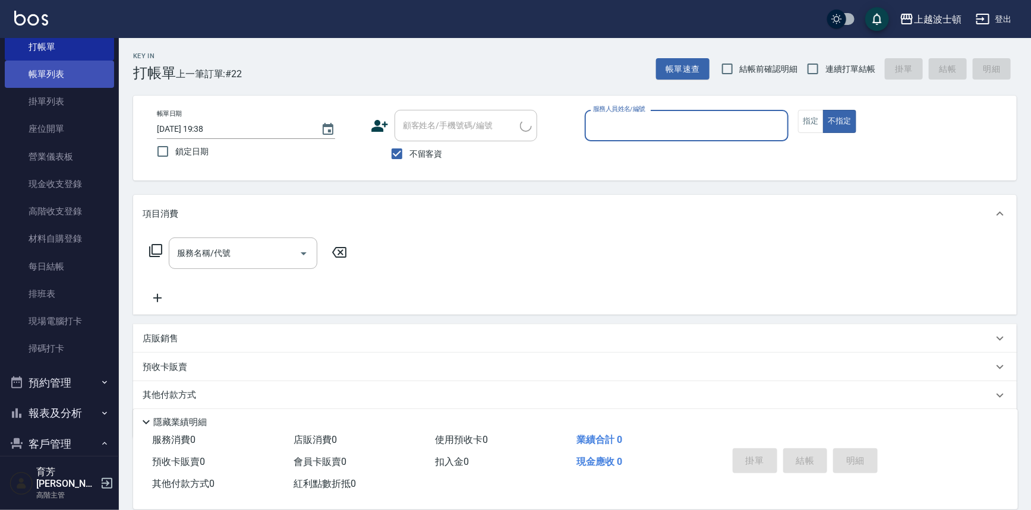
click at [65, 77] on link "帳單列表" at bounding box center [59, 74] width 109 height 27
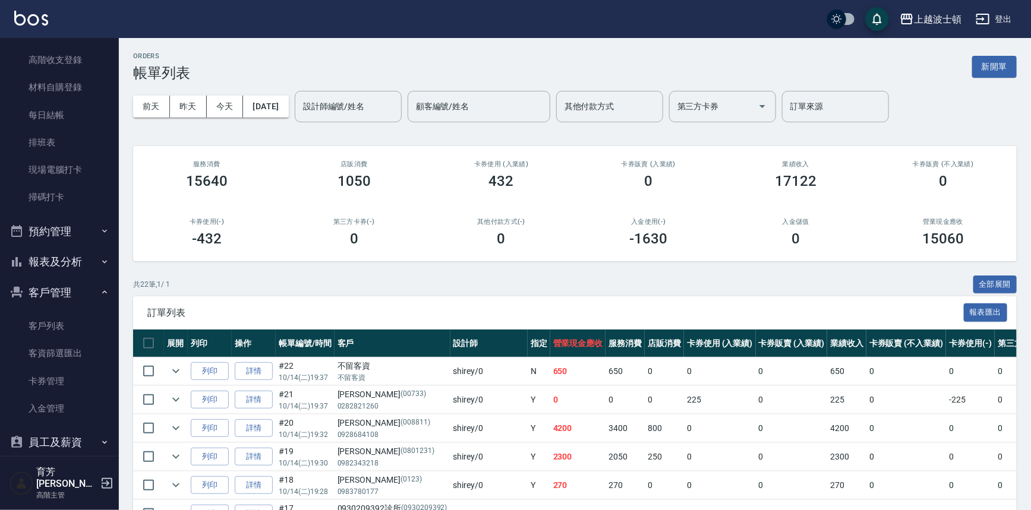
scroll to position [233, 0]
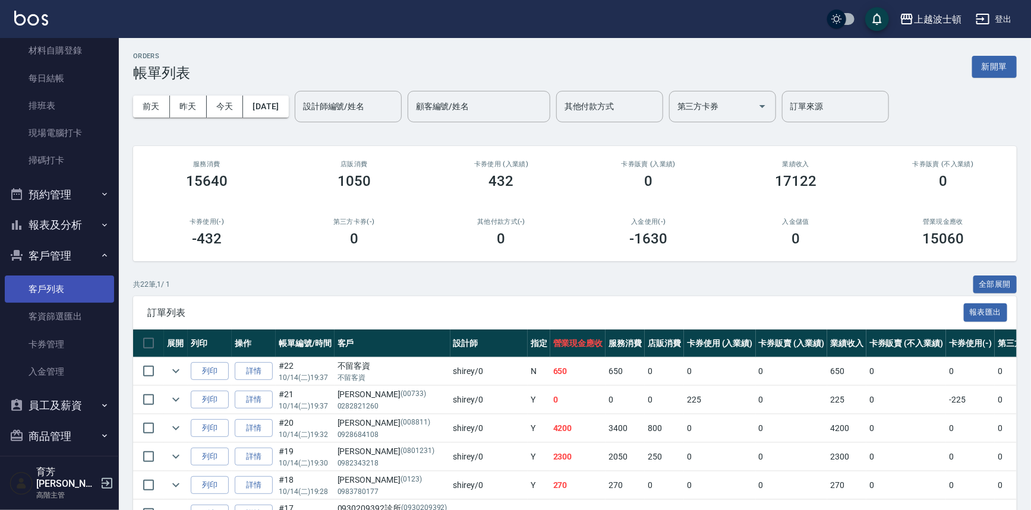
click at [83, 284] on link "客戶列表" at bounding box center [59, 289] width 109 height 27
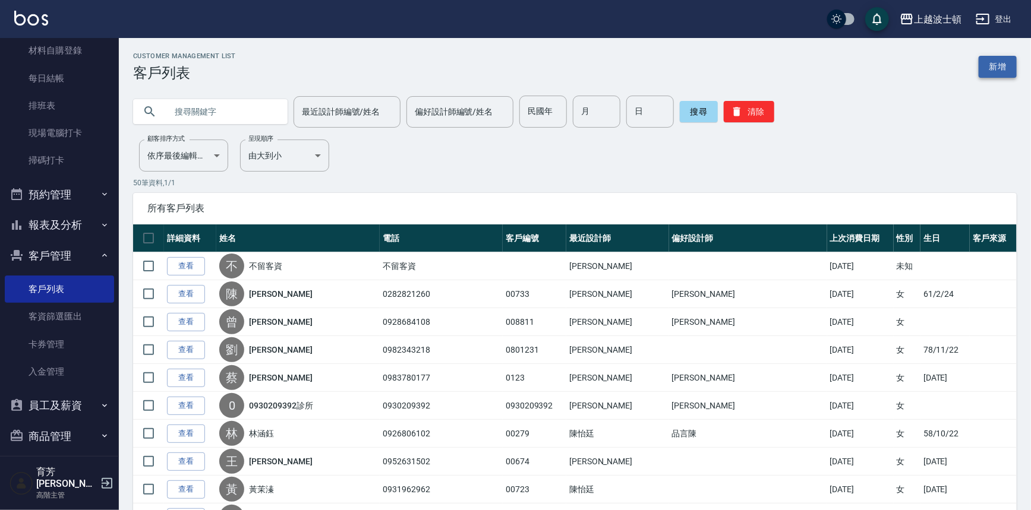
click at [1004, 65] on link "新增" at bounding box center [998, 67] width 38 height 22
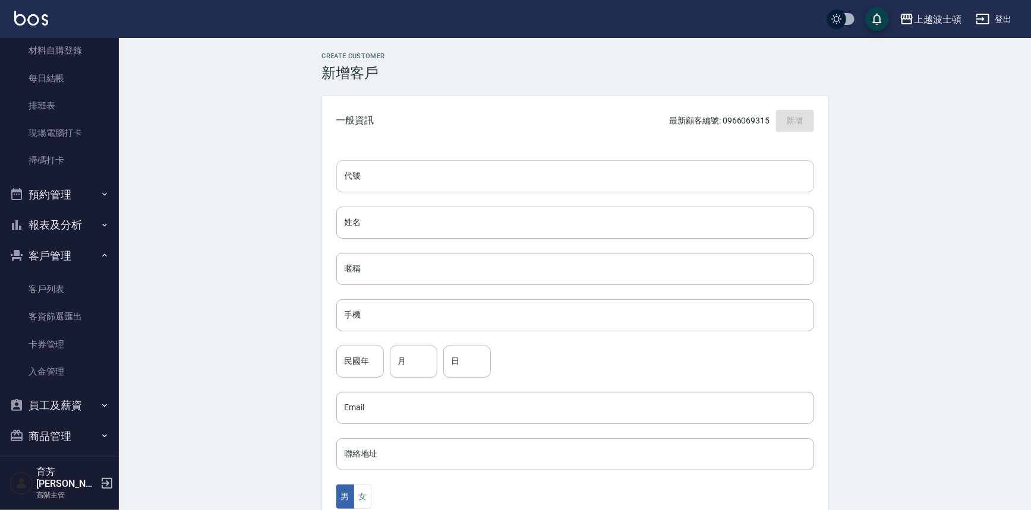
click at [403, 172] on input "代號" at bounding box center [575, 176] width 478 height 32
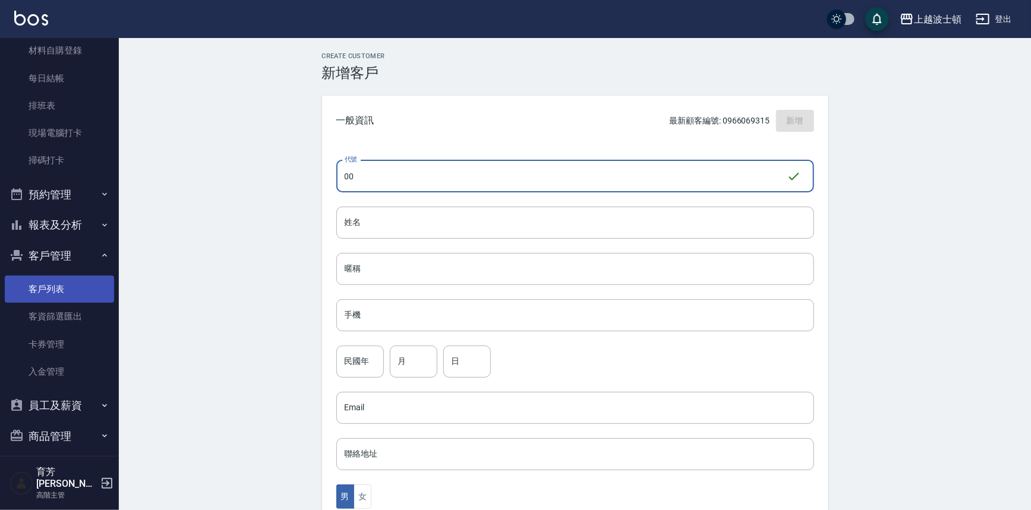
type input "00"
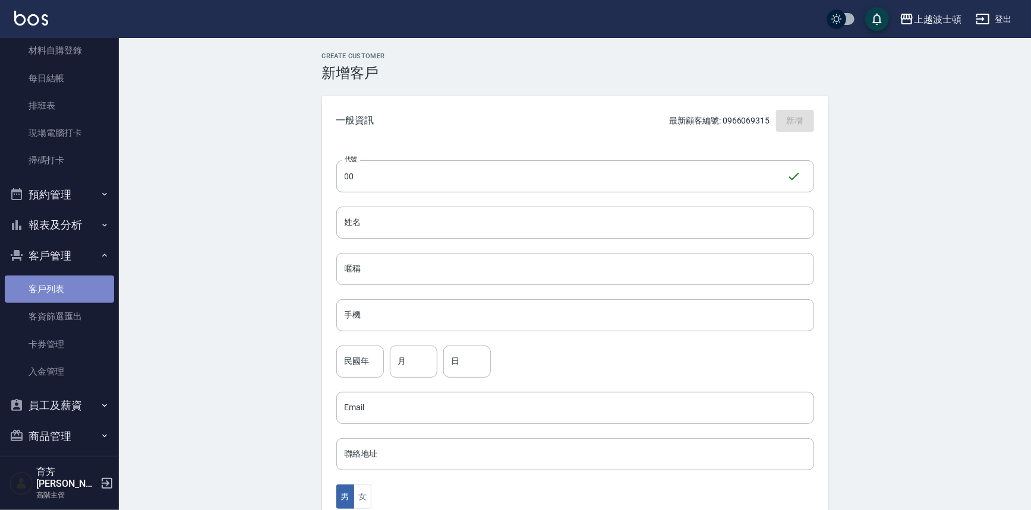
click at [69, 283] on link "客戶列表" at bounding box center [59, 289] width 109 height 27
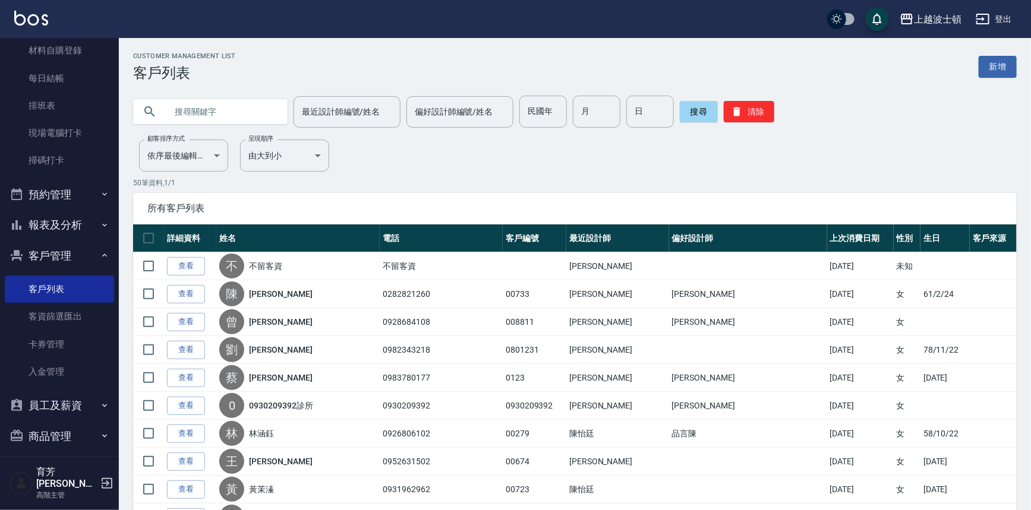
click at [255, 113] on input "text" at bounding box center [222, 112] width 112 height 32
type input "[PERSON_NAME]"
click at [687, 112] on button "搜尋" at bounding box center [699, 111] width 38 height 21
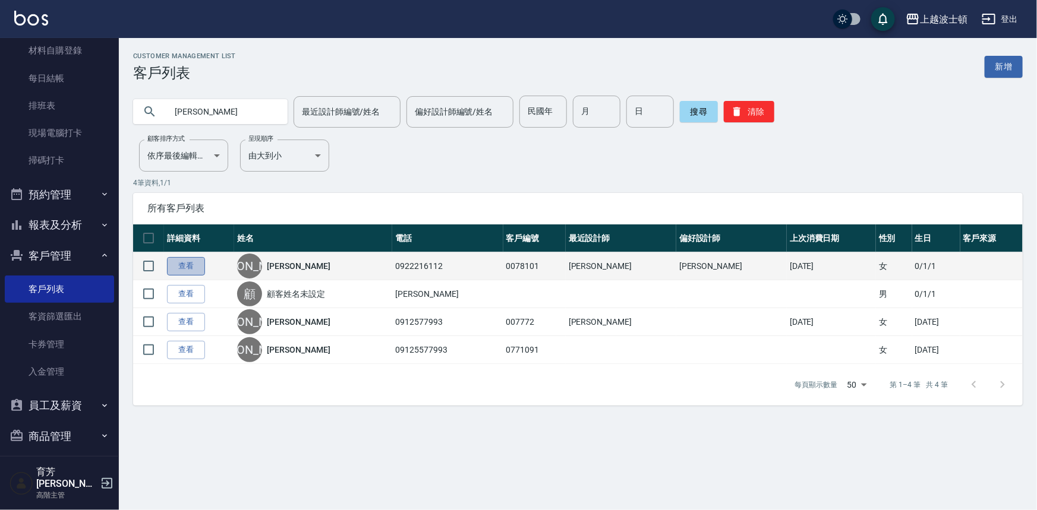
click at [185, 262] on link "查看" at bounding box center [186, 266] width 38 height 18
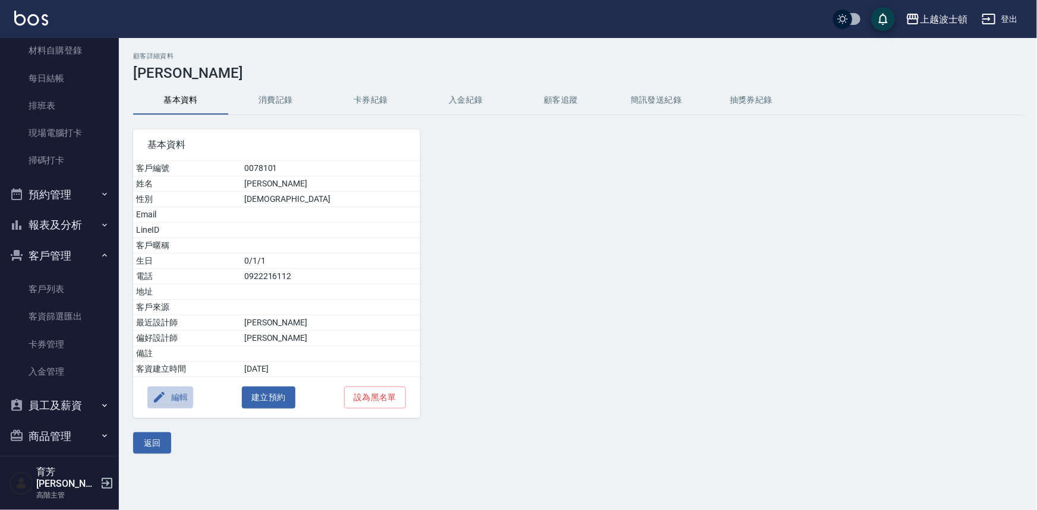
click at [188, 395] on button "編輯" at bounding box center [170, 398] width 46 height 22
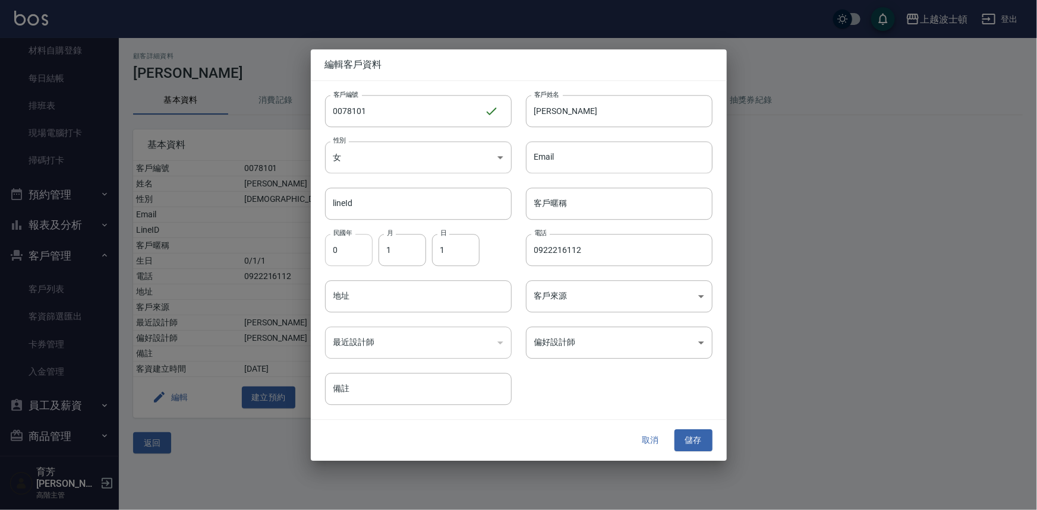
click at [368, 254] on input "0" at bounding box center [349, 250] width 48 height 32
type input "59"
click at [394, 254] on input "1" at bounding box center [402, 250] width 48 height 32
type input "06"
click at [450, 251] on input "1" at bounding box center [456, 250] width 48 height 32
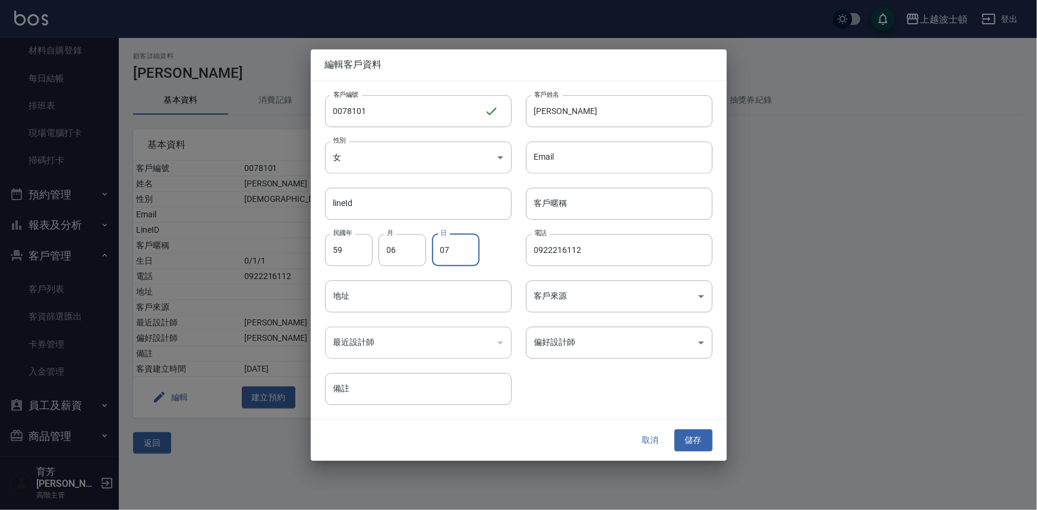
type input "07"
click at [494, 338] on div "​" at bounding box center [418, 343] width 187 height 32
click at [496, 341] on div "​" at bounding box center [418, 343] width 187 height 32
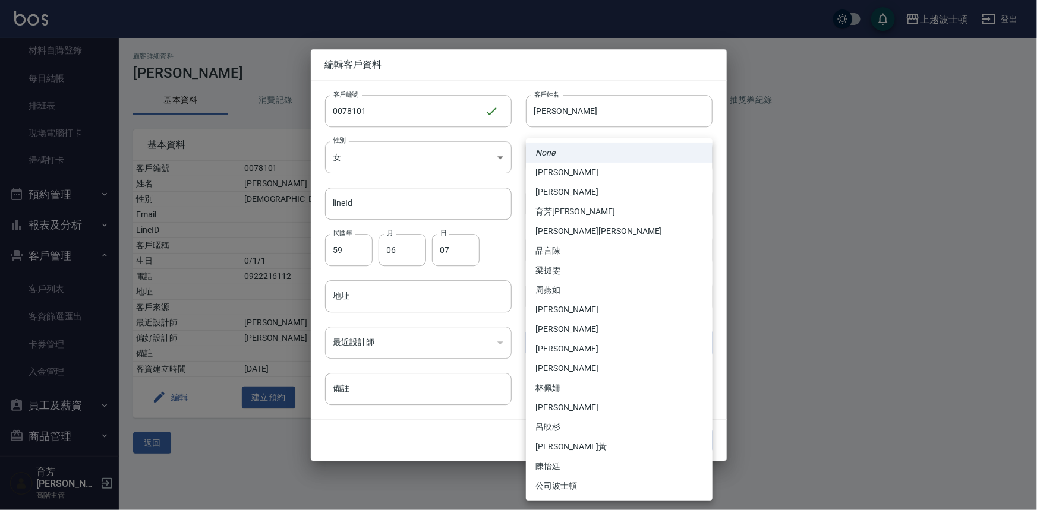
click at [701, 342] on body "上越波士頓 登出 櫃檯作業 打帳單 帳單列表 掛單列表 座位開單 營業儀表板 現金收支登錄 高階收支登錄 材料自購登錄 每日結帳 排班表 現場電腦打卡 掃碼打…" at bounding box center [518, 255] width 1037 height 510
click at [577, 178] on li "[PERSON_NAME]" at bounding box center [619, 173] width 187 height 20
type input "0b37ecc6-5bb9-40b0-ae0a-99f09c341900"
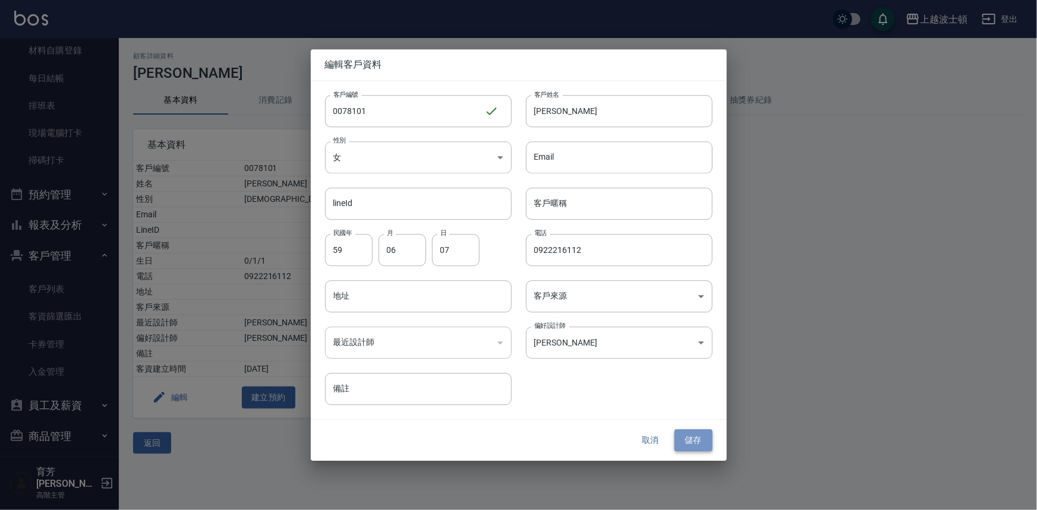
click at [702, 441] on button "儲存" at bounding box center [693, 441] width 38 height 22
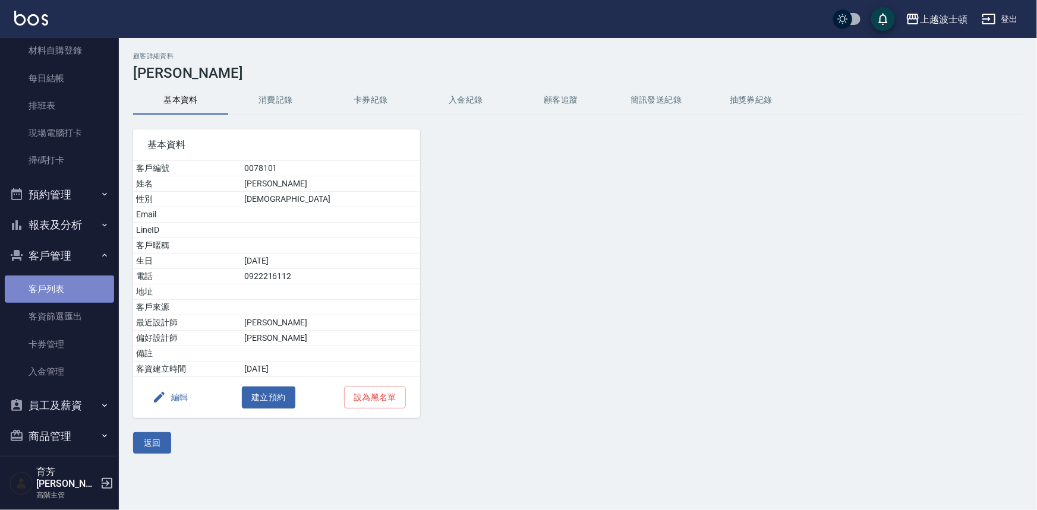
click at [80, 288] on link "客戶列表" at bounding box center [59, 289] width 109 height 27
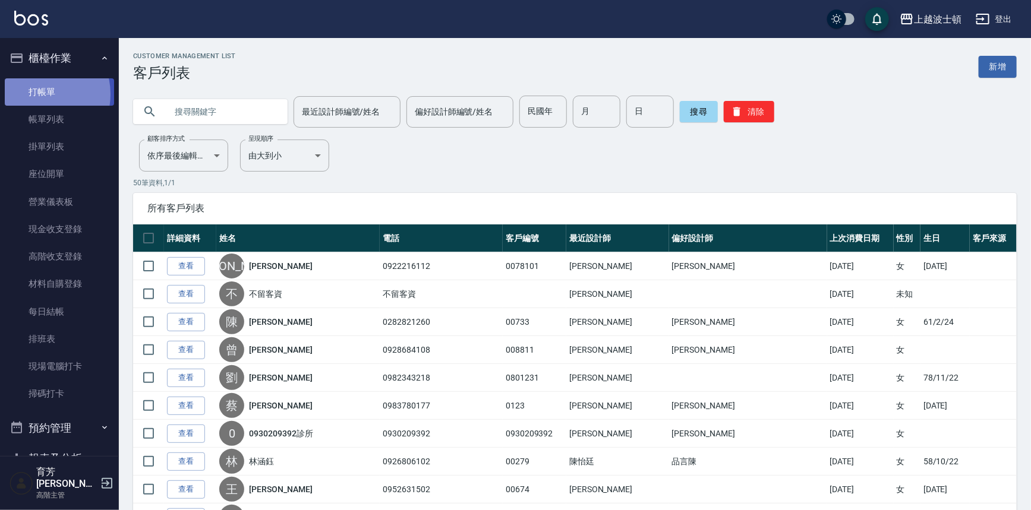
click at [39, 94] on link "打帳單" at bounding box center [59, 91] width 109 height 27
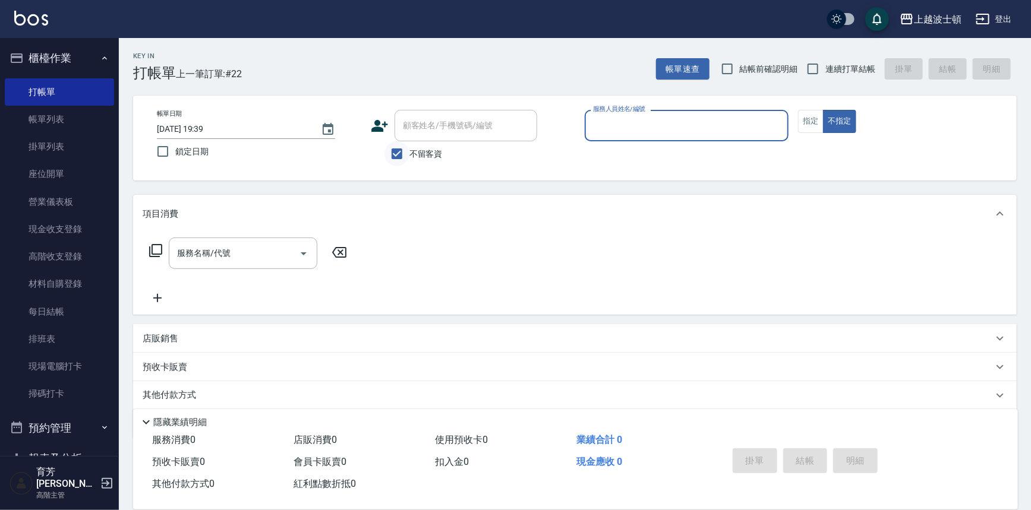
click at [404, 143] on input "不留客資" at bounding box center [396, 153] width 25 height 25
checkbox input "false"
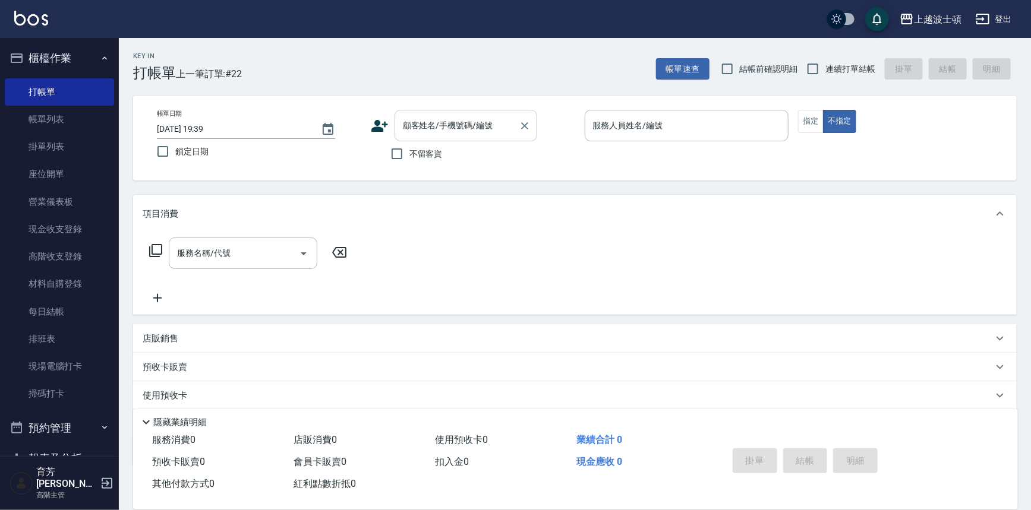
click at [419, 125] on input "顧客姓名/手機號碼/編號" at bounding box center [457, 125] width 114 height 21
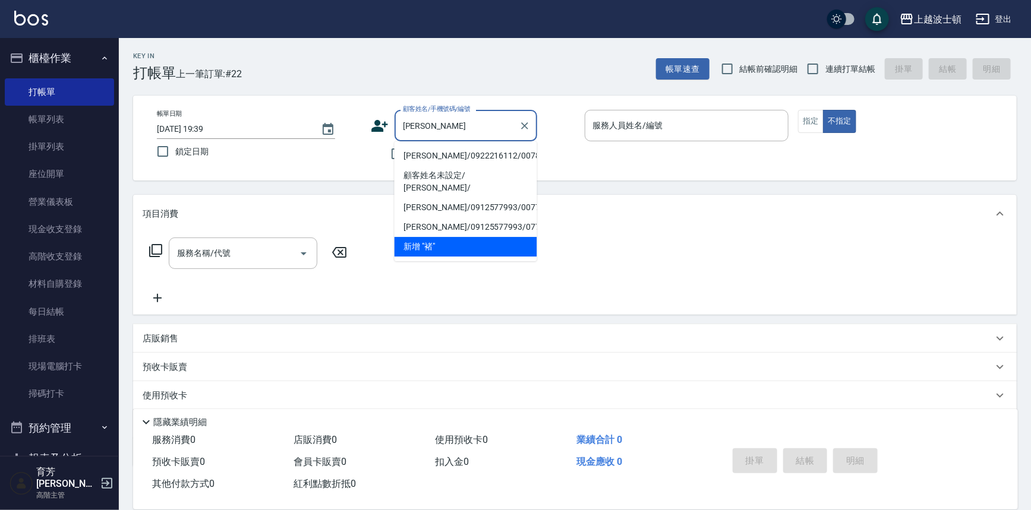
click at [441, 153] on li "[PERSON_NAME]/0922216112/0078101" at bounding box center [466, 156] width 143 height 20
type input "[PERSON_NAME]/0922216112/0078101"
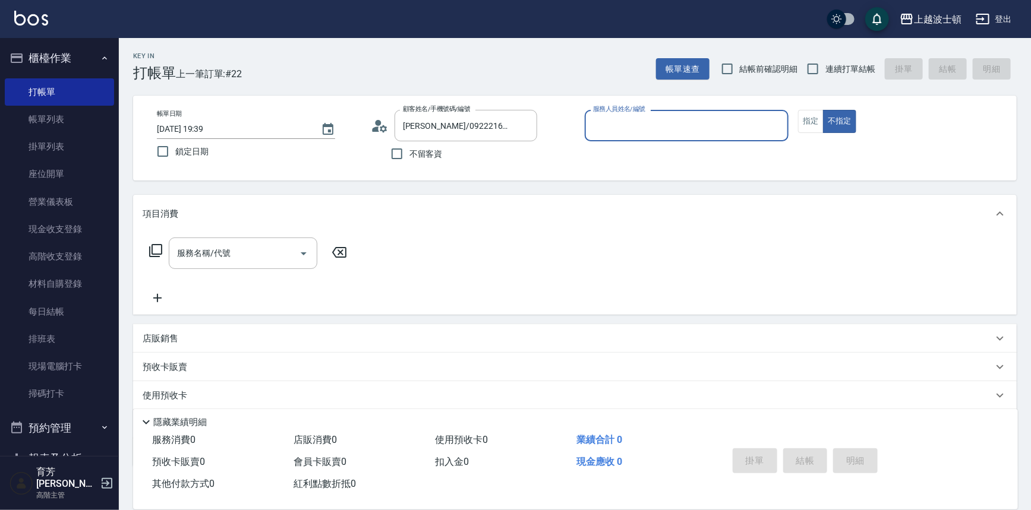
type input "shirey-0"
click at [813, 127] on button "指定" at bounding box center [811, 121] width 26 height 23
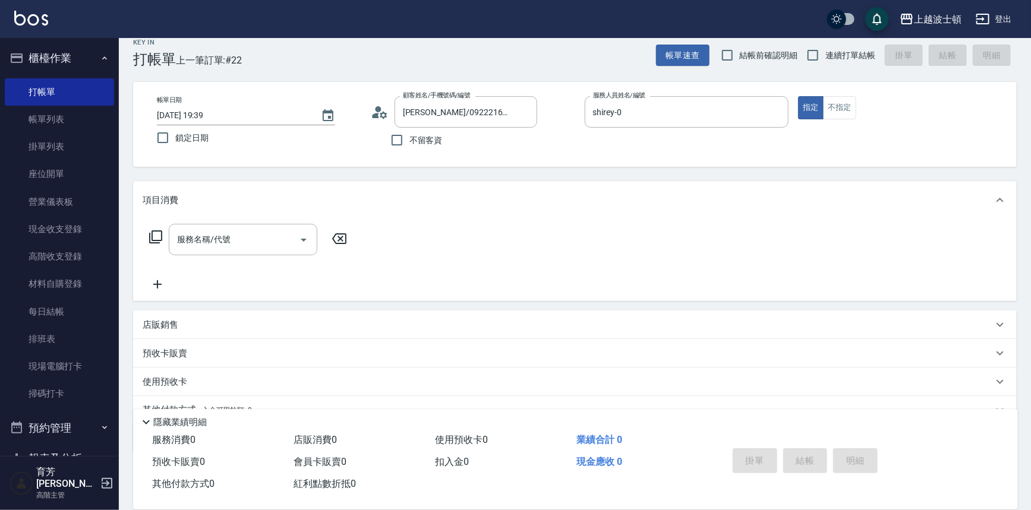
scroll to position [68, 0]
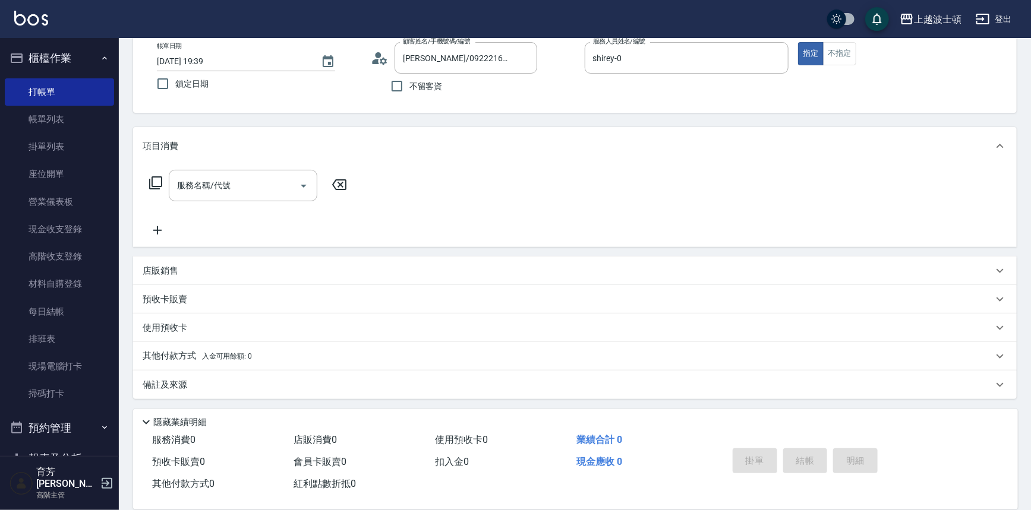
drag, startPoint x: 236, startPoint y: 356, endPoint x: 288, endPoint y: 334, distance: 56.4
click at [238, 356] on span "入金可用餘額: 0" at bounding box center [227, 356] width 51 height 8
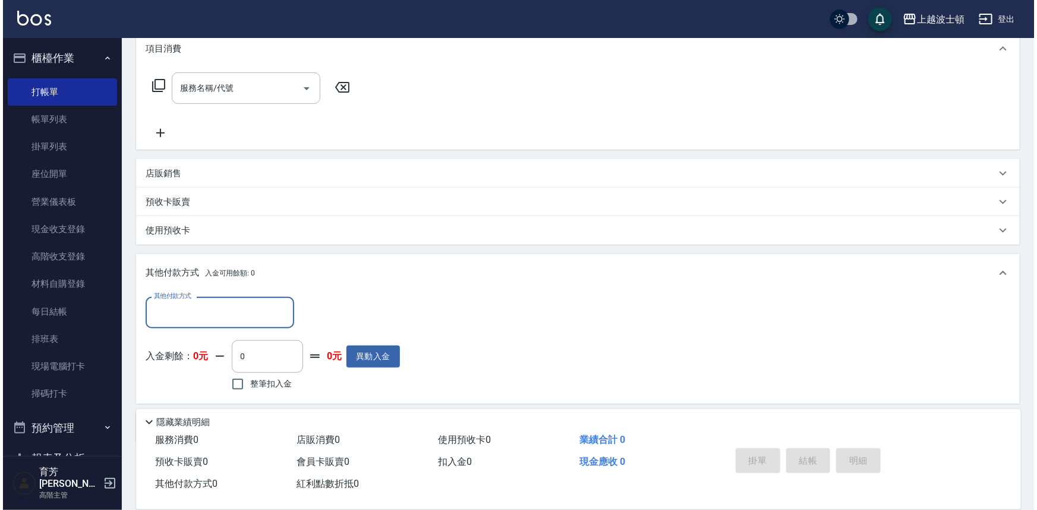
scroll to position [208, 0]
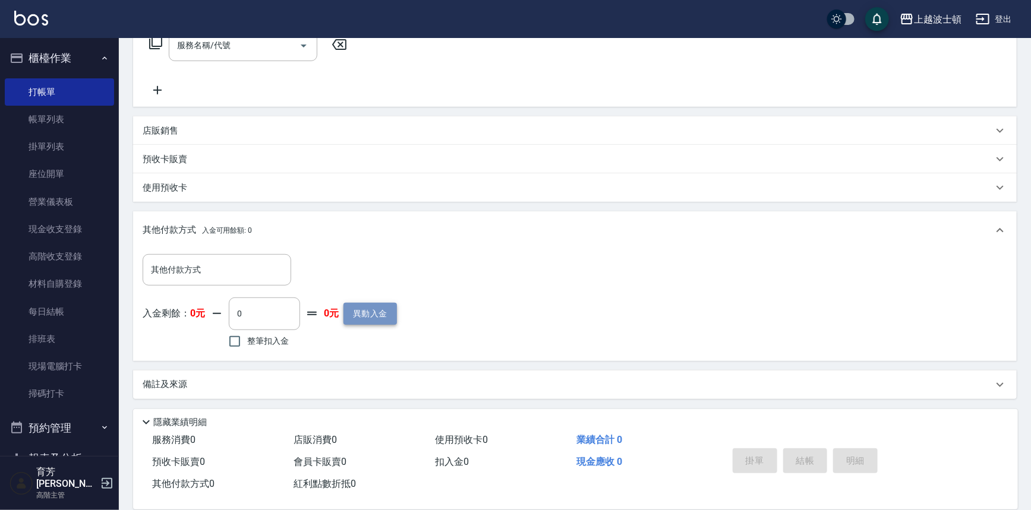
click at [391, 312] on button "異動入金" at bounding box center [369, 314] width 53 height 22
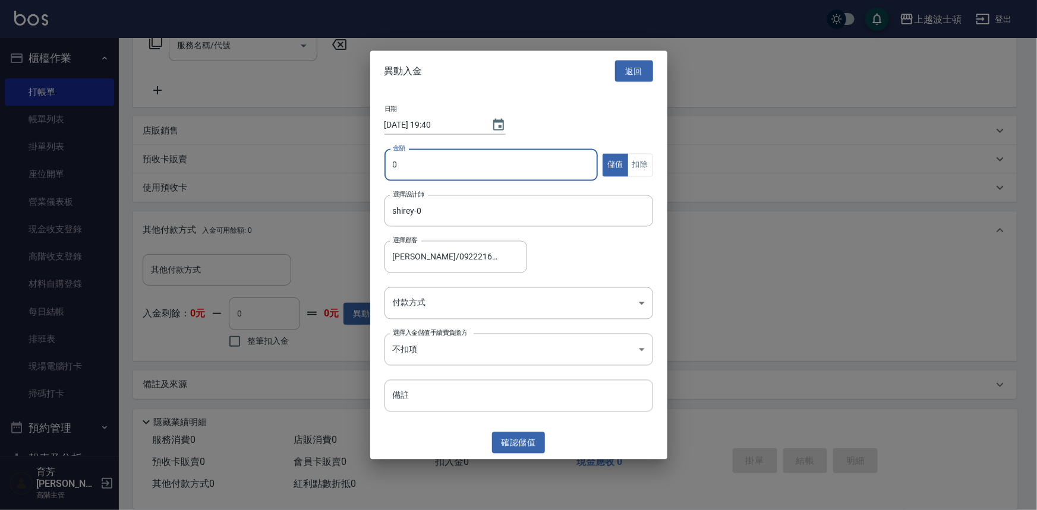
click at [398, 154] on input "0" at bounding box center [491, 165] width 214 height 32
type input "3000"
click at [646, 297] on body "上越波士頓 登出 櫃檯作業 打帳單 帳單列表 掛單列表 座位開單 營業儀表板 現金收支登錄 高階收支登錄 材料自購登錄 每日結帳 排班表 現場電腦打卡 掃碼打…" at bounding box center [518, 151] width 1037 height 719
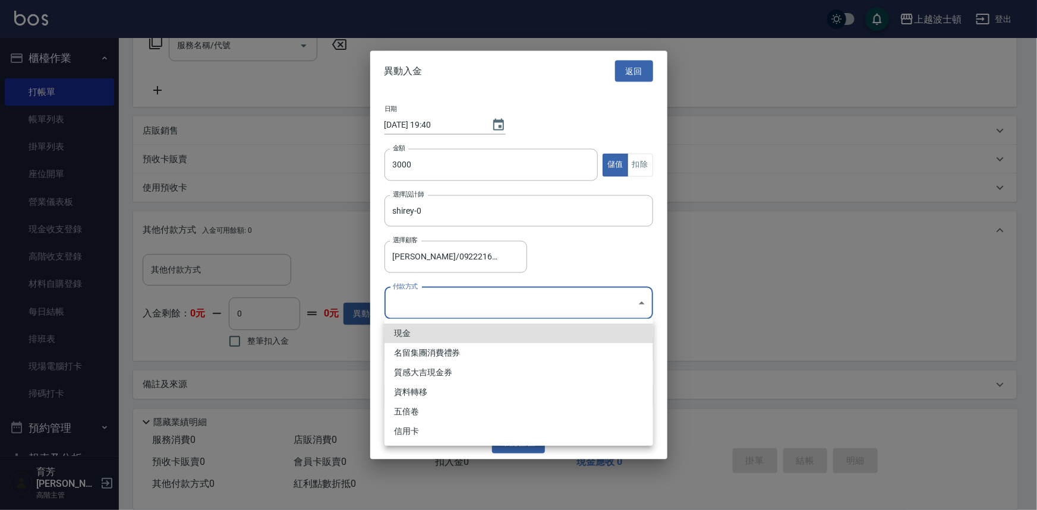
click at [410, 333] on li "現金" at bounding box center [518, 334] width 269 height 20
type input "現金"
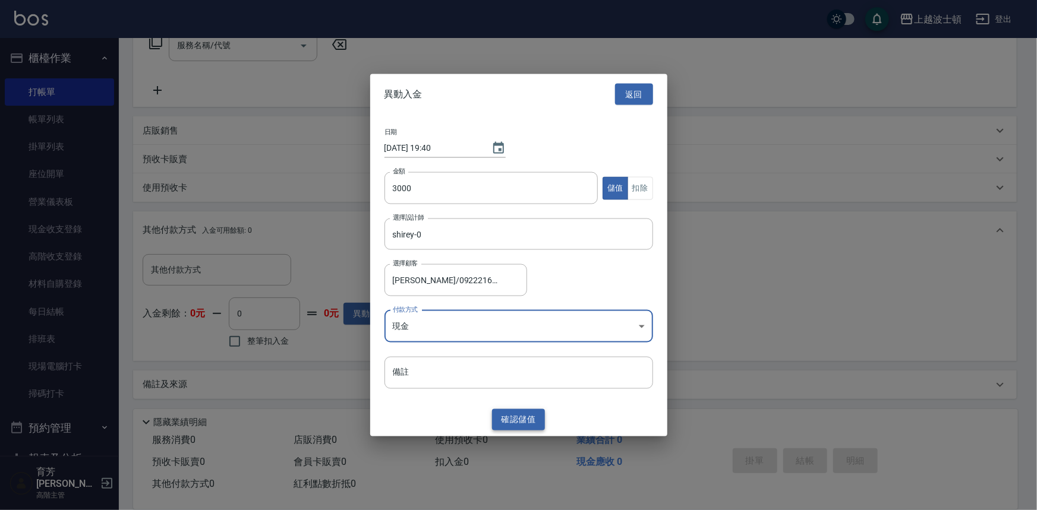
click at [516, 412] on button "確認 儲值" at bounding box center [518, 420] width 53 height 22
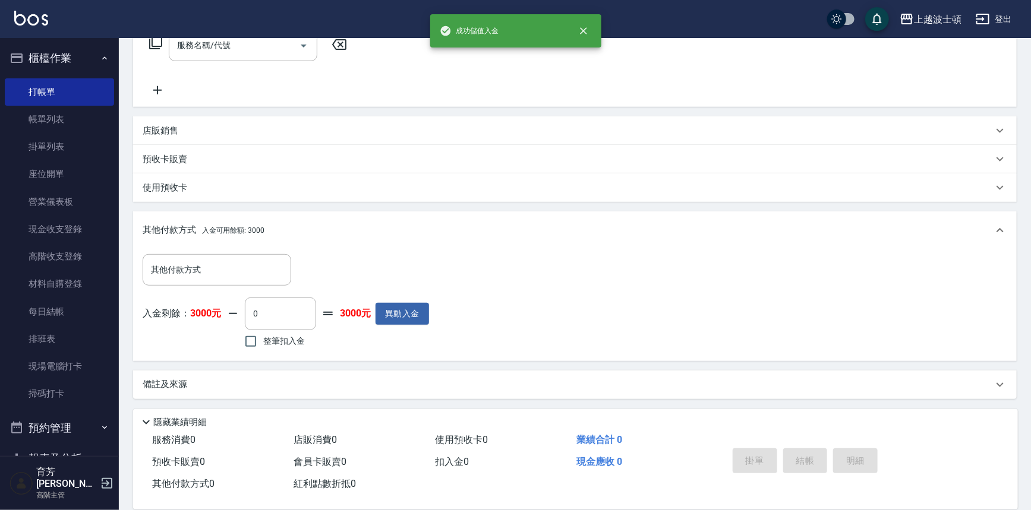
click at [156, 35] on div "上越波士頓 登出" at bounding box center [515, 19] width 1031 height 38
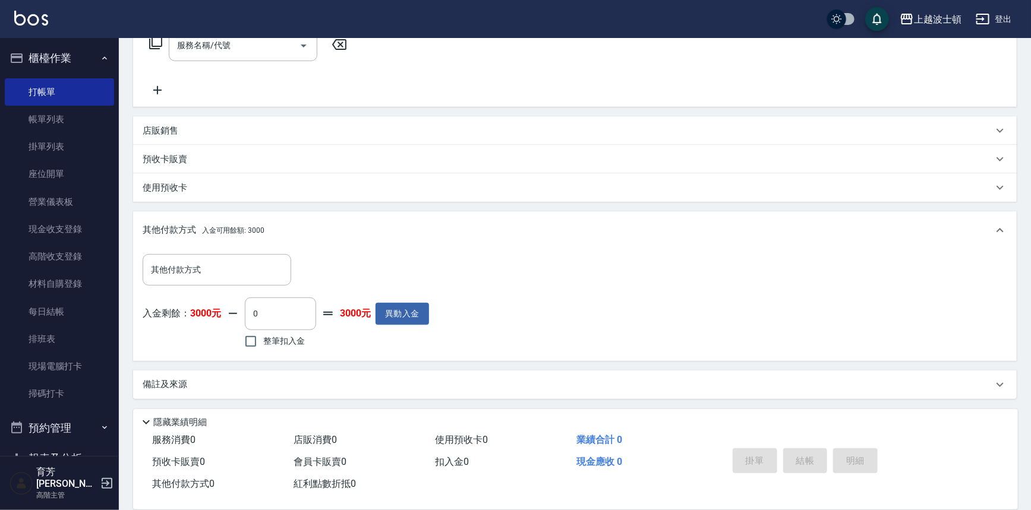
click at [155, 41] on icon at bounding box center [156, 43] width 14 height 14
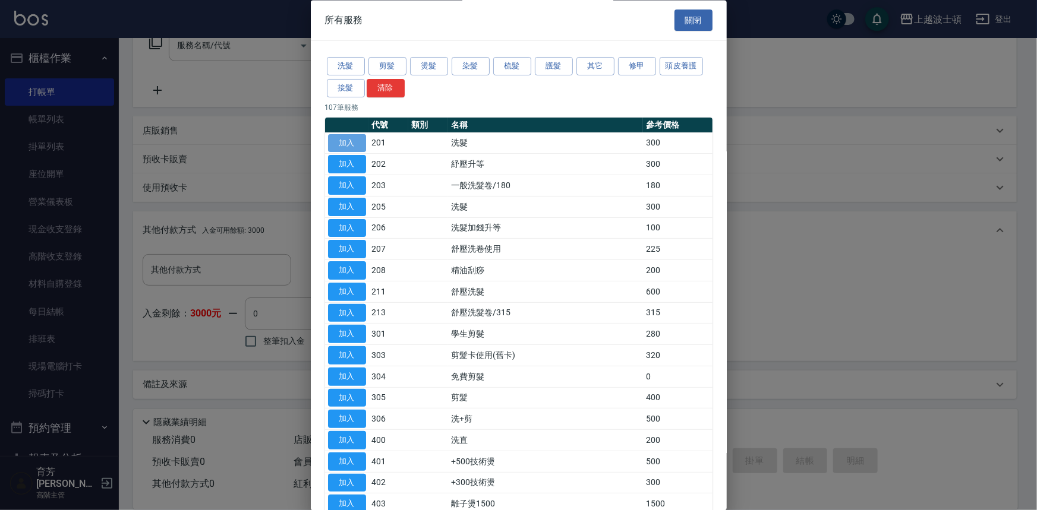
click at [345, 142] on button "加入" at bounding box center [347, 143] width 38 height 18
type input "洗髮(201)"
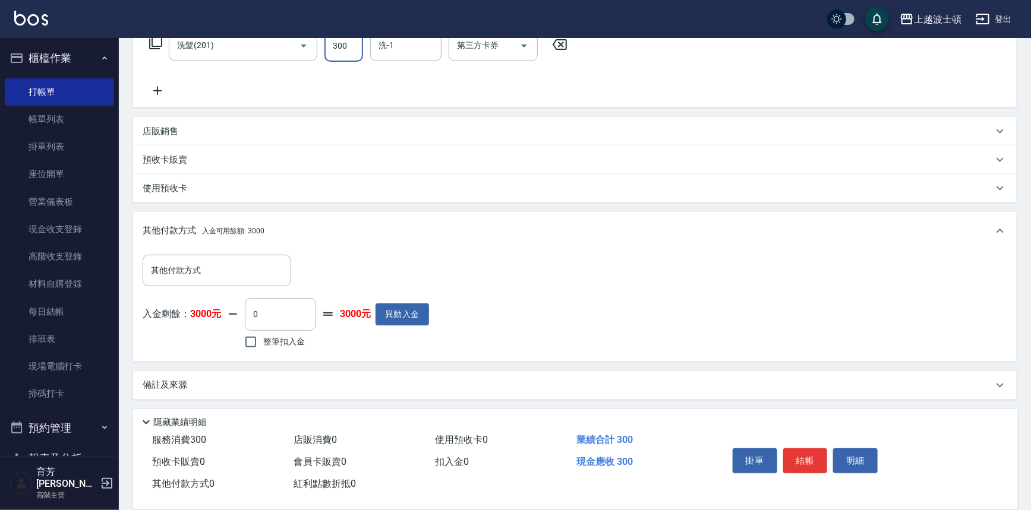
click at [354, 53] on input "300" at bounding box center [343, 46] width 39 height 32
type input "270"
click at [392, 54] on input "洗-1" at bounding box center [405, 45] width 61 height 21
click at [411, 96] on span "[PERSON_NAME]-25" at bounding box center [398, 95] width 37 height 12
type input "[PERSON_NAME]-25"
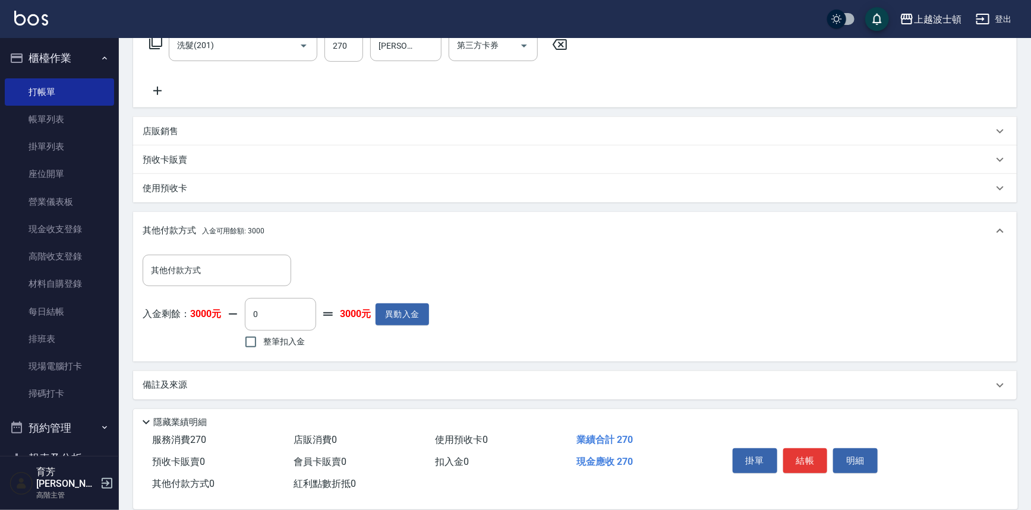
click at [274, 336] on span "整筆扣入金" at bounding box center [284, 342] width 42 height 12
click at [263, 336] on input "整筆扣入金" at bounding box center [250, 342] width 25 height 25
checkbox input "true"
type input "270"
click at [785, 449] on button "結帳" at bounding box center [805, 461] width 45 height 25
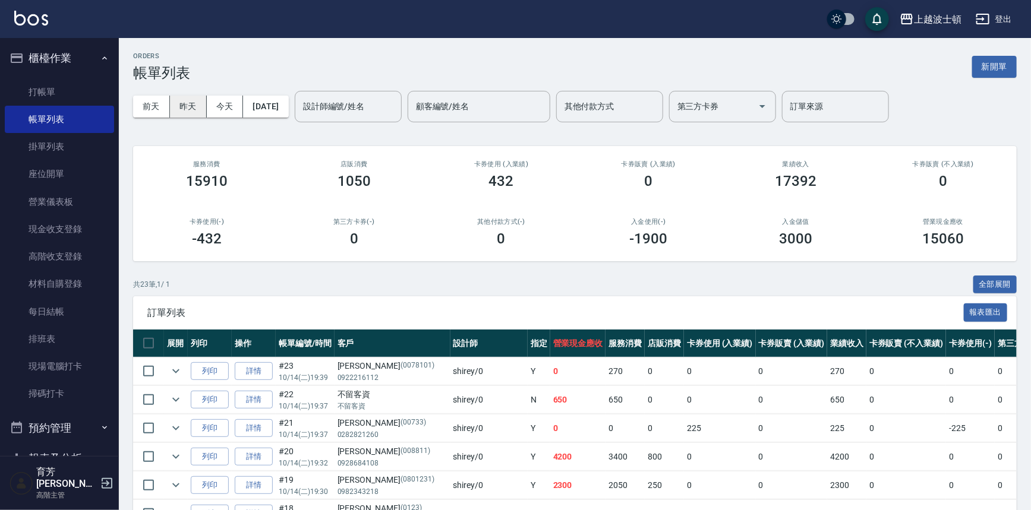
click at [197, 101] on button "昨天" at bounding box center [188, 107] width 37 height 22
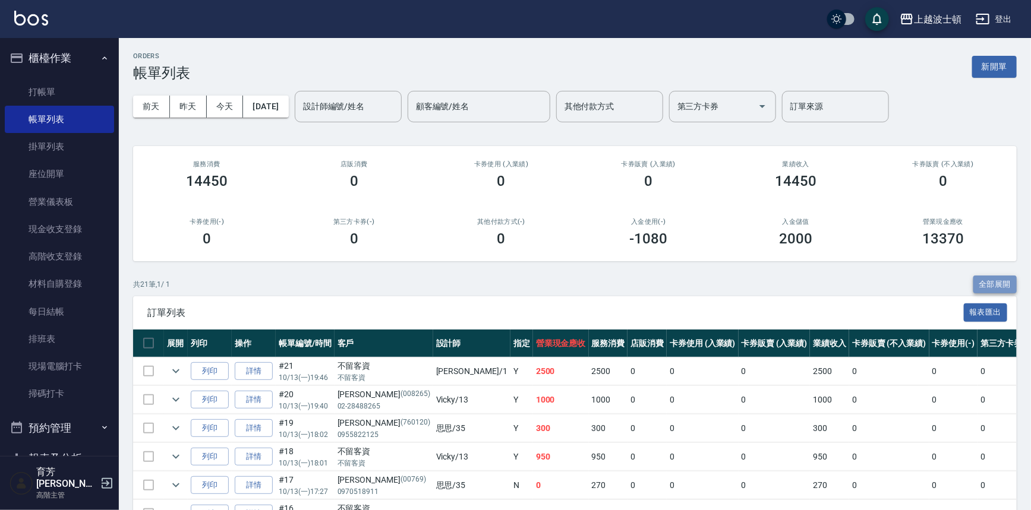
click at [980, 282] on button "全部展開" at bounding box center [995, 285] width 44 height 18
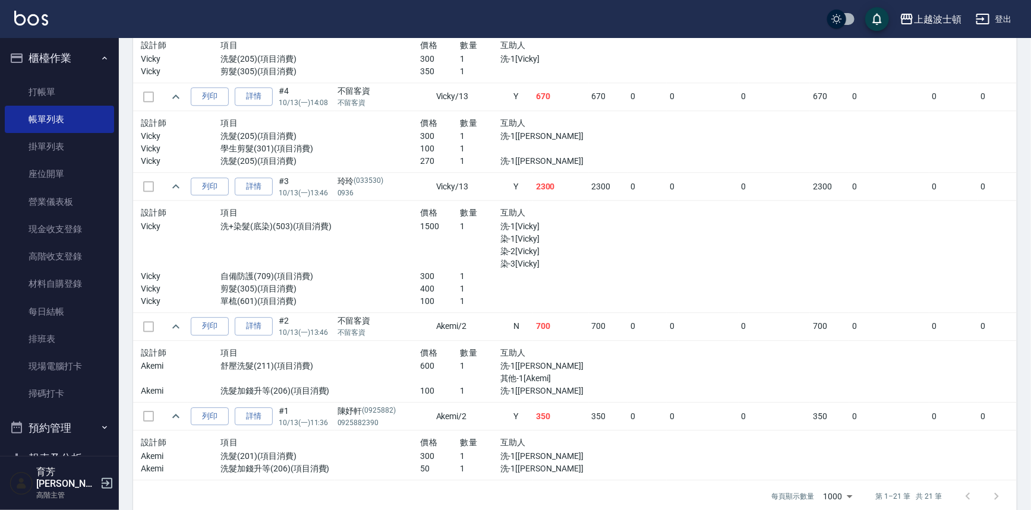
scroll to position [1614, 0]
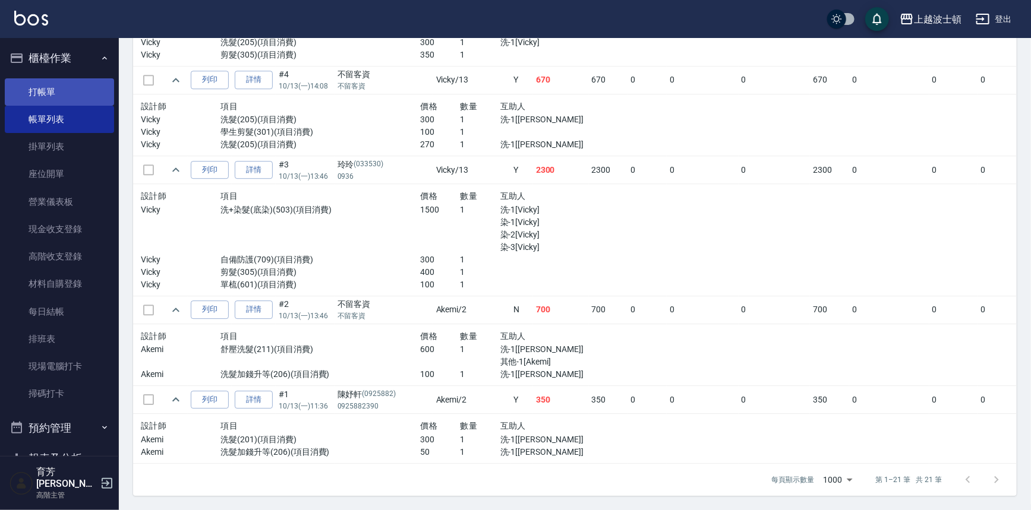
click at [36, 93] on link "打帳單" at bounding box center [59, 91] width 109 height 27
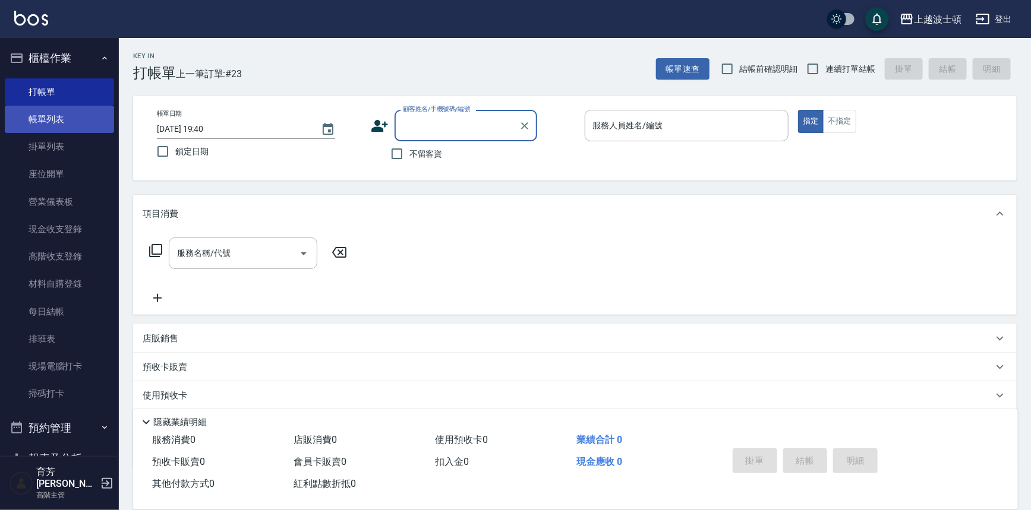
click at [68, 125] on link "帳單列表" at bounding box center [59, 119] width 109 height 27
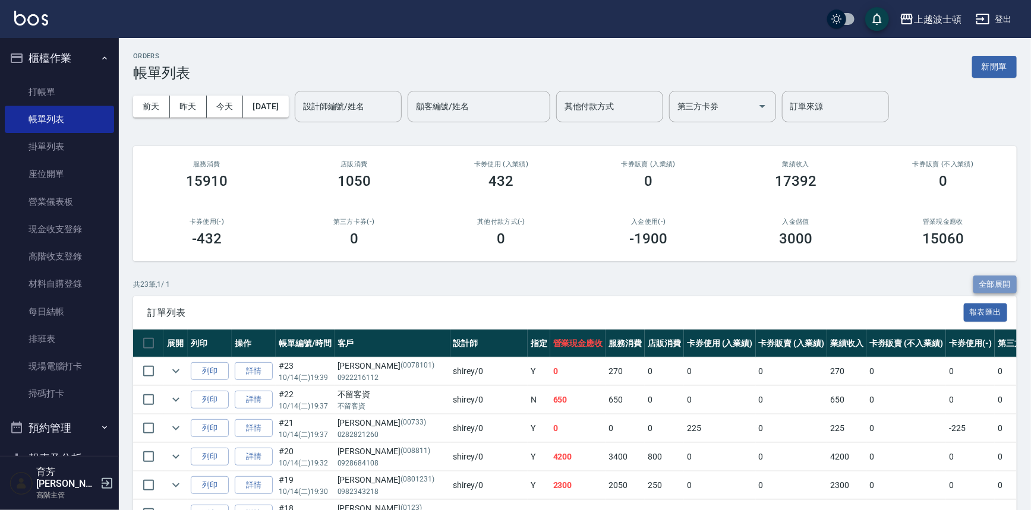
drag, startPoint x: 1006, startPoint y: 279, endPoint x: 1011, endPoint y: 282, distance: 6.1
click at [1006, 279] on button "全部展開" at bounding box center [995, 285] width 44 height 18
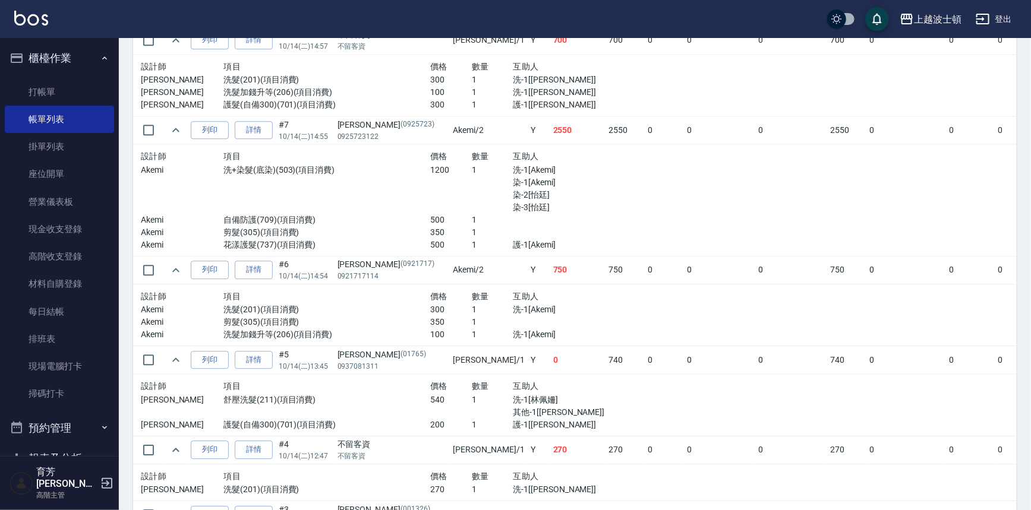
scroll to position [1460, 0]
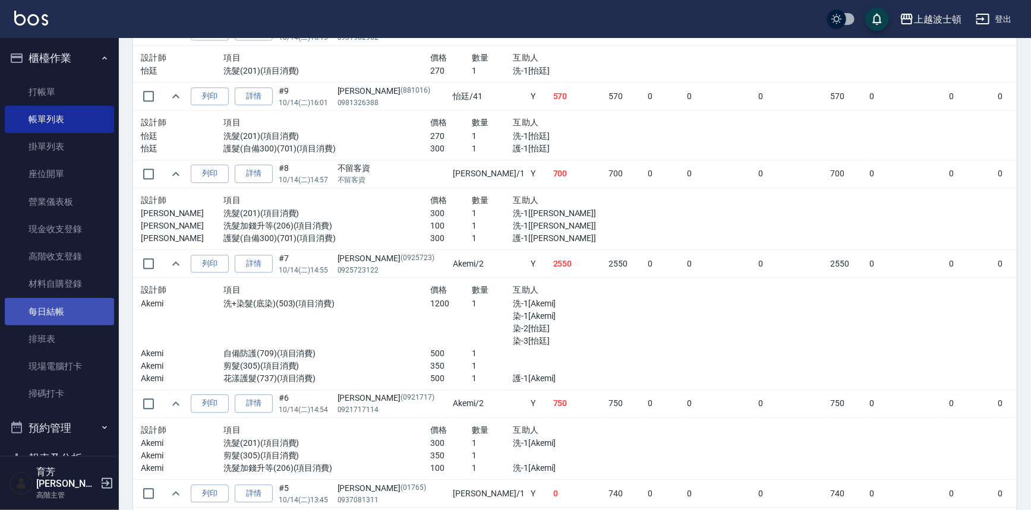
drag, startPoint x: 111, startPoint y: 171, endPoint x: 96, endPoint y: 298, distance: 128.0
click at [96, 298] on nav "櫃檯作業 打帳單 帳單列表 掛單列表 座位開單 營業儀表板 現金收支登錄 高階收支登錄 材料自購登錄 每日結帳 排班表 現場電腦打卡 掃碼打卡 預約管理 預約…" at bounding box center [59, 247] width 119 height 418
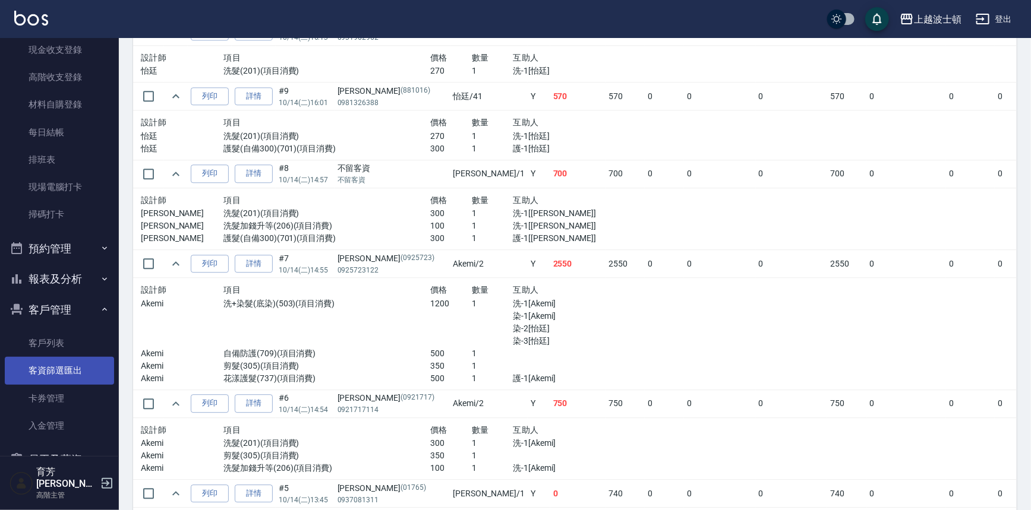
scroll to position [180, 0]
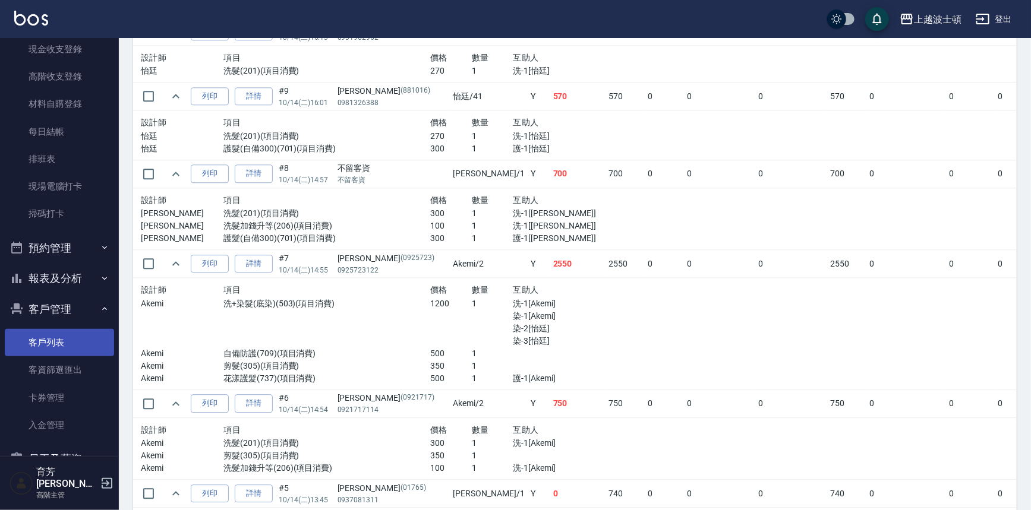
click at [70, 340] on link "客戶列表" at bounding box center [59, 342] width 109 height 27
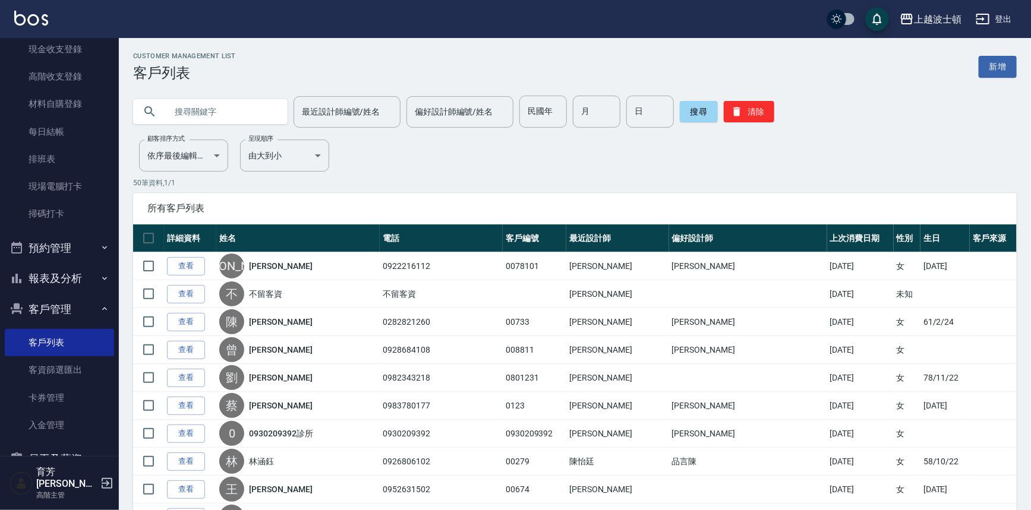
scroll to position [293, 0]
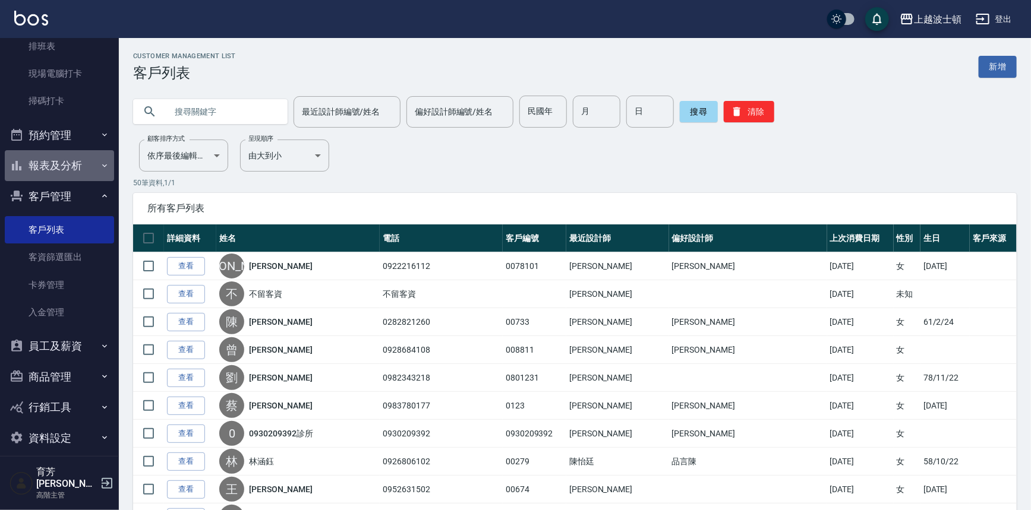
click at [100, 167] on icon "button" at bounding box center [105, 166] width 10 height 10
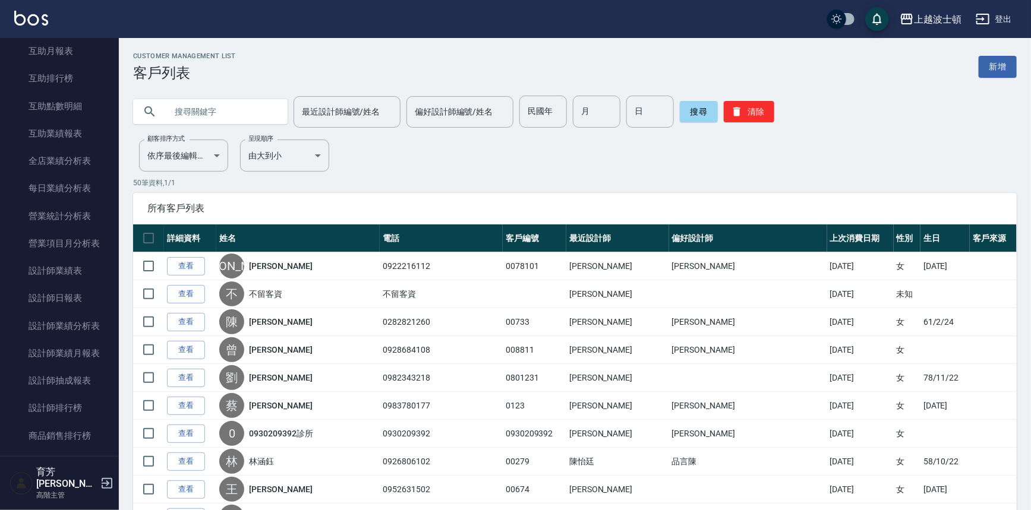
scroll to position [611, 0]
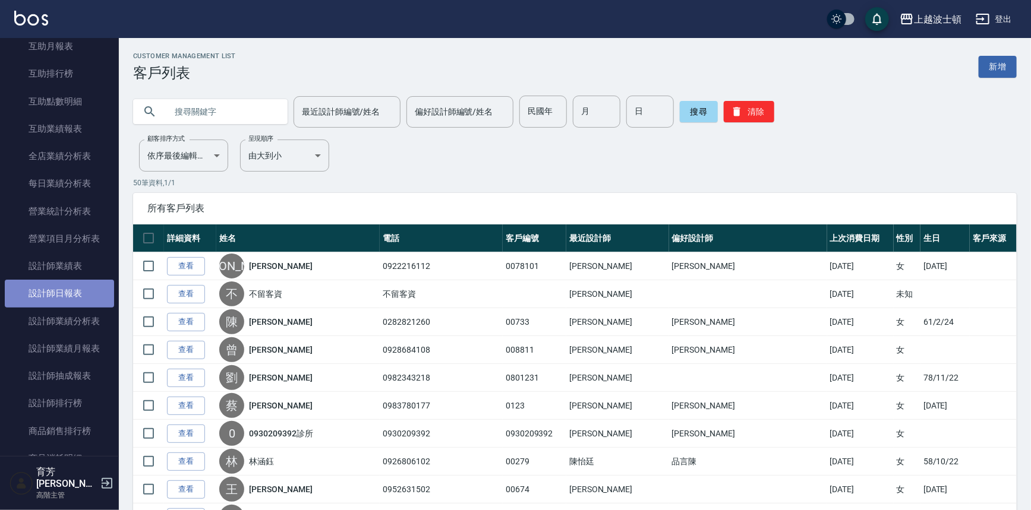
click at [80, 291] on link "設計師日報表" at bounding box center [59, 293] width 109 height 27
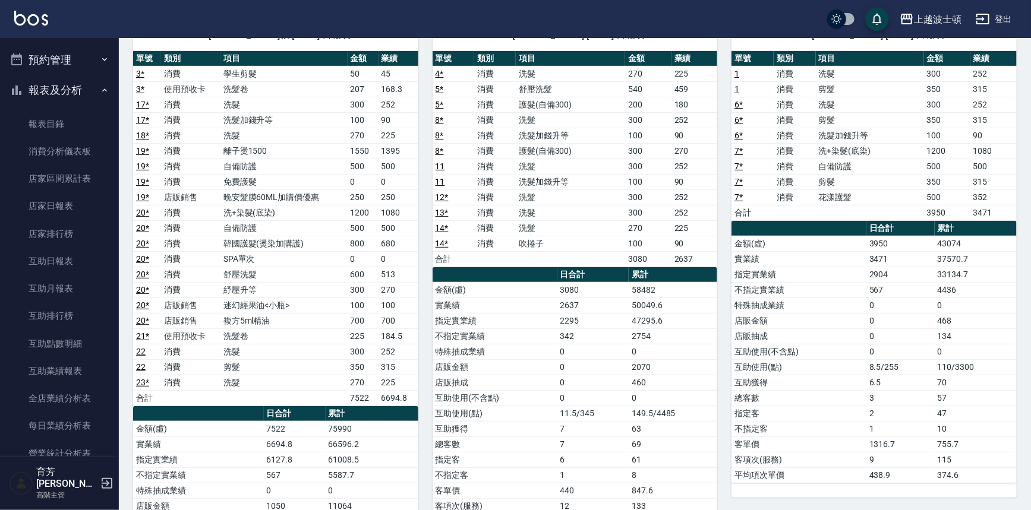
scroll to position [361, 0]
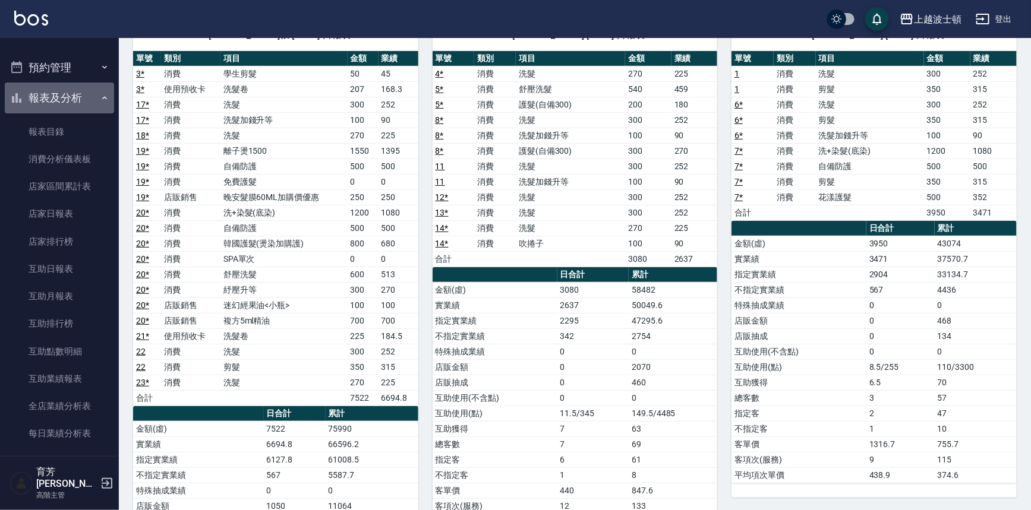
click at [100, 101] on icon "button" at bounding box center [105, 98] width 10 height 10
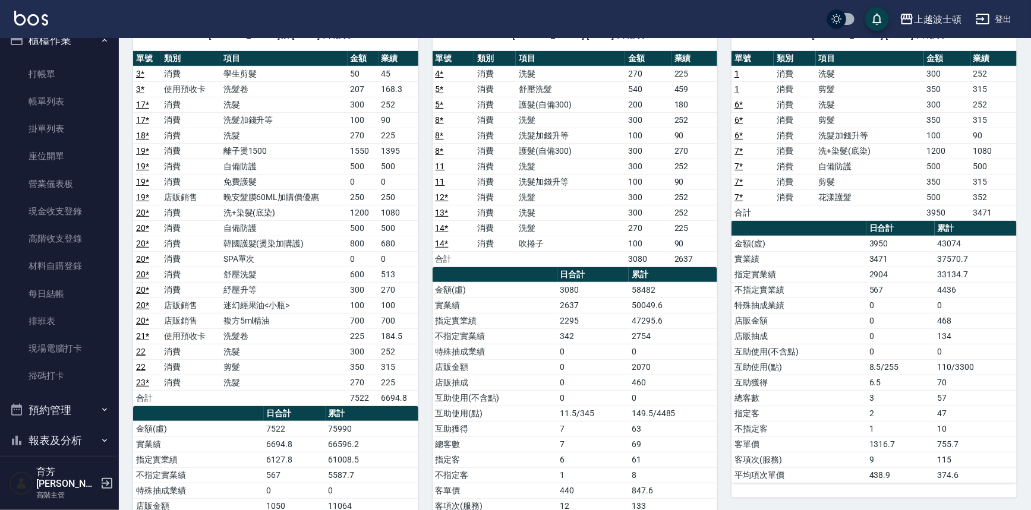
scroll to position [15, 0]
click at [74, 68] on link "打帳單" at bounding box center [59, 77] width 109 height 27
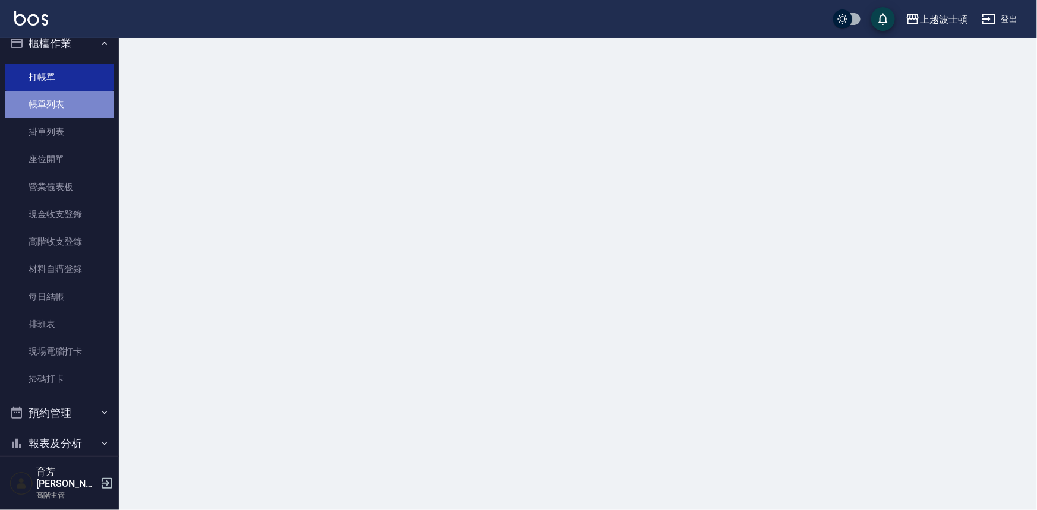
click at [70, 101] on link "帳單列表" at bounding box center [59, 104] width 109 height 27
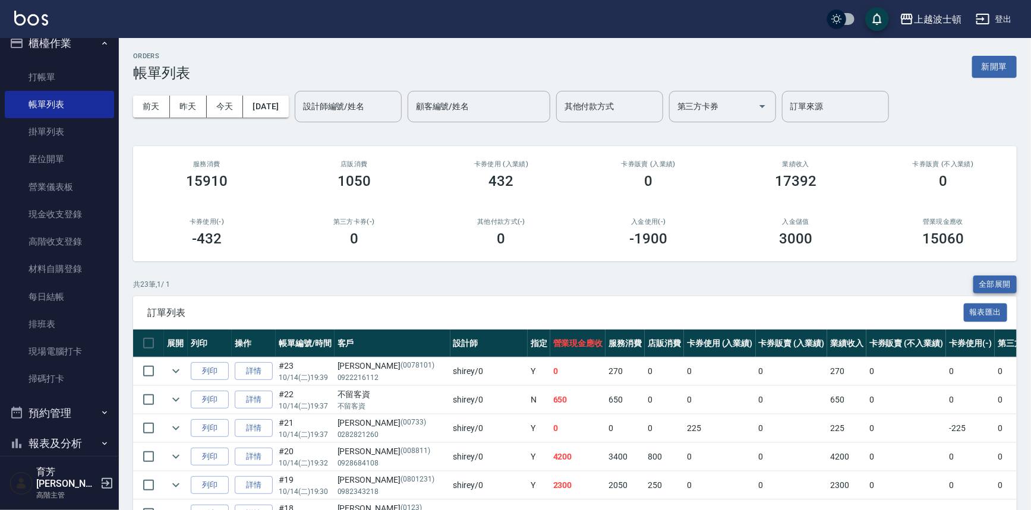
click at [1006, 279] on button "全部展開" at bounding box center [995, 285] width 44 height 18
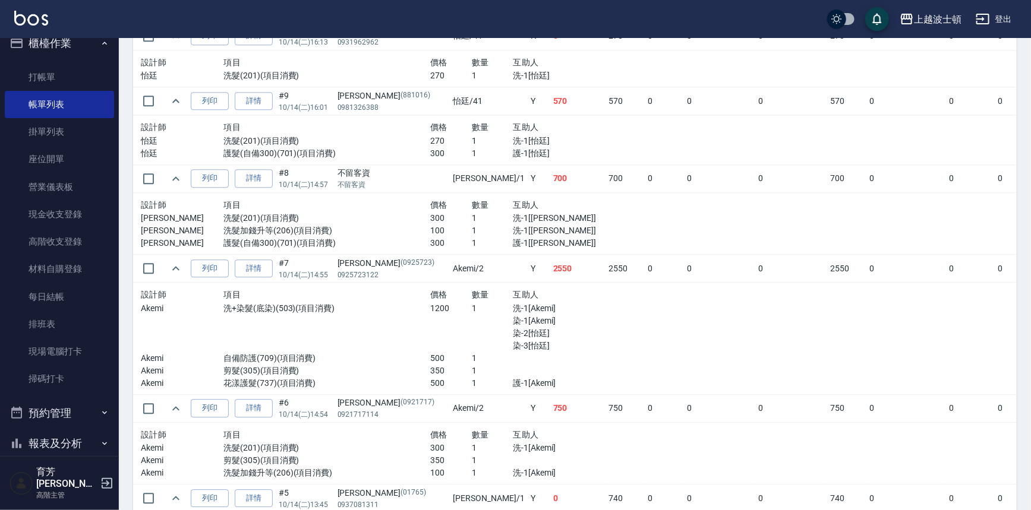
scroll to position [1458, 0]
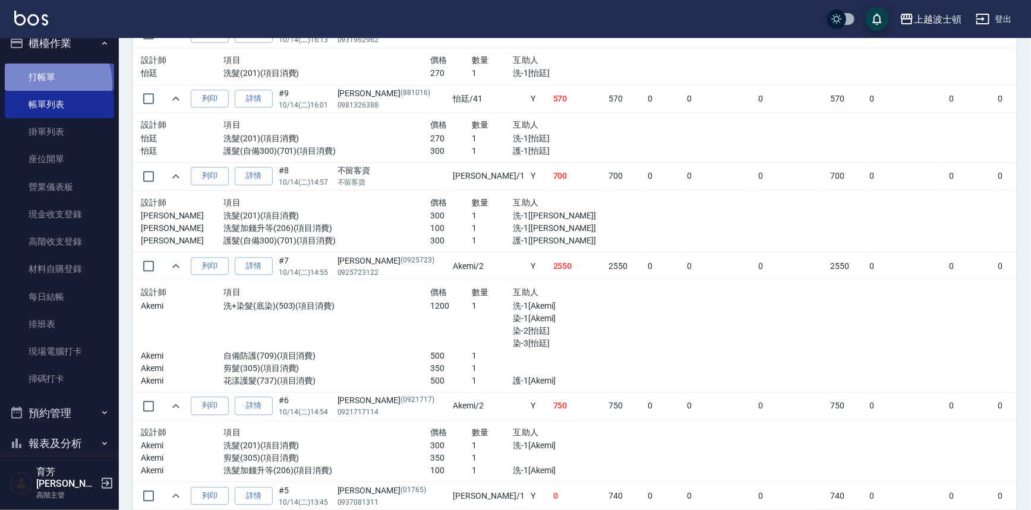
click at [45, 83] on link "打帳單" at bounding box center [59, 77] width 109 height 27
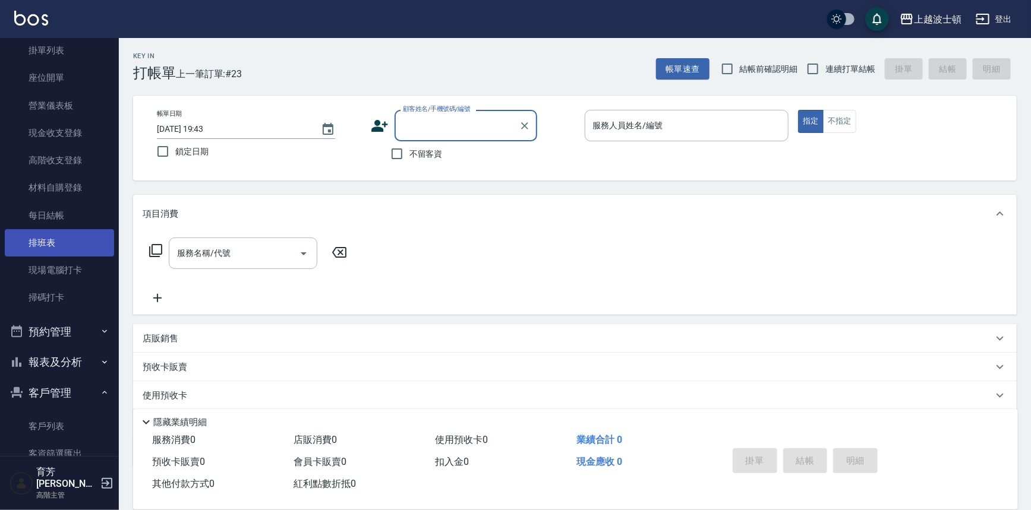
scroll to position [216, 0]
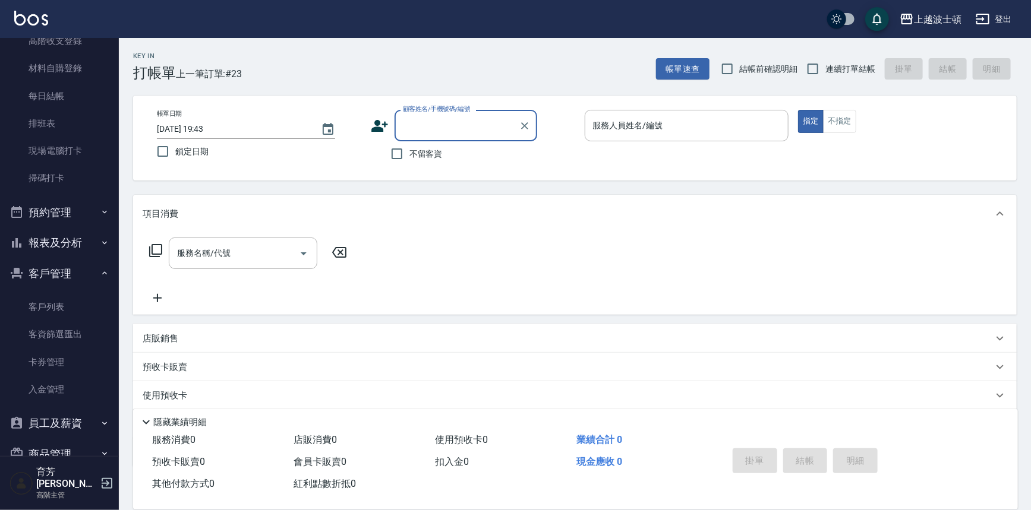
click at [55, 251] on button "報表及分析" at bounding box center [59, 243] width 109 height 31
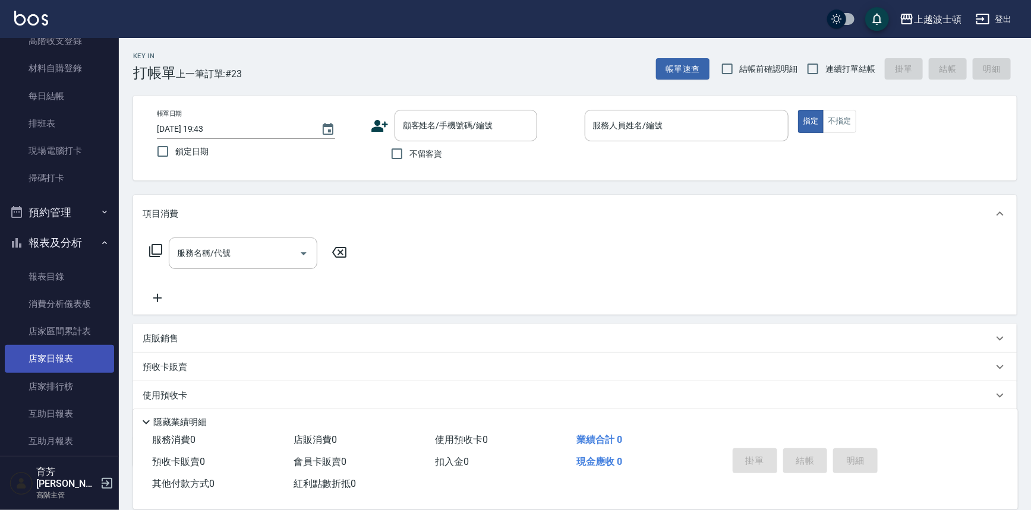
click at [83, 353] on link "店家日報表" at bounding box center [59, 358] width 109 height 27
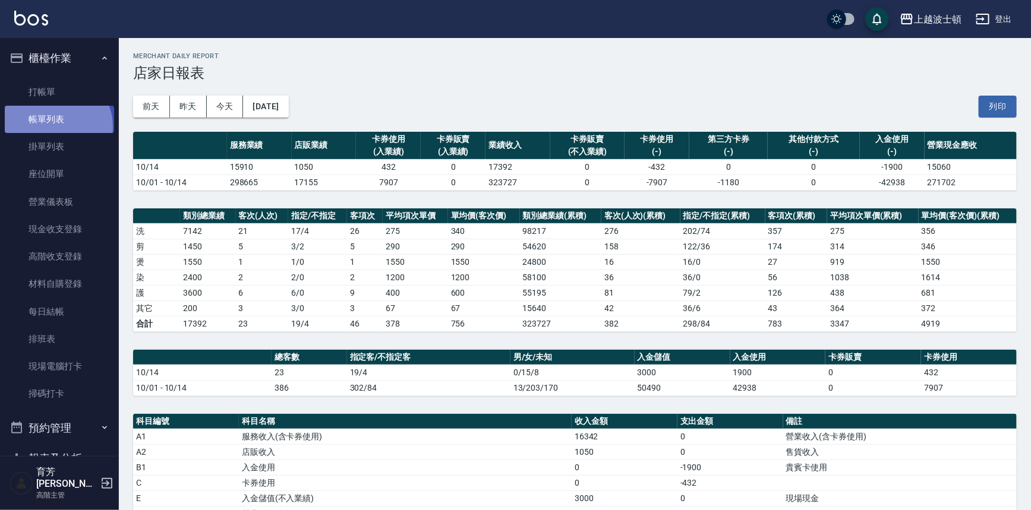
click at [55, 127] on link "帳單列表" at bounding box center [59, 119] width 109 height 27
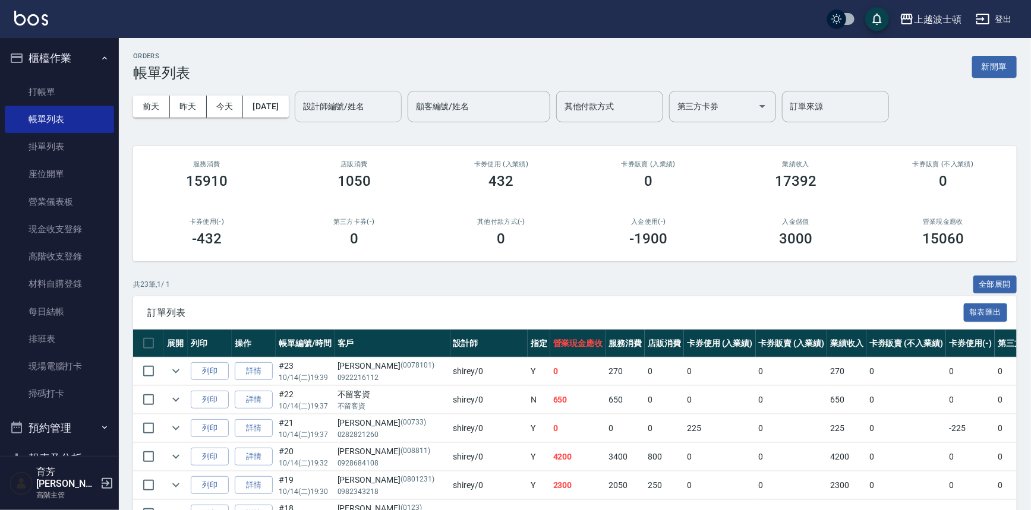
click at [385, 118] on div "設計師編號/姓名" at bounding box center [348, 106] width 107 height 31
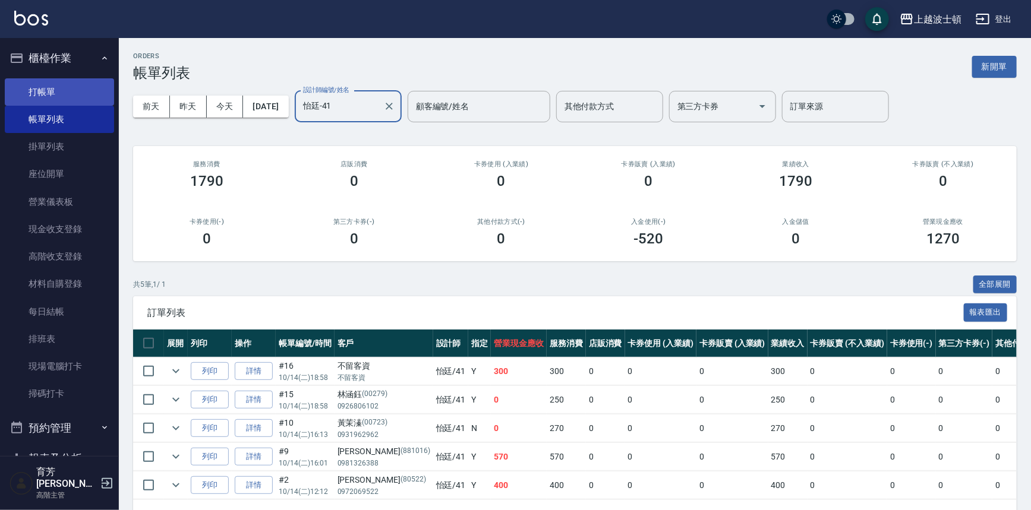
type input "怡廷-41"
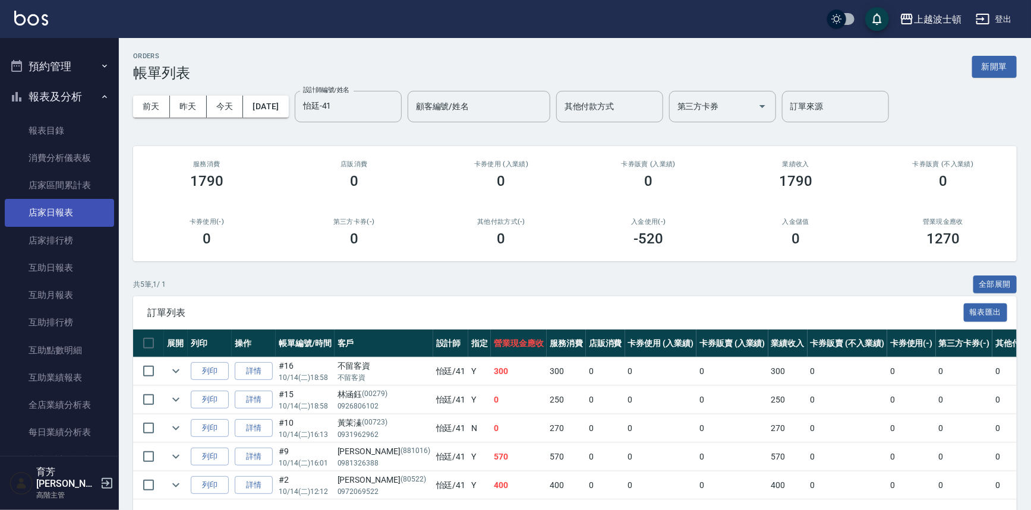
scroll to position [378, 0]
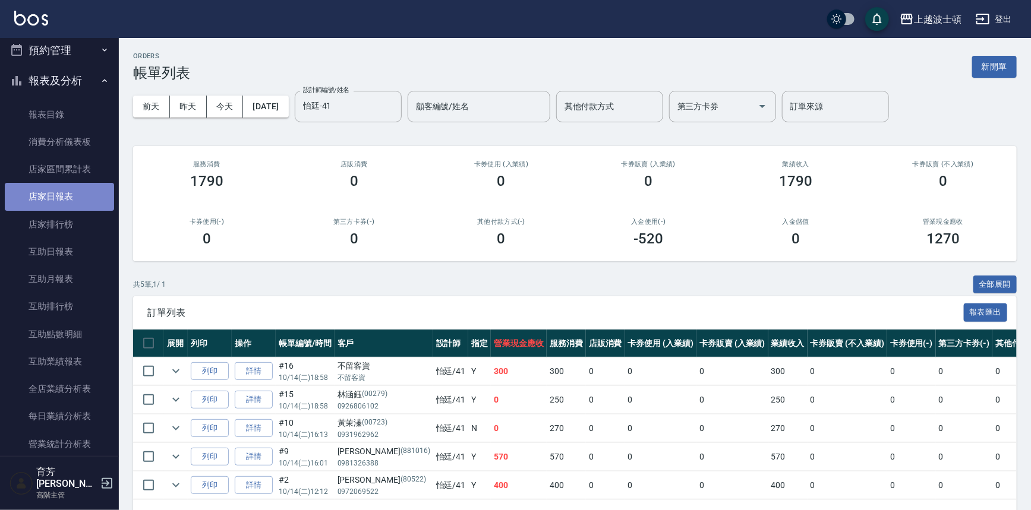
click at [77, 194] on link "店家日報表" at bounding box center [59, 196] width 109 height 27
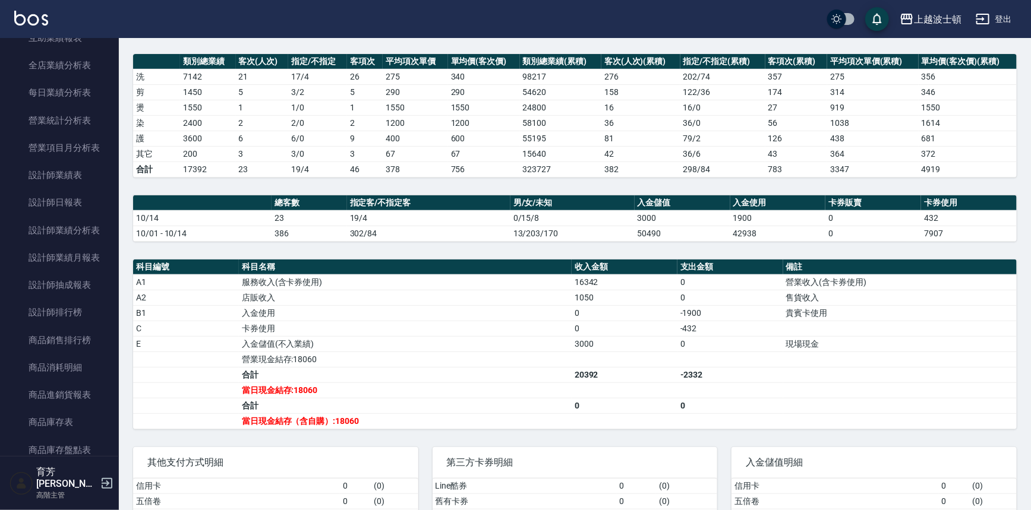
scroll to position [226, 0]
